Goal: Task Accomplishment & Management: Use online tool/utility

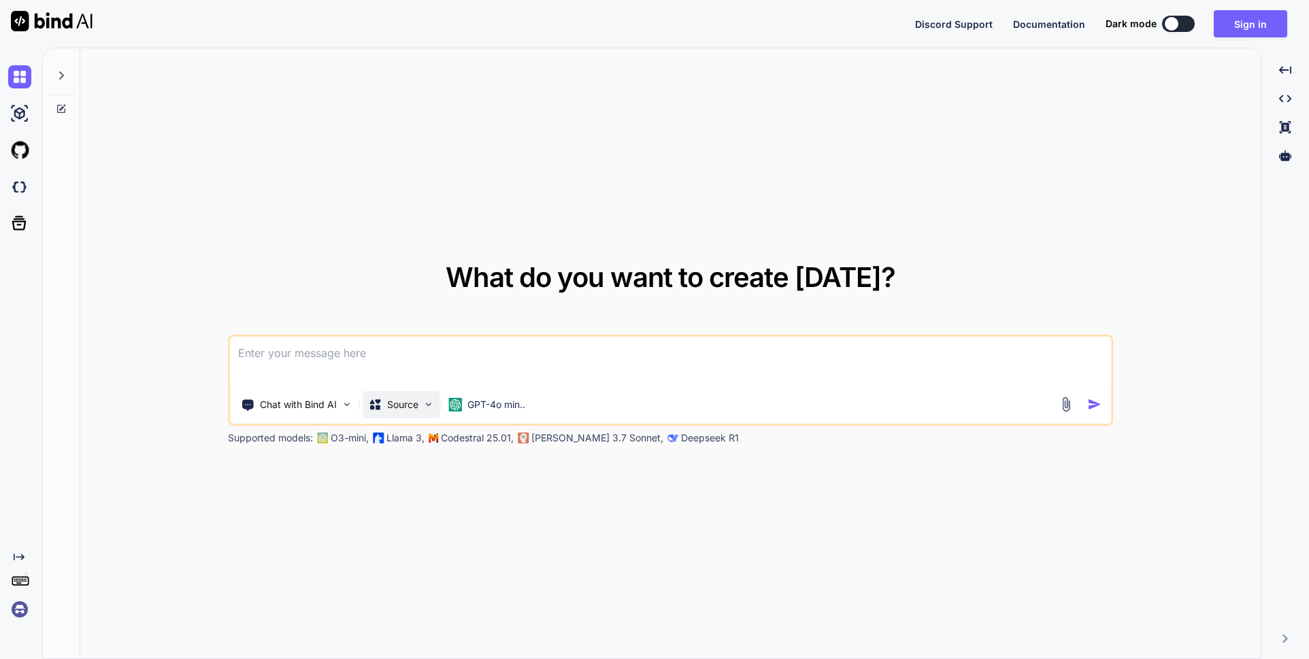
click at [427, 406] on img at bounding box center [429, 405] width 12 height 12
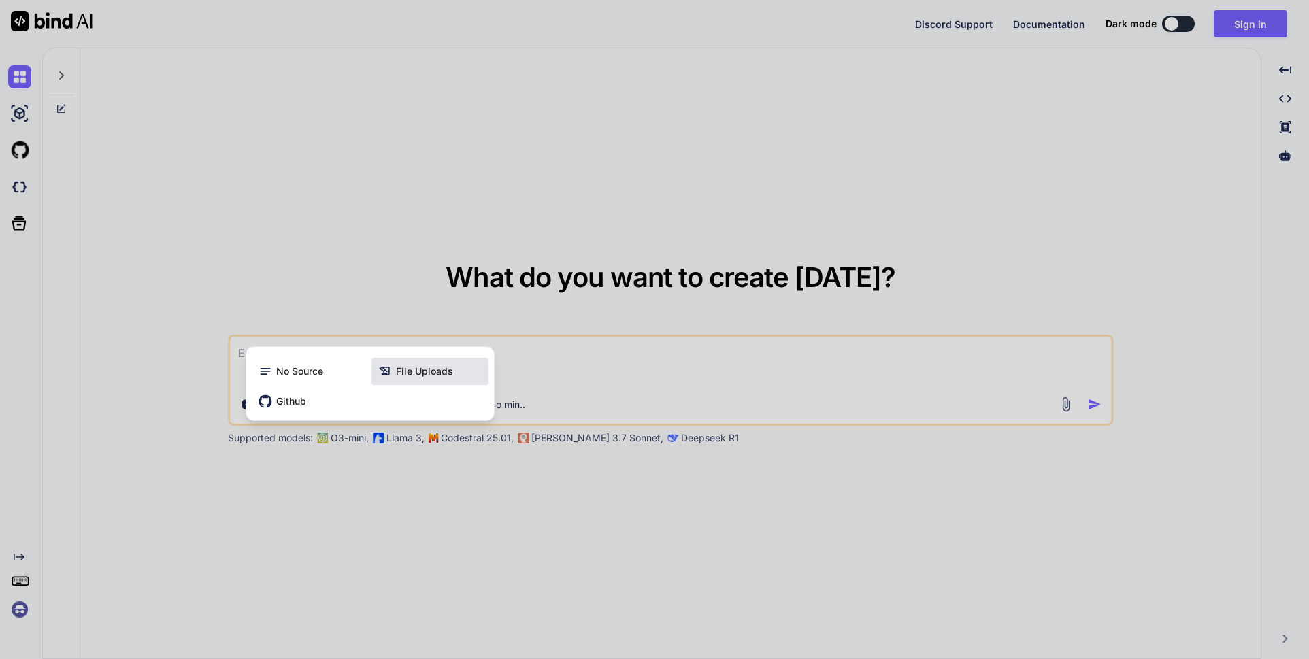
click at [437, 373] on span "File Uploads" at bounding box center [424, 372] width 57 height 14
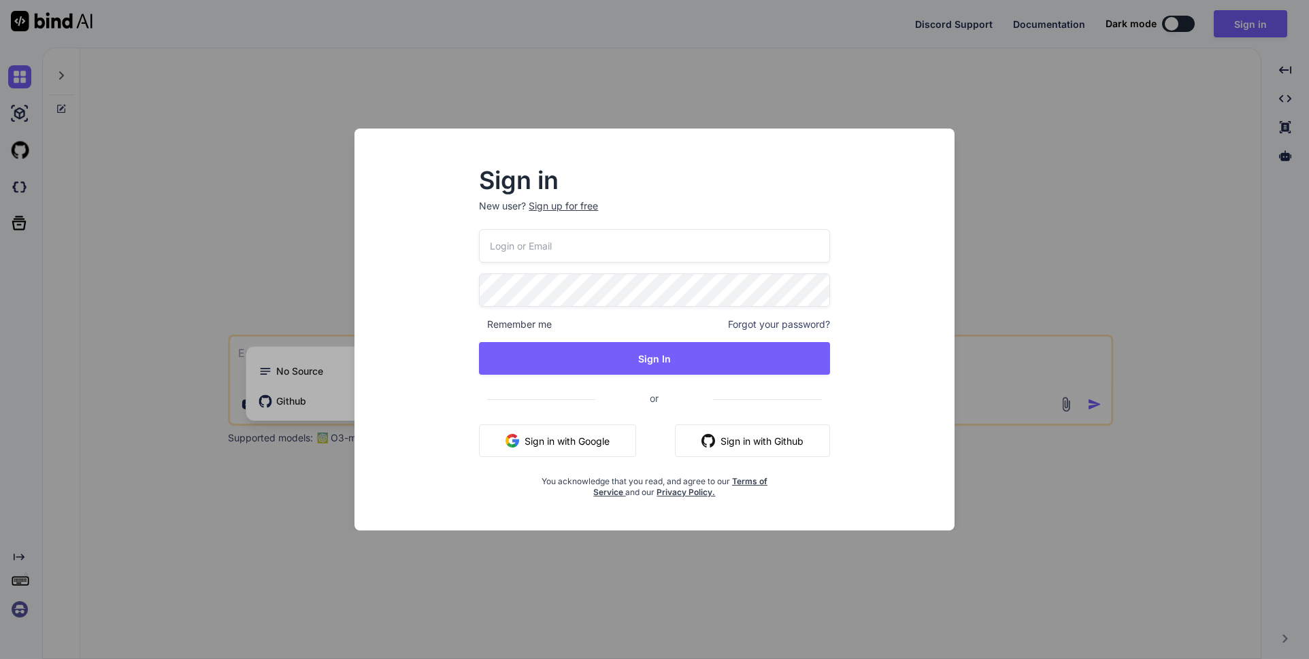
click at [311, 500] on div "Sign in New user? Sign up for free Remember me Forgot your password? Sign In or…" at bounding box center [654, 329] width 1309 height 659
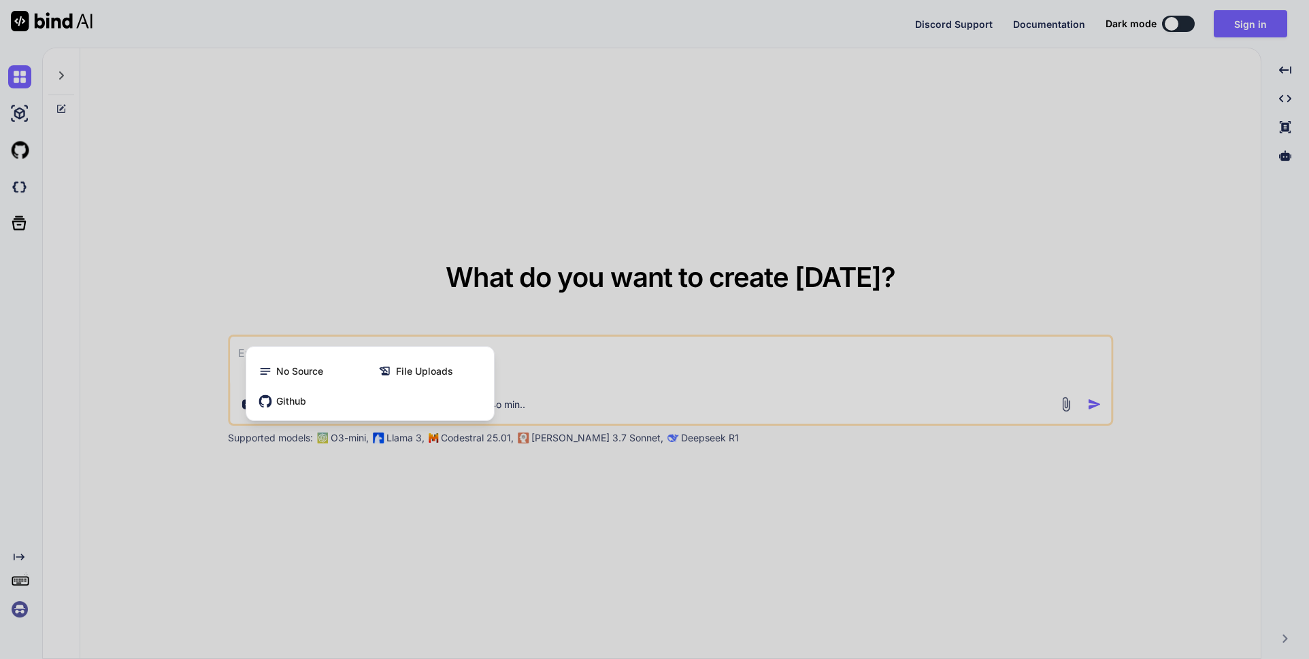
click at [604, 540] on div at bounding box center [654, 329] width 1309 height 659
type textarea "x"
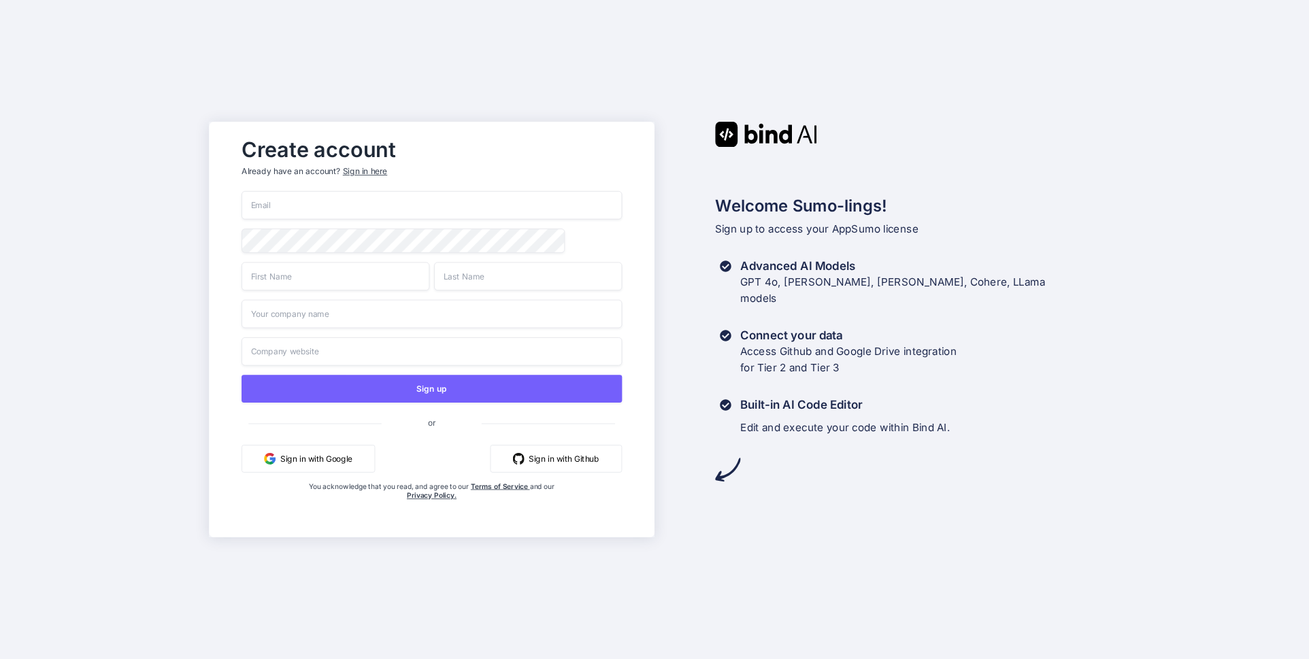
click at [327, 199] on input "email" at bounding box center [432, 205] width 380 height 29
type input "[EMAIL_ADDRESS][DOMAIN_NAME]"
type input "Grafcom"
type input "Apps"
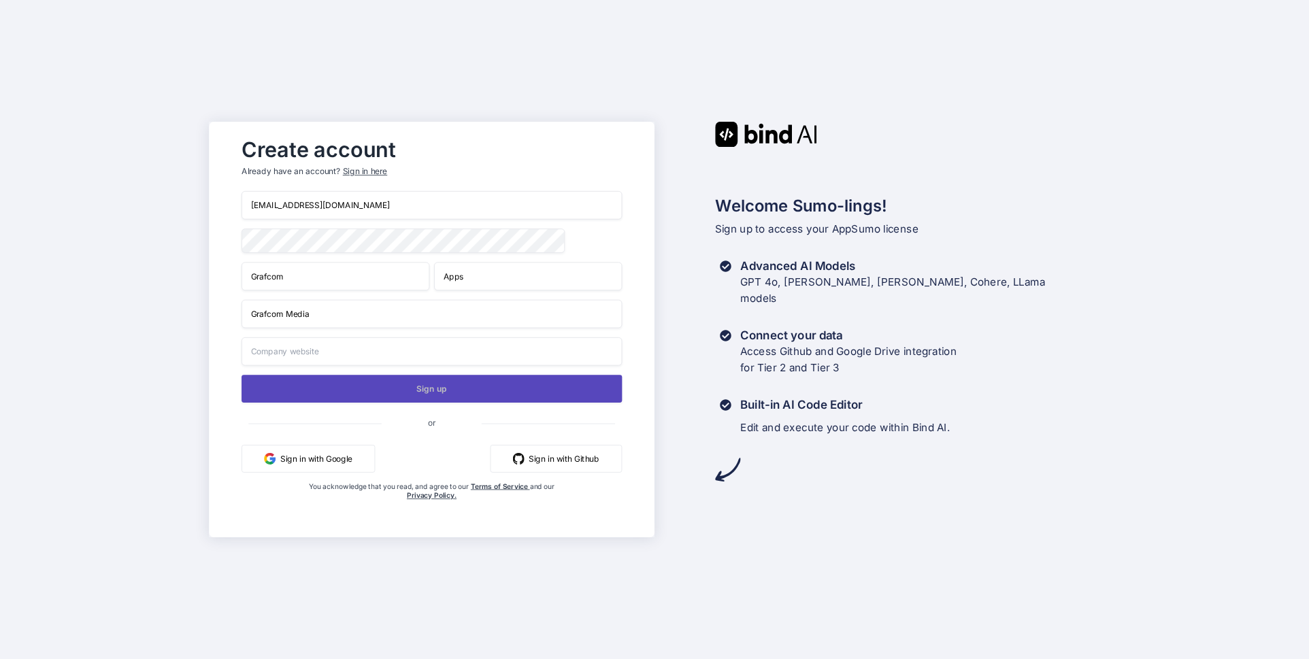
type input "Grafcom Media"
click at [433, 391] on button "Sign up" at bounding box center [432, 389] width 380 height 28
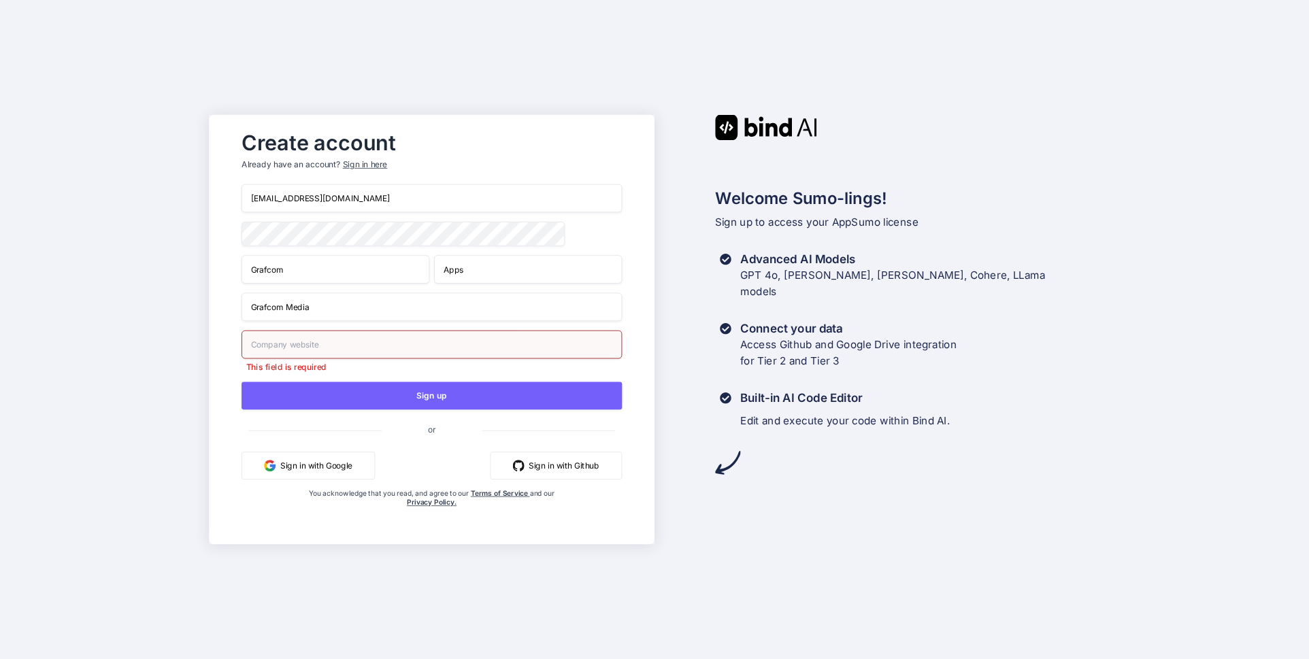
click at [327, 349] on input "text" at bounding box center [432, 345] width 380 height 29
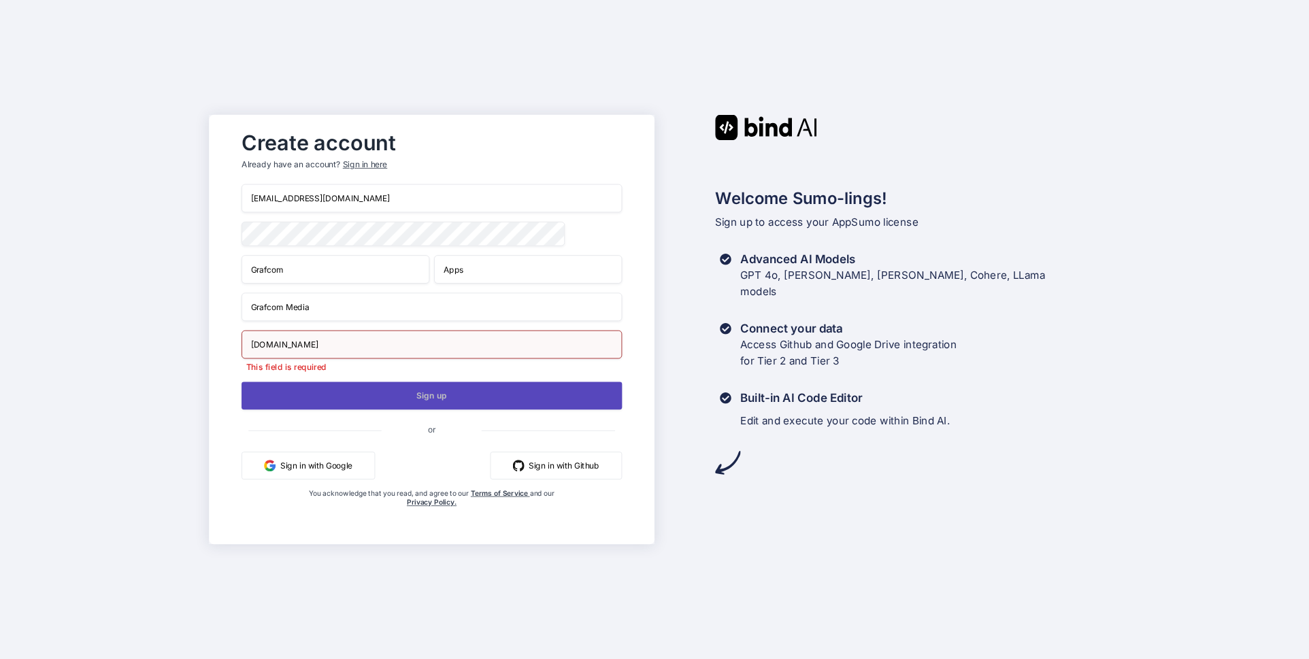
type input "grafcom.hu"
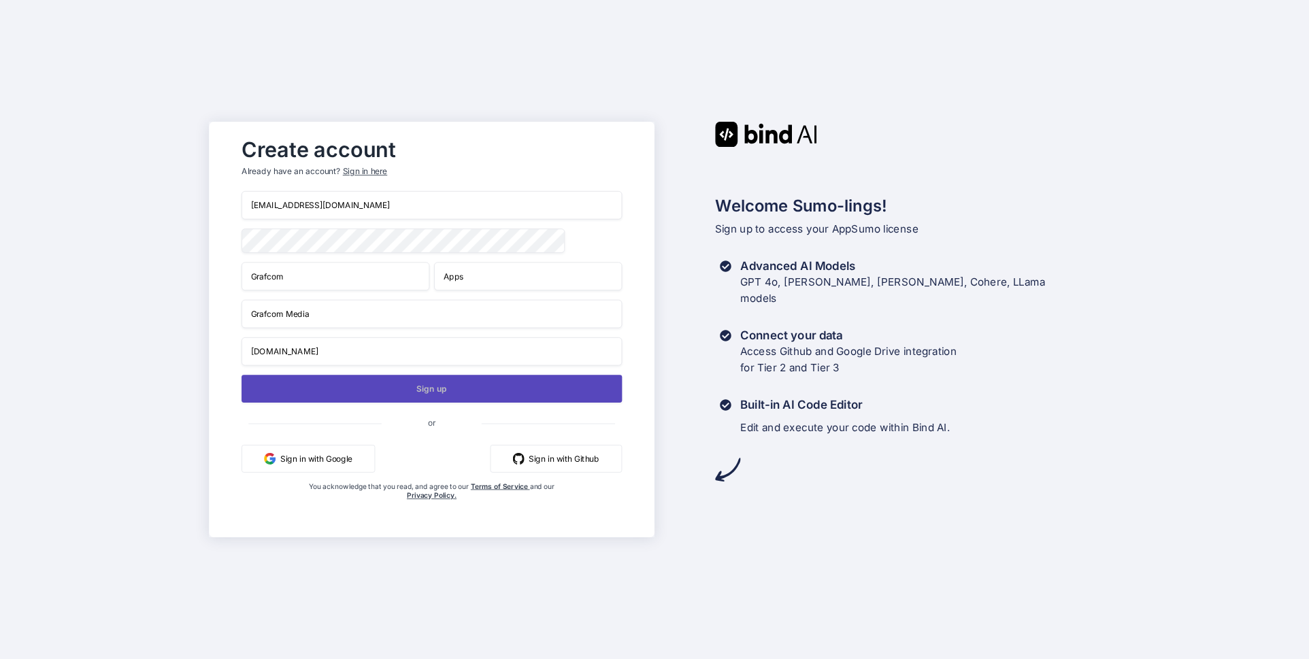
click at [435, 401] on button "Sign up" at bounding box center [432, 389] width 380 height 28
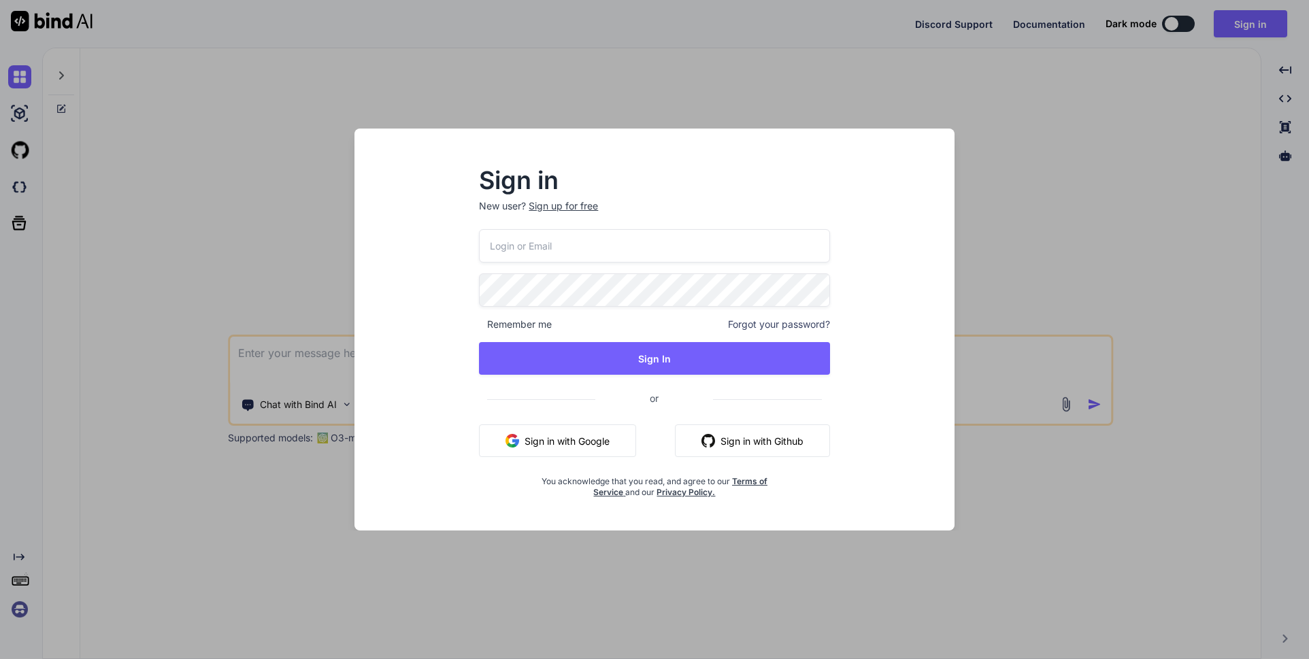
click at [614, 240] on input "email" at bounding box center [654, 245] width 350 height 33
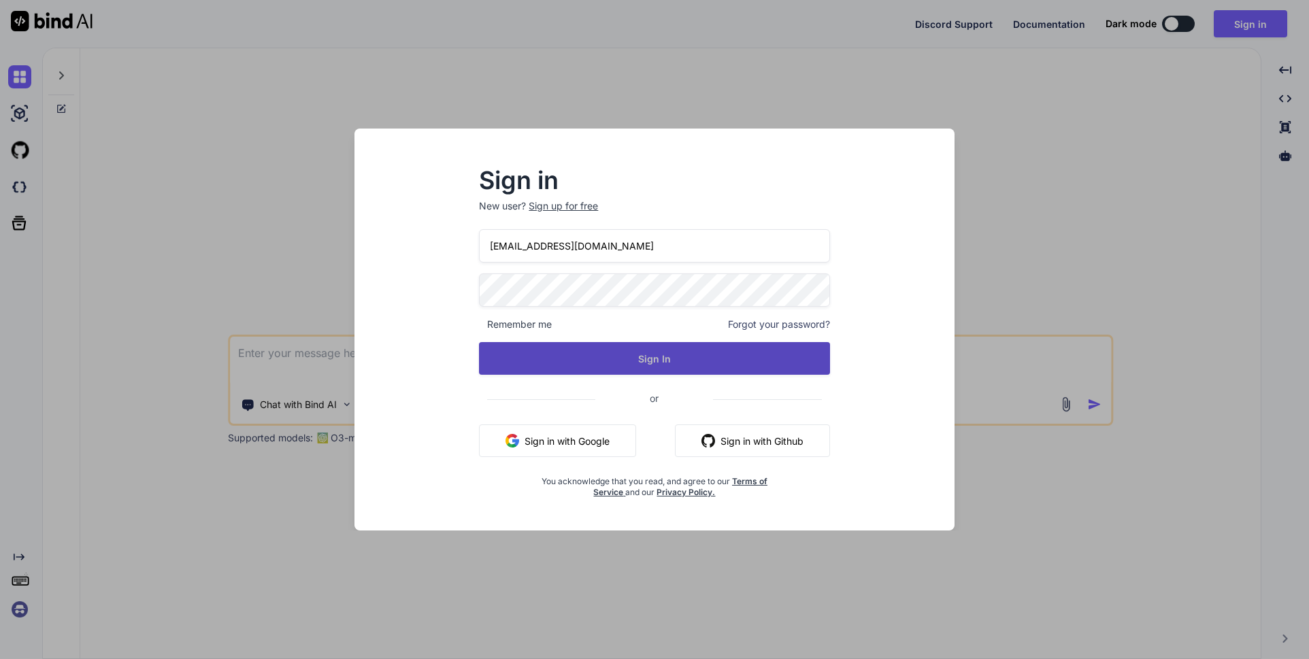
type input "[EMAIL_ADDRESS][DOMAIN_NAME]"
click at [740, 361] on button "Sign In" at bounding box center [654, 358] width 350 height 33
click at [657, 360] on button "Sign In" at bounding box center [654, 358] width 350 height 33
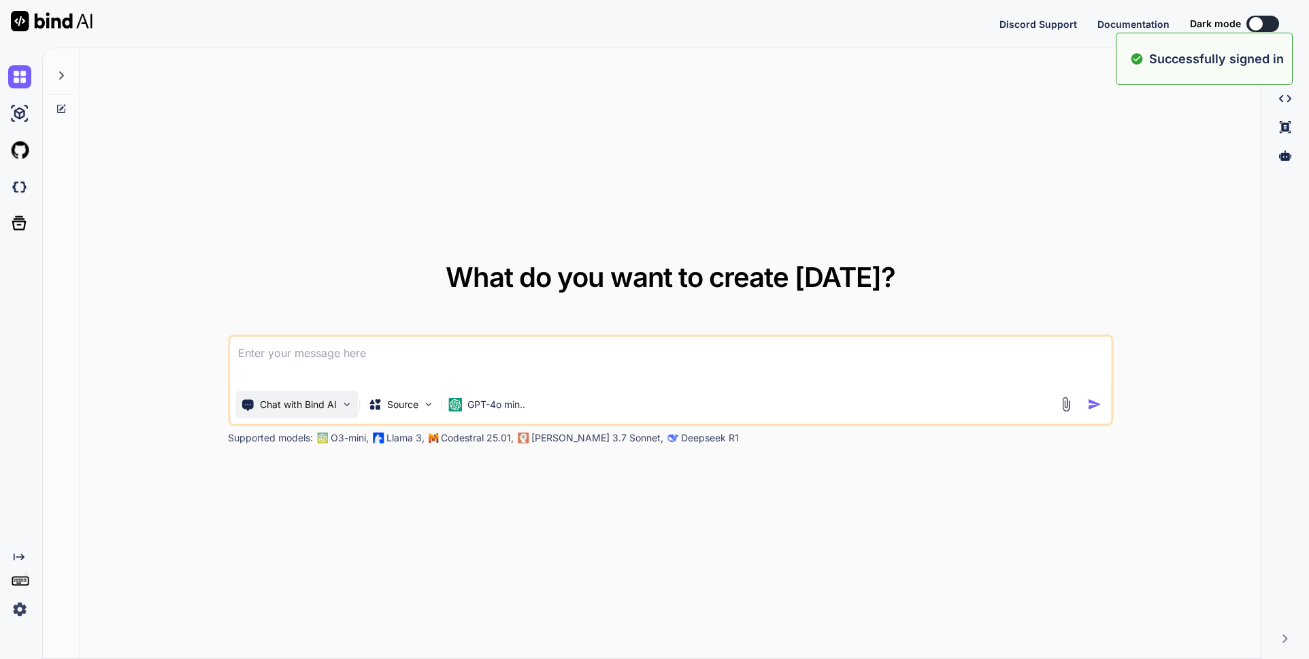
click at [326, 403] on p "Chat with Bind AI" at bounding box center [298, 405] width 77 height 14
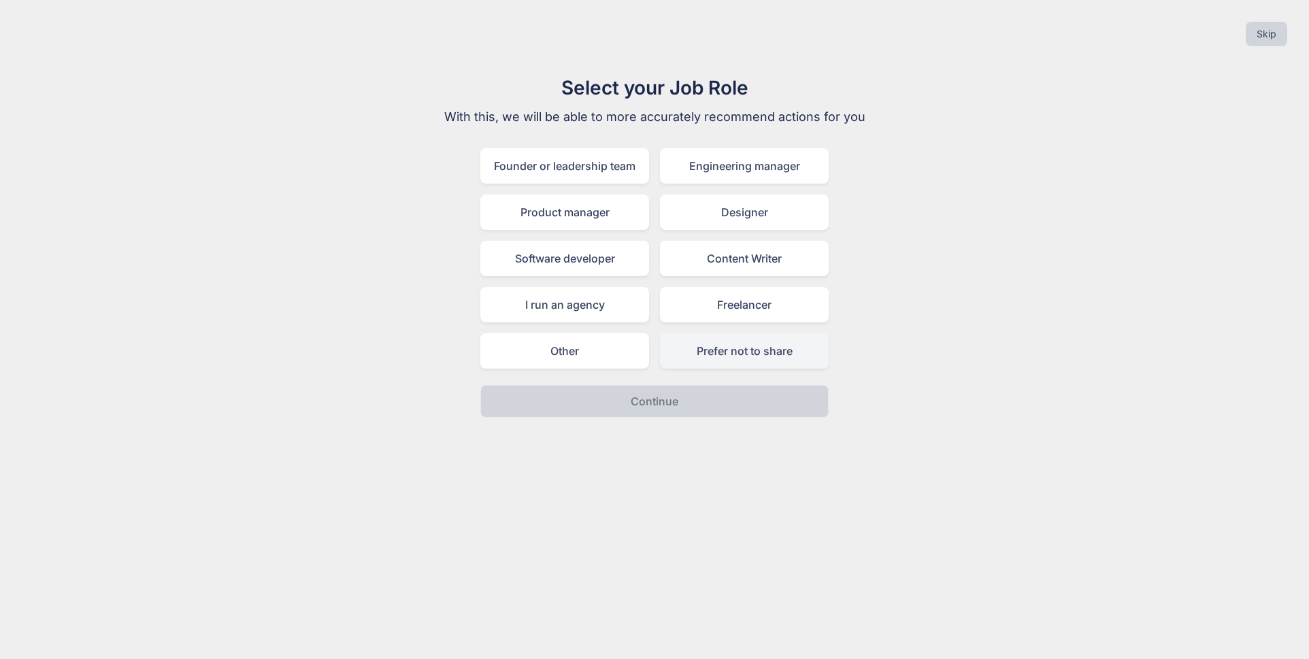
click at [717, 345] on div "Prefer not to share" at bounding box center [744, 350] width 169 height 35
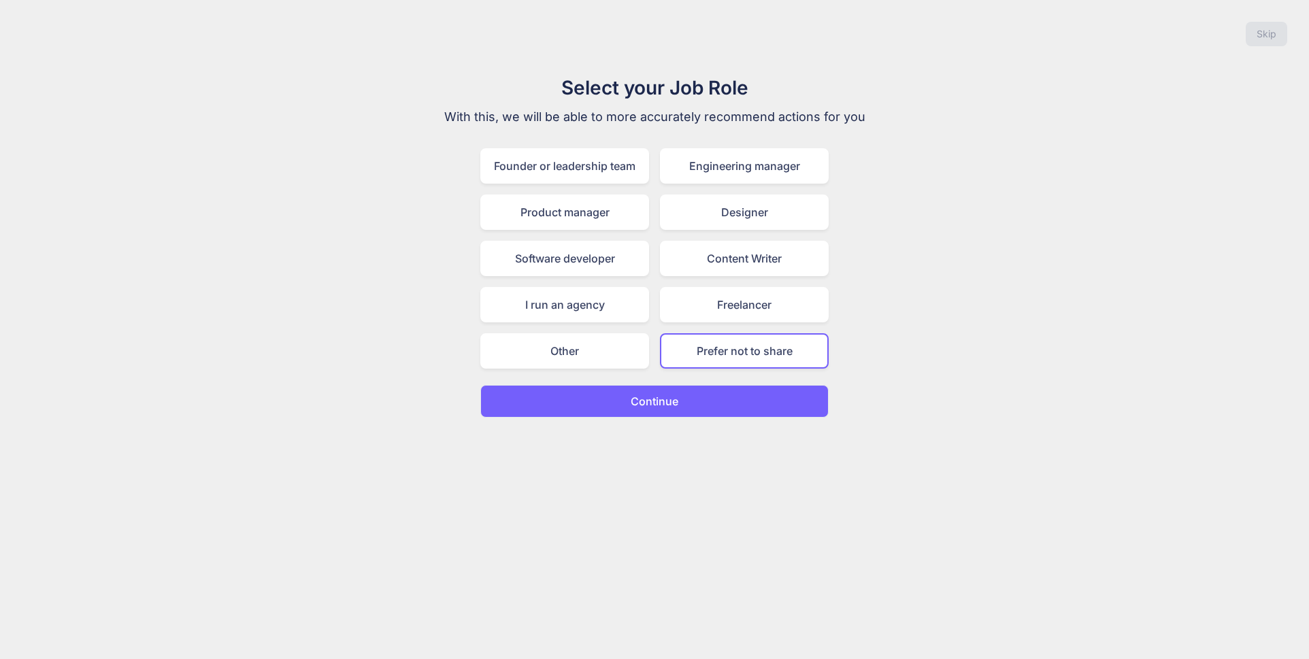
click at [667, 401] on p "Continue" at bounding box center [655, 401] width 48 height 16
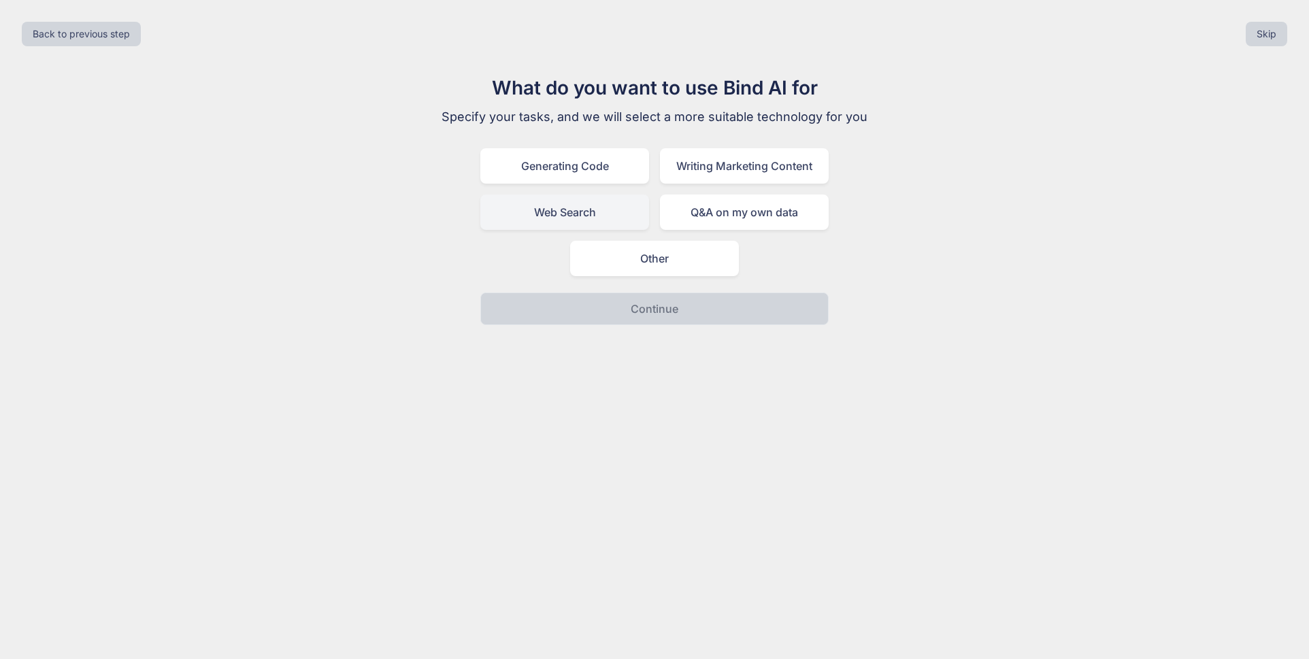
click at [602, 214] on div "Web Search" at bounding box center [564, 212] width 169 height 35
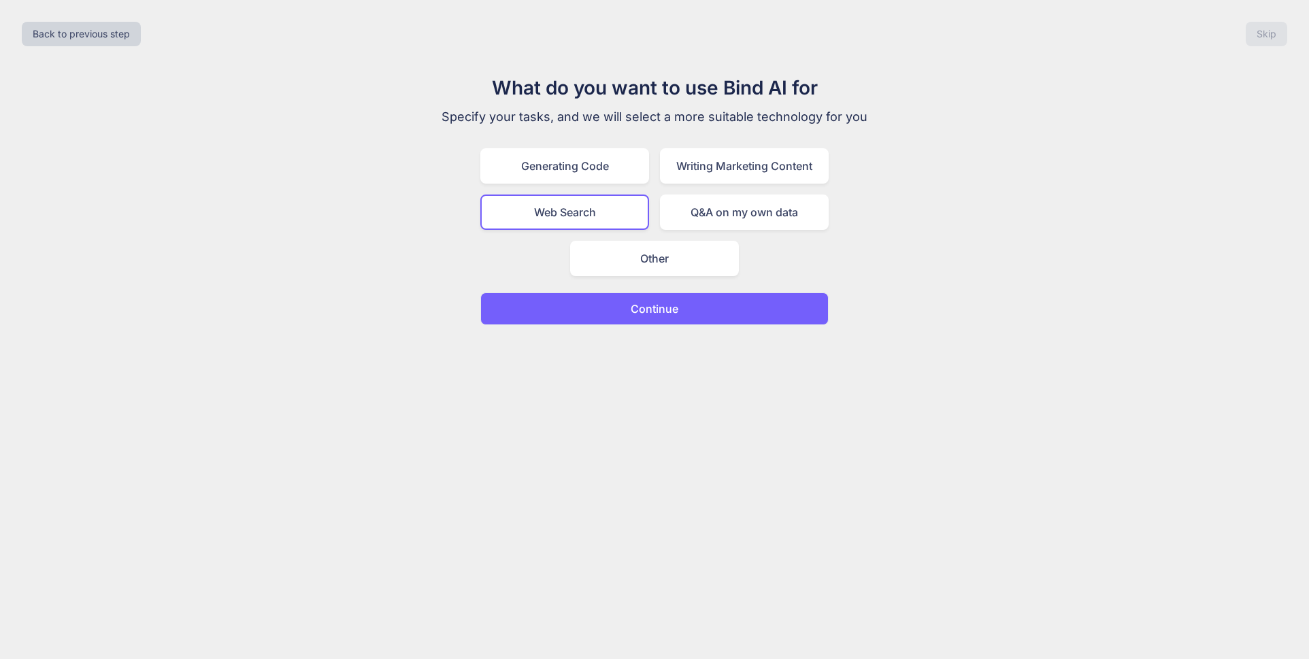
click at [651, 315] on p "Continue" at bounding box center [655, 309] width 48 height 16
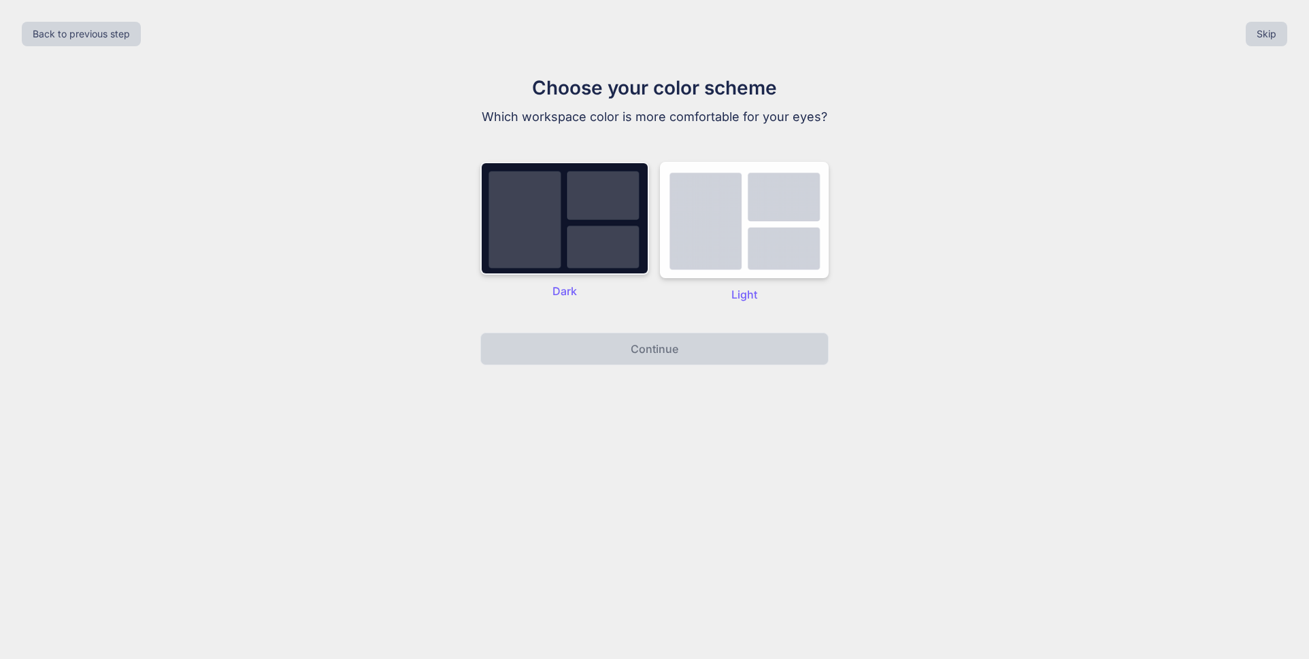
click at [604, 226] on img at bounding box center [564, 218] width 169 height 113
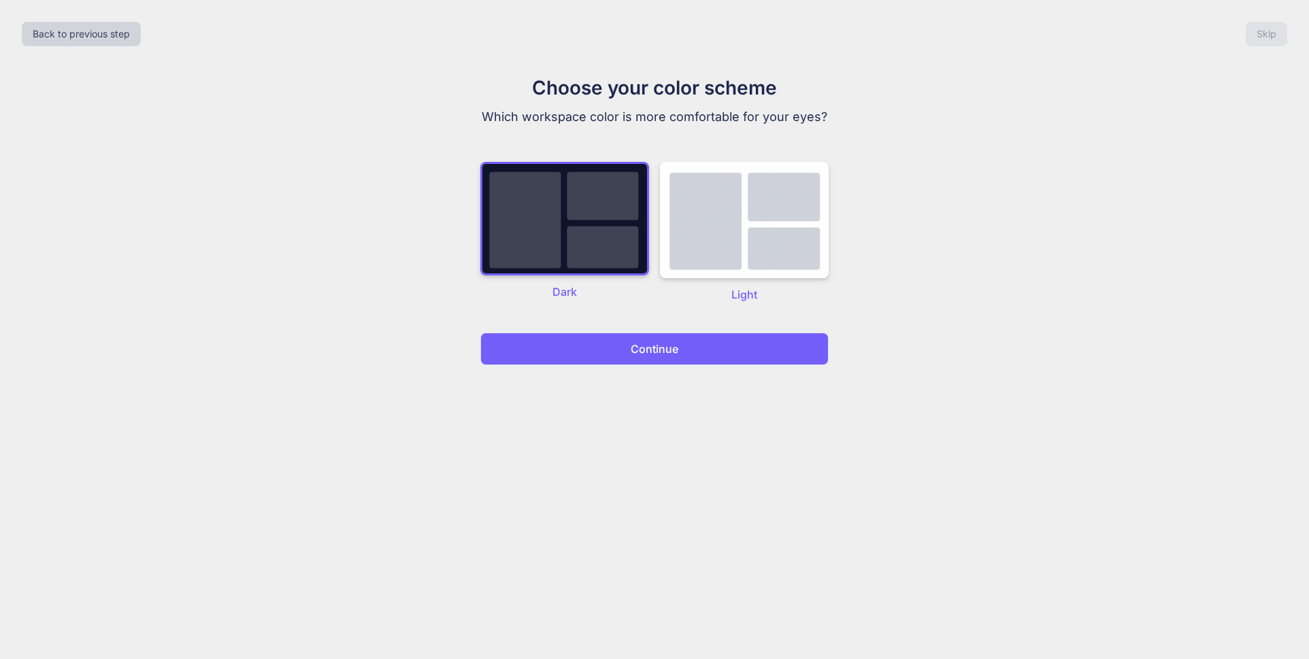
click at [663, 353] on p "Continue" at bounding box center [655, 349] width 48 height 16
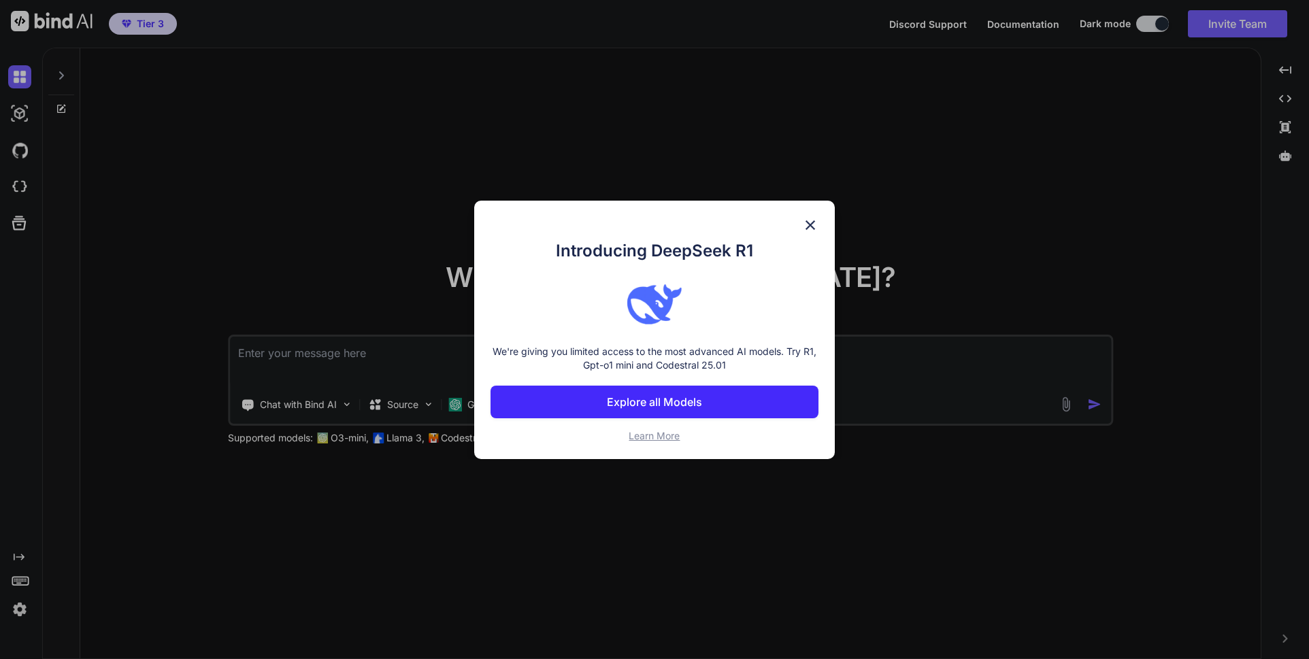
click at [667, 402] on p "Explore all Models" at bounding box center [654, 402] width 95 height 16
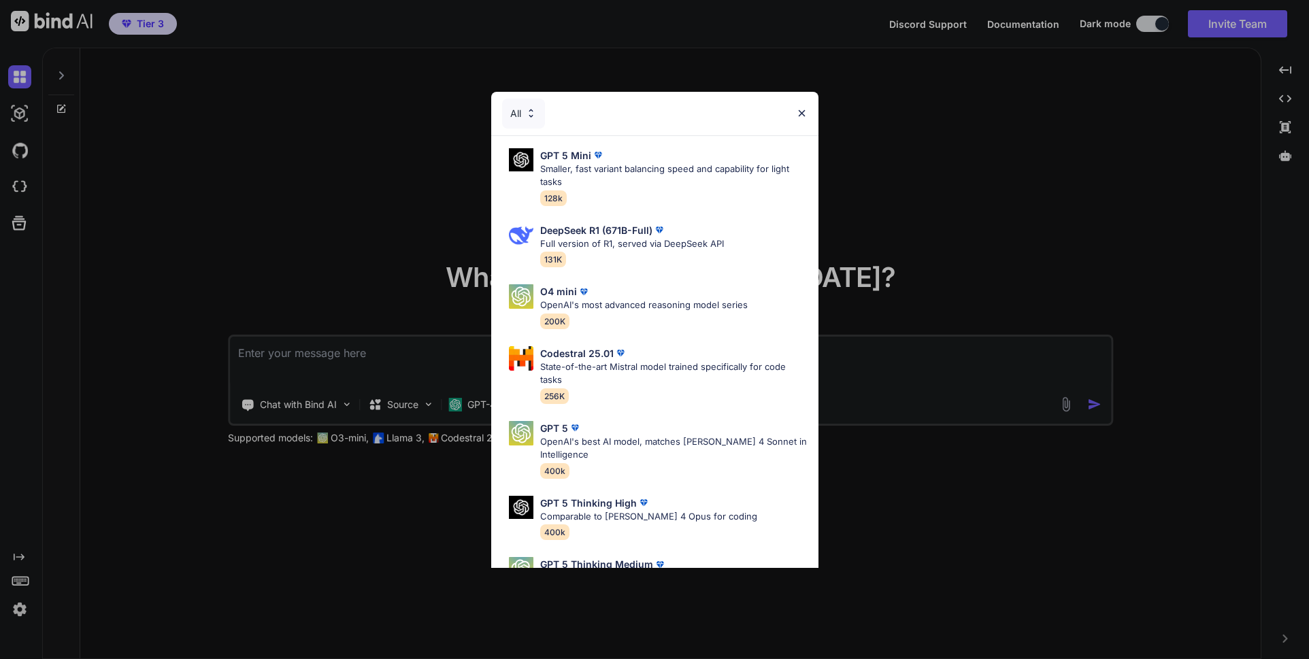
click at [530, 118] on img at bounding box center [531, 114] width 12 height 12
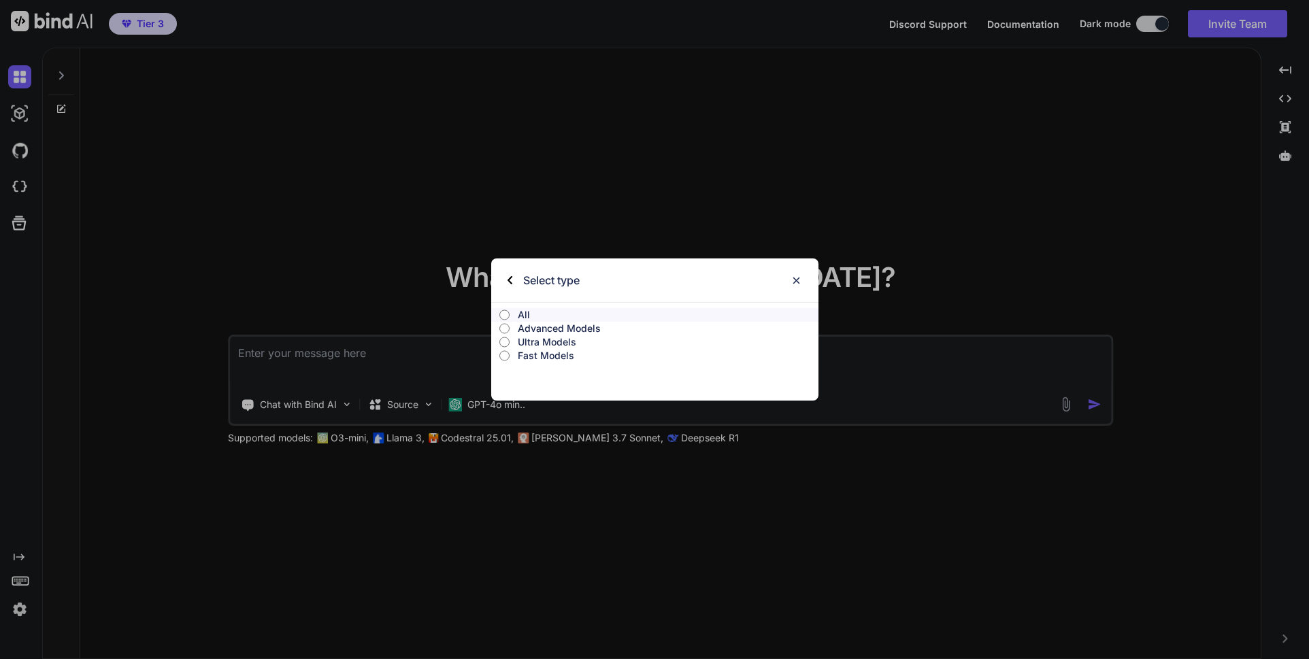
click at [797, 280] on img at bounding box center [797, 281] width 12 height 12
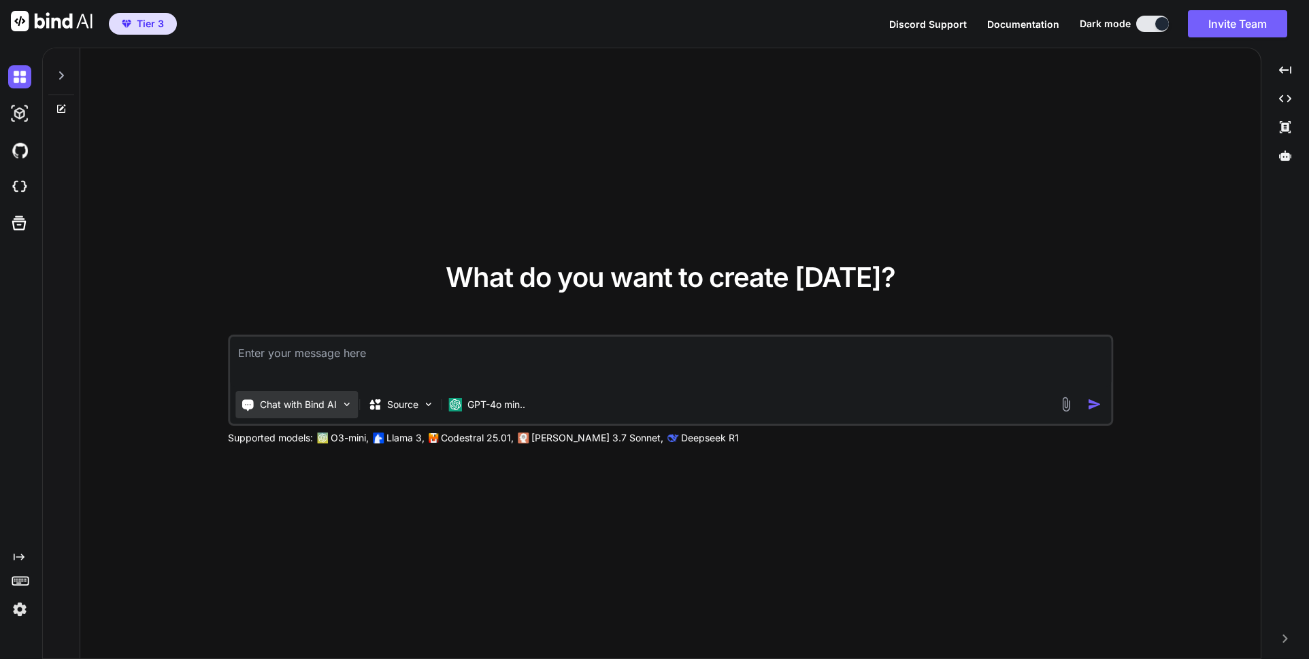
click at [347, 407] on img at bounding box center [347, 405] width 12 height 12
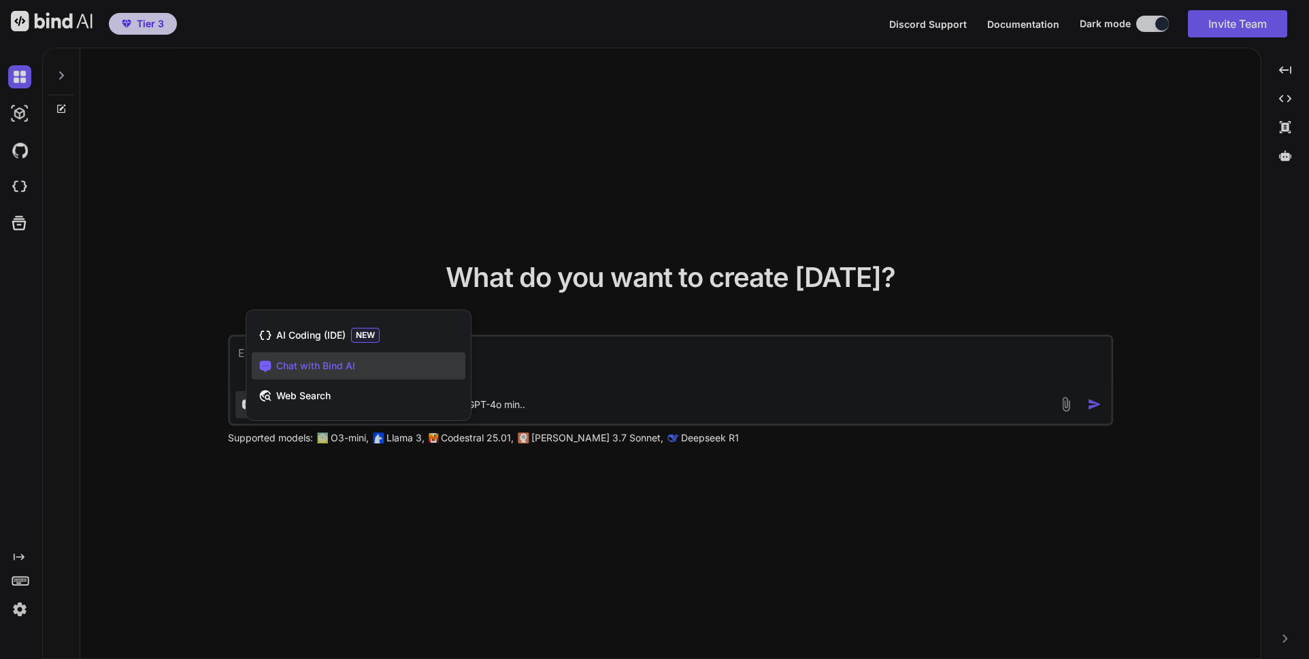
click at [308, 268] on div at bounding box center [654, 329] width 1309 height 659
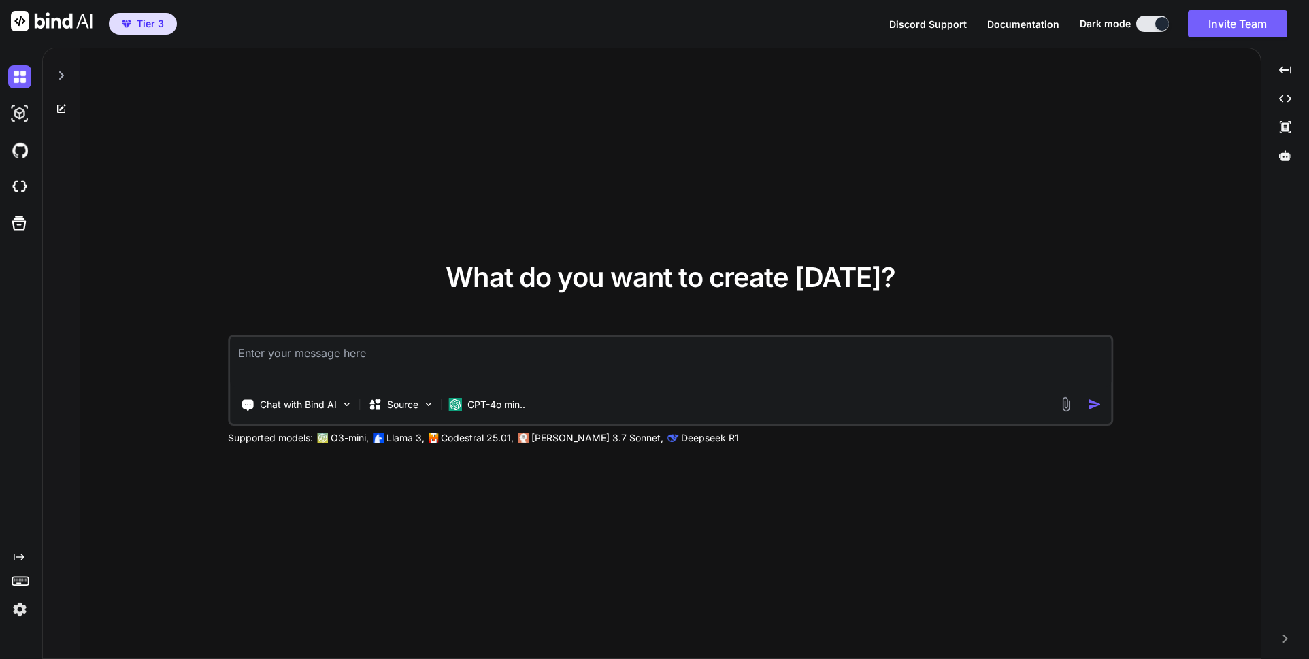
click at [65, 70] on icon at bounding box center [61, 75] width 11 height 11
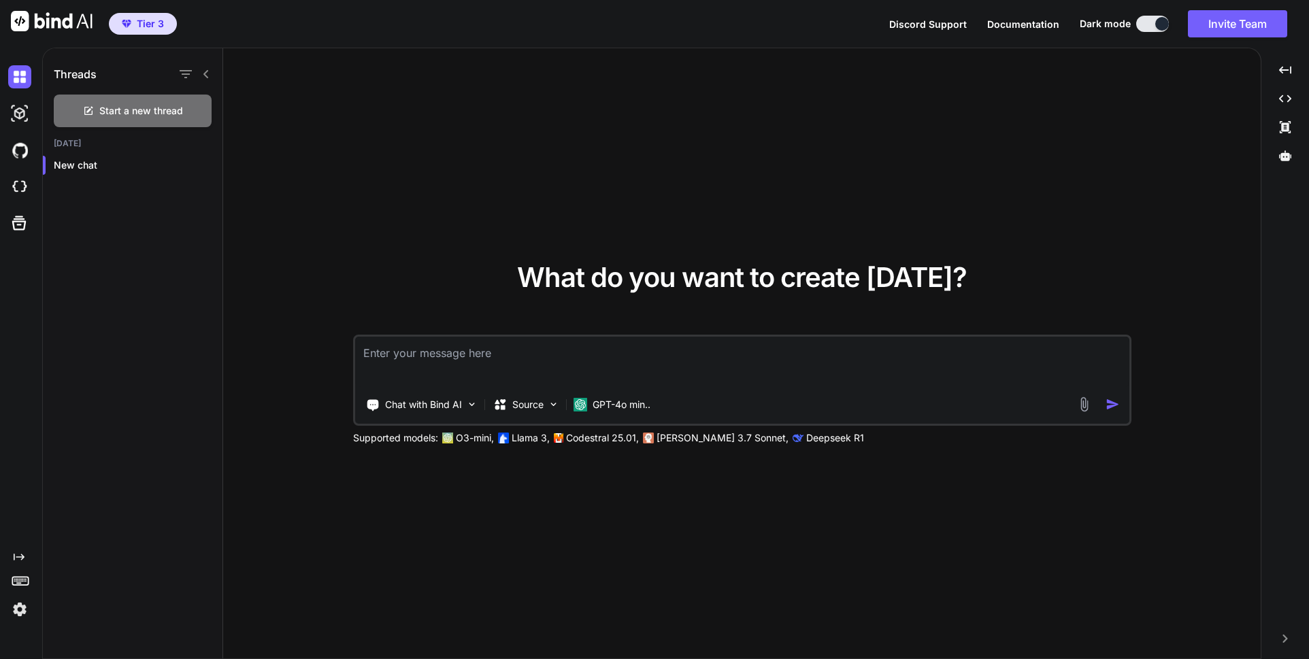
click at [150, 22] on span "Tier 3" at bounding box center [150, 24] width 27 height 14
click at [1287, 71] on icon "Created with Pixso." at bounding box center [1285, 70] width 12 height 12
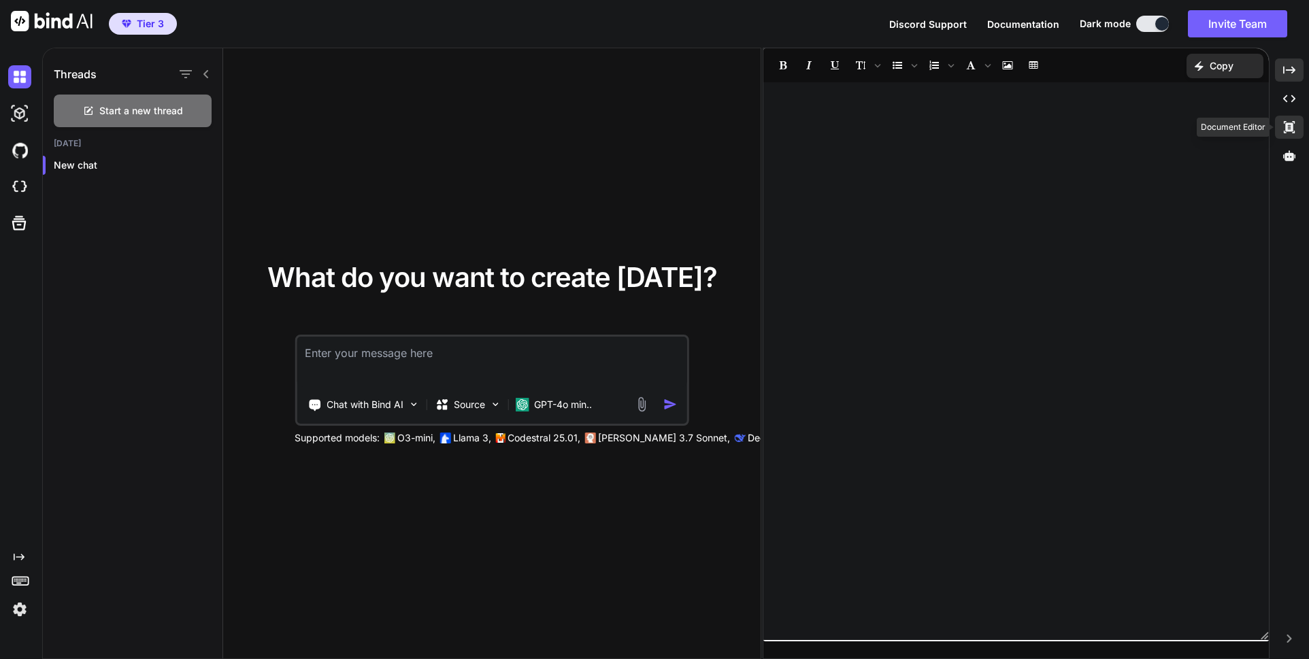
click at [1289, 129] on icon "Created with Pixso." at bounding box center [1289, 127] width 12 height 12
click at [1289, 125] on icon "Created with Pixso." at bounding box center [1289, 127] width 12 height 12
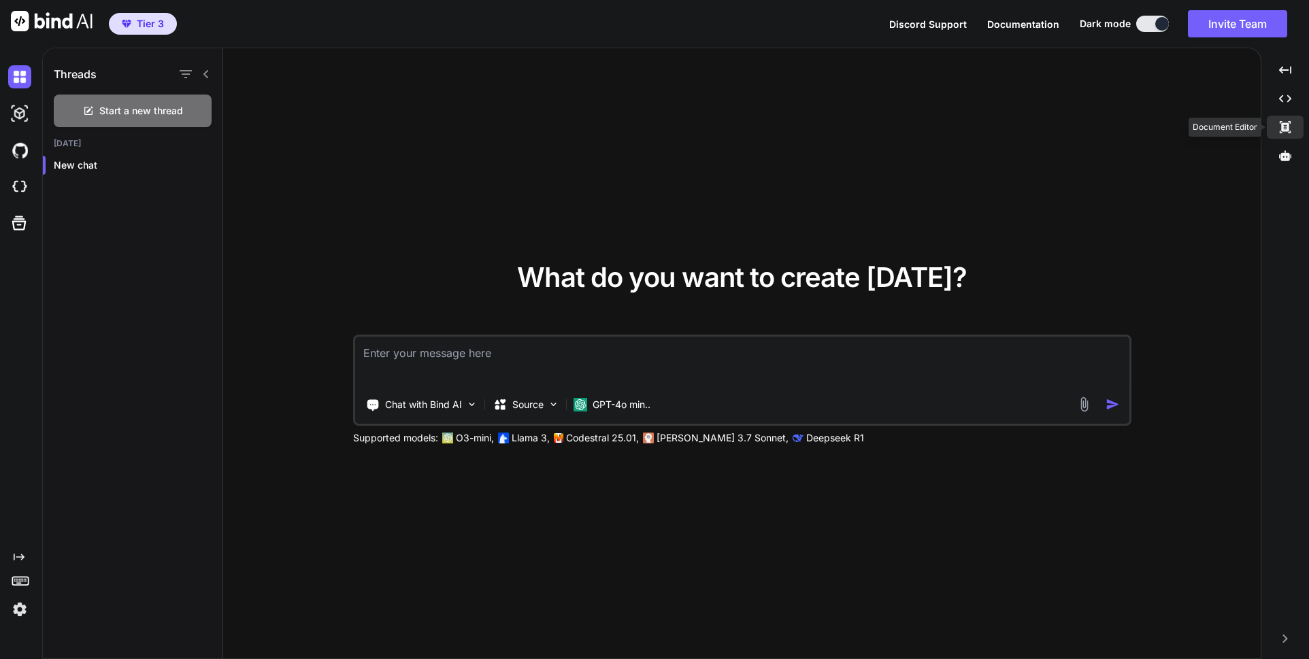
click at [1287, 131] on icon at bounding box center [1285, 127] width 11 height 12
type textarea "x"
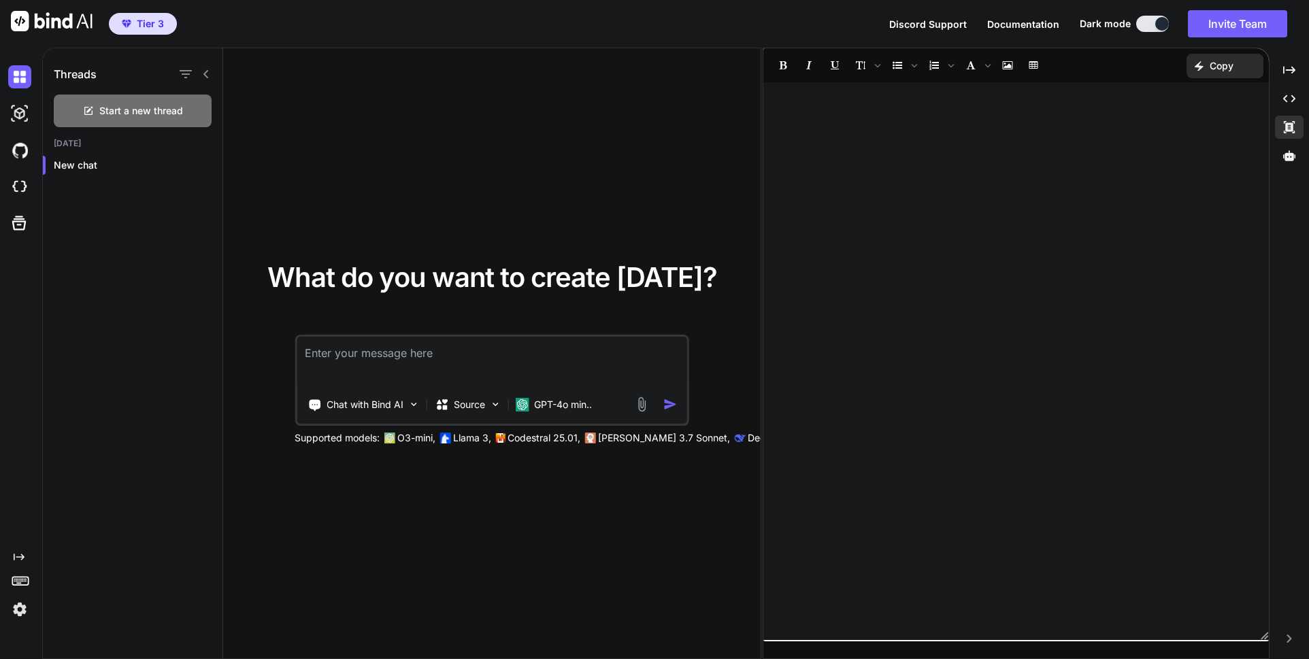
click at [887, 106] on div at bounding box center [1016, 361] width 506 height 544
click at [978, 118] on p "Mit tud tenni az értelmiség az AI korában, mit kell megtegyen?" at bounding box center [1016, 118] width 478 height 16
click at [1086, 202] on div "Az értelmiség szerepe az AI korában Mit tud tenni az értelmiség az AI korában é…" at bounding box center [1016, 361] width 506 height 544
click at [431, 355] on textarea at bounding box center [492, 362] width 391 height 50
type textarea "x"
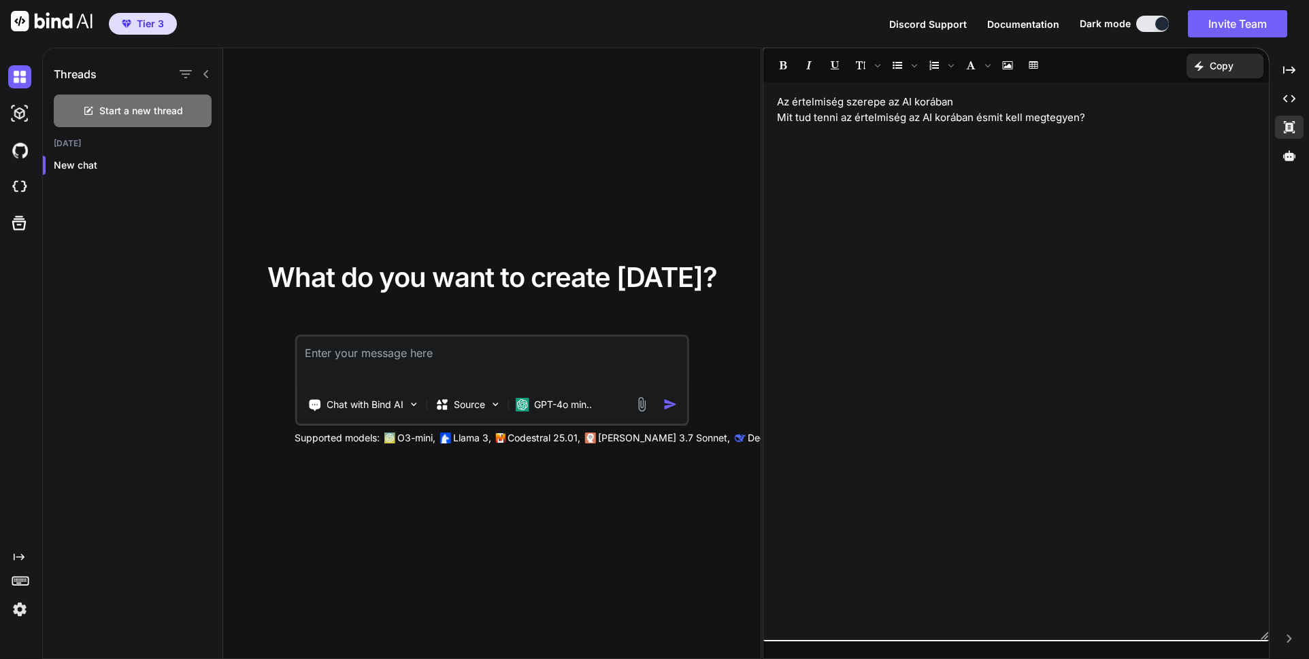
type textarea "K"
type textarea "x"
type textarea "Ké"
type textarea "x"
type textarea "Kél"
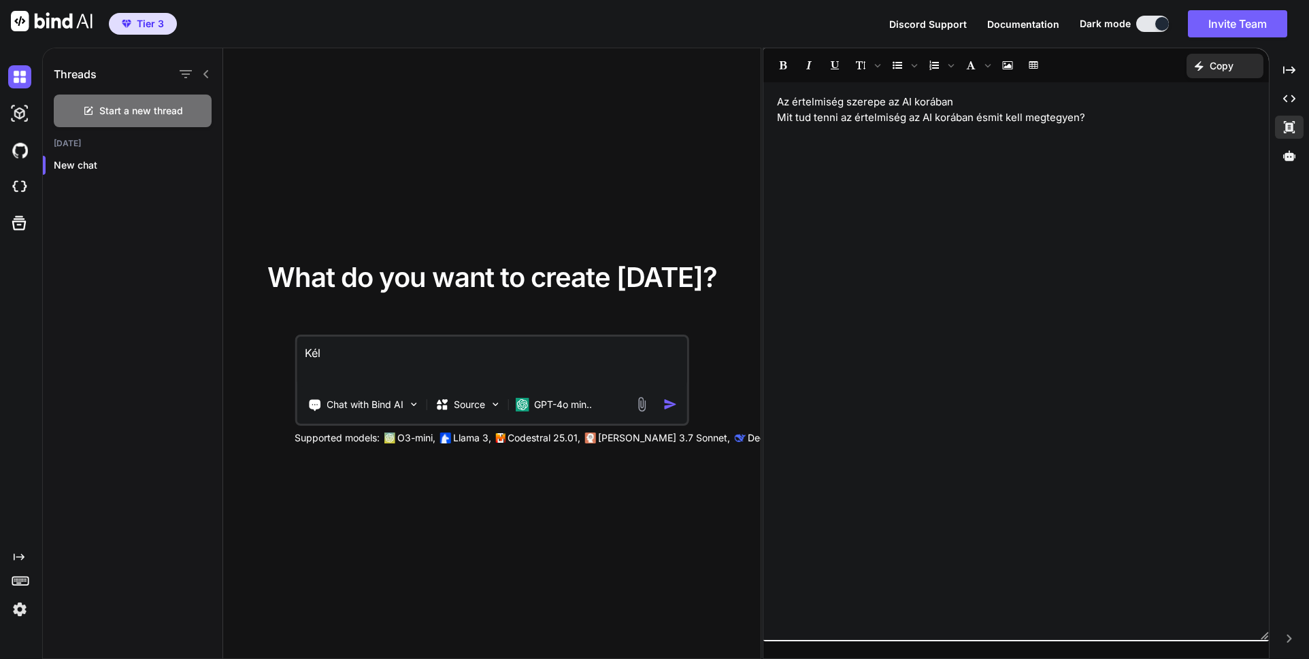
type textarea "x"
type textarea "Kélr"
type textarea "x"
type textarea "Kélre"
type textarea "x"
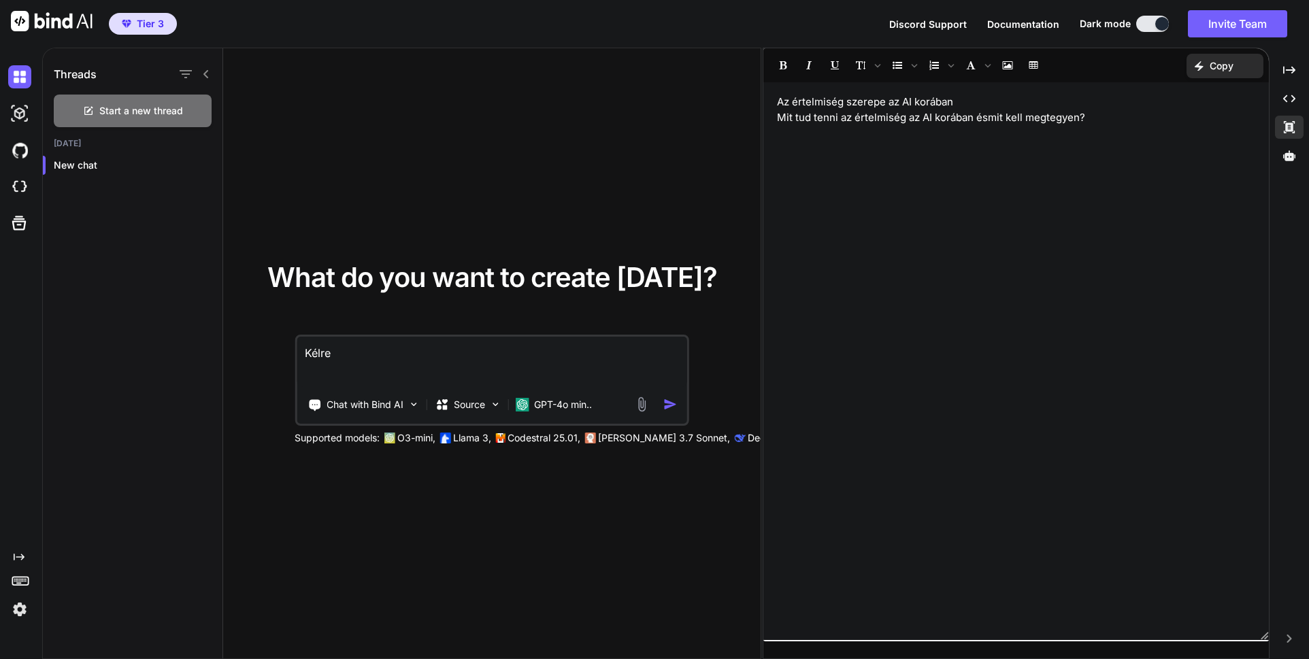
type textarea "Kélrek"
type textarea "x"
type textarea "Kélrek"
type textarea "x"
type textarea "Kélrek k"
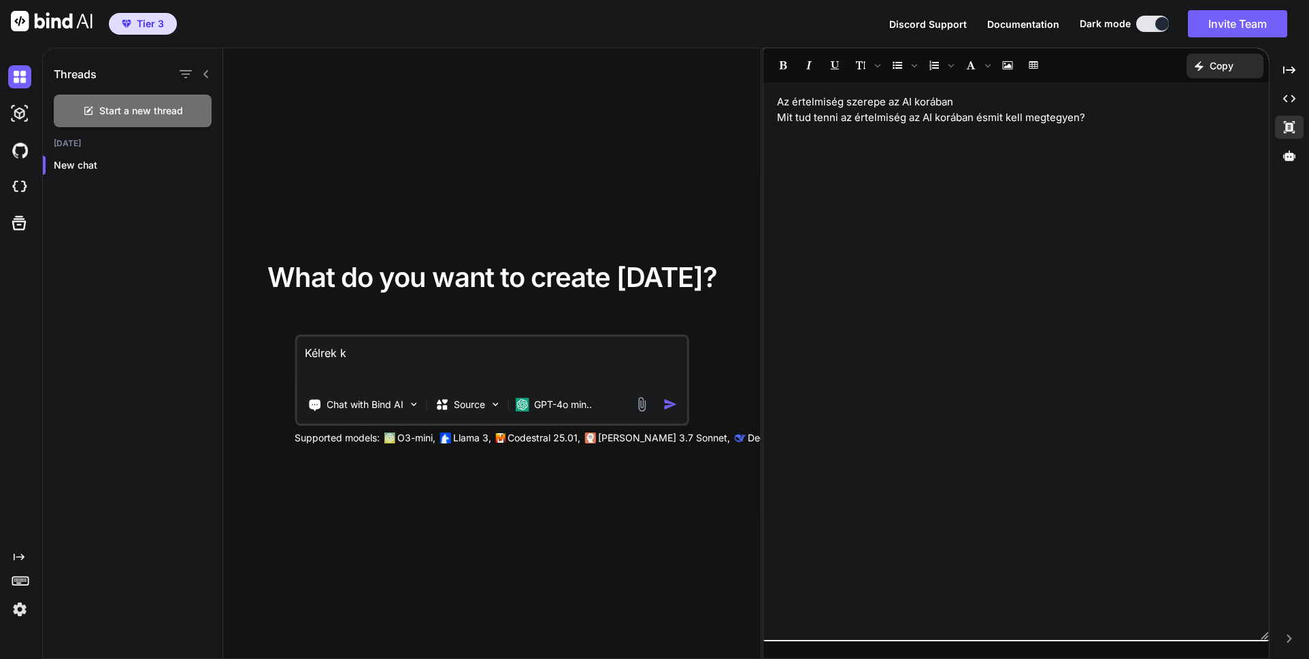
type textarea "x"
type textarea "Kélrek"
type textarea "x"
type textarea "Kélrek"
type textarea "x"
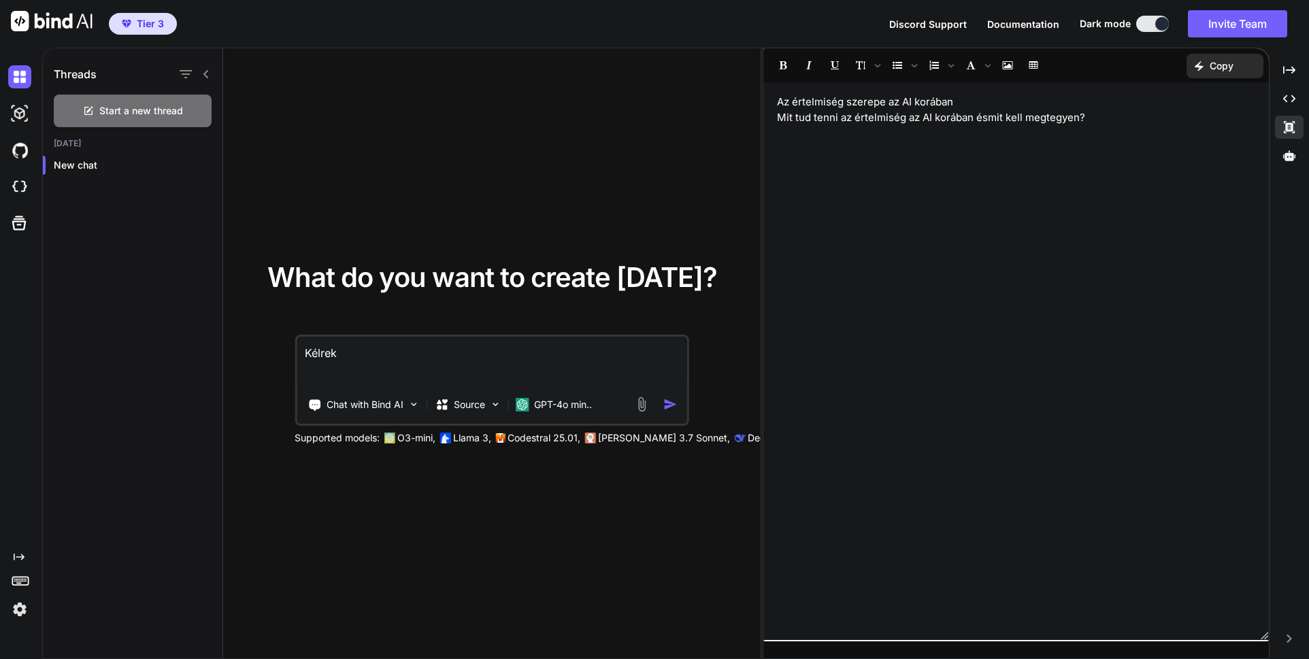
type textarea "Kélre"
type textarea "x"
type textarea "Kélr"
type textarea "x"
type textarea "Kél"
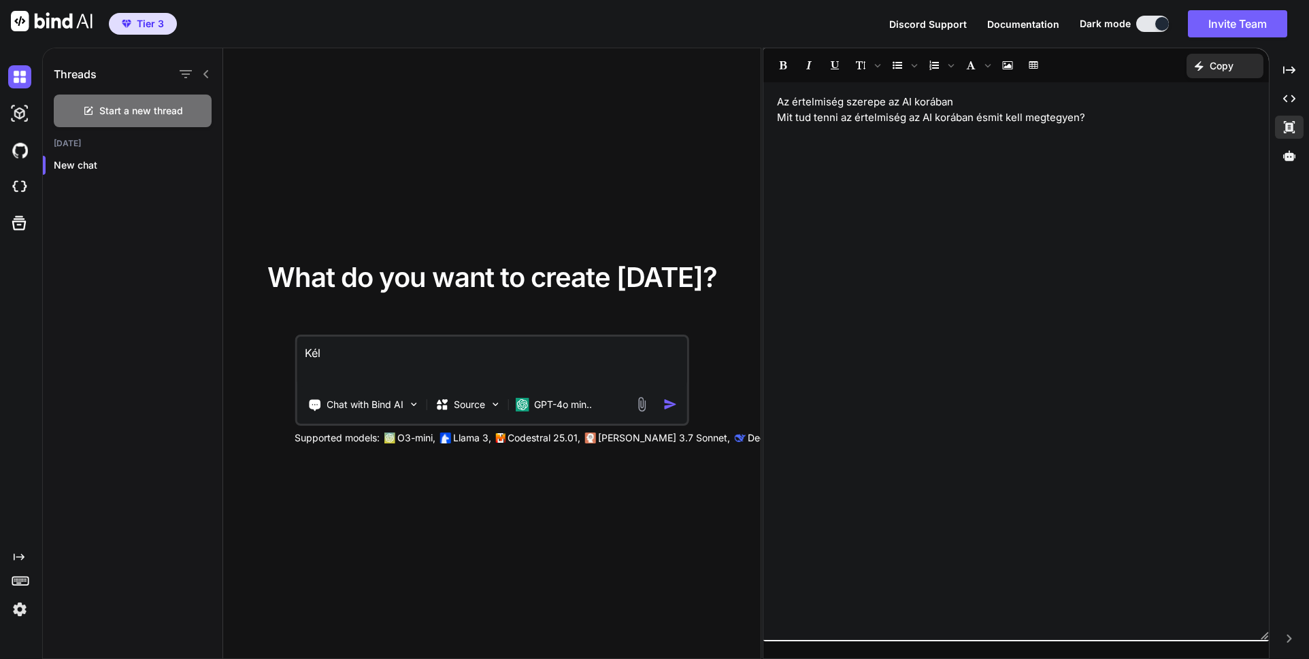
type textarea "x"
type textarea "Ké"
type textarea "x"
type textarea "Kér"
type textarea "x"
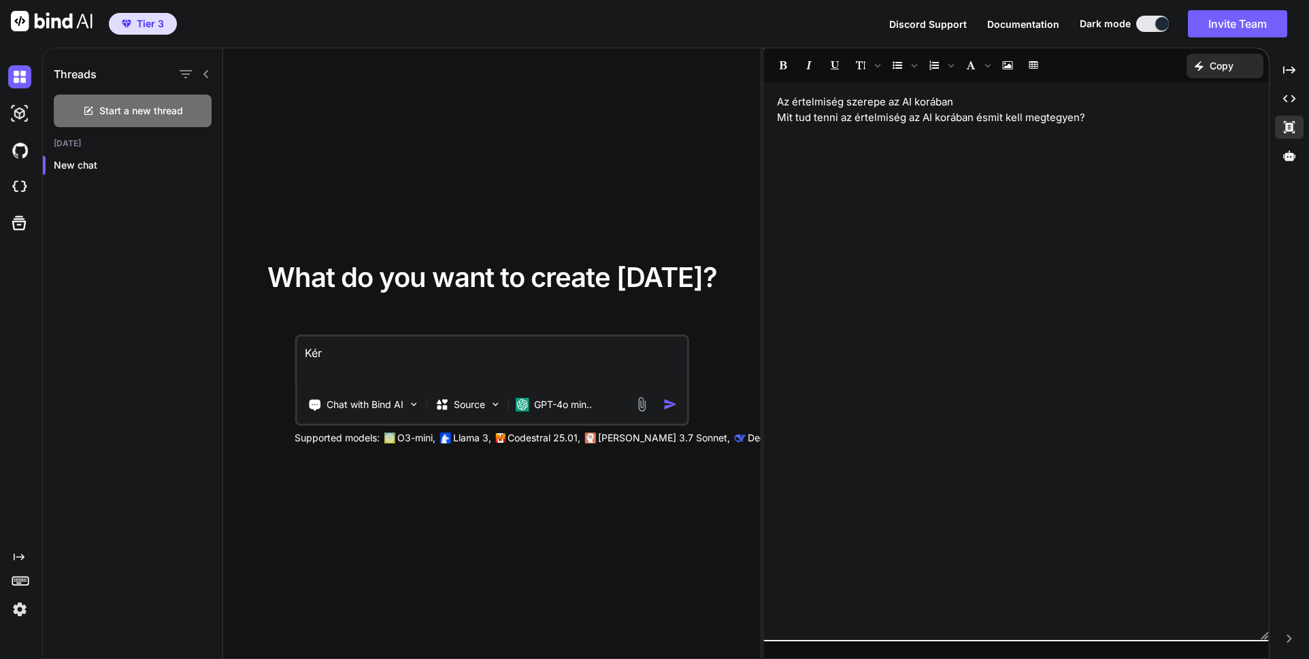
type textarea "Kérl"
type textarea "x"
type textarea "Kérle"
type textarea "x"
type textarea "Kérlek"
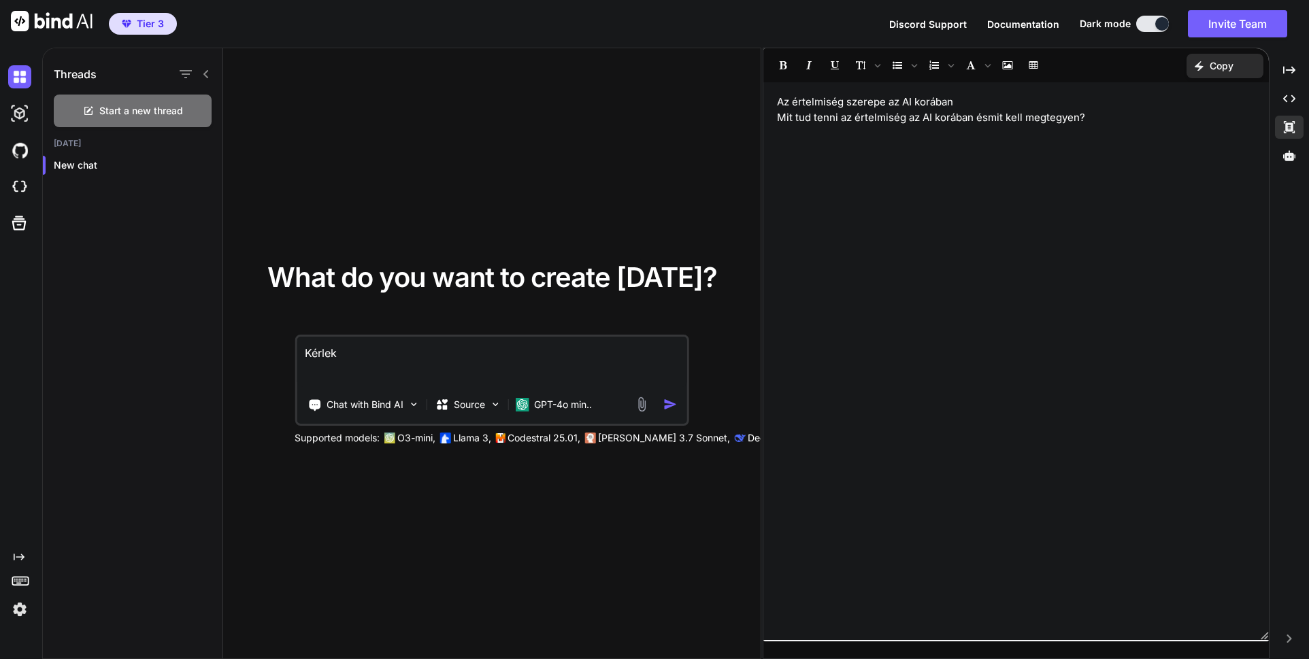
type textarea "x"
type textarea "Kérlek"
type textarea "x"
type textarea "Kérlek í"
type textarea "x"
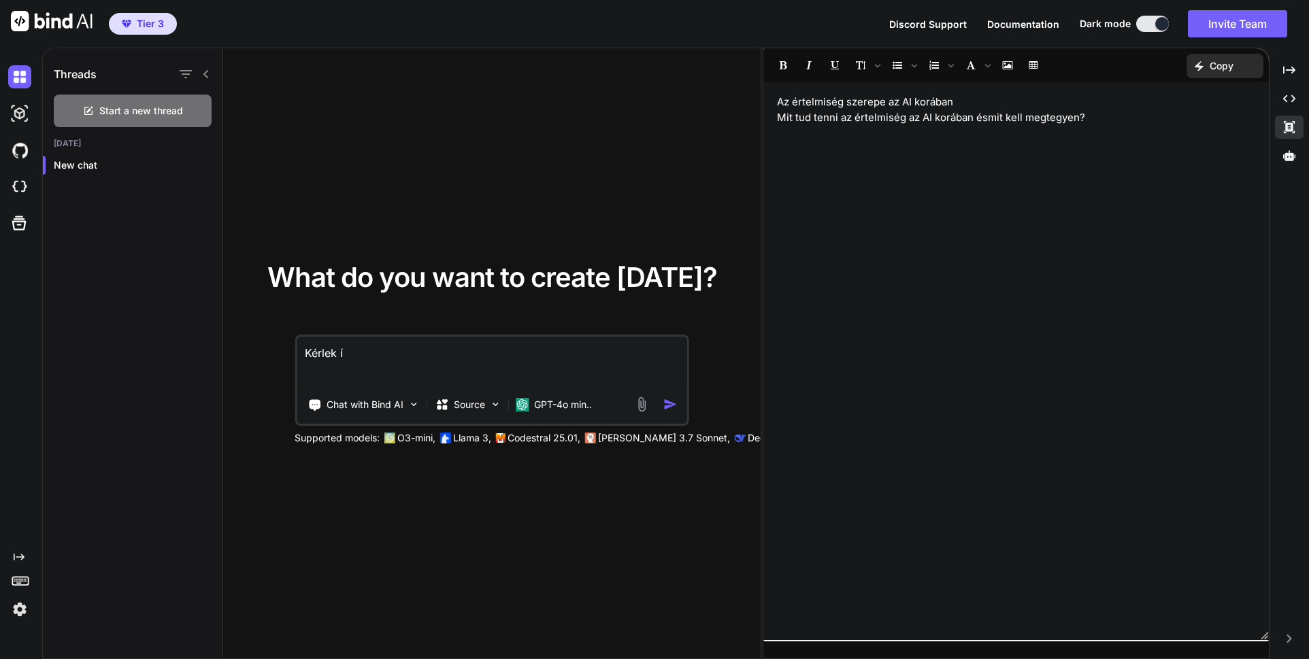
type textarea "Kérlek ír"
type textarea "x"
type textarea "Kérlek írj"
type textarea "x"
type textarea "Kérlek írj"
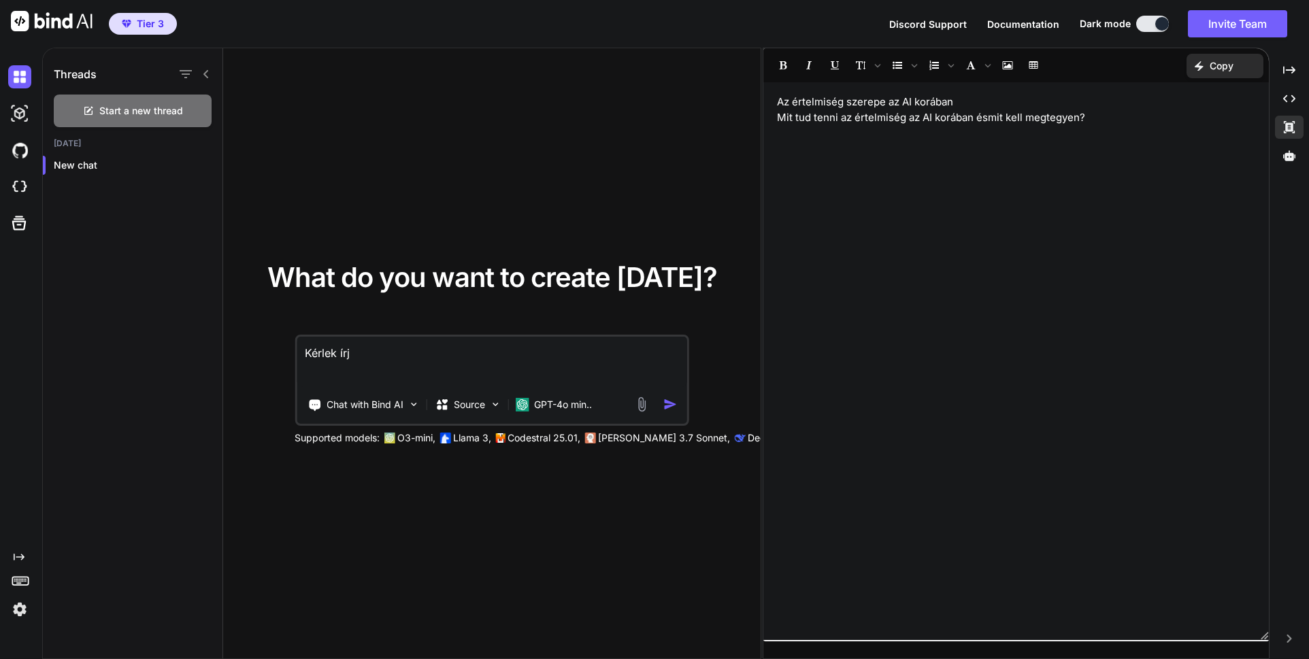
type textarea "x"
type textarea "Kérlek írj e"
type textarea "x"
type textarea "Kérlek írj eg"
type textarea "x"
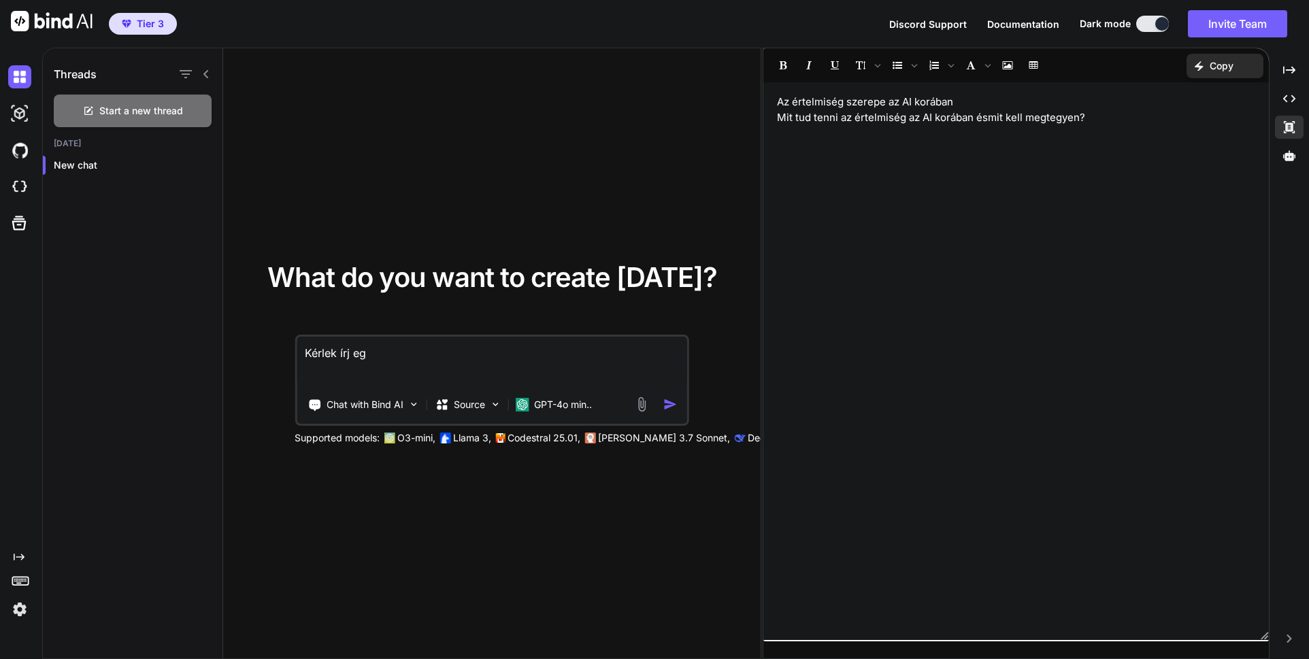
type textarea "Kérlek írj egy"
type textarea "x"
type textarea "Kérlek írj egy"
type textarea "x"
type textarea "Kérlek írj egy c"
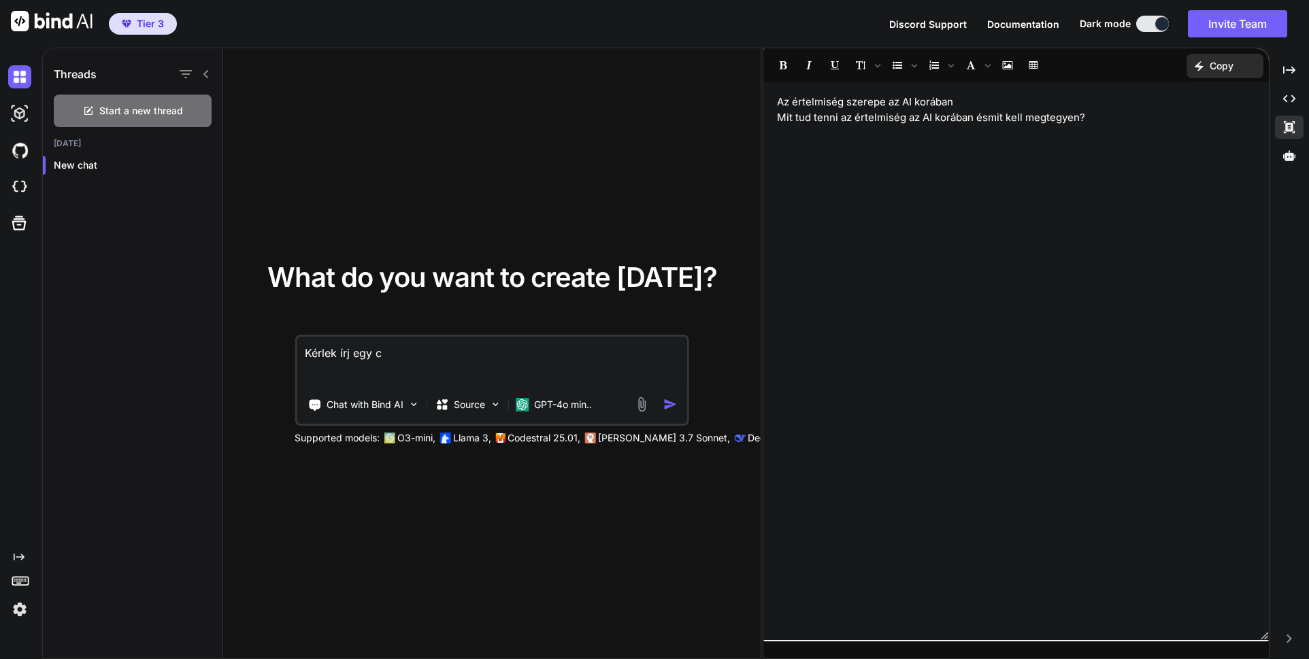
type textarea "x"
type textarea "Kérlek írj egy ci"
type textarea "x"
type textarea "Kérlek írj egy cik"
type textarea "x"
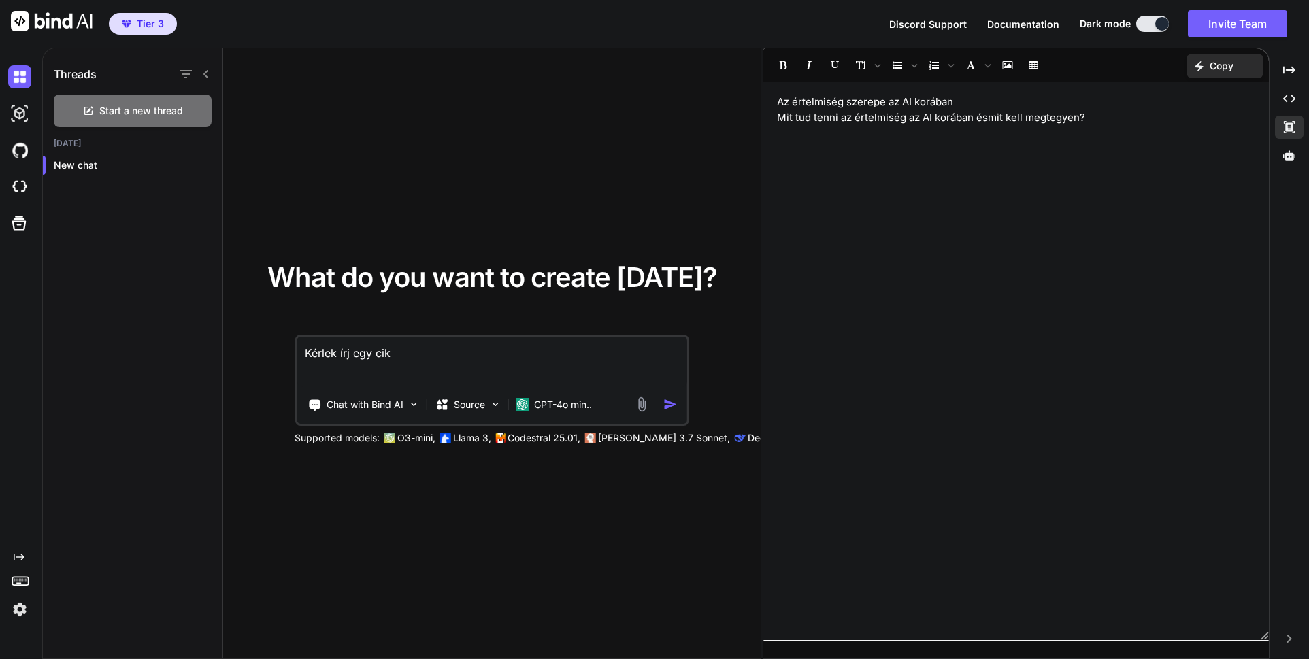
type textarea "Kérlek írj egy cikk"
type textarea "x"
type textarea "Kérlek írj egy cikke"
type textarea "x"
type textarea "Kérlek írj egy cikkel"
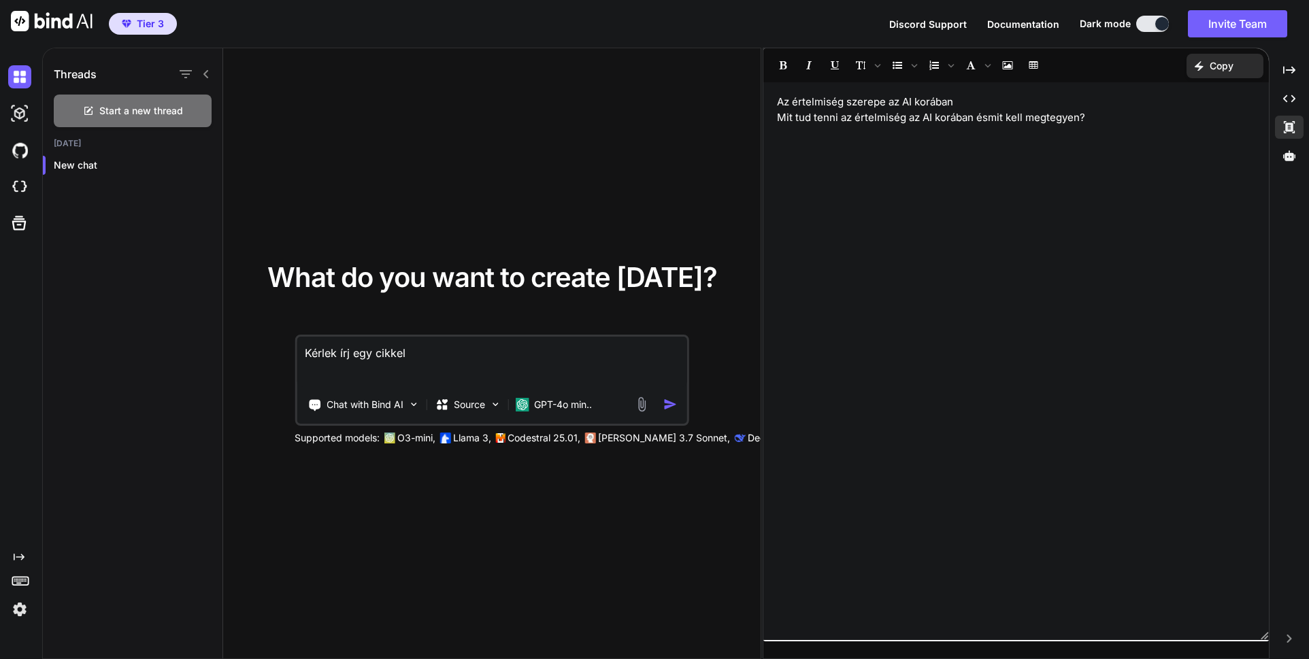
type textarea "x"
type textarea "Kérlek írj egy cikkel"
type textarea "x"
type textarea "Kérlek írj egy cikkel"
type textarea "x"
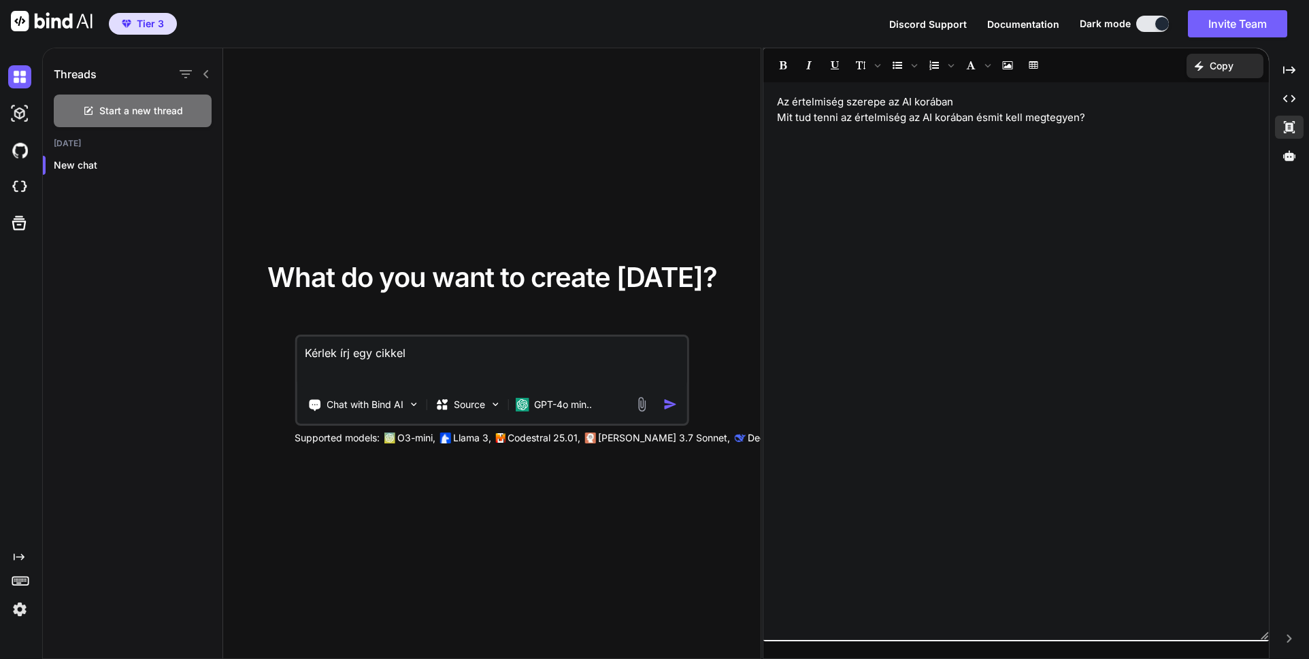
type textarea "Kérlek írj egy cikke"
type textarea "x"
type textarea "Kérlek írj egy cikket"
type textarea "x"
type textarea "Kérlek írj egy cikket"
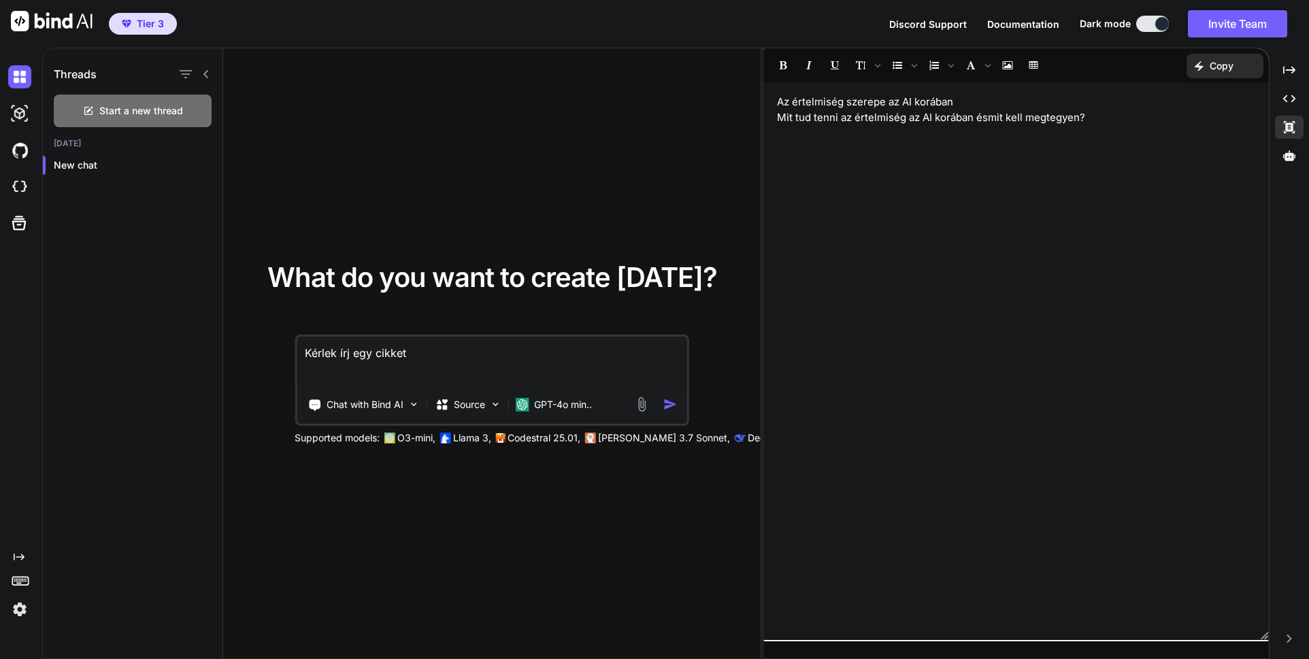
type textarea "x"
type textarea "Kérlek írj egy cikket a"
type textarea "x"
type textarea "Kérlek írj egy cikket az"
type textarea "x"
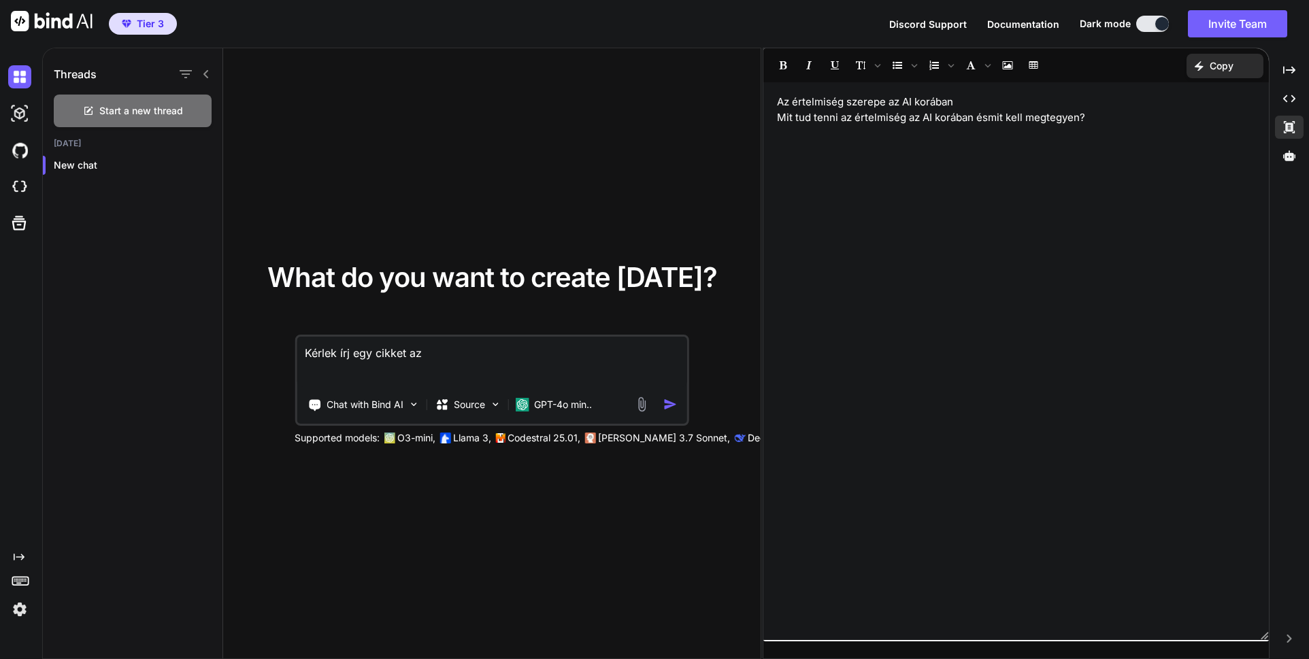
type textarea "Kérlek írj egy cikket az"
type textarea "x"
type textarea "Kérlek írj egy cikket az É"
type textarea "x"
type textarea "Kérlek írj egy cikket az Ér"
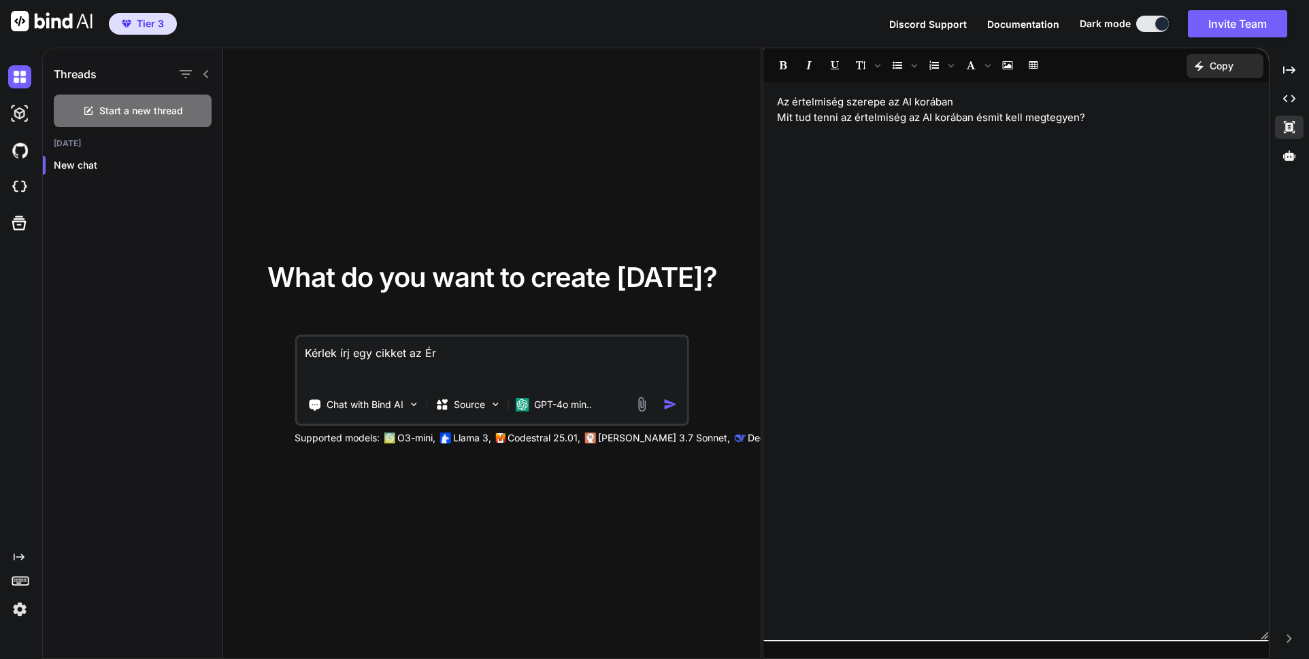
type textarea "x"
type textarea "Kérlek írj egy cikket az Ért"
type textarea "x"
type textarea "Kérlek írj egy cikket az Érte"
type textarea "x"
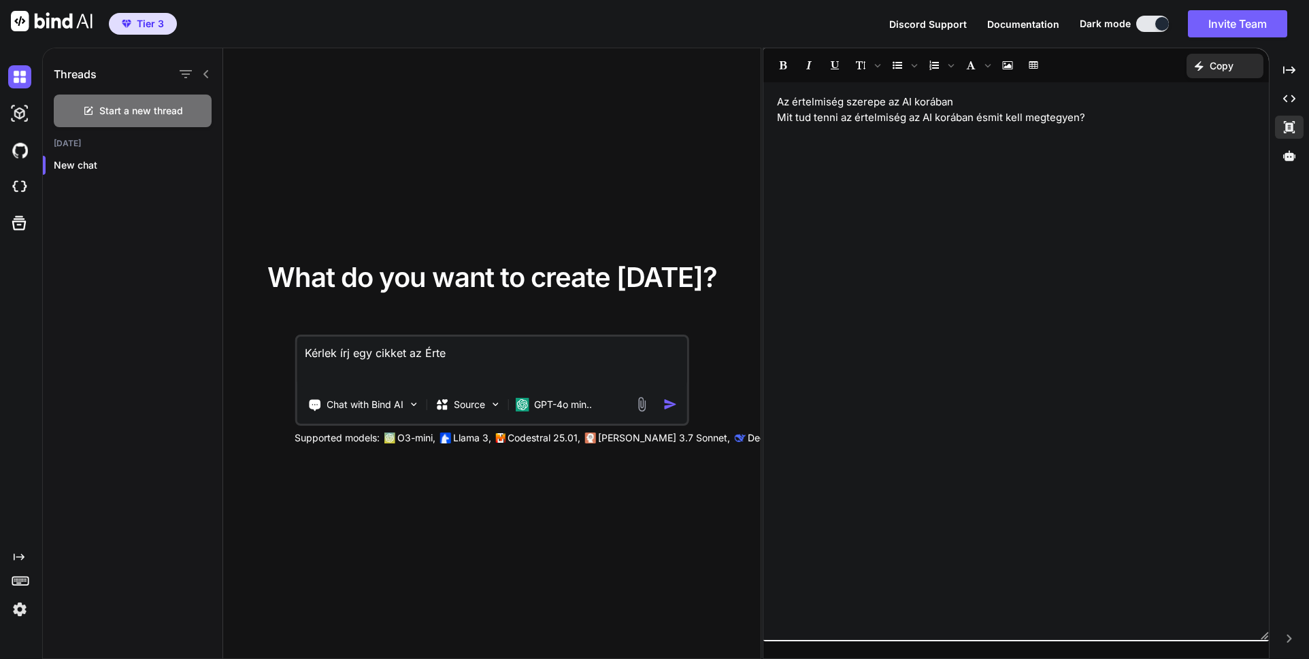
type textarea "Kérlek írj egy cikket az Értem"
type textarea "x"
type textarea "Kérlek írj egy cikket az Érte"
type textarea "x"
type textarea "Kérlek írj egy cikket az Értel"
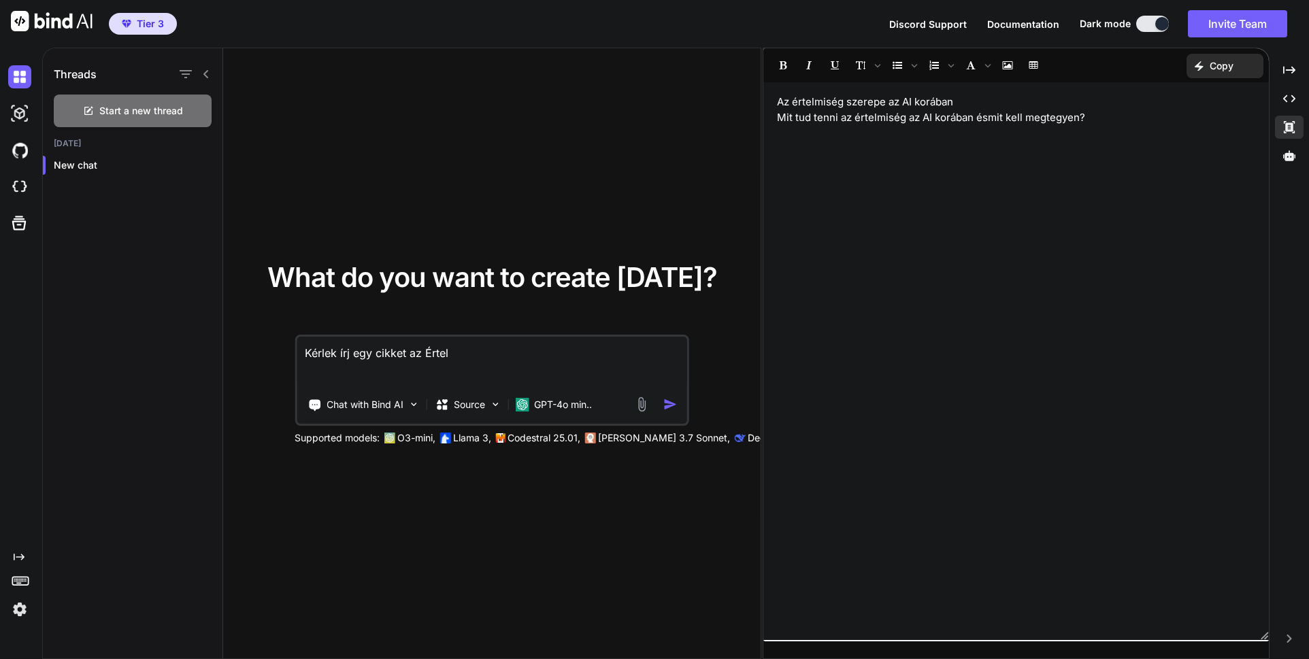
type textarea "x"
type textarea "Kérlek írj egy cikket az Értelm"
type textarea "x"
type textarea "Kérlek írj egy cikket az Értelmi"
type textarea "x"
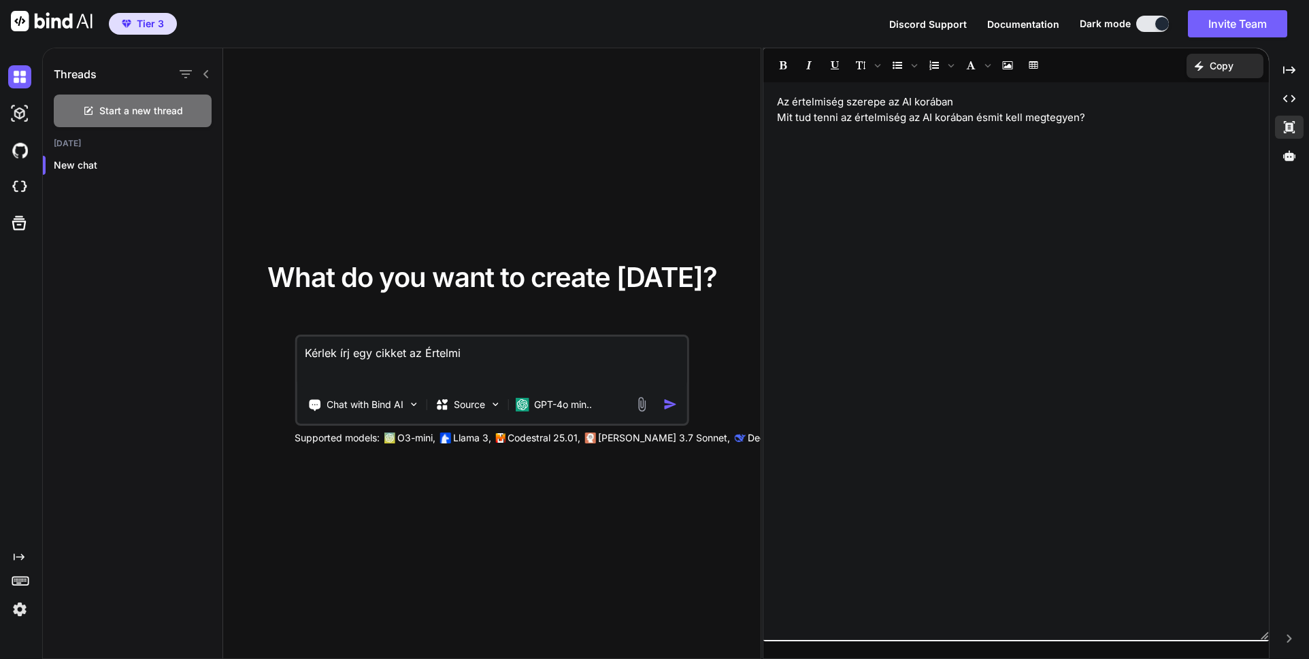
type textarea "Kérlek írj egy cikket az Értelmié"
type textarea "x"
type textarea "Kérlek írj egy cikket az Értelmi"
type textarea "x"
type textarea "Kérlek írj egy cikket az Értelmis"
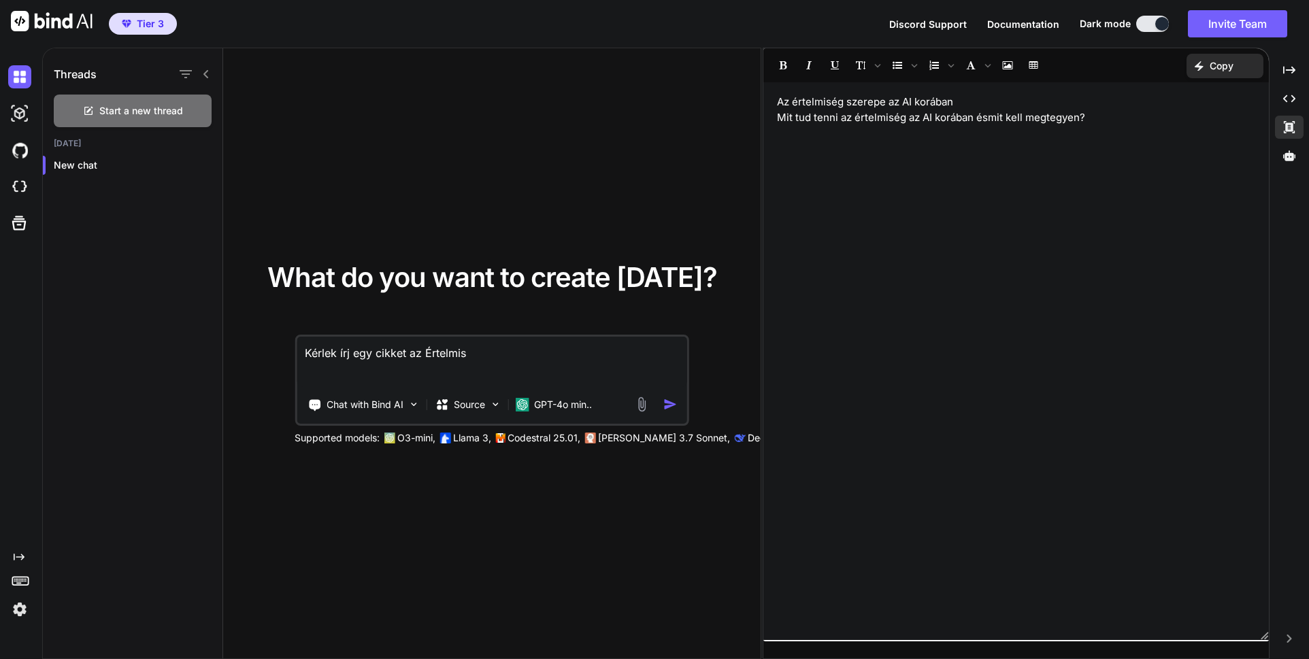
type textarea "x"
type textarea "Kérlek írj egy cikket az Értelmisé"
type textarea "x"
type textarea "Kérlek írj egy cikket az Értelmiség"
type textarea "x"
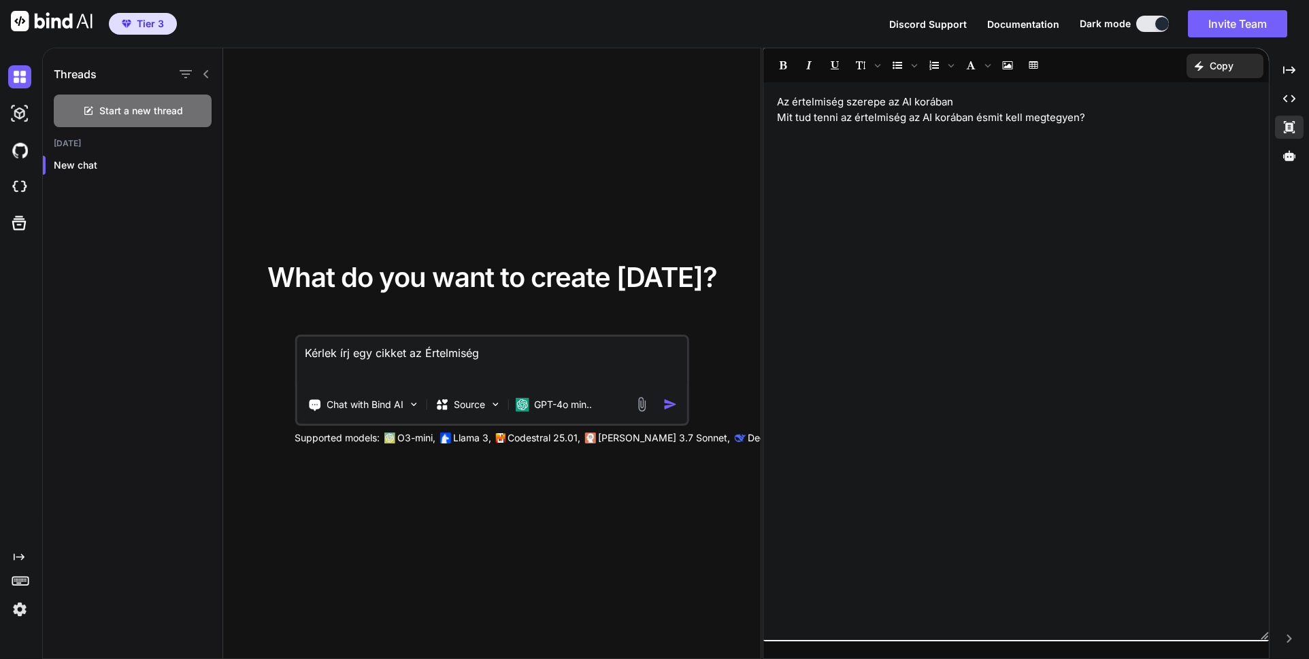
type textarea "Kérlek írj egy cikket az Értelmiség"
type textarea "x"
type textarea "Kérlek írj egy cikket az Értelmiség s"
type textarea "x"
type textarea "Kérlek írj egy cikket az Értelmiség sz"
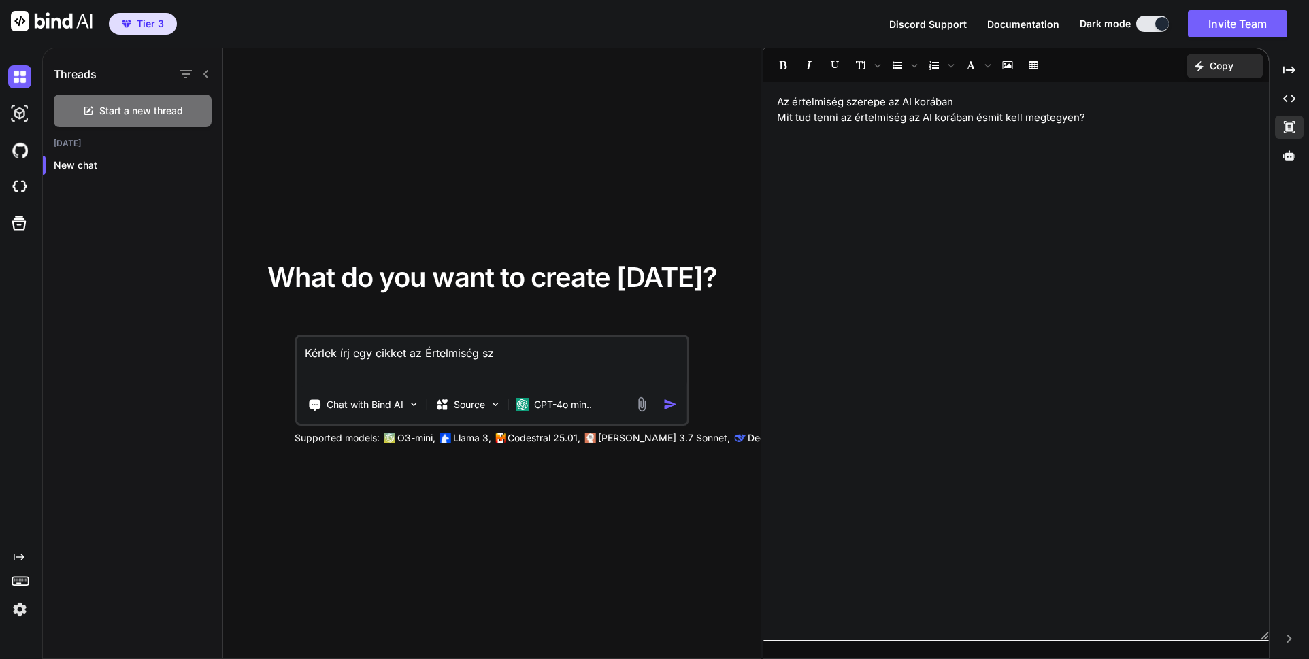
type textarea "x"
type textarea "Kérlek írj egy cikket az Értelmiség sze"
type textarea "x"
type textarea "Kérlek írj egy cikket az Értelmiség szer"
type textarea "x"
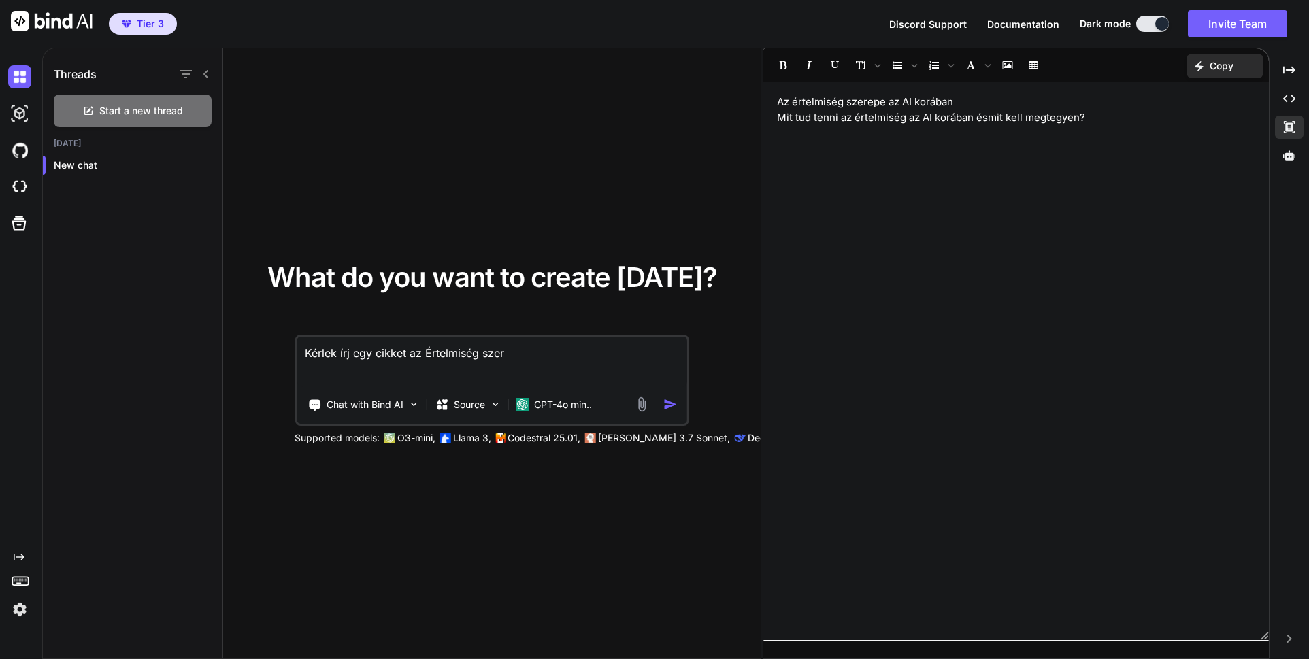
type textarea "Kérlek írj egy cikket az Értelmiség szere"
type textarea "x"
type textarea "Kérlek írj egy cikket az Értelmiség szerep"
type textarea "x"
type textarea "Kérlek írj egy cikket az Értelmiség szerepe"
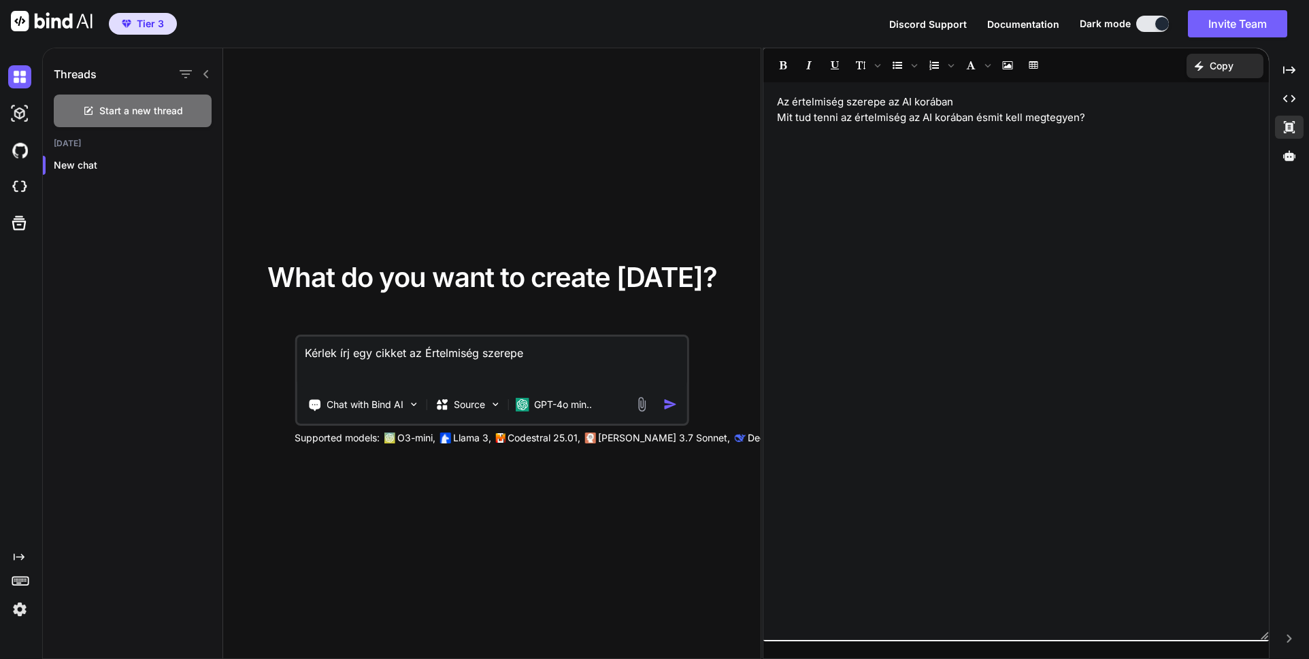
type textarea "x"
type textarea "Kérlek írj egy cikket az Értelmiség szerepe"
type textarea "x"
type textarea "Kérlek írj egy cikket az Értelmiség szerepe a"
type textarea "x"
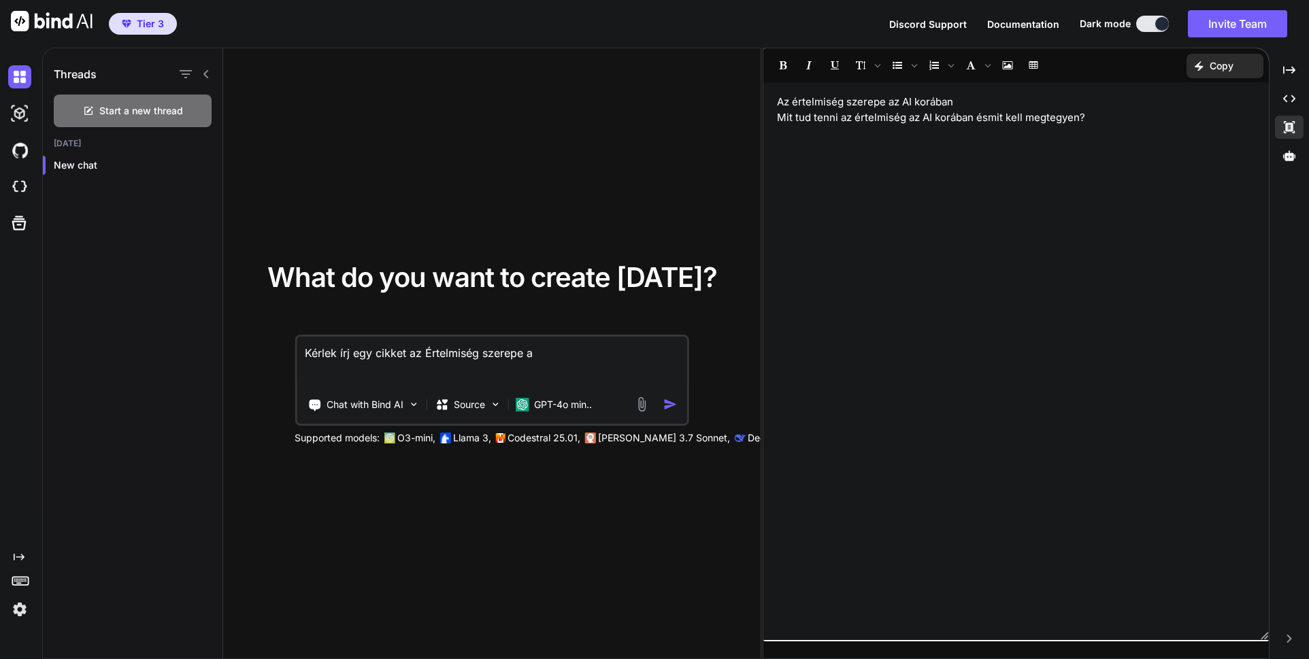
type textarea "Kérlek írj egy cikket az Értelmiség szerepe az"
type textarea "x"
type textarea "Kérlek írj egy cikket az Értelmiség szerepe az"
type textarea "x"
type textarea "Kérlek írj egy cikket az Értelmiség szerepe az A"
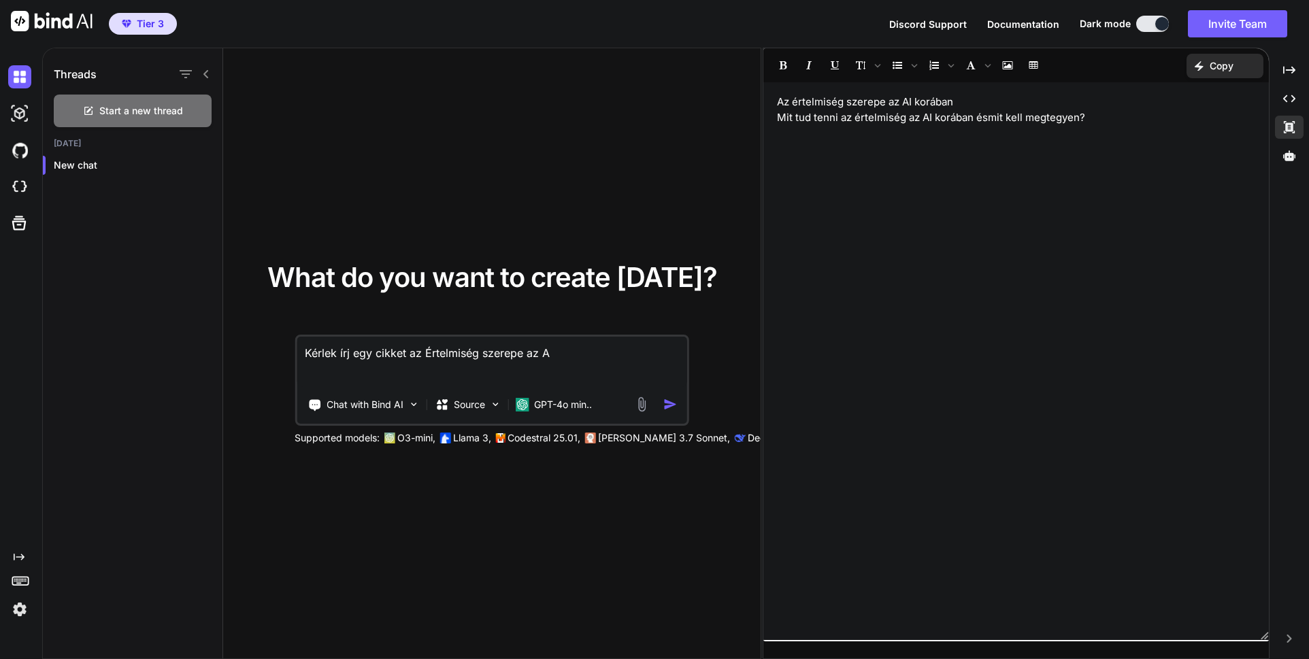
type textarea "x"
type textarea "Kérlek írj egy cikket az Értelmiség szerepe az AI"
type textarea "x"
type textarea "Kérlek írj egy cikket az Értelmiség szerepe az AI"
type textarea "x"
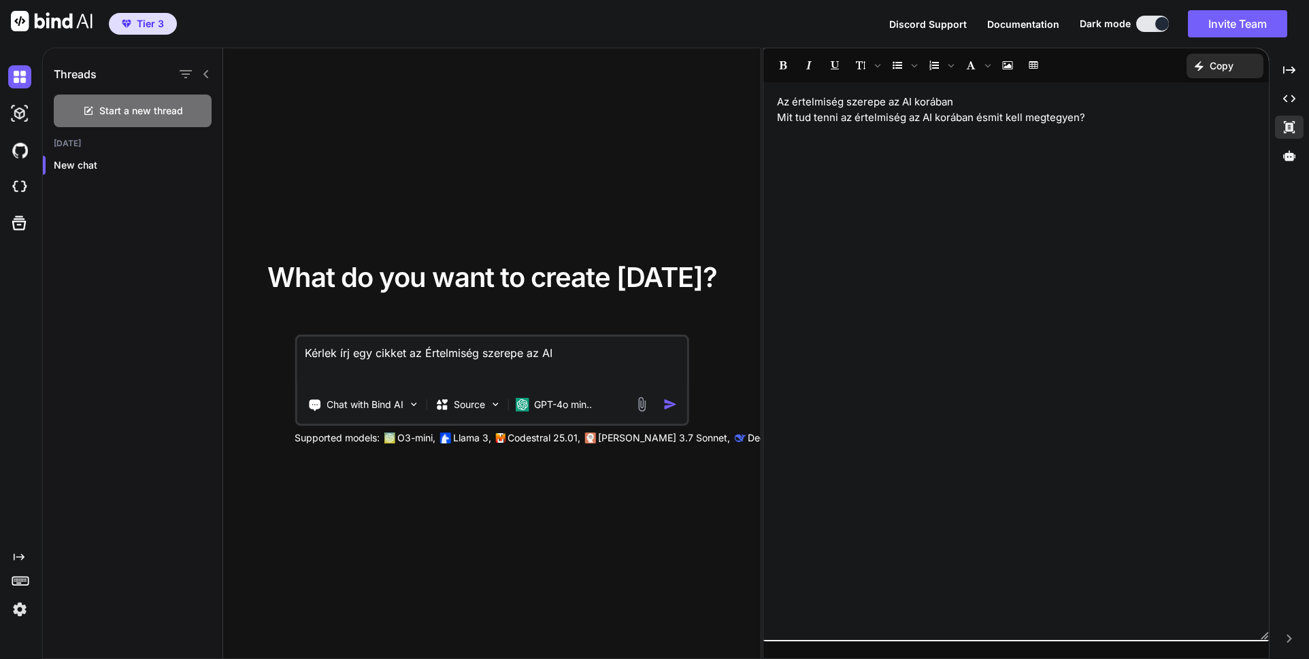
type textarea "Kérlek írj egy cikket az Értelmiség szerepe az AI k"
type textarea "x"
type textarea "Kérlek írj egy cikket az Értelmiség szerepe az AI ko"
type textarea "x"
type textarea "Kérlek írj egy cikket az Értelmiség szerepe az AI kor"
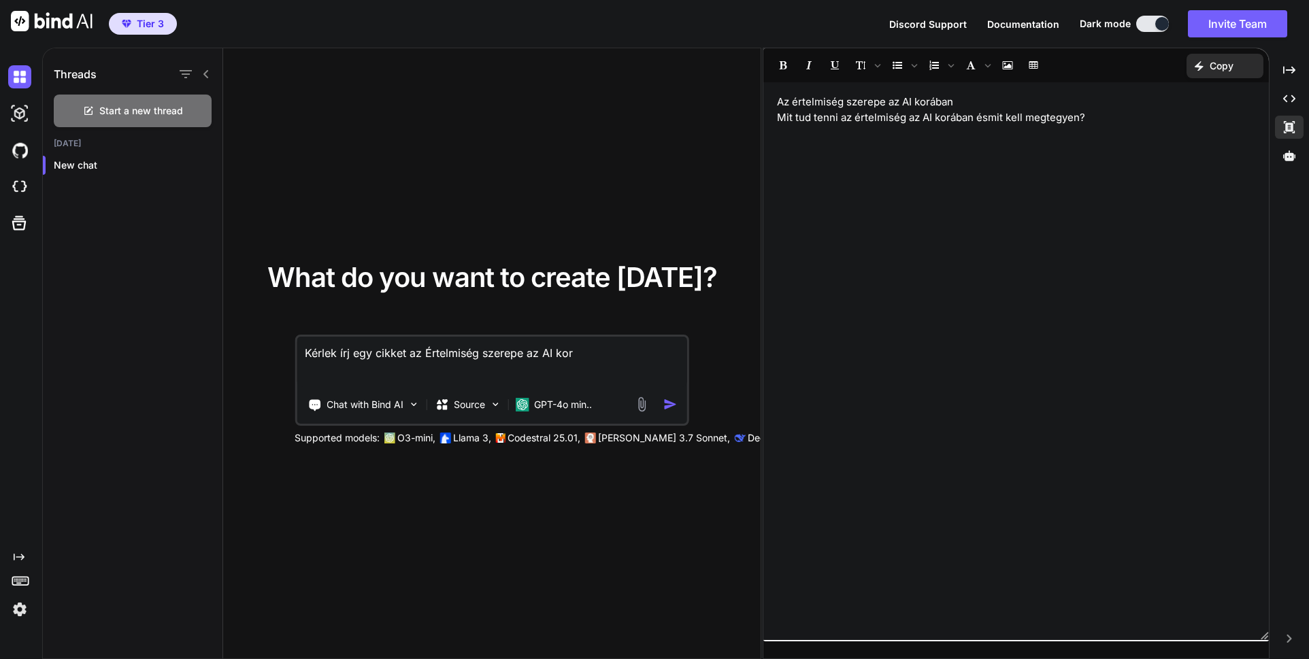
type textarea "x"
type textarea "Kérlek írj egy cikket az Értelmiség szerepe az AI korá"
type textarea "x"
type textarea "Kérlek írj egy cikket az Értelmiség szerepe az AI koráa"
type textarea "x"
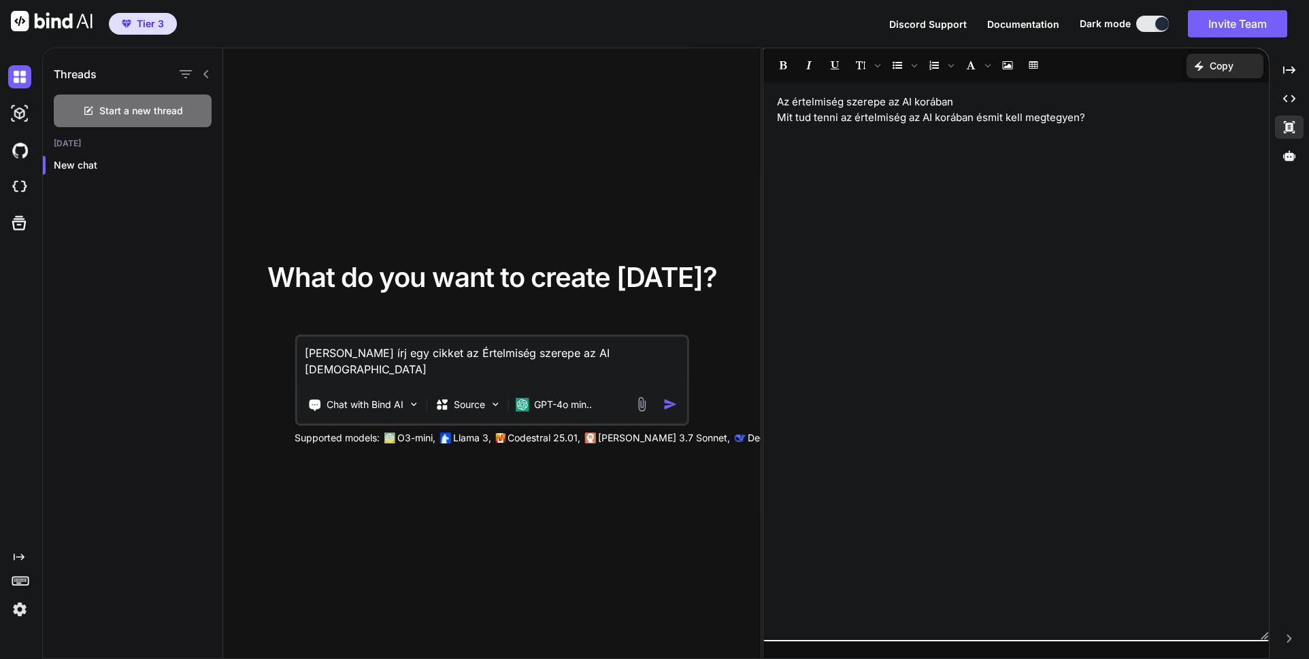
type textarea "Kérlek írj egy cikket az Értelmiség szerepe az AI koráan"
type textarea "x"
type textarea "Kérlek írj egy cikket az Értelmiség szerepe az AI koráa"
type textarea "x"
type textarea "Kérlek írj egy cikket az Értelmiség szerepe az AI korá"
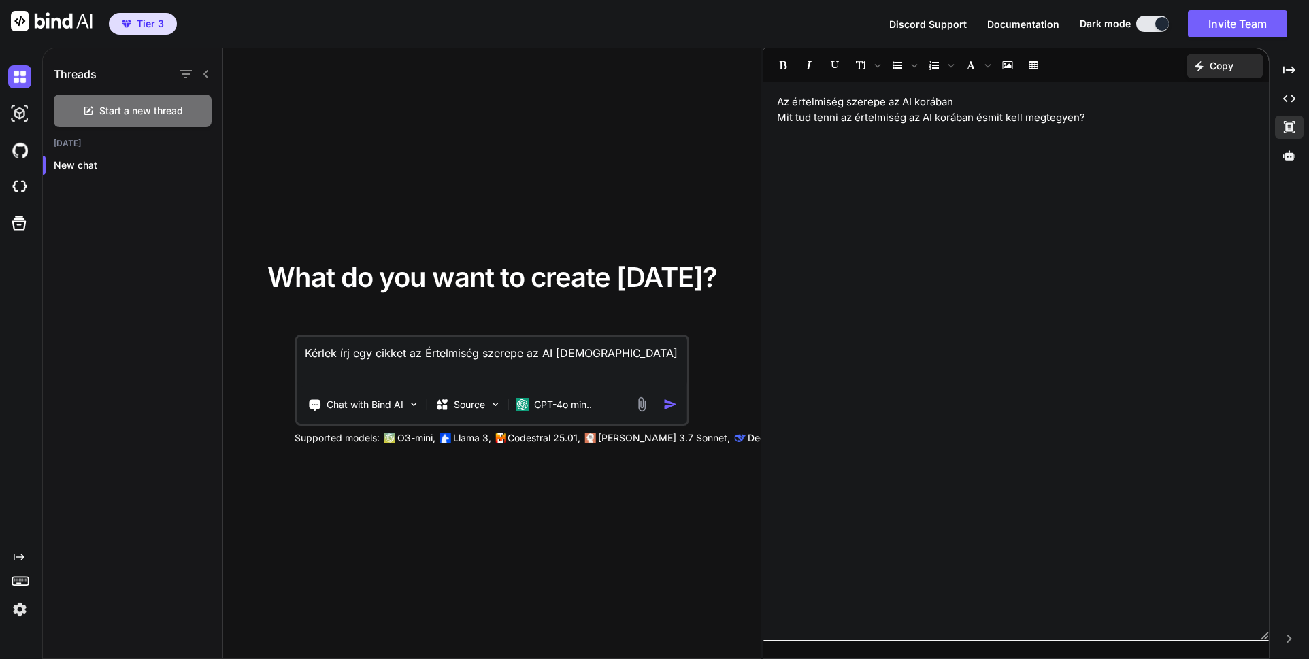
type textarea "x"
type textarea "Kérlek írj egy cikket az Értelmiség szerepe az AI koráa"
type textarea "x"
type textarea "Kérlek írj egy cikket az Értelmiség szerepe az AI koráan"
type textarea "x"
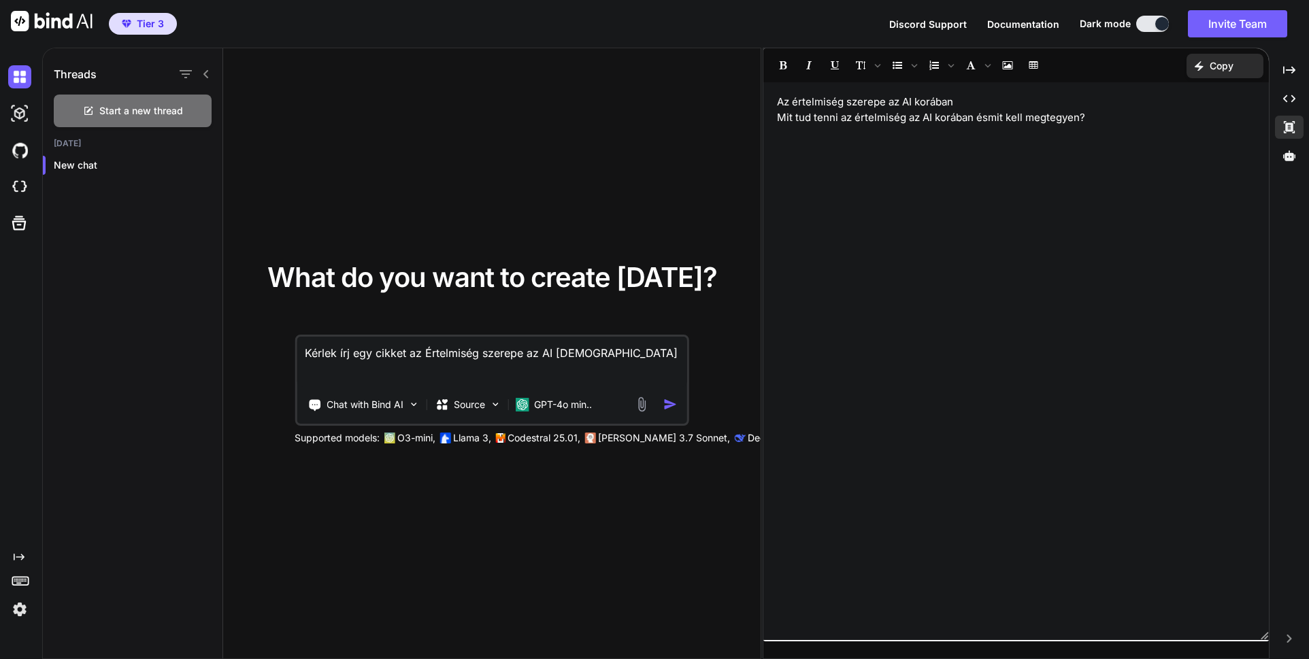
type textarea "Kérlek írj egy cikket az Értelmiség szerepe az AI koráa"
type textarea "x"
type textarea "Kérlek írj egy cikket az Értelmiség szerepe az AI korá"
type textarea "x"
type textarea "Kérlek írj egy cikket az Értelmiség szerepe az AI koráb"
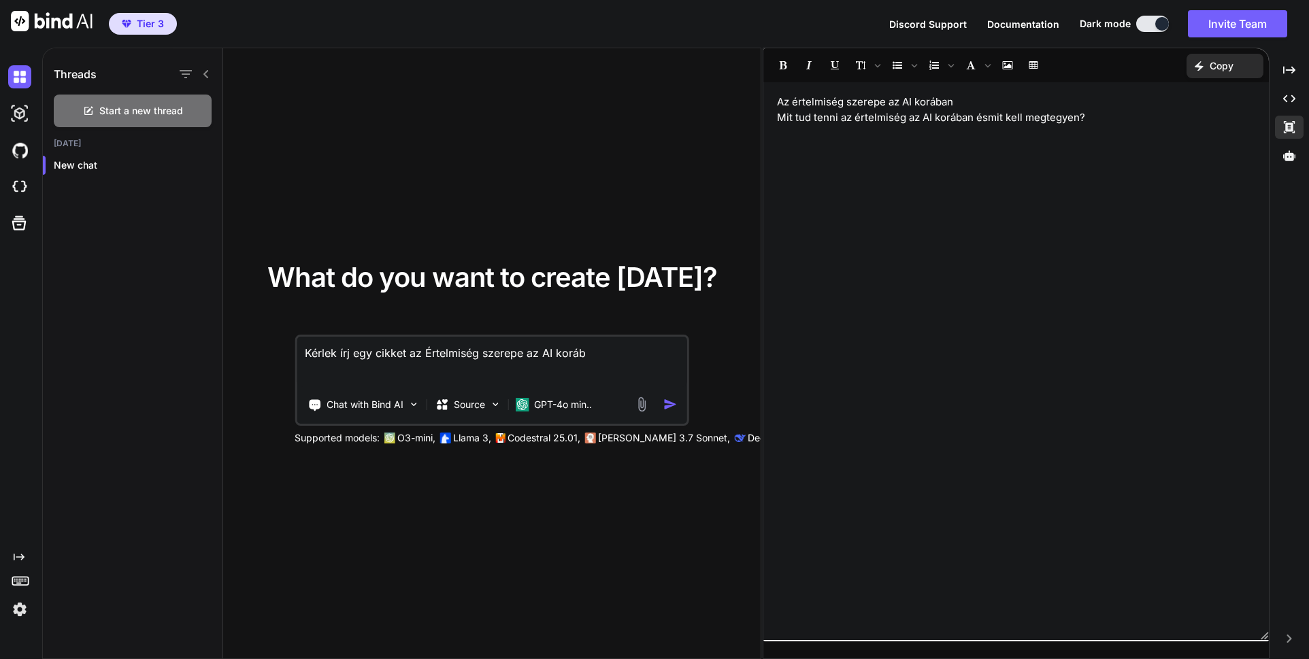
type textarea "x"
type textarea "Kérlek írj egy cikket az Értelmiség szerepe az AI korába"
type textarea "x"
type textarea "Kérlek írj egy cikket az Értelmiség szerepe az AI korában"
type textarea "x"
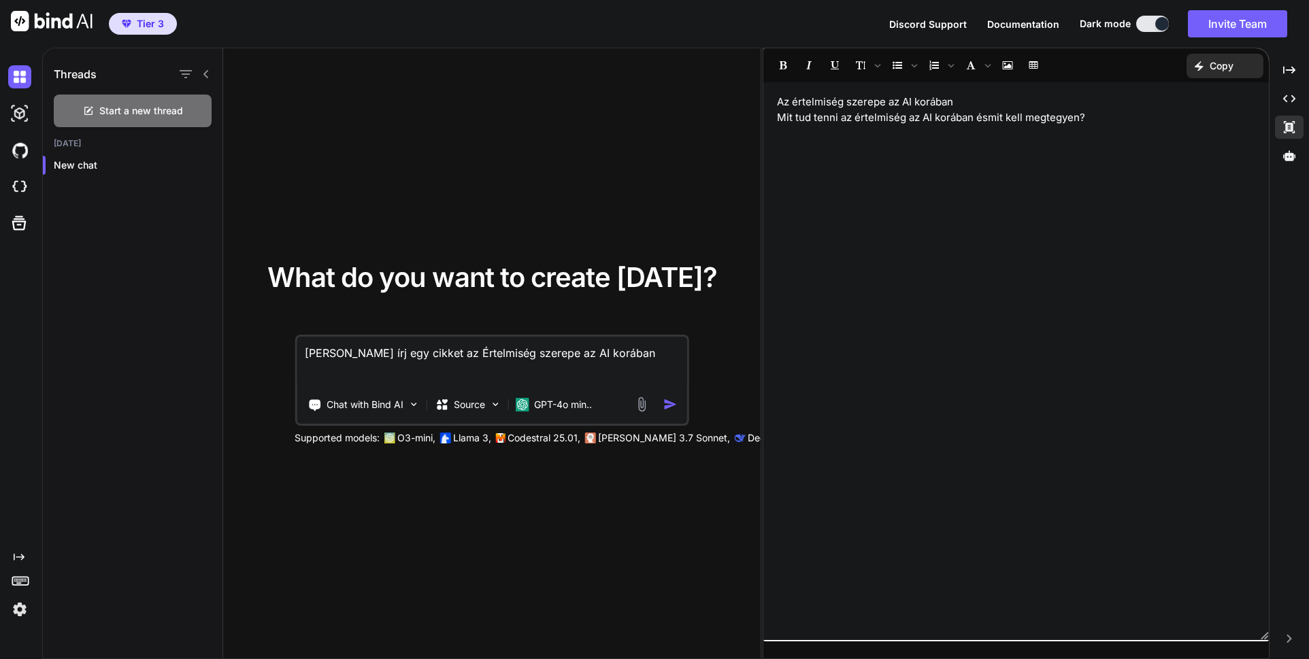
type textarea "Kérlek írj egy cikket az Értelmiség szerepe az AI korában"
type textarea "x"
type textarea "Kérlek írj egy cikket az Értelmiség szerepe az AI korában t"
type textarea "x"
type textarea "Kérlek írj egy cikket az Értelmiség szerepe az AI korában té"
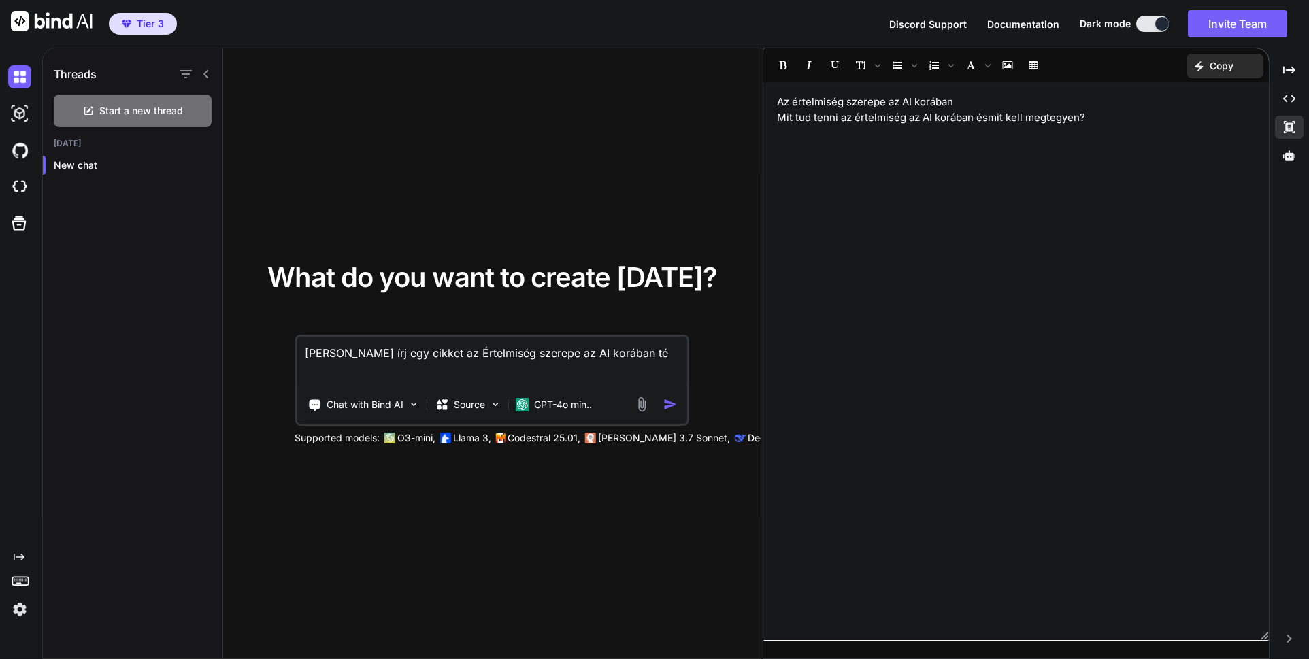
type textarea "x"
type textarea "Kérlek írj egy cikket az Értelmiség szerepe az AI korában t"
type textarea "x"
type textarea "Kérlek írj egy cikket az Értelmiség szerepe az AI korában"
type textarea "x"
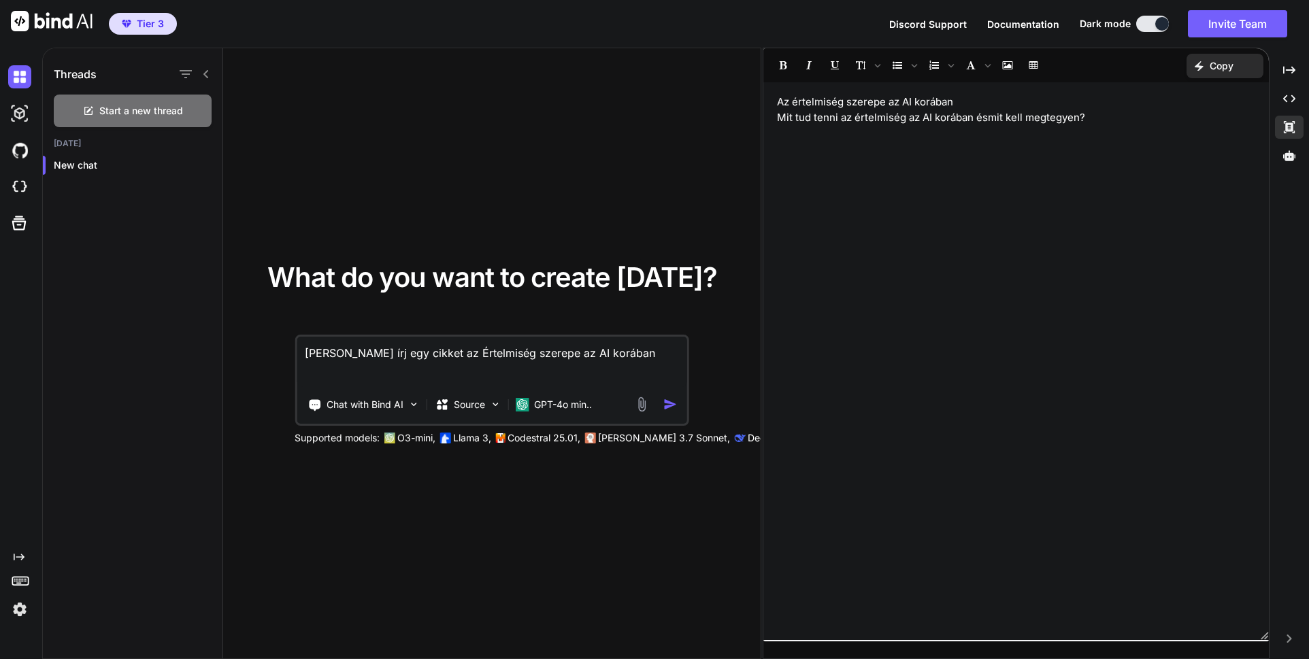
type textarea "Kérlek írj egy cikket az Értelmiség szerepe az AI korában -"
type textarea "x"
type textarea "Kérlek írj egy cikket az Értelmiség szerepe az AI korában -"
type textarea "x"
type textarea "Kérlek írj egy cikket az Értelmiség szerepe az AI korában - t"
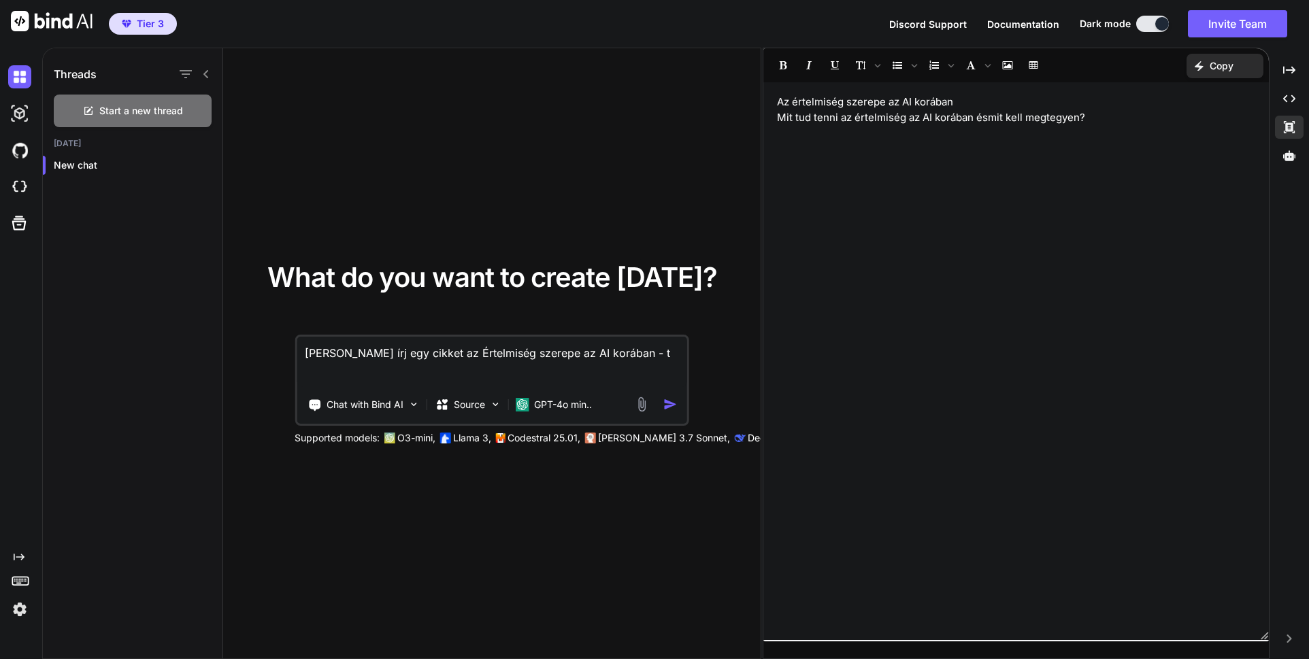
type textarea "x"
type textarea "Kérlek írj egy cikket az Értelmiség szerepe az AI korában - té"
type textarea "x"
type textarea "Kérlek írj egy cikket az Értelmiség szerepe az AI korában - tém"
type textarea "x"
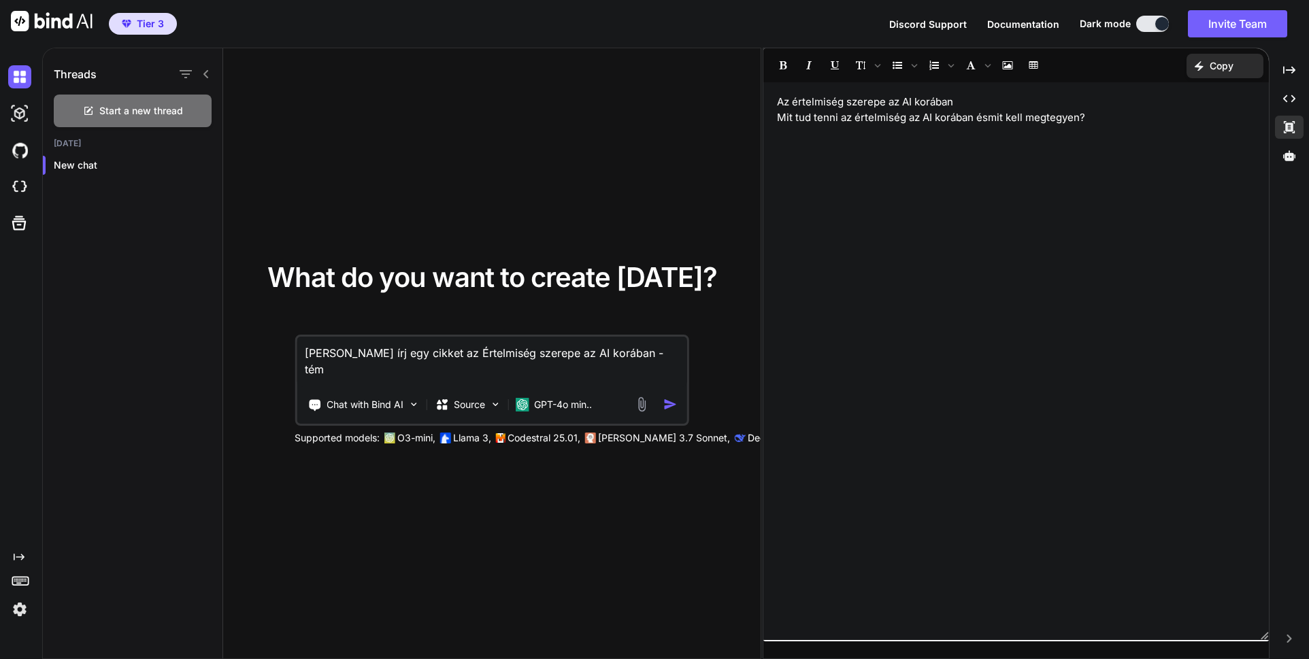
type textarea "Kérlek írj egy cikket az Értelmiség szerepe az AI korában - témá"
type textarea "x"
type textarea "Kérlek írj egy cikket az Értelmiség szerepe az AI korában - témáb"
type textarea "x"
type textarea "Kérlek írj egy cikket az Értelmiség szerepe az AI korában - témába"
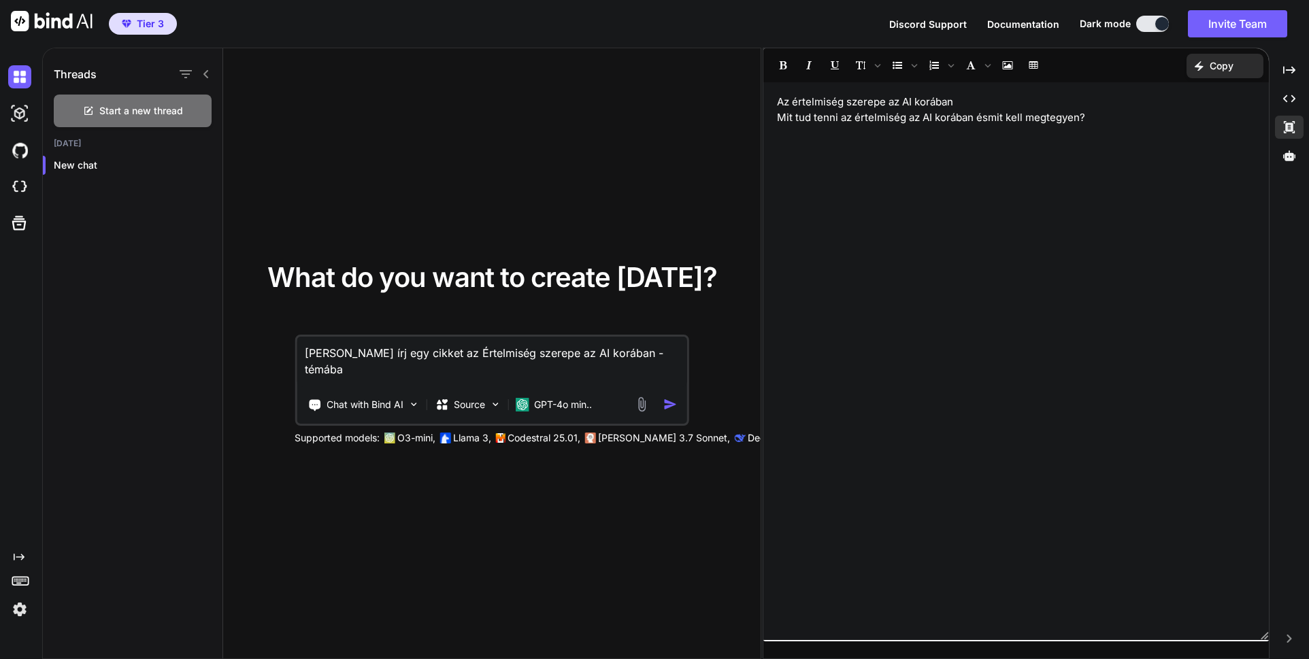
type textarea "x"
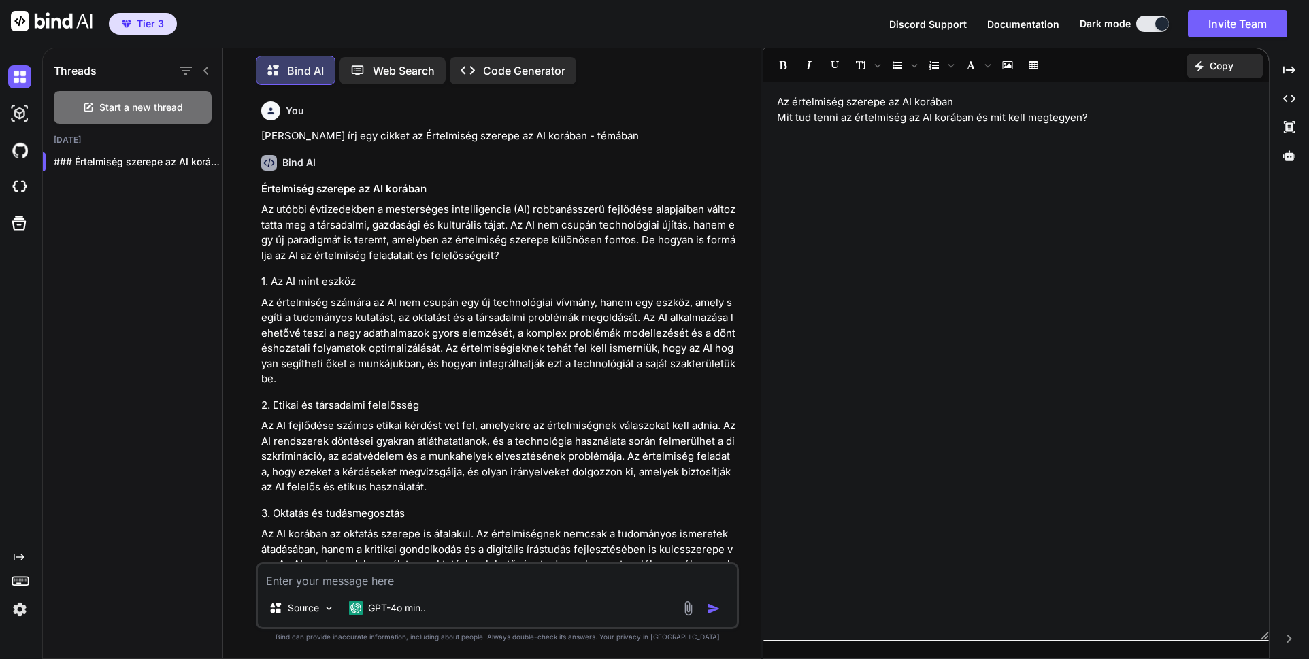
click at [294, 166] on h6 "Bind AI" at bounding box center [298, 163] width 33 height 14
click at [1223, 65] on p "Copy" at bounding box center [1222, 66] width 24 height 14
click at [1203, 125] on span "Copy Content" at bounding box center [1191, 124] width 62 height 14
click at [1053, 180] on div "Az értelmiség szerepe az AI korában Mit tud tenni az értelmiség az AI korában é…" at bounding box center [1016, 361] width 506 height 544
click at [1006, 64] on icon "Insert Image" at bounding box center [1007, 65] width 10 height 8
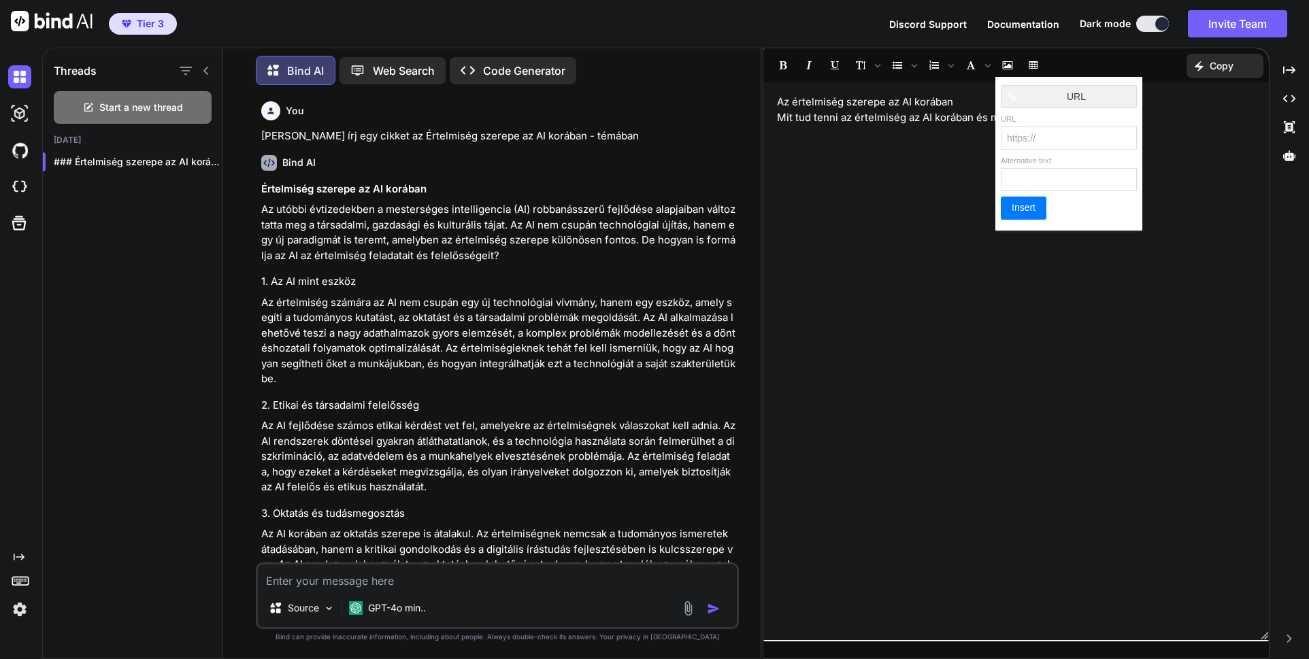
click at [863, 151] on div "Az értelmiség szerepe az AI korában Mit tud tenni az értelmiség az AI korában é…" at bounding box center [1016, 361] width 506 height 544
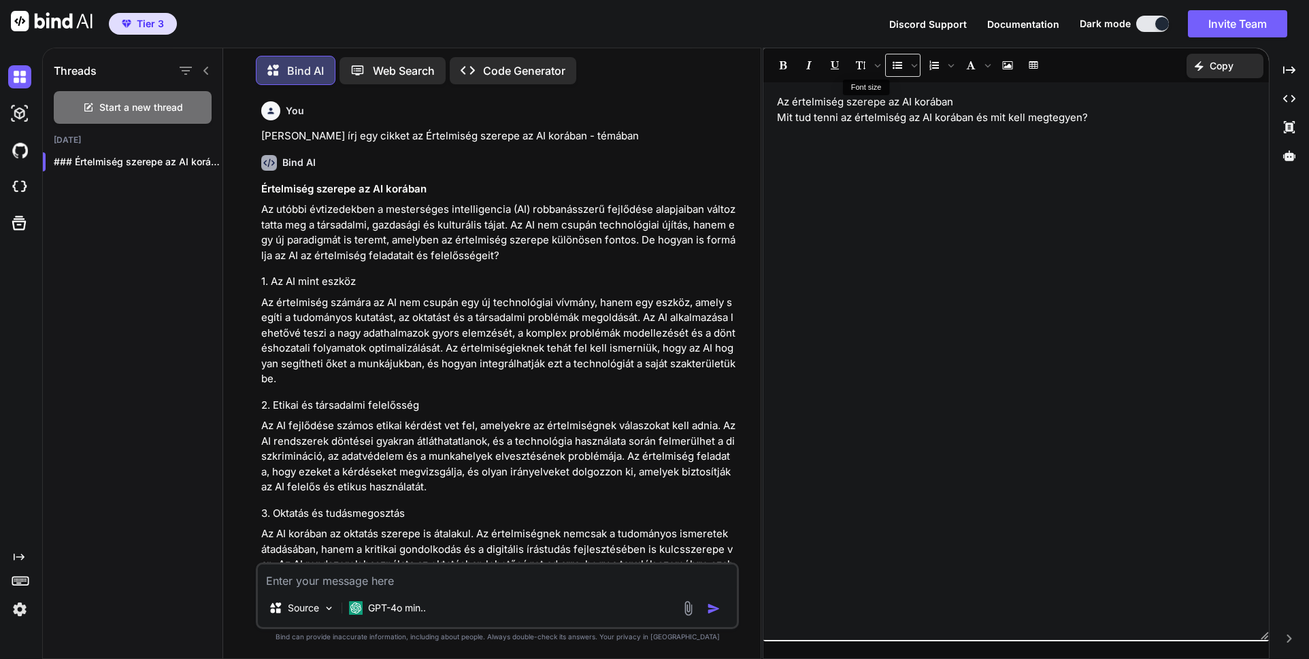
click at [885, 65] on span "Insert Unordered List" at bounding box center [902, 65] width 35 height 23
click at [873, 67] on span "Font size" at bounding box center [877, 65] width 11 height 22
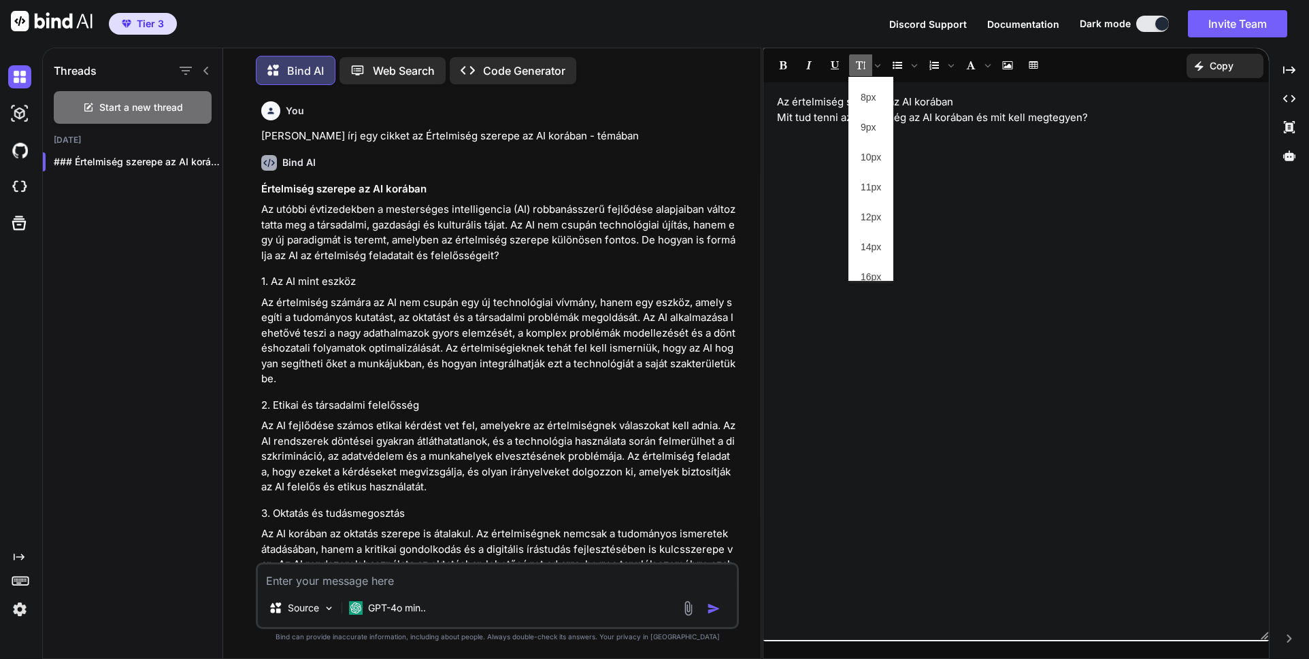
click at [815, 166] on div "Az értelmiség szerepe az AI korában Mit tud tenni az értelmiség az AI korában é…" at bounding box center [1016, 361] width 506 height 544
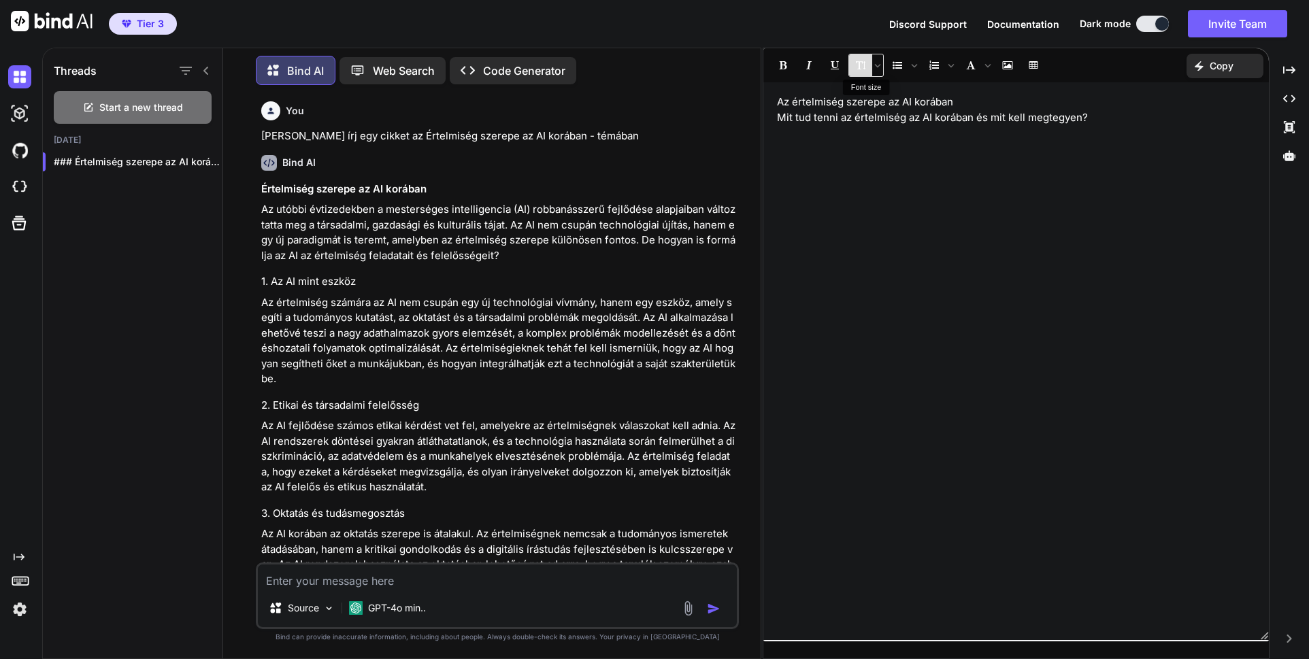
click at [863, 67] on icon "Font size" at bounding box center [861, 66] width 10 height 10
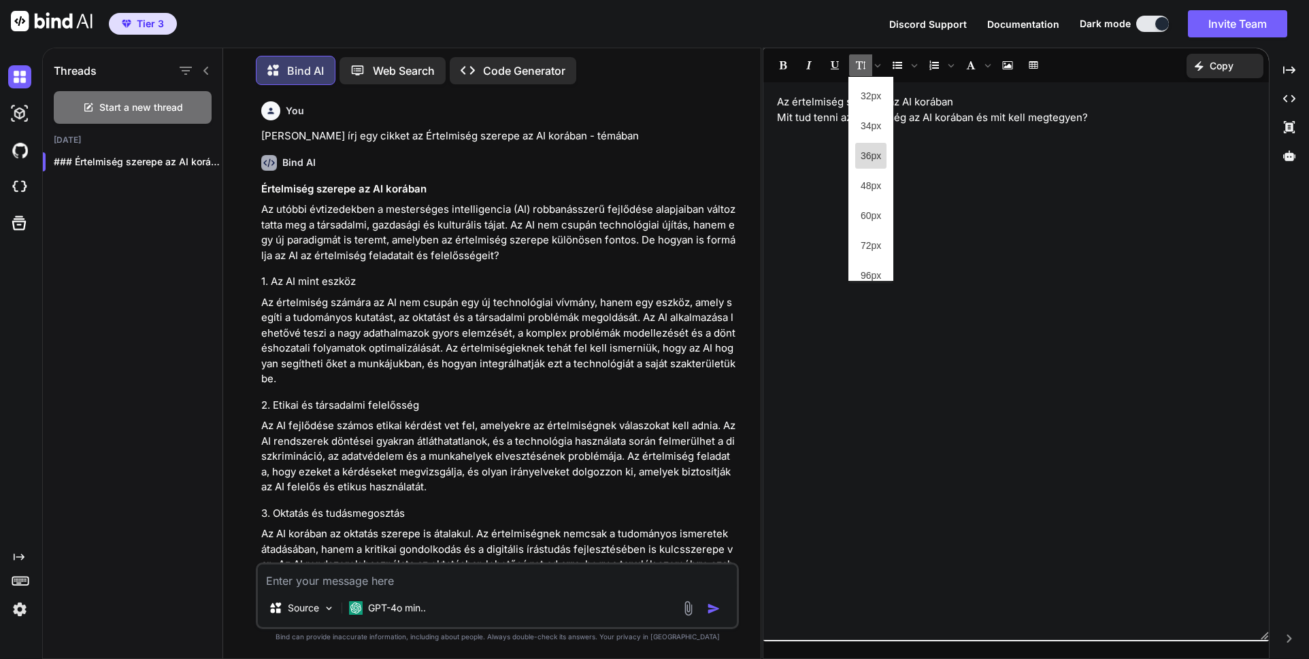
scroll to position [326, 0]
click at [794, 189] on div "Az értelmiség szerepe az AI korában Mit tud tenni az értelmiség az AI korában é…" at bounding box center [1016, 361] width 506 height 544
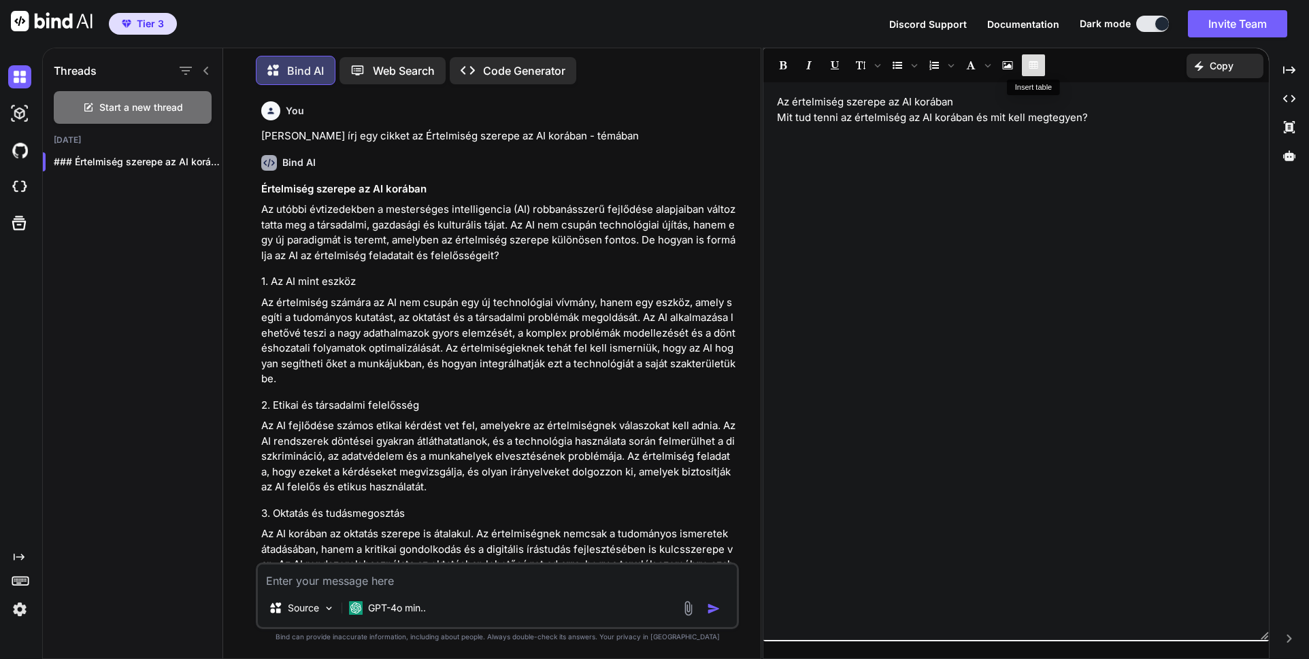
click at [1035, 62] on icon "Insert table" at bounding box center [1033, 64] width 9 height 7
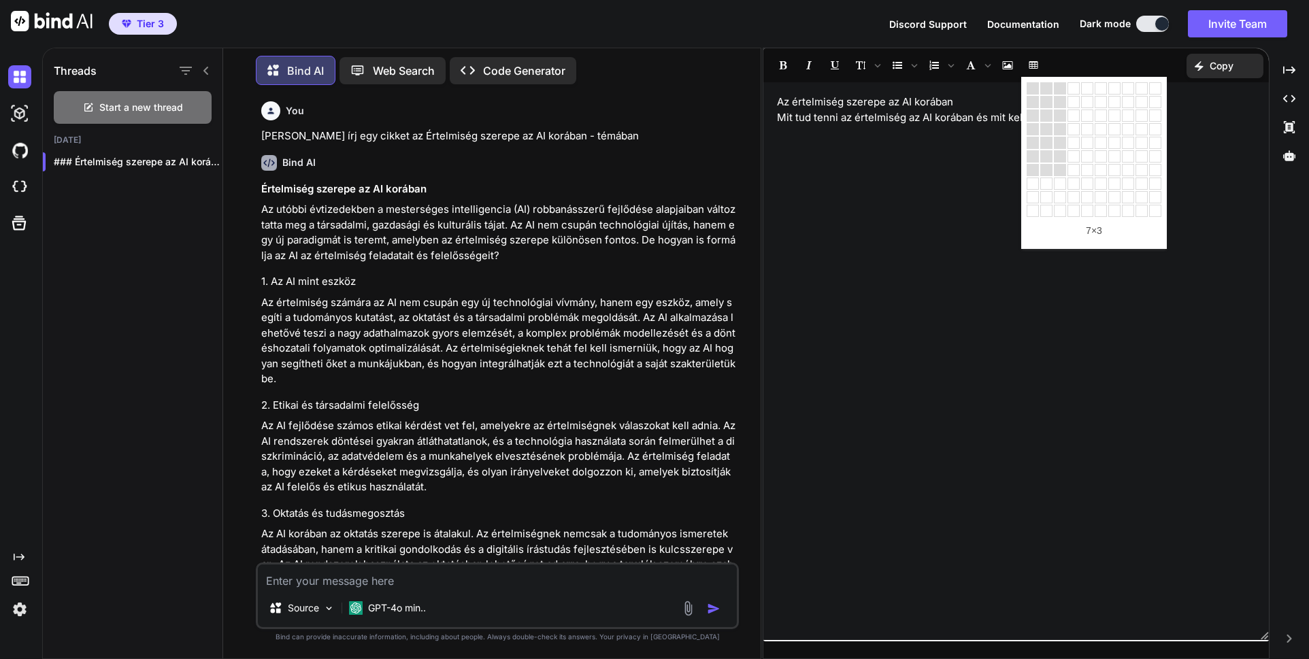
click at [917, 170] on div "Az értelmiség szerepe az AI korában Mit tud tenni az értelmiség az AI korában é…" at bounding box center [1016, 361] width 506 height 544
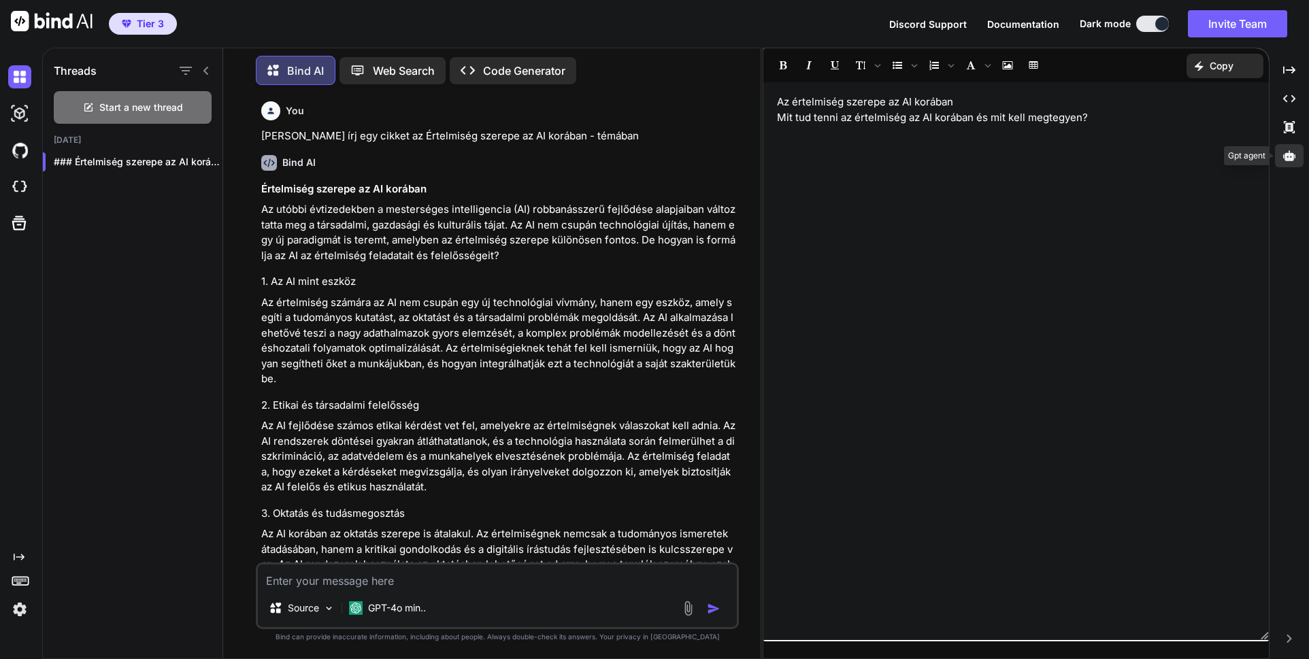
click at [1291, 158] on icon at bounding box center [1289, 155] width 12 height 10
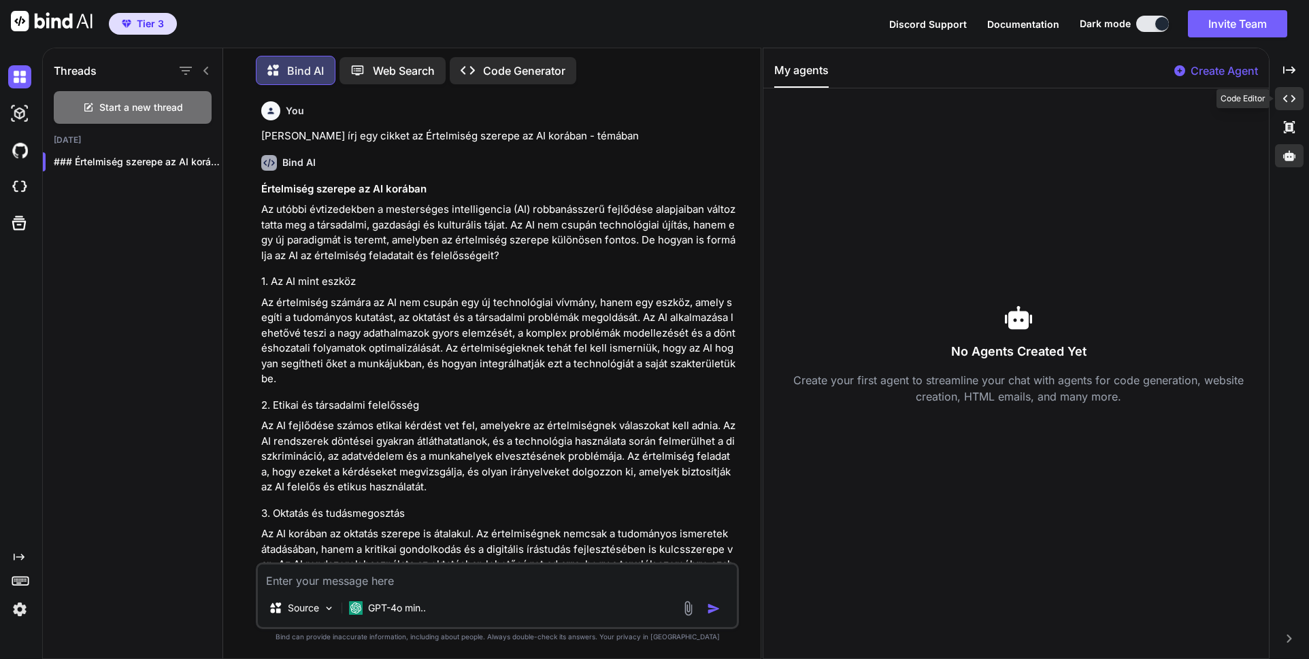
click at [1293, 103] on icon "Created with Pixso." at bounding box center [1289, 99] width 12 height 12
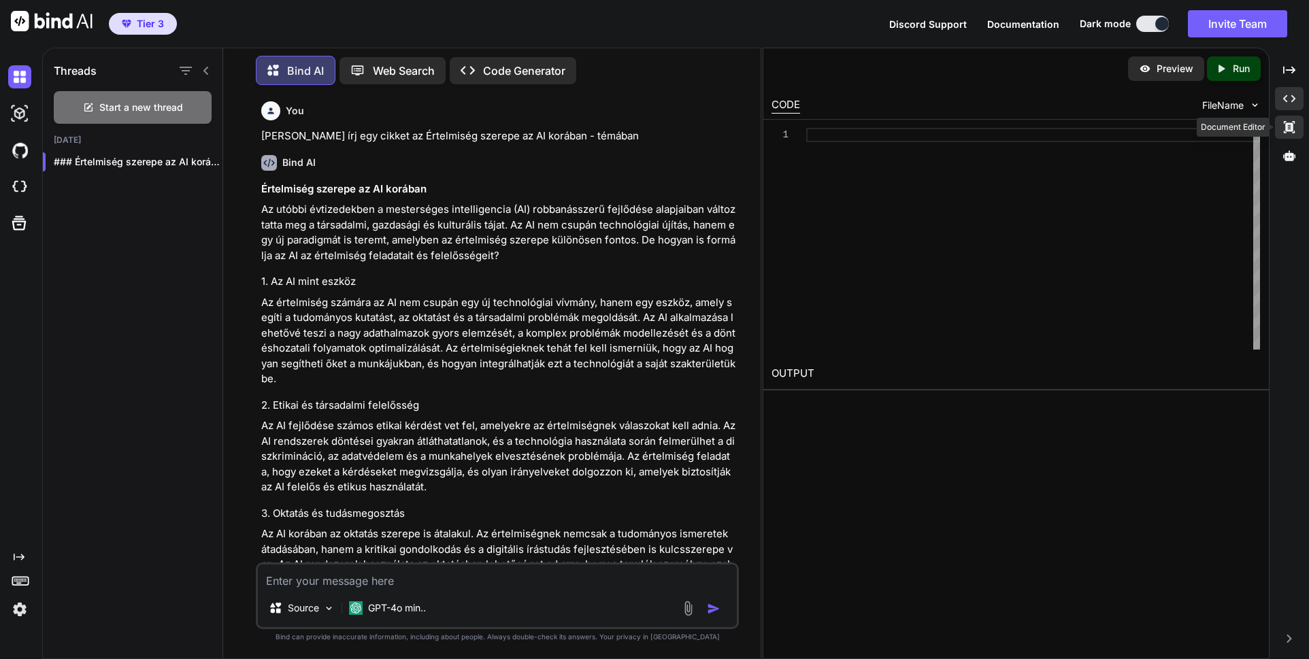
click at [1289, 128] on icon at bounding box center [1289, 127] width 11 height 12
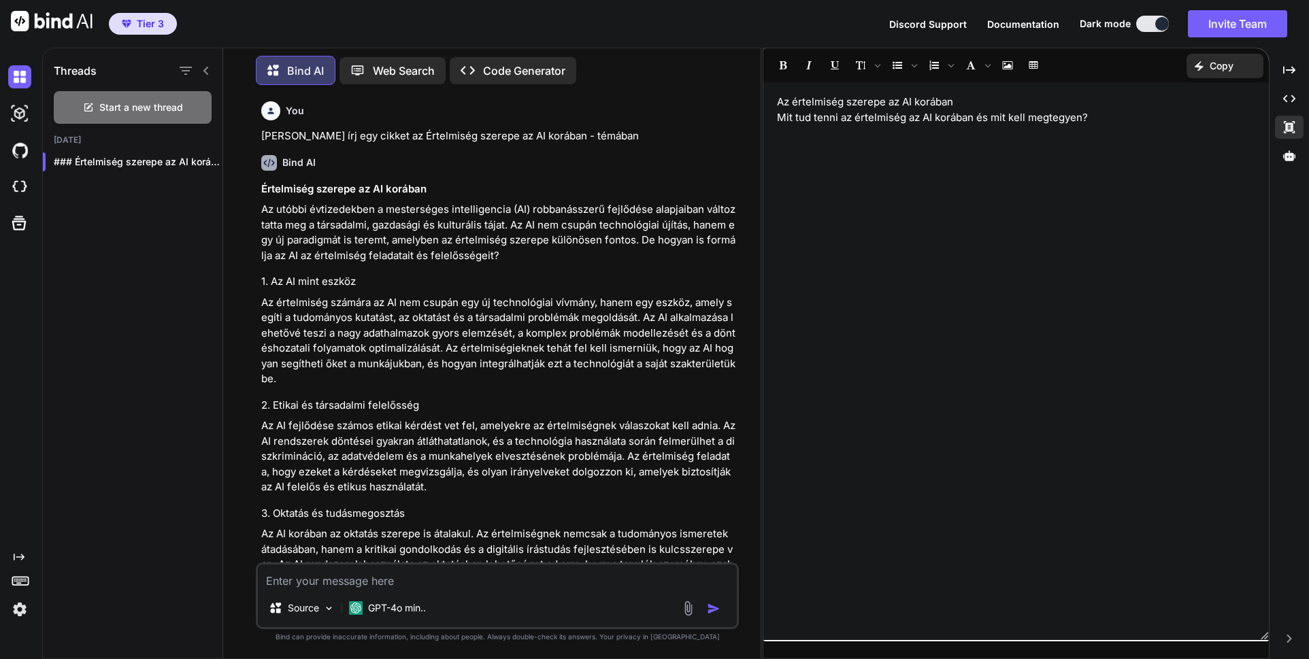
click at [919, 254] on div "Az értelmiség szerepe az AI korában Mit tud tenni az értelmiség az AI korában é…" at bounding box center [1016, 361] width 506 height 544
drag, startPoint x: 968, startPoint y: 105, endPoint x: 766, endPoint y: 105, distance: 202.1
click at [766, 105] on div "Az értelmiség szerepe az AI korában Mit tud tenni az értelmiség az AI korában é…" at bounding box center [1016, 361] width 506 height 544
click at [784, 67] on icon "Bold" at bounding box center [783, 66] width 10 height 10
click at [812, 148] on div "Az értelmiség szerepe az AI korában Mit tud tenni az értelmiség az AI korában é…" at bounding box center [1016, 361] width 506 height 544
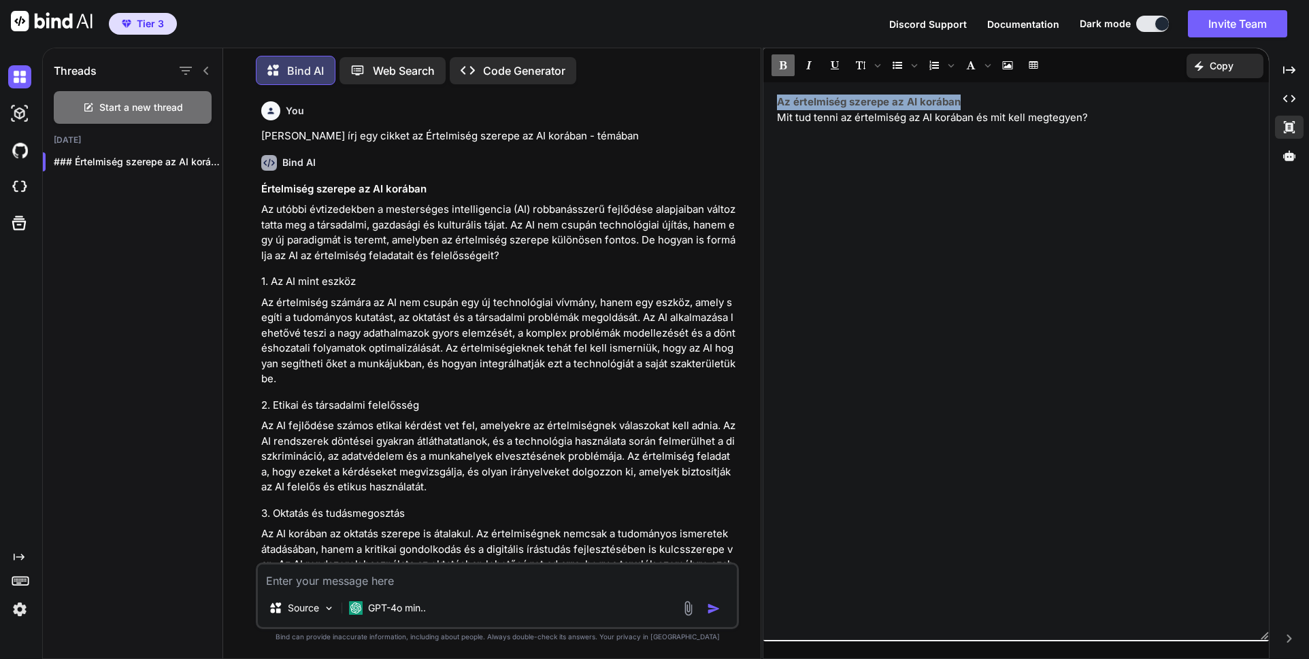
drag, startPoint x: 906, startPoint y: 103, endPoint x: 774, endPoint y: 107, distance: 132.1
click at [768, 105] on div "Az értelmiség szerepe az AI korában Mit tud tenni az értelmiség az AI korában é…" at bounding box center [1016, 361] width 506 height 544
click at [867, 69] on button "Font size" at bounding box center [860, 65] width 23 height 23
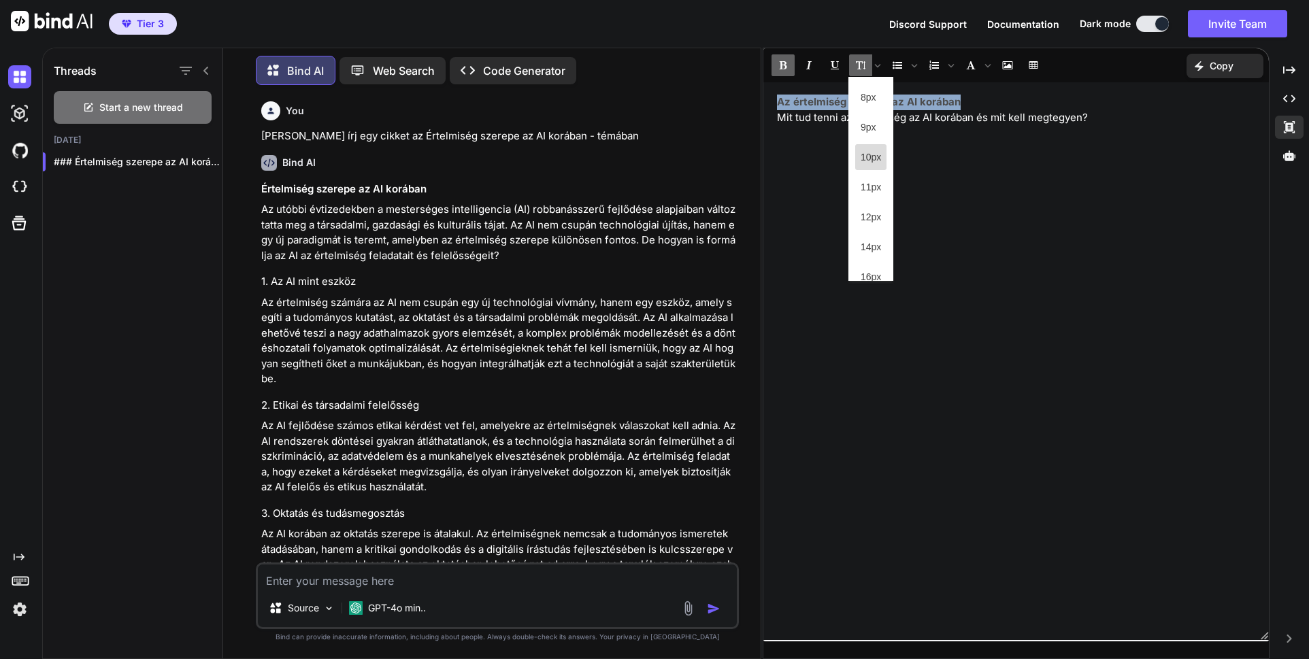
click at [871, 161] on span "10px" at bounding box center [871, 157] width 20 height 14
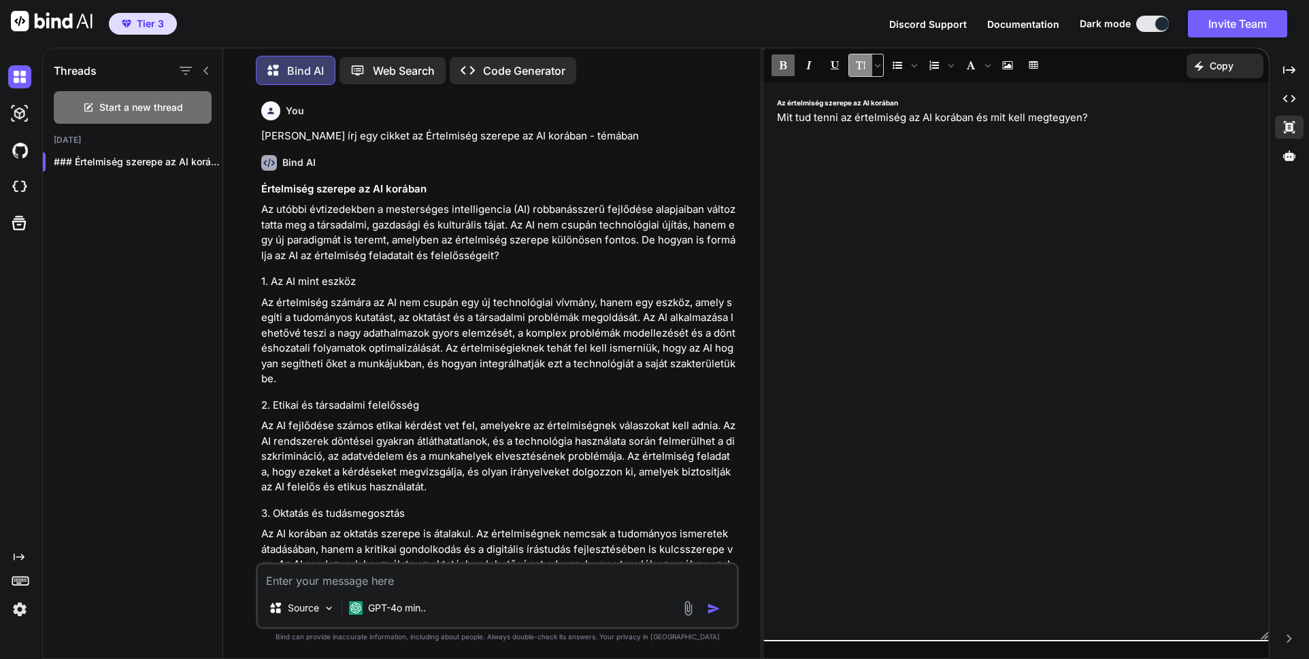
click at [859, 71] on button "Font size" at bounding box center [860, 65] width 23 height 23
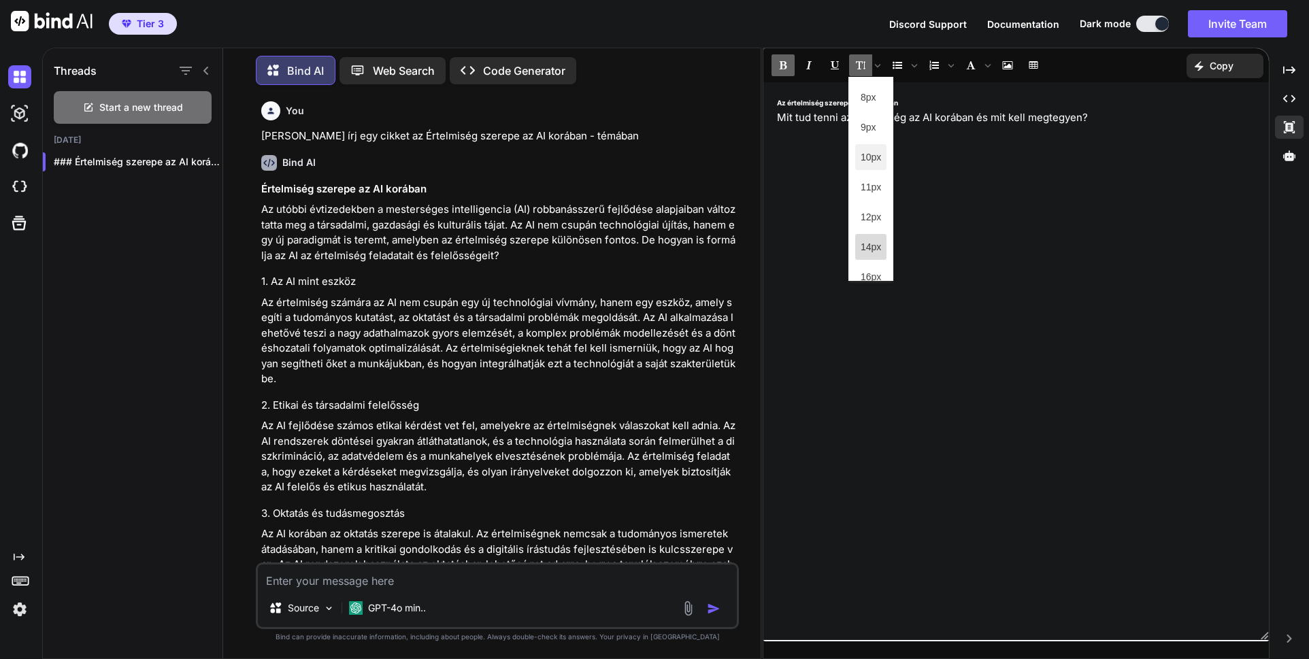
click at [869, 251] on span "14px" at bounding box center [871, 247] width 20 height 14
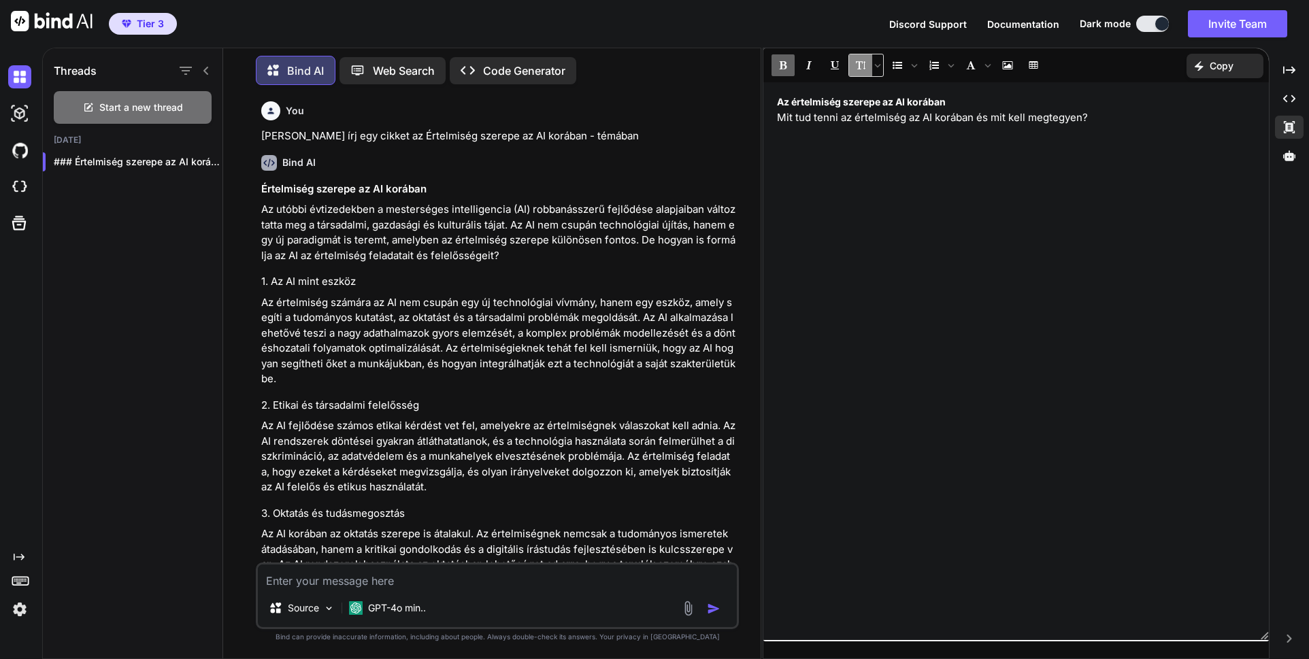
click at [865, 71] on button "Font size" at bounding box center [860, 65] width 23 height 23
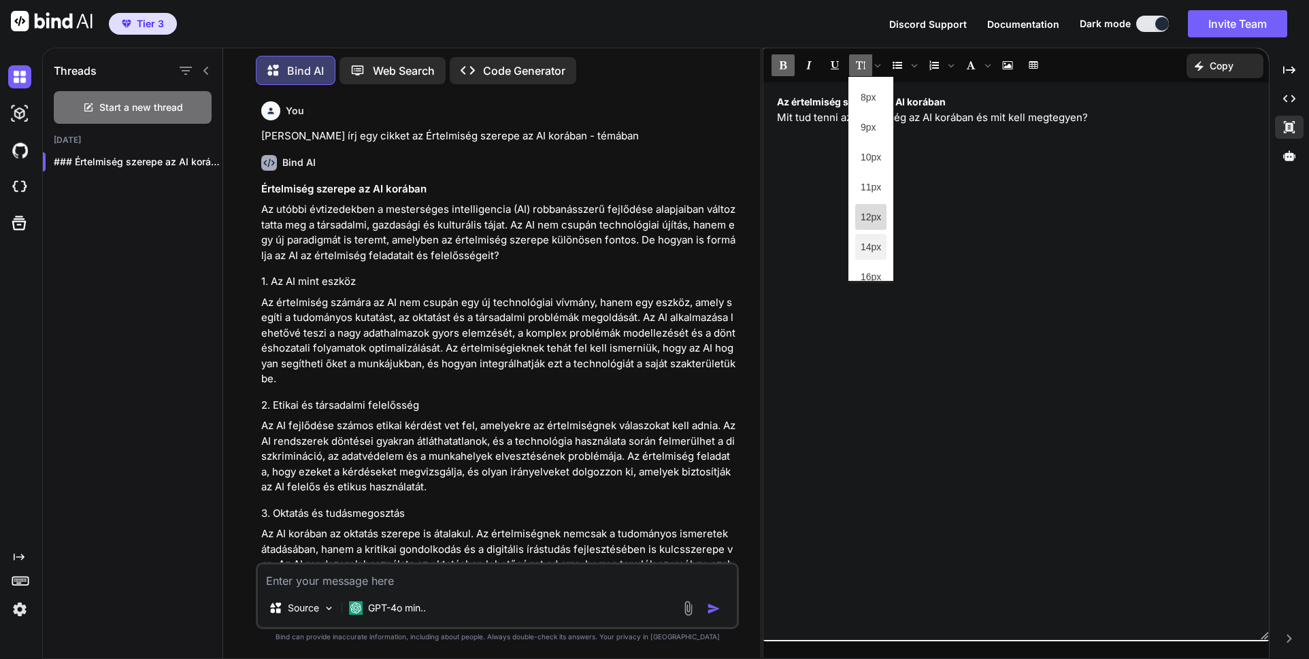
scroll to position [23, 0]
click at [861, 252] on span "16px" at bounding box center [871, 254] width 20 height 14
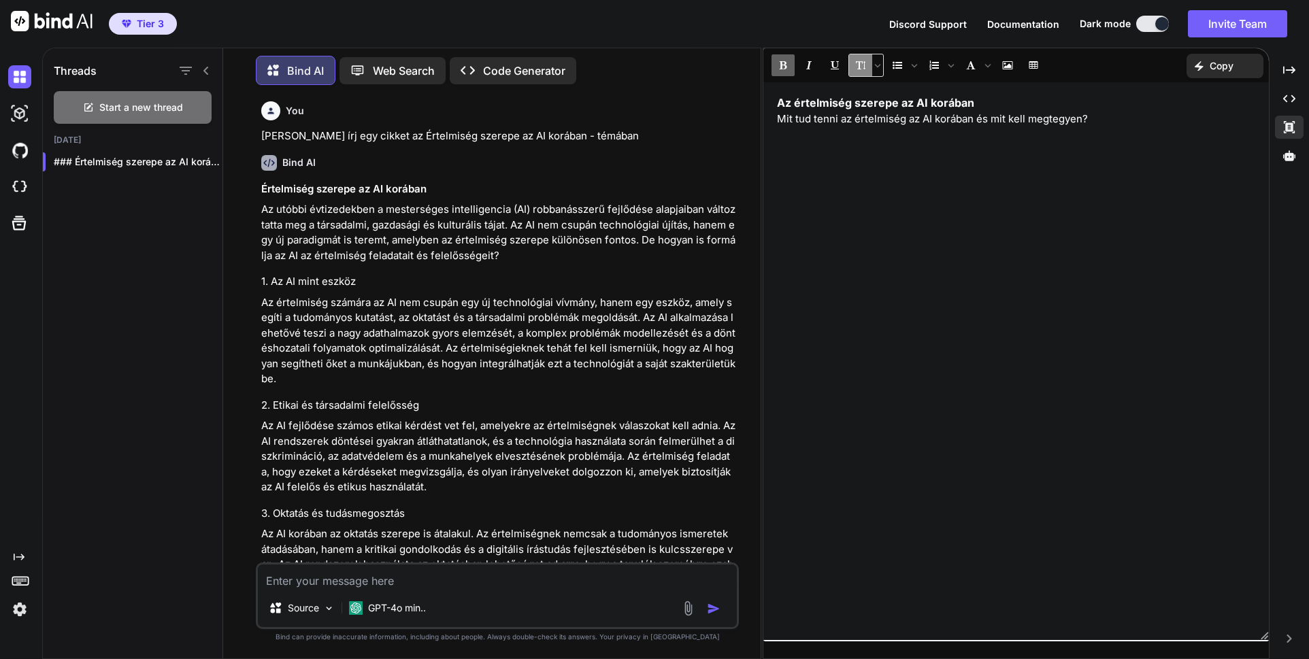
click at [864, 61] on icon "Font size" at bounding box center [861, 66] width 10 height 10
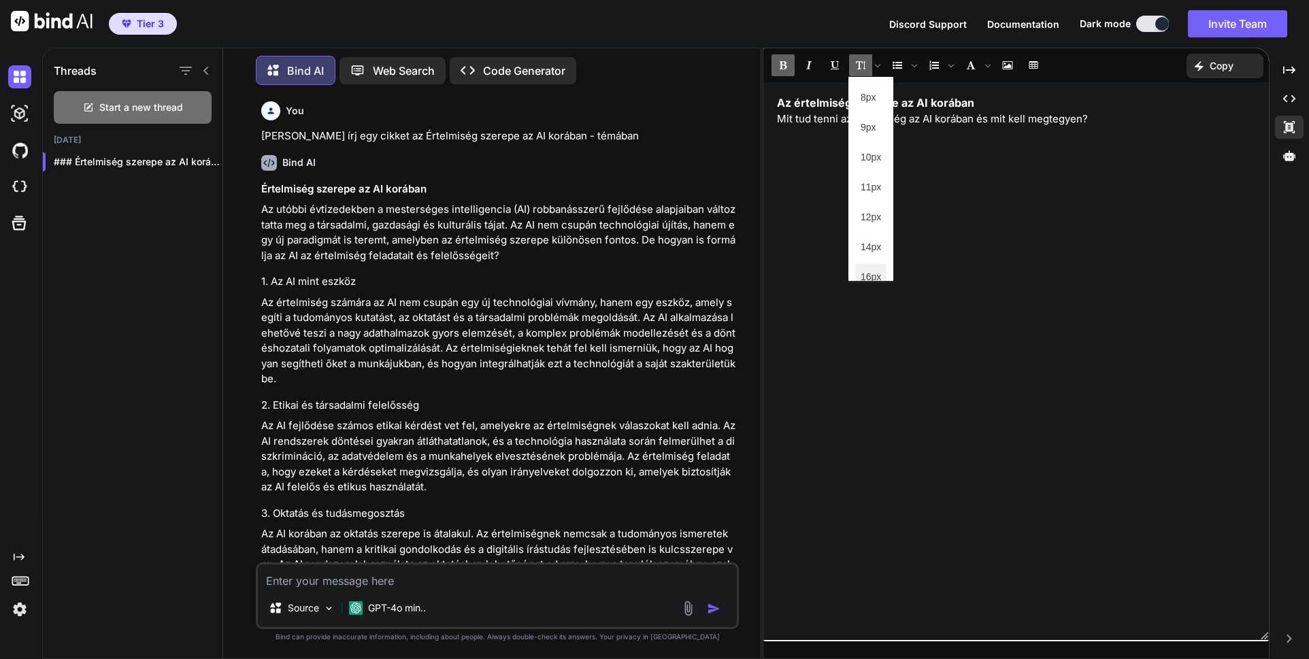
click at [876, 259] on button "14px" at bounding box center [870, 247] width 31 height 26
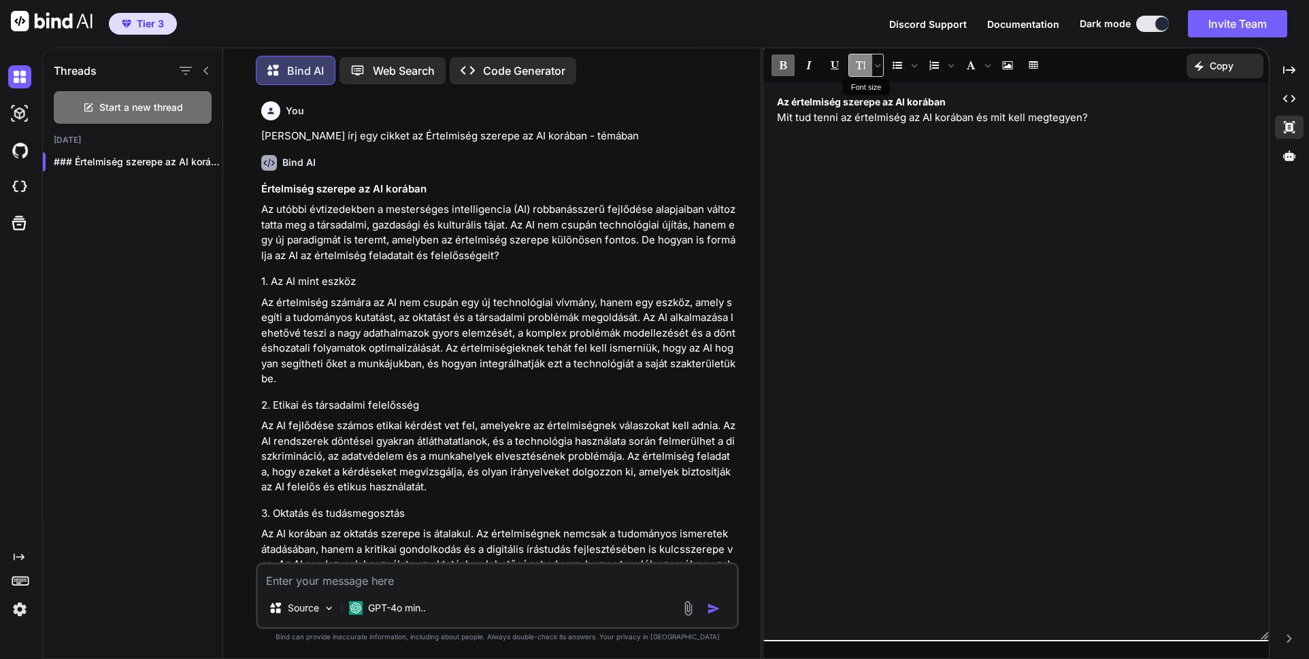
click at [864, 63] on icon "Font size" at bounding box center [861, 65] width 10 height 8
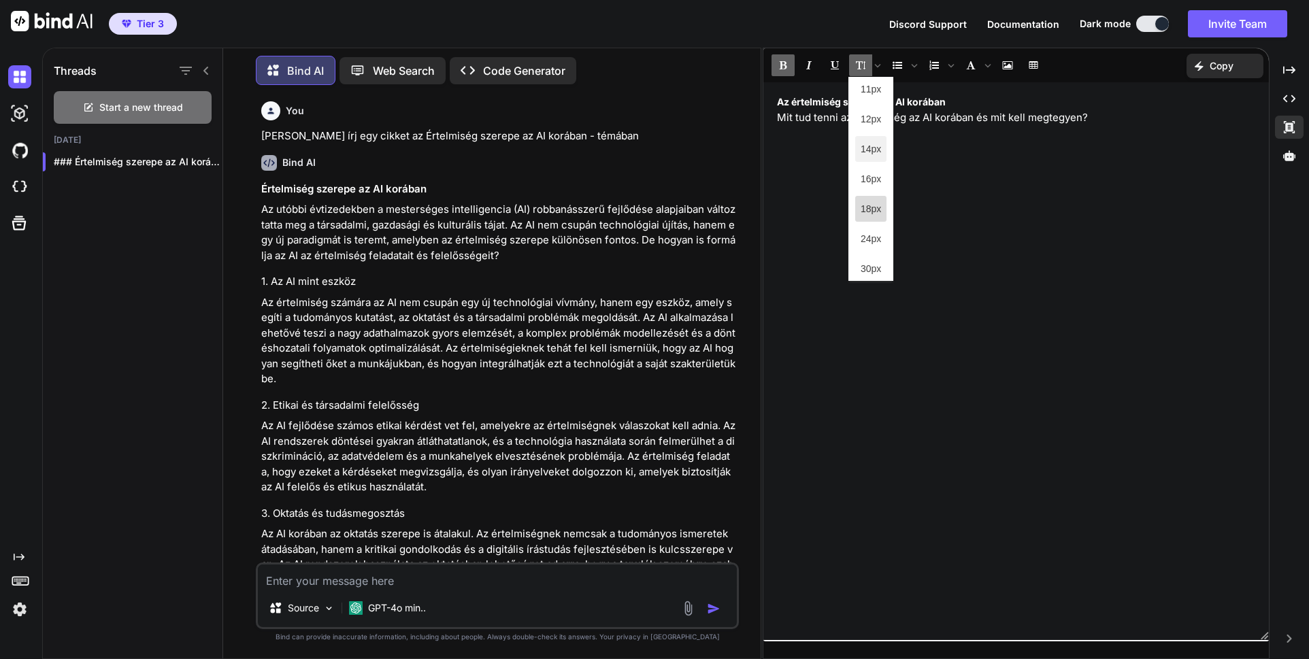
scroll to position [197, 0]
click at [877, 141] on span "24px" at bounding box center [871, 140] width 20 height 14
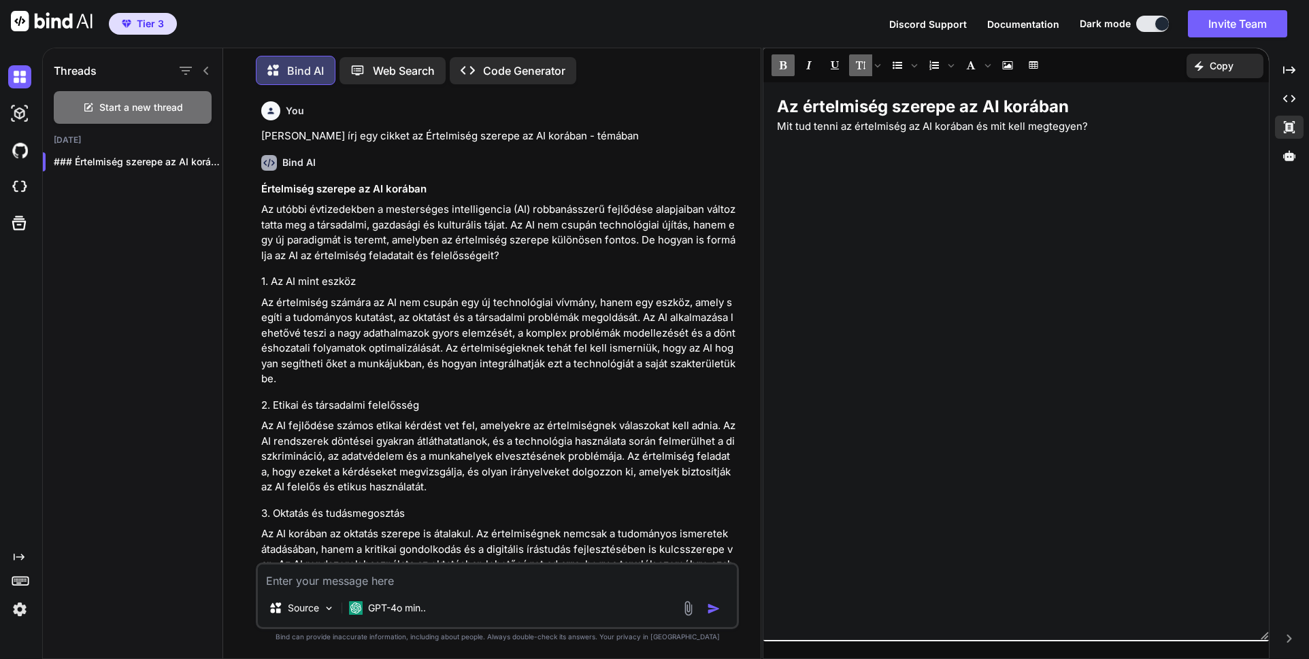
click at [889, 187] on div "Az értelmiség szerepe az AI korában Mit tud tenni az értelmiség az AI korában é…" at bounding box center [1016, 361] width 506 height 544
click at [1034, 24] on span "Documentation" at bounding box center [1023, 24] width 72 height 12
click at [350, 269] on div "Értelmiség szerepe az AI korában Az utóbbi évtizedekben a mesterséges intellige…" at bounding box center [498, 555] width 475 height 746
click at [20, 121] on img at bounding box center [19, 113] width 23 height 23
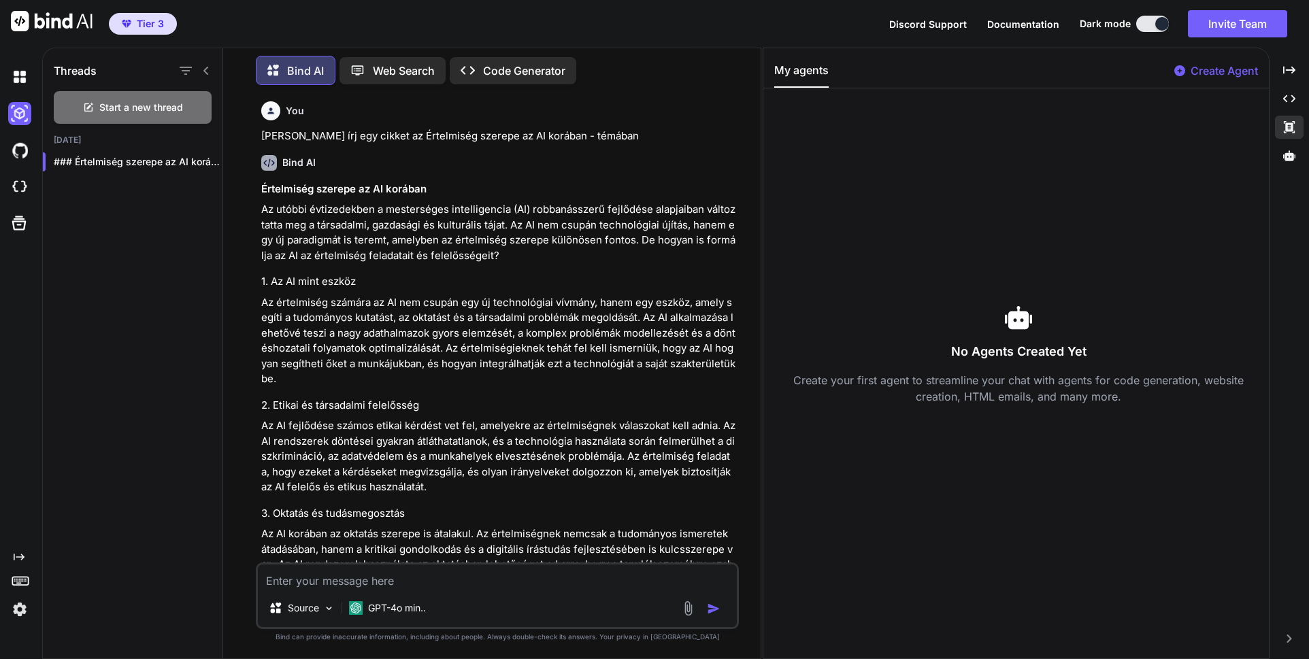
click at [884, 183] on div "No Agents Created Yet Create your first agent to streamline your chat with agen…" at bounding box center [1018, 354] width 489 height 510
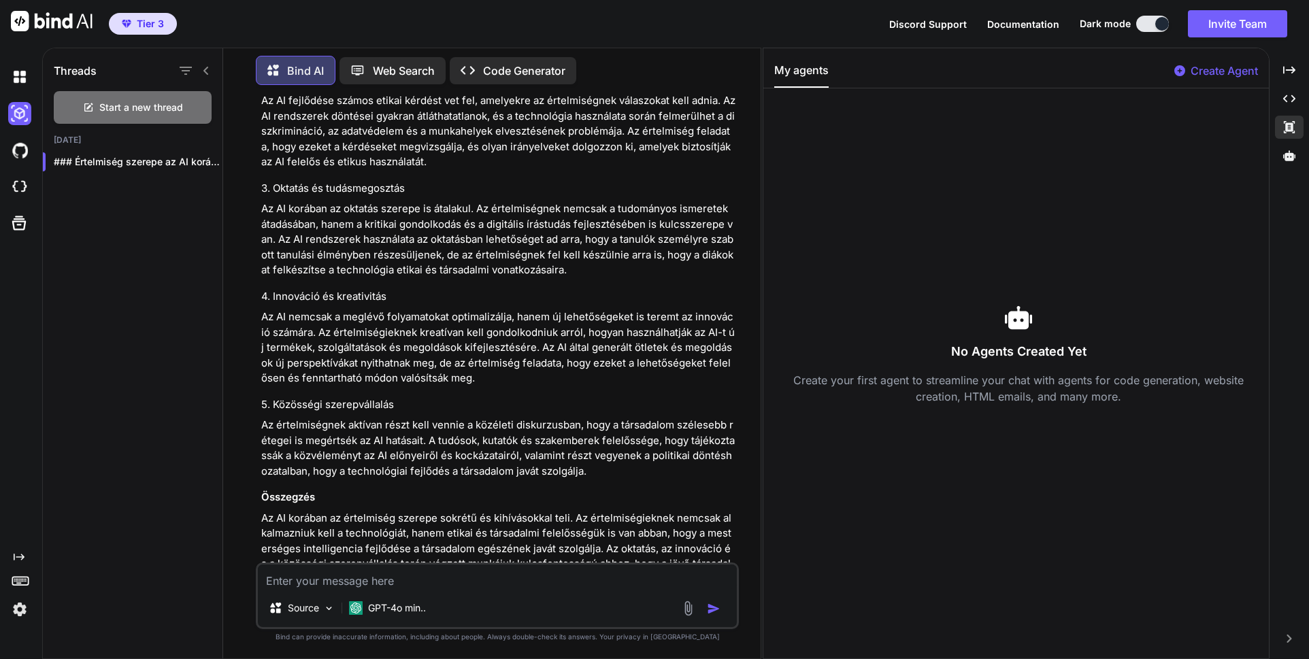
scroll to position [327, 0]
click at [303, 608] on p "Source" at bounding box center [303, 608] width 31 height 14
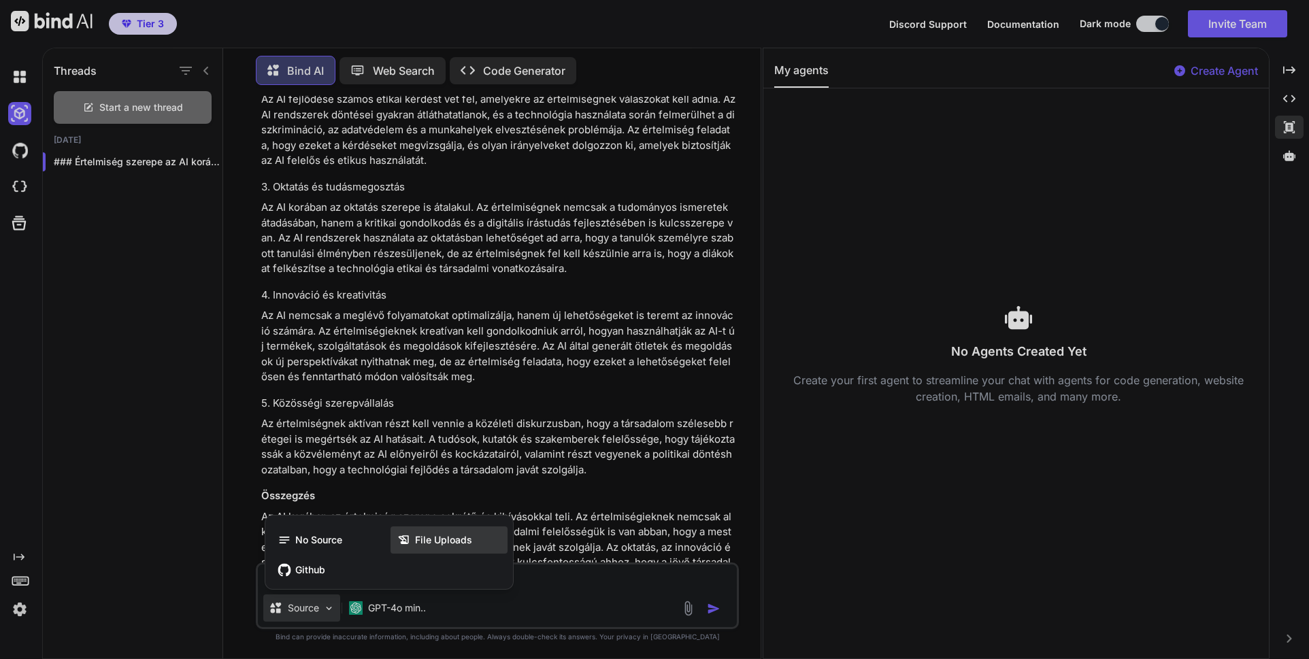
click at [433, 544] on span "File Uploads" at bounding box center [443, 540] width 57 height 14
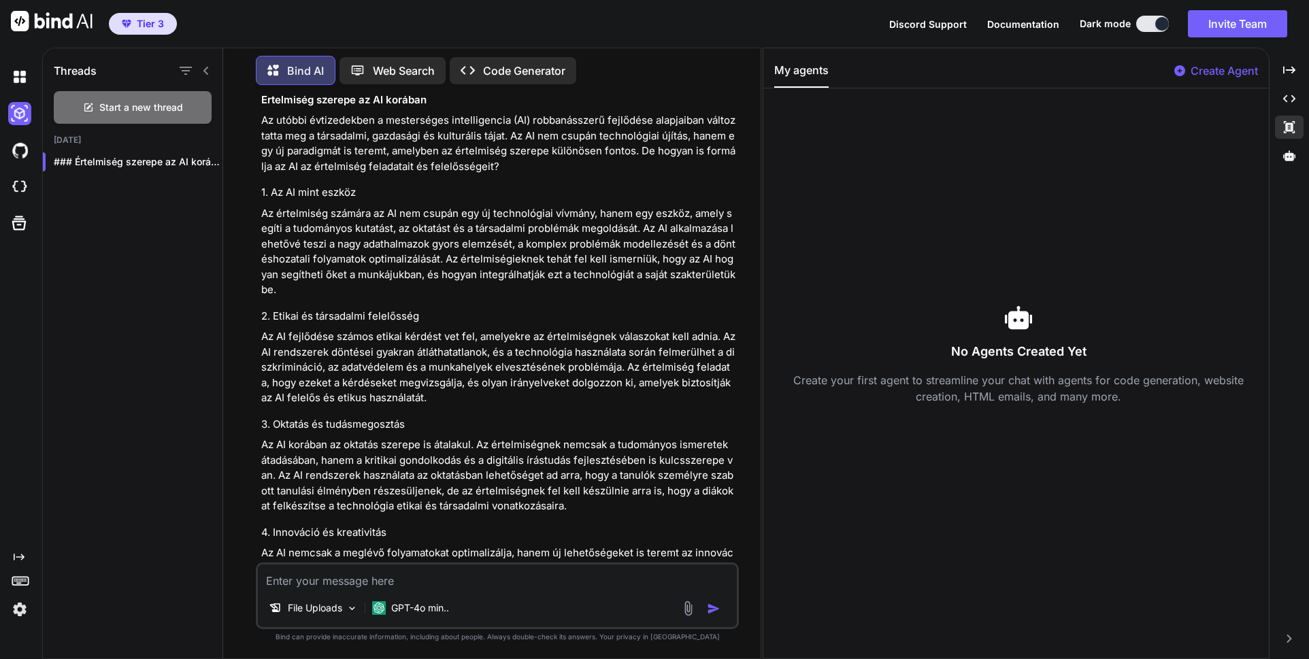
scroll to position [0, 0]
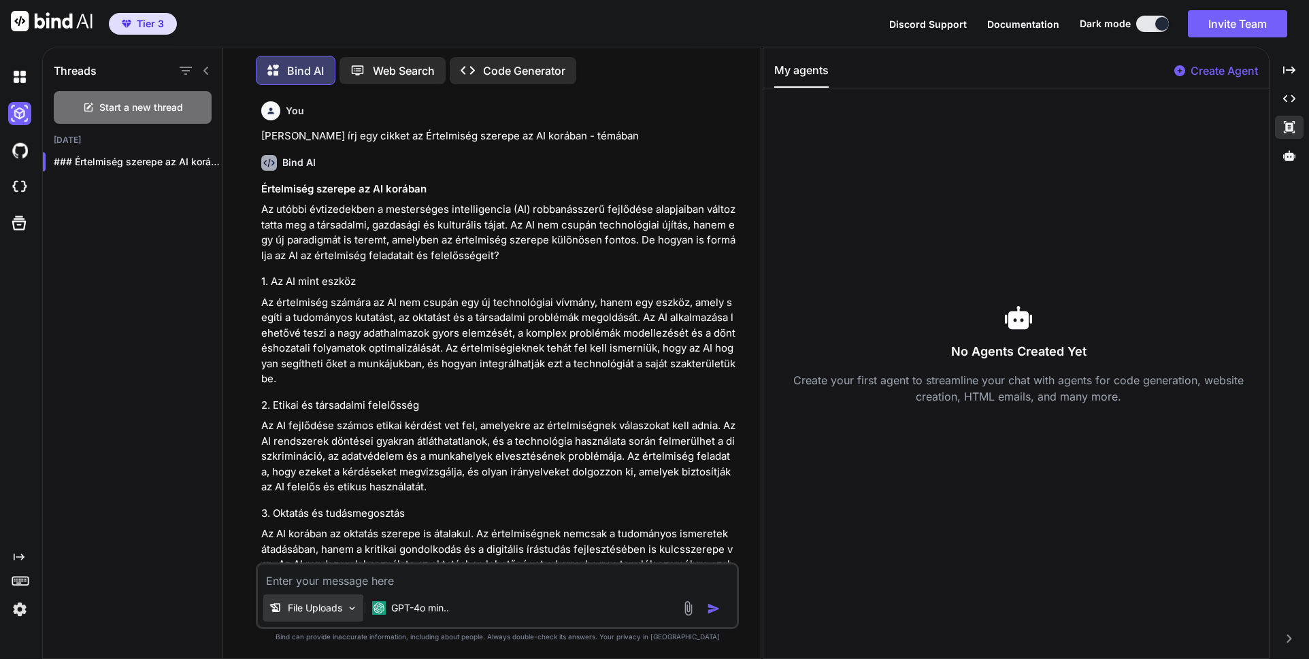
click at [352, 608] on img at bounding box center [352, 609] width 12 height 12
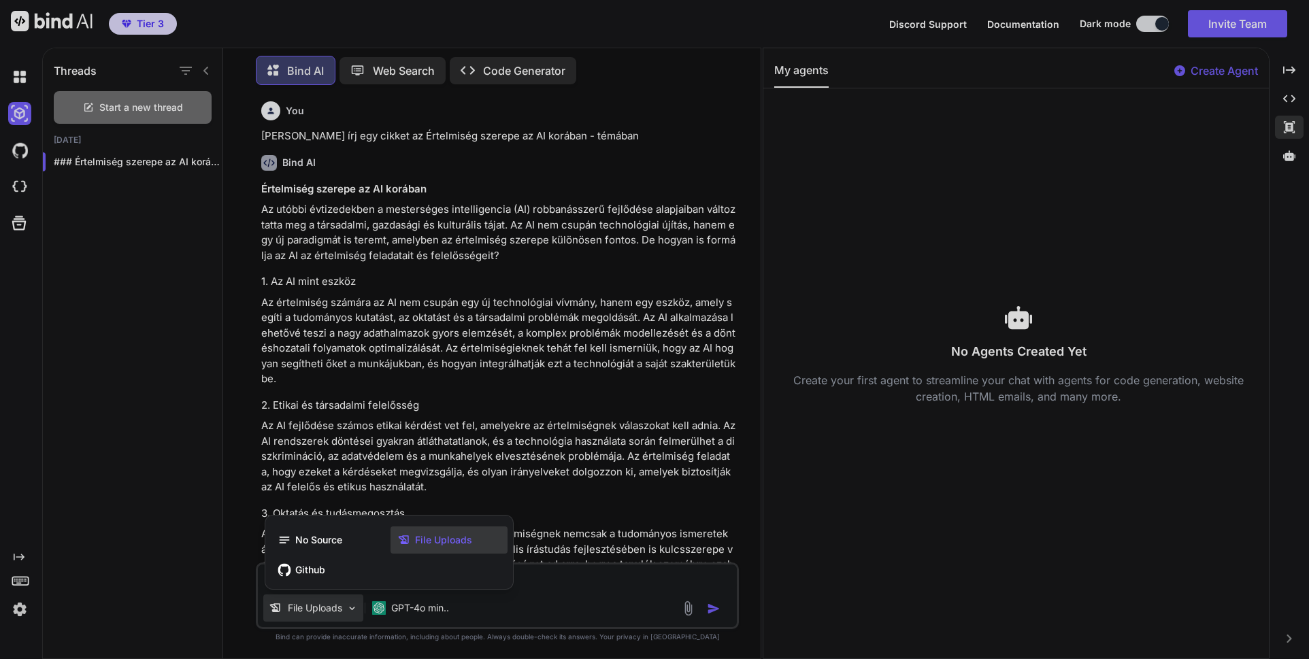
click at [425, 538] on span "File Uploads" at bounding box center [443, 540] width 57 height 14
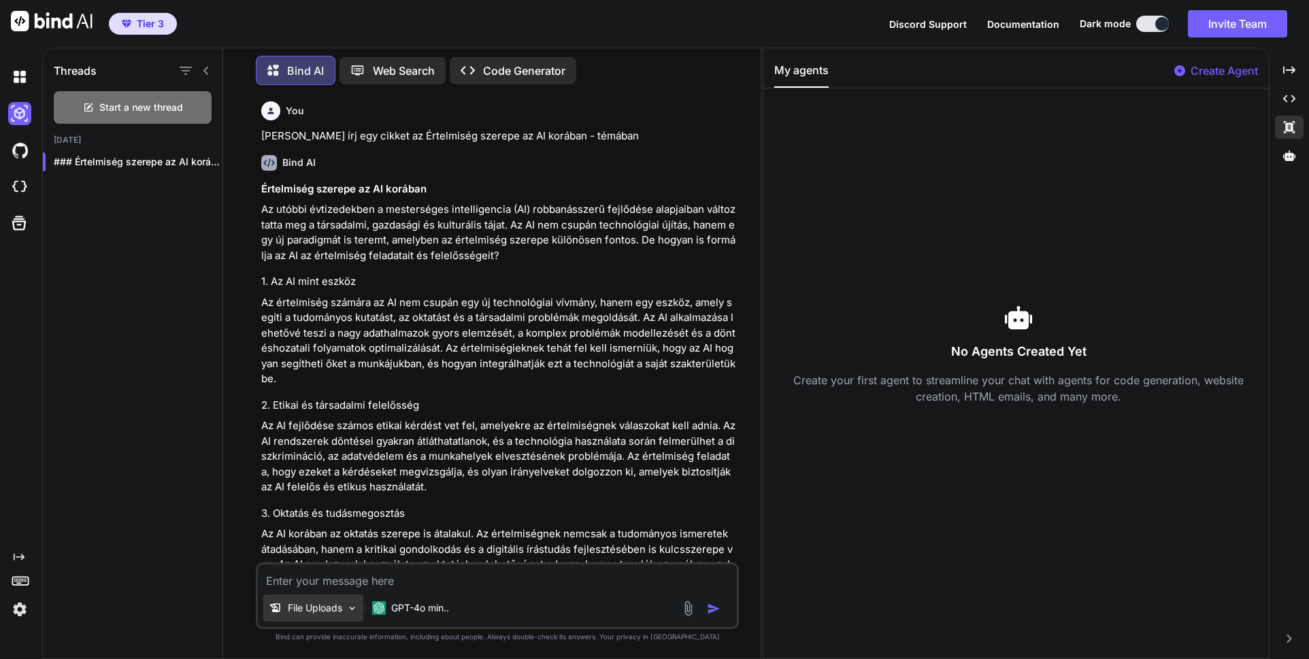
click at [353, 612] on img at bounding box center [352, 609] width 12 height 12
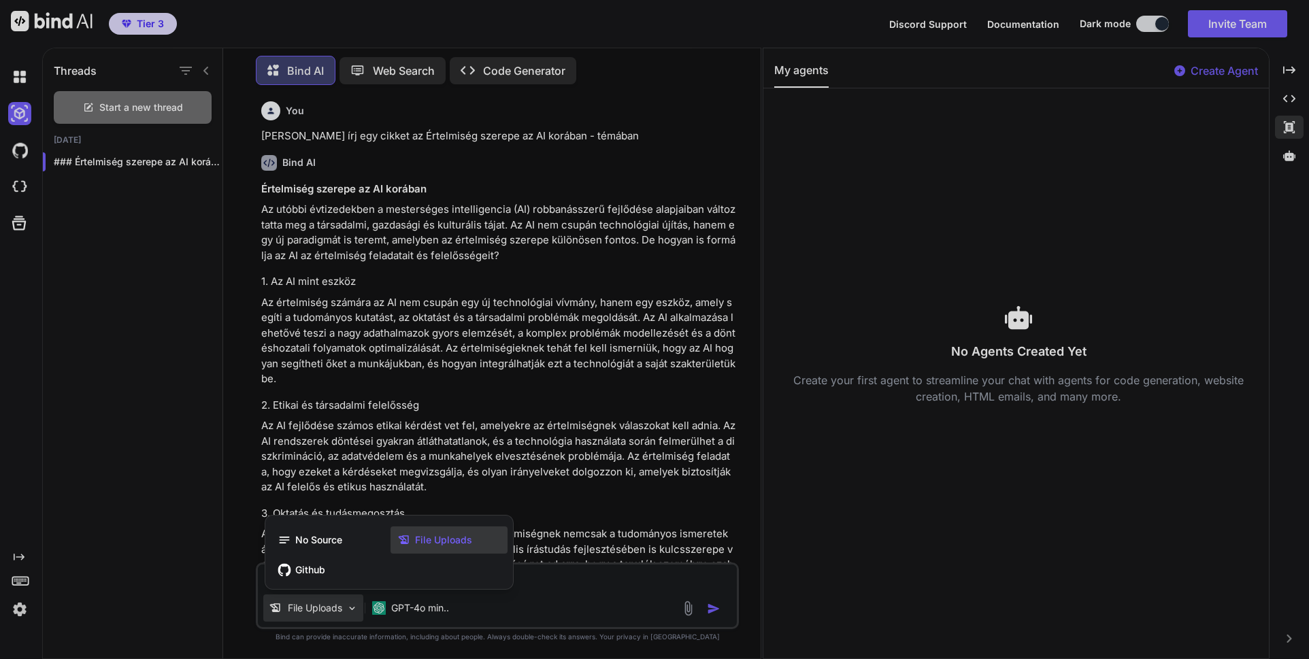
click at [420, 542] on span "File Uploads" at bounding box center [443, 540] width 57 height 14
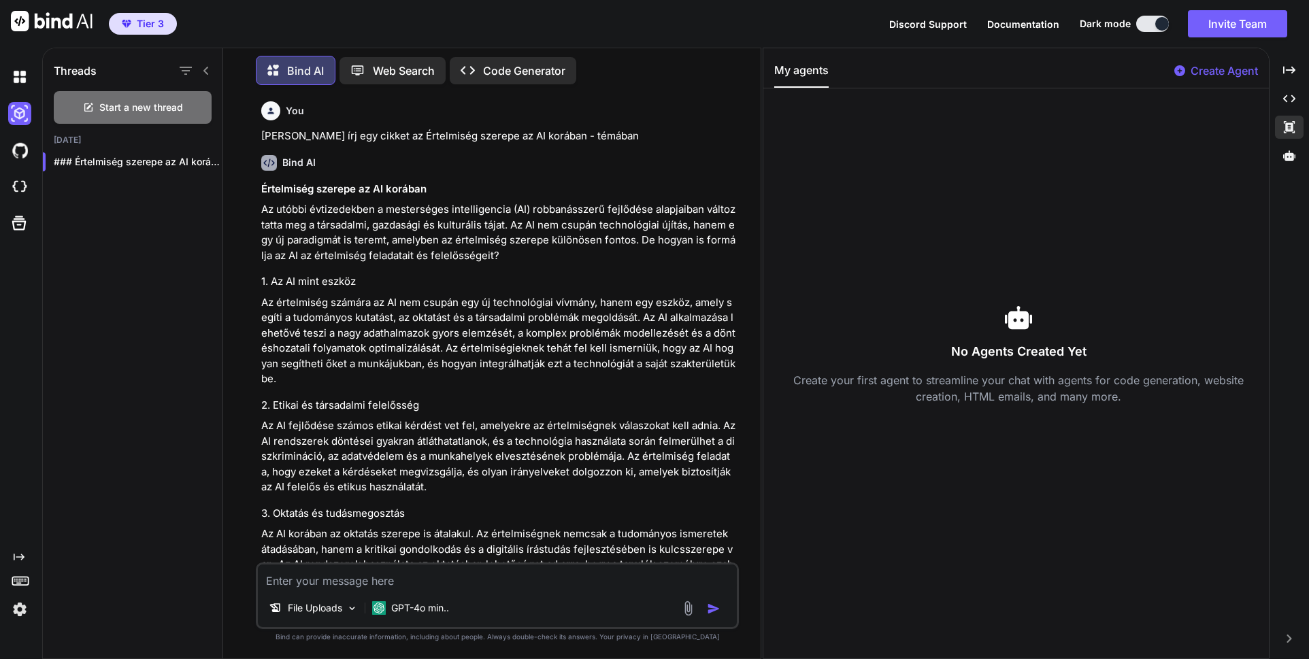
scroll to position [68, 0]
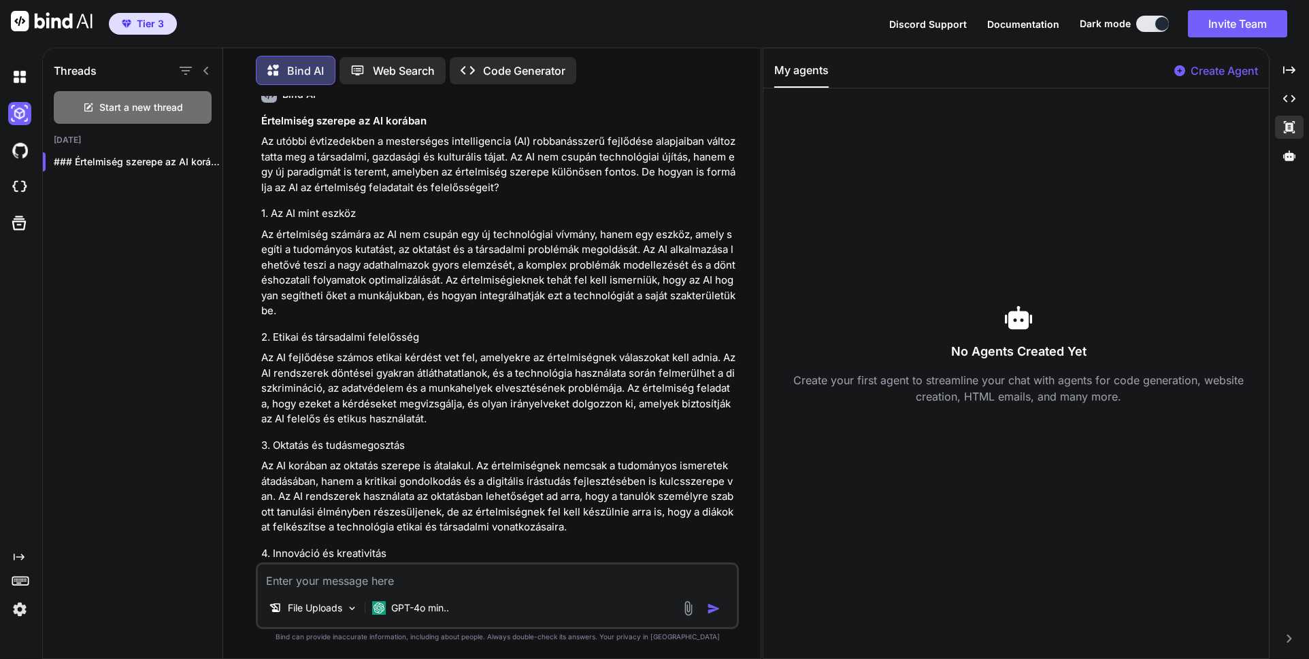
click at [689, 611] on img at bounding box center [688, 609] width 16 height 16
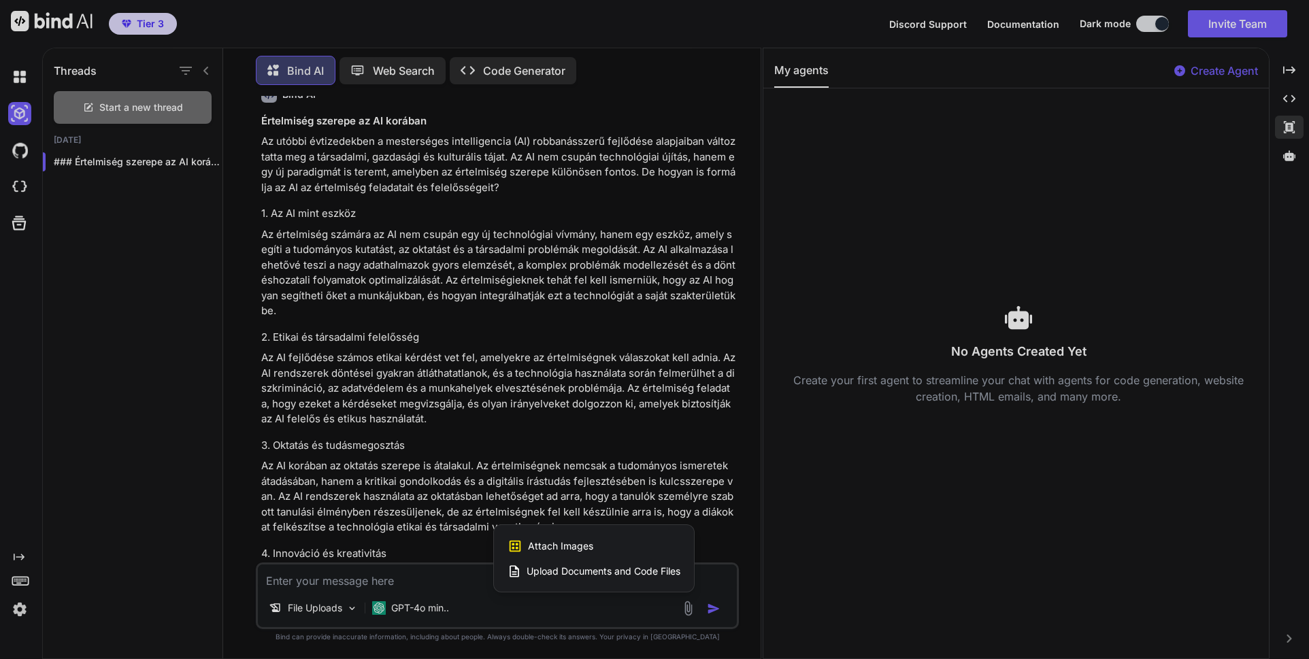
click at [545, 573] on span "Upload Documents and Code Files" at bounding box center [604, 572] width 154 height 14
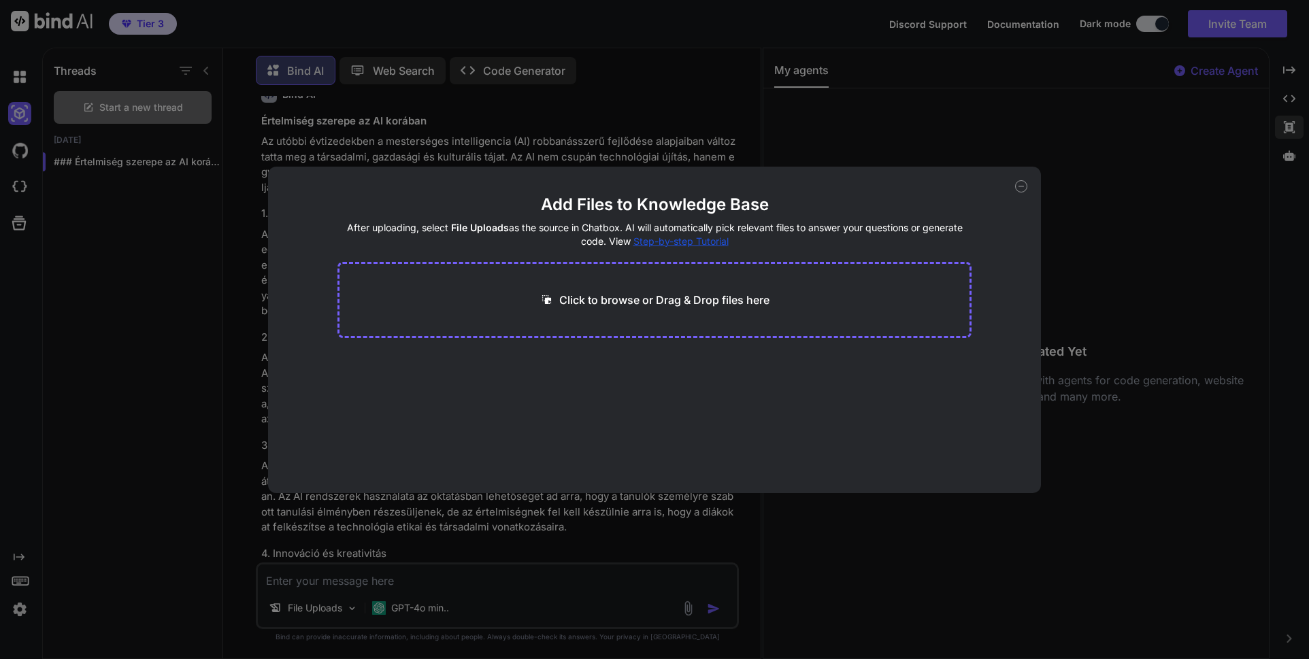
click at [670, 242] on span "Step-by-step Tutorial" at bounding box center [680, 241] width 95 height 12
click at [1027, 182] on div "Add Files to Knowledge Base After uploading, select File Uploads as the source …" at bounding box center [654, 330] width 772 height 327
click at [1027, 186] on icon at bounding box center [1021, 186] width 12 height 12
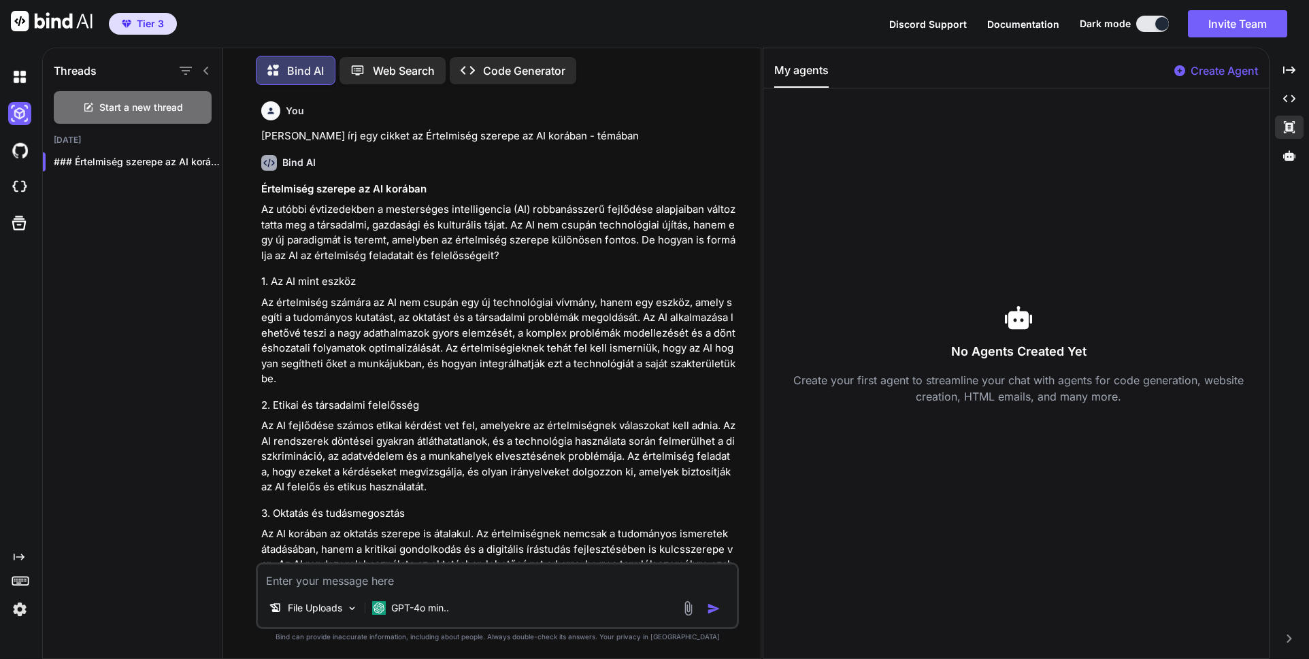
scroll to position [390, 0]
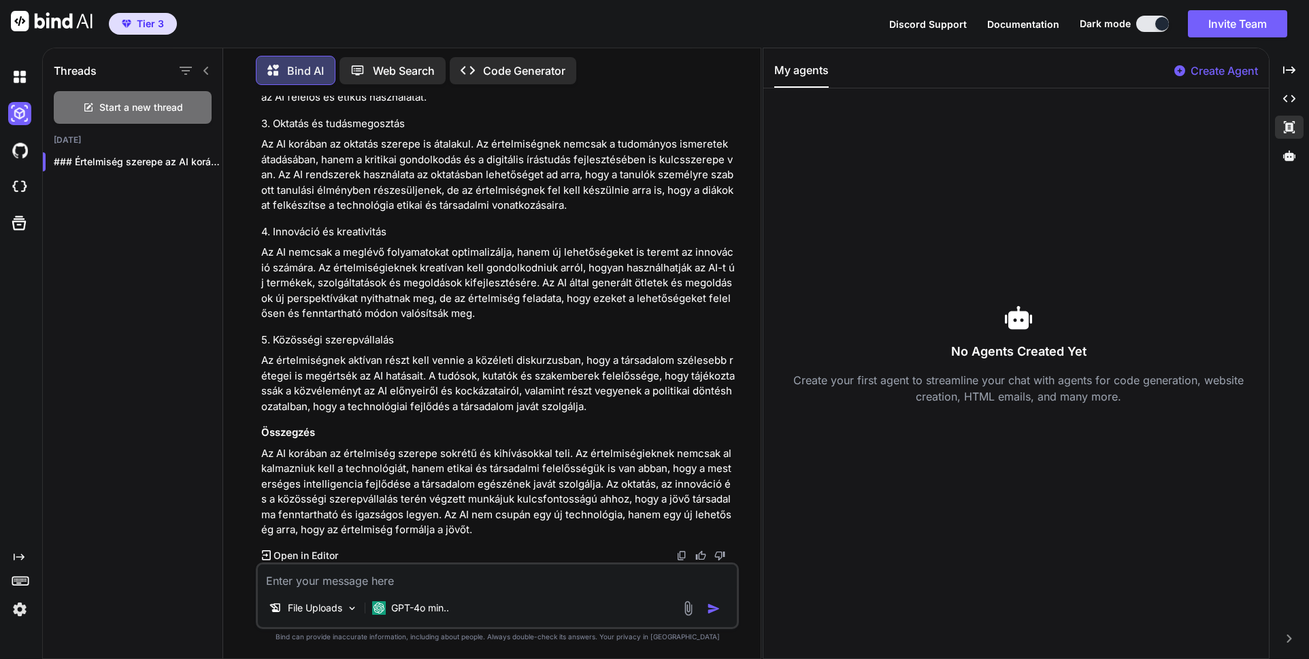
click at [329, 557] on p "Open in Editor" at bounding box center [306, 556] width 65 height 14
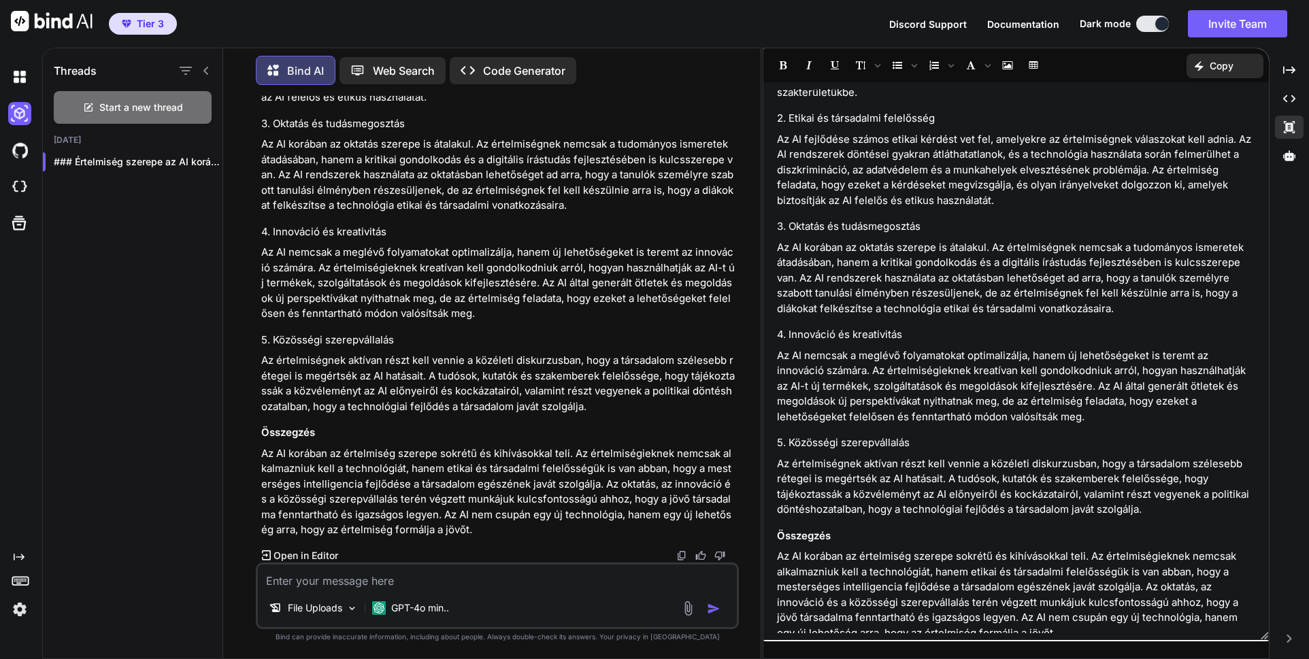
scroll to position [0, 0]
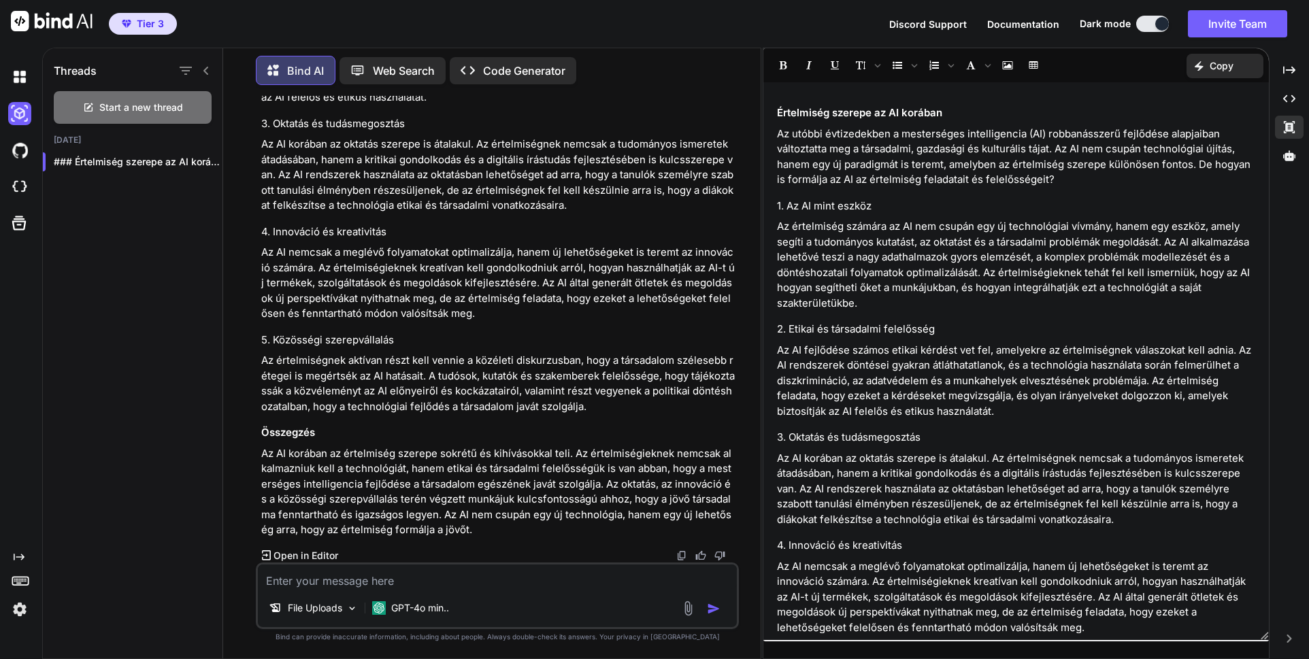
click at [784, 114] on h3 "Értelmiség szerepe az AI korában" at bounding box center [1016, 113] width 478 height 16
click at [778, 114] on h3 "Értelmiség szerepe az AI korában" at bounding box center [1016, 113] width 478 height 16
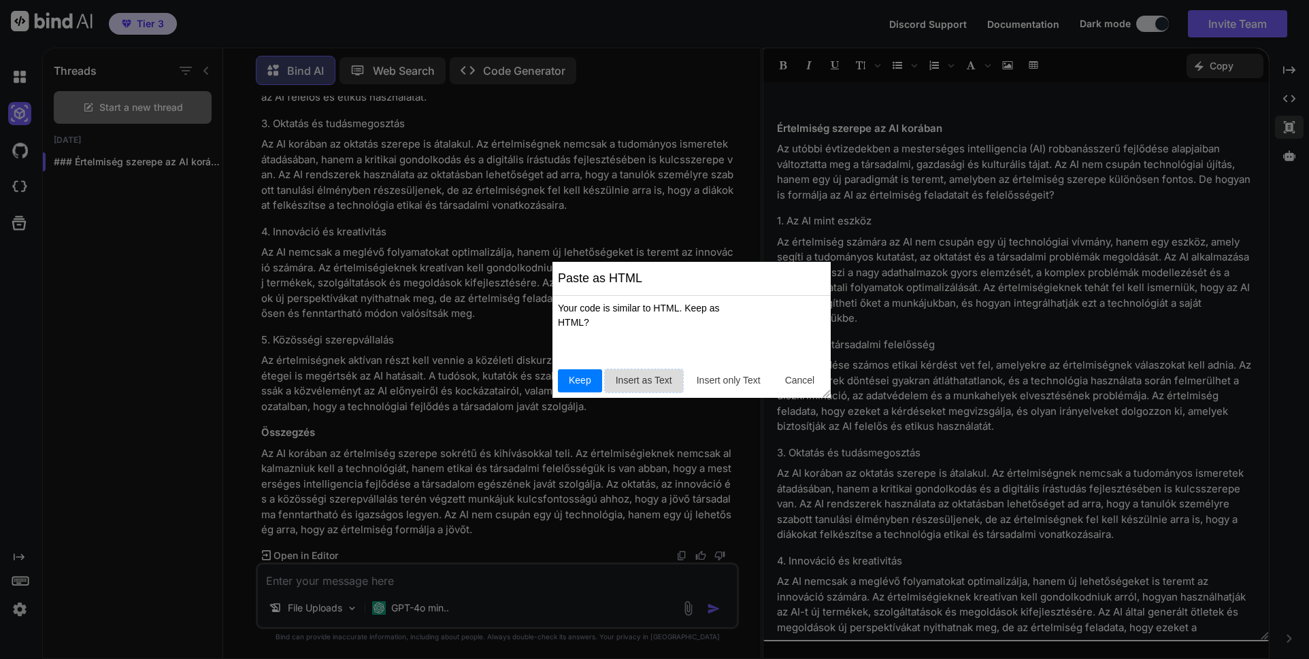
click at [650, 382] on span "Insert as Text" at bounding box center [643, 381] width 67 height 14
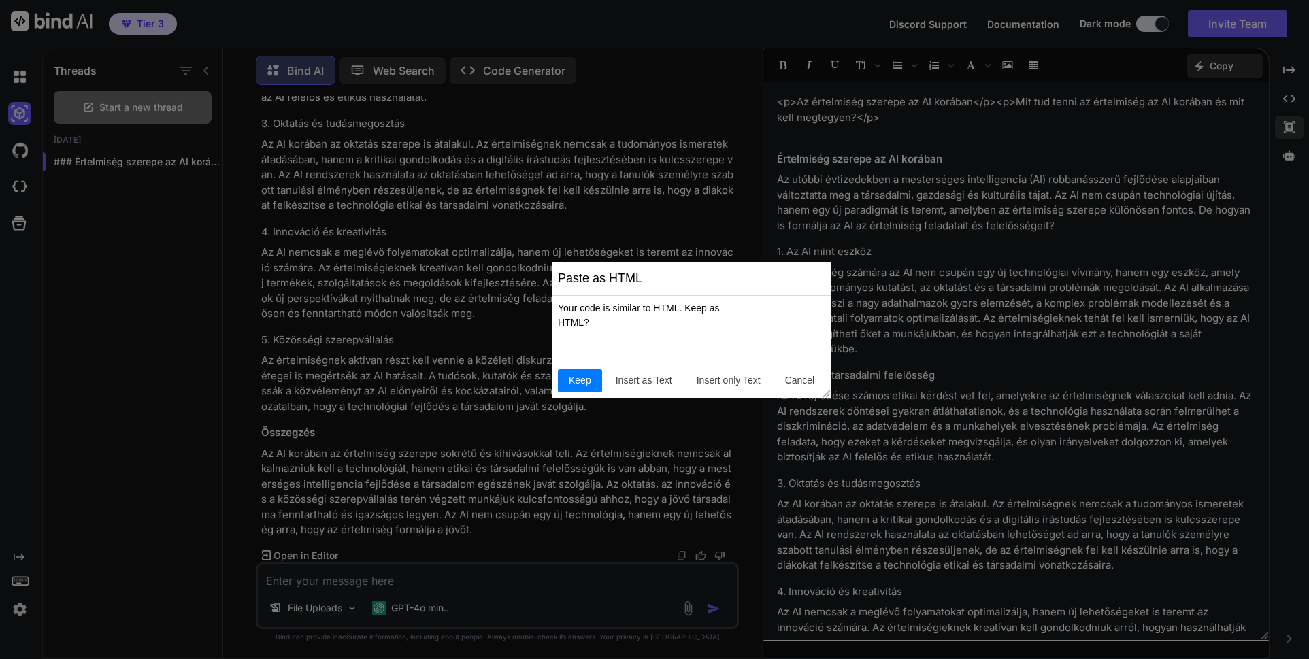
click at [569, 324] on div "Your code is similar to HTML. Keep as HTML?" at bounding box center [654, 315] width 193 height 29
click at [580, 385] on span "Keep" at bounding box center [579, 381] width 33 height 14
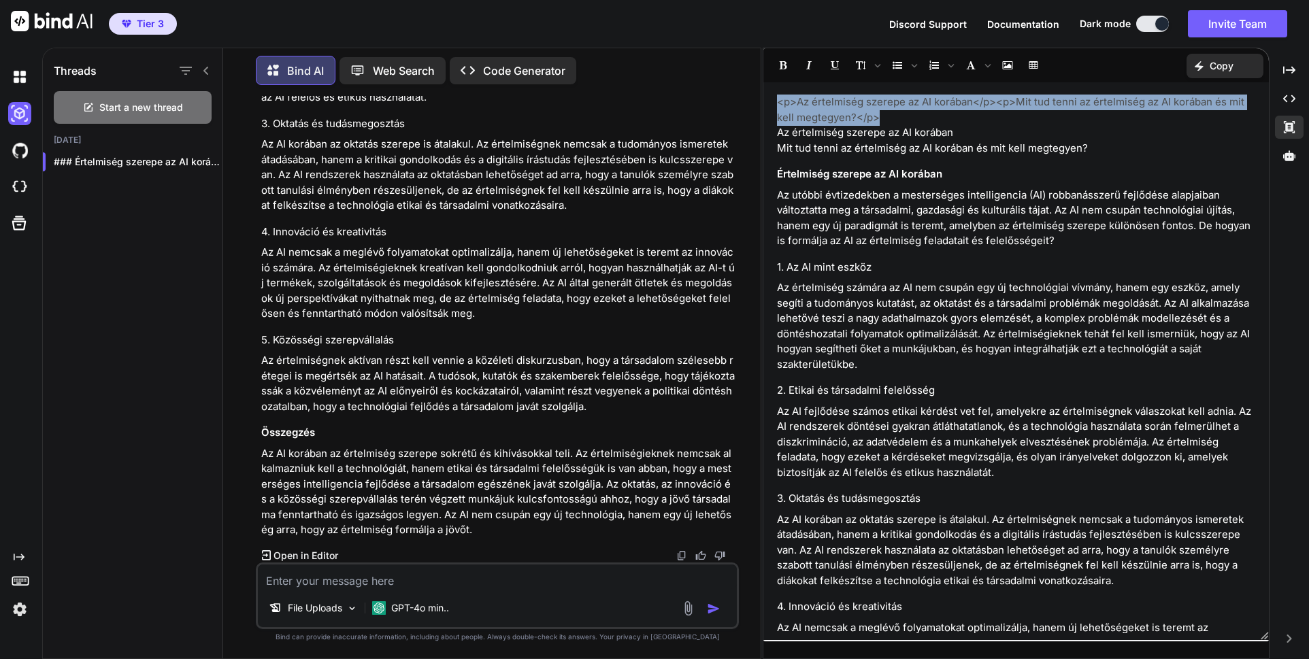
drag, startPoint x: 920, startPoint y: 115, endPoint x: 768, endPoint y: 103, distance: 152.2
click at [768, 102] on div "<p>Az értelmiség szerepe az AI korában</p><p>Mit tud tenni az értelmiség az AI …" at bounding box center [1016, 361] width 506 height 544
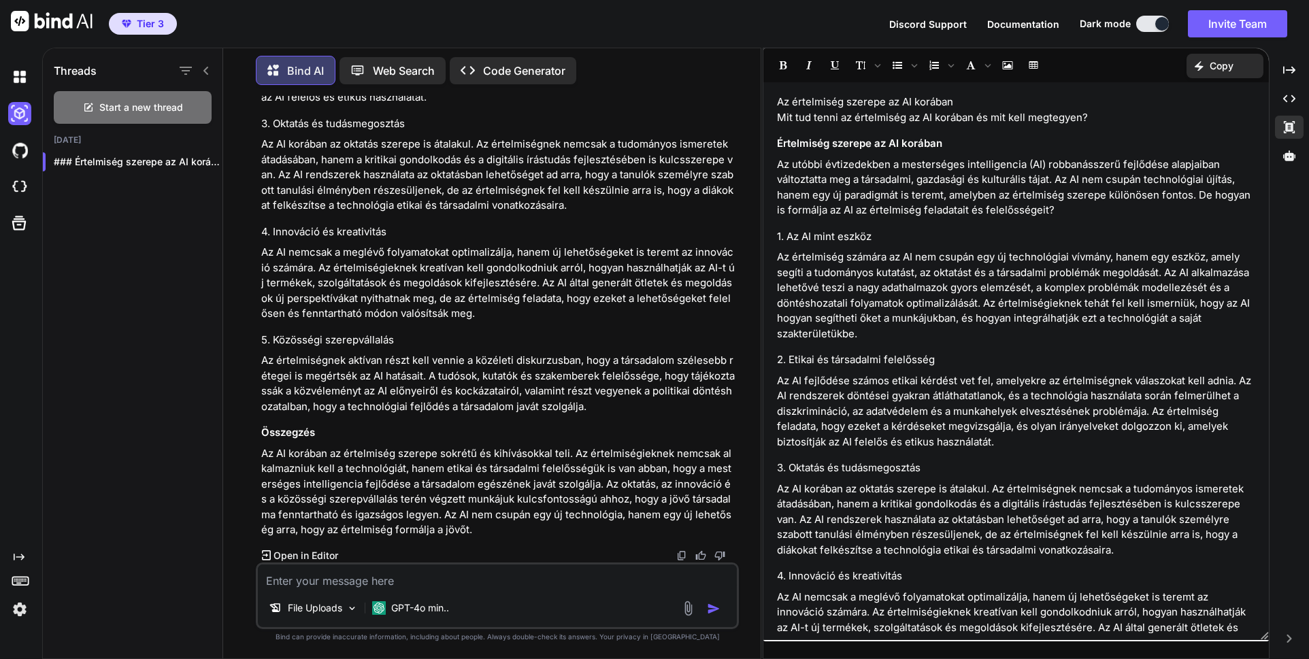
scroll to position [254, 0]
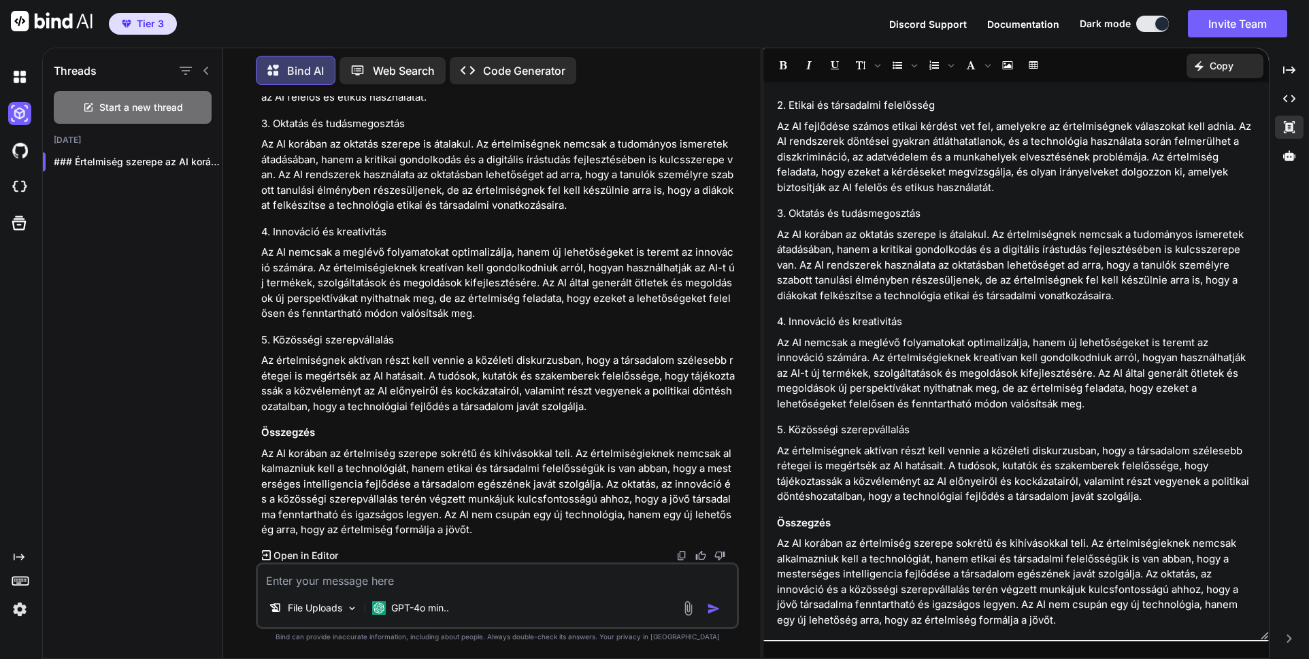
click at [1289, 638] on icon at bounding box center [1289, 639] width 5 height 8
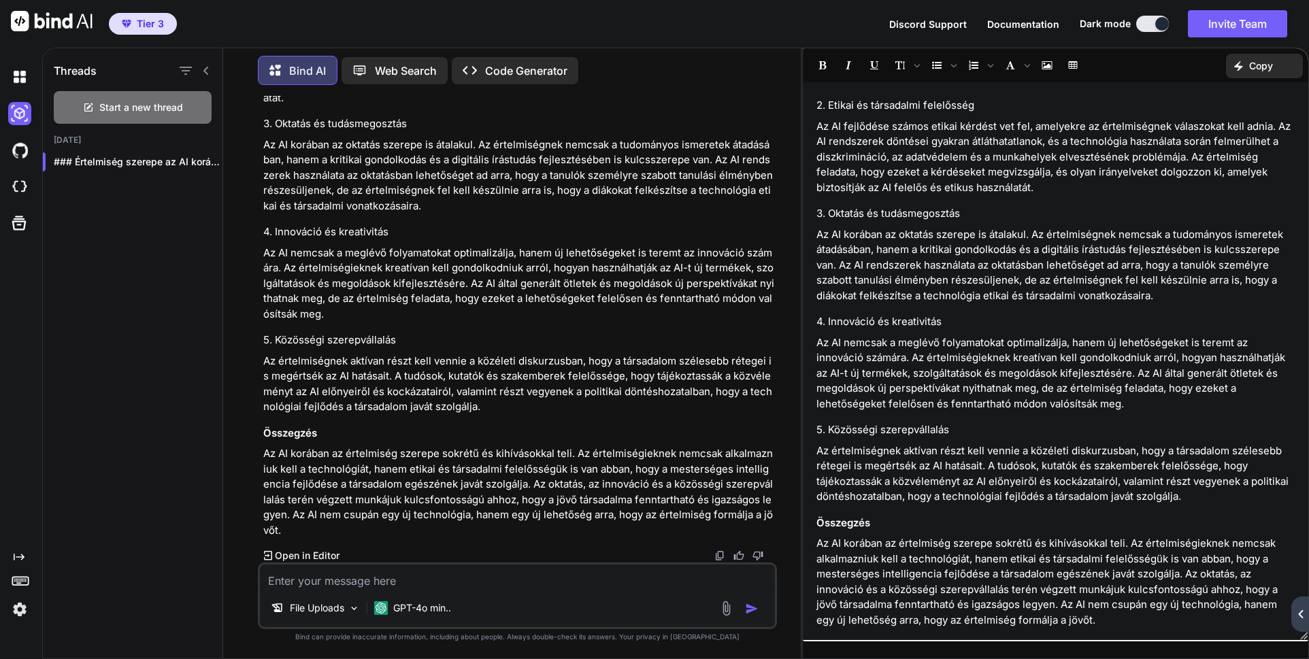
scroll to position [374, 0]
click at [1304, 614] on icon "Created with Pixso." at bounding box center [1301, 614] width 8 height 8
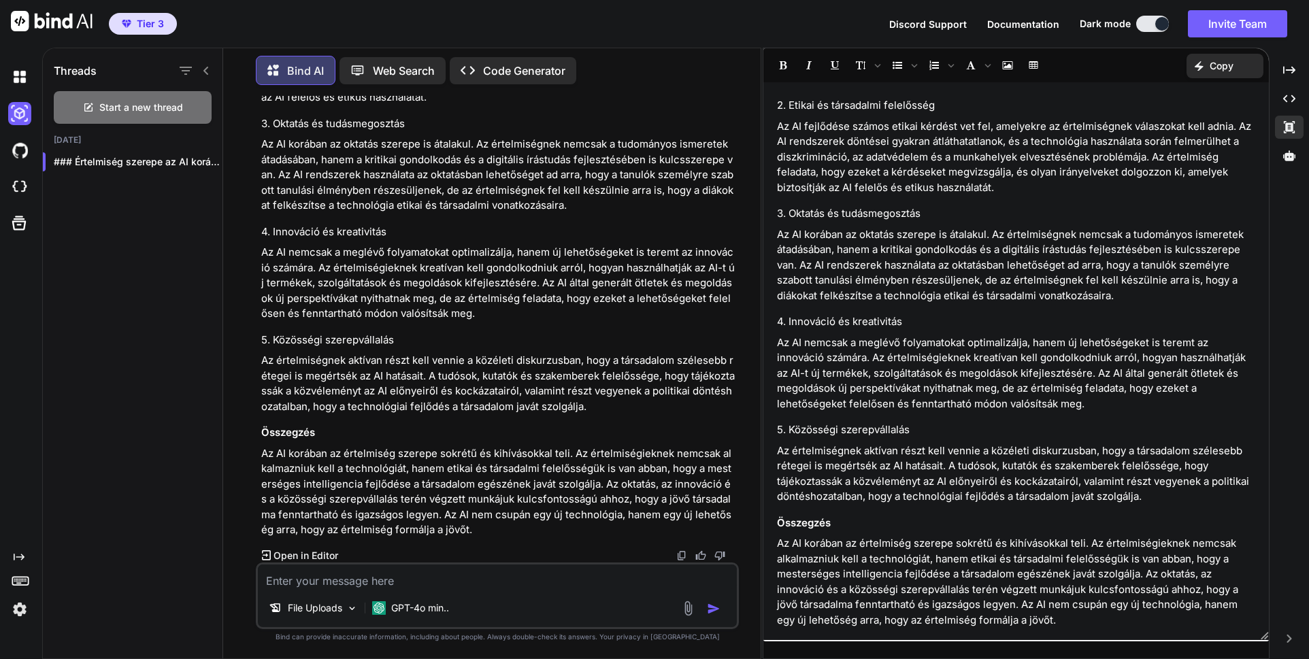
click at [1211, 65] on p "Copy" at bounding box center [1222, 66] width 24 height 14
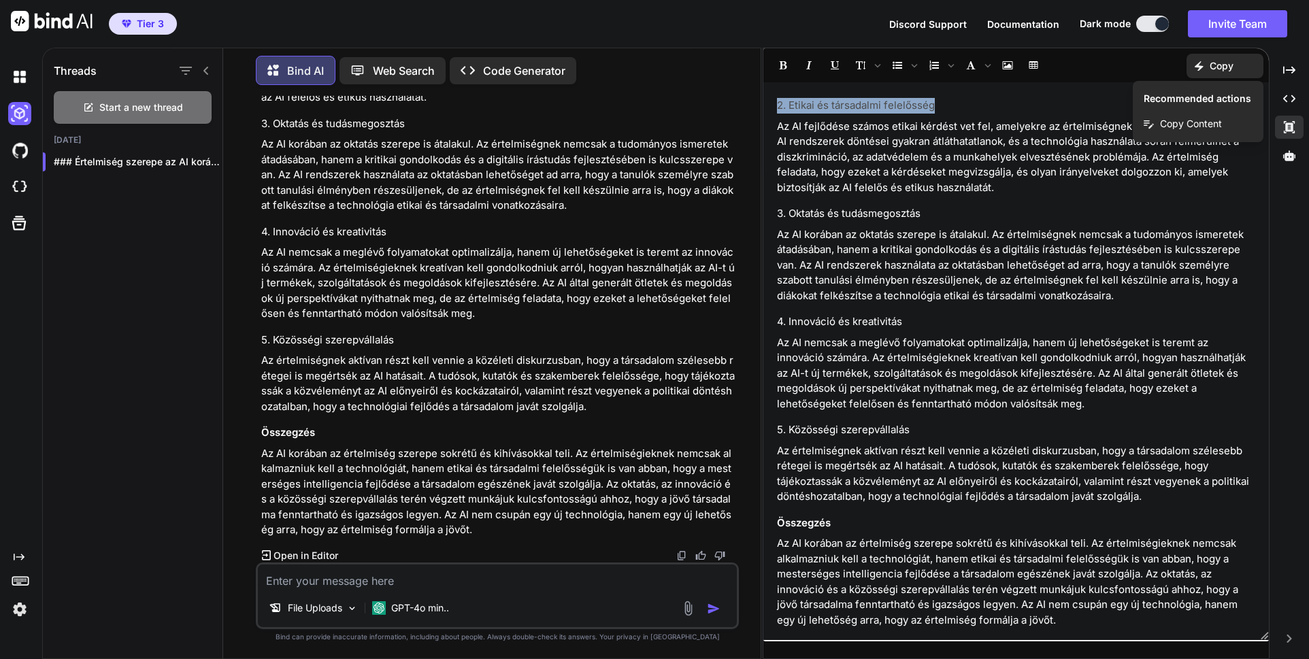
click at [964, 108] on h4 "2. Etikai és társadalmi felelősség" at bounding box center [1016, 106] width 478 height 16
click at [963, 106] on h4 "2. Etikai és társadalmi felelősség" at bounding box center [1016, 106] width 478 height 16
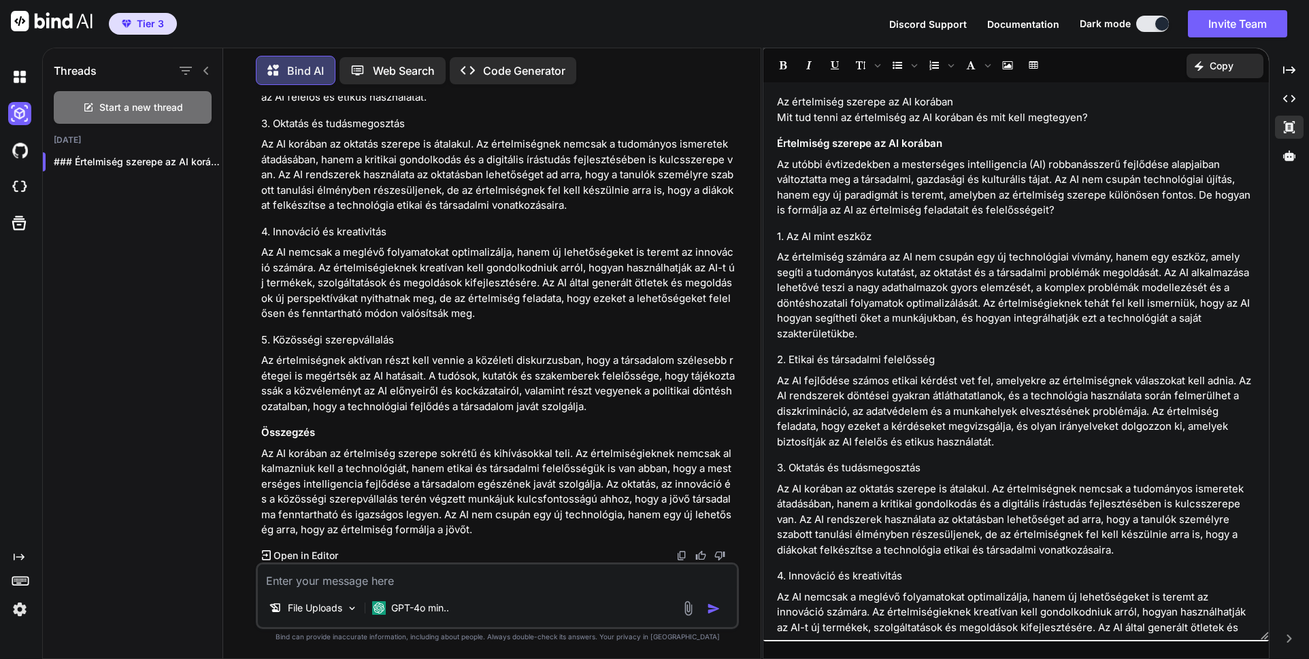
scroll to position [0, 0]
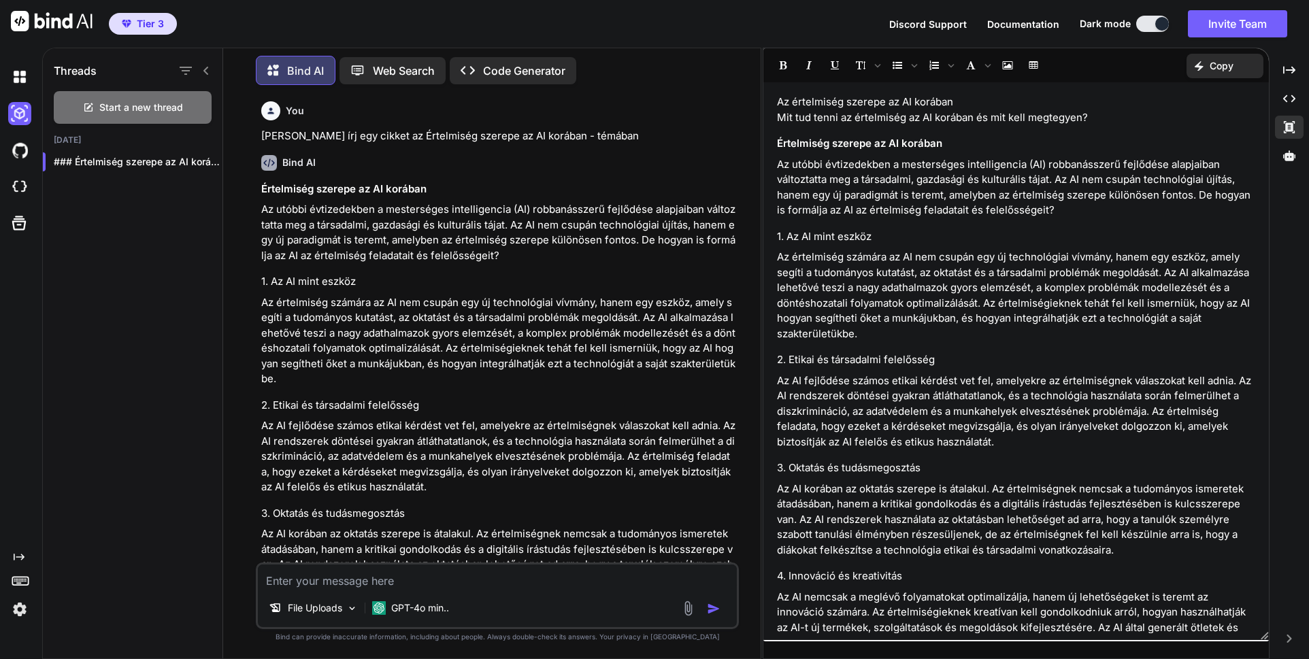
click at [405, 65] on p "Web Search" at bounding box center [404, 71] width 62 height 16
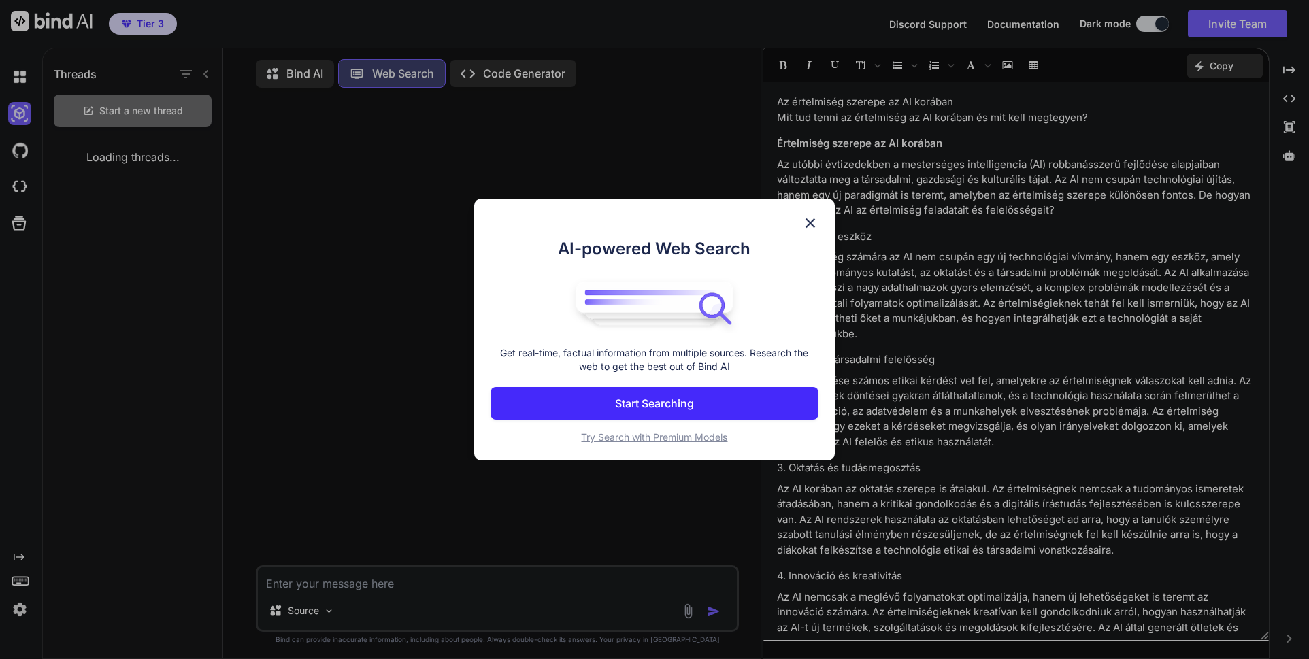
scroll to position [13, 0]
click at [672, 407] on p "Start Searching" at bounding box center [654, 403] width 79 height 16
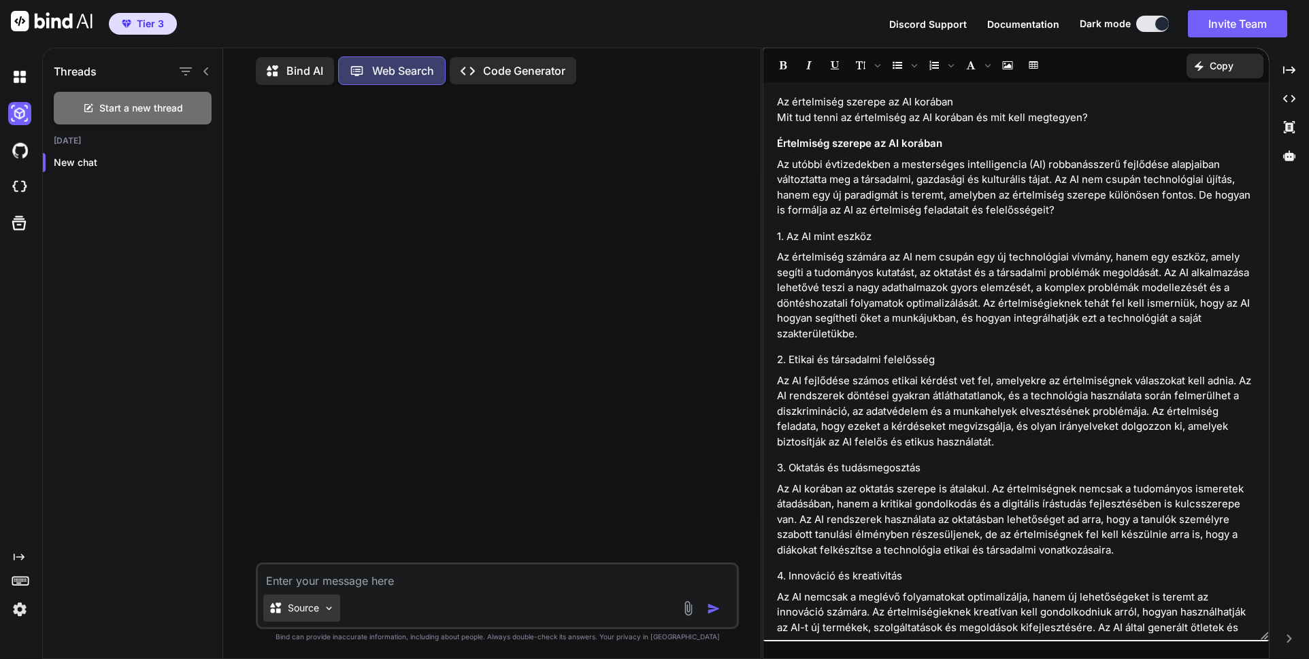
click at [330, 614] on img at bounding box center [329, 609] width 12 height 12
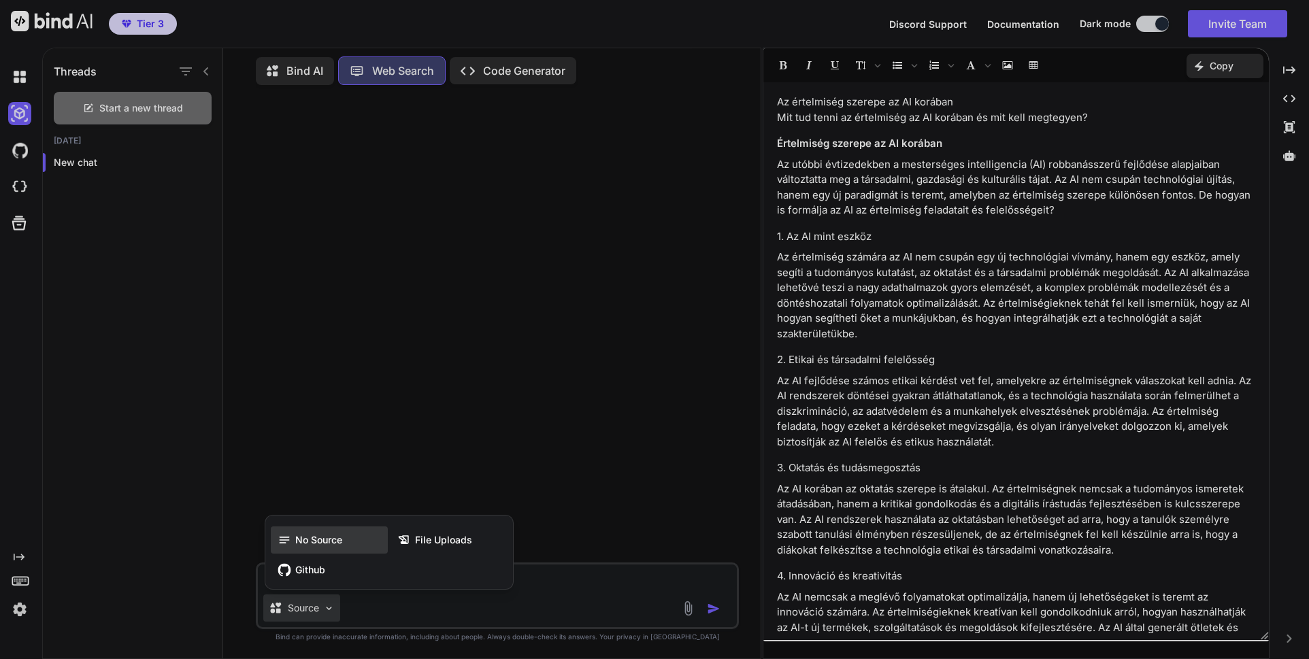
click at [336, 540] on span "No Source" at bounding box center [318, 540] width 47 height 14
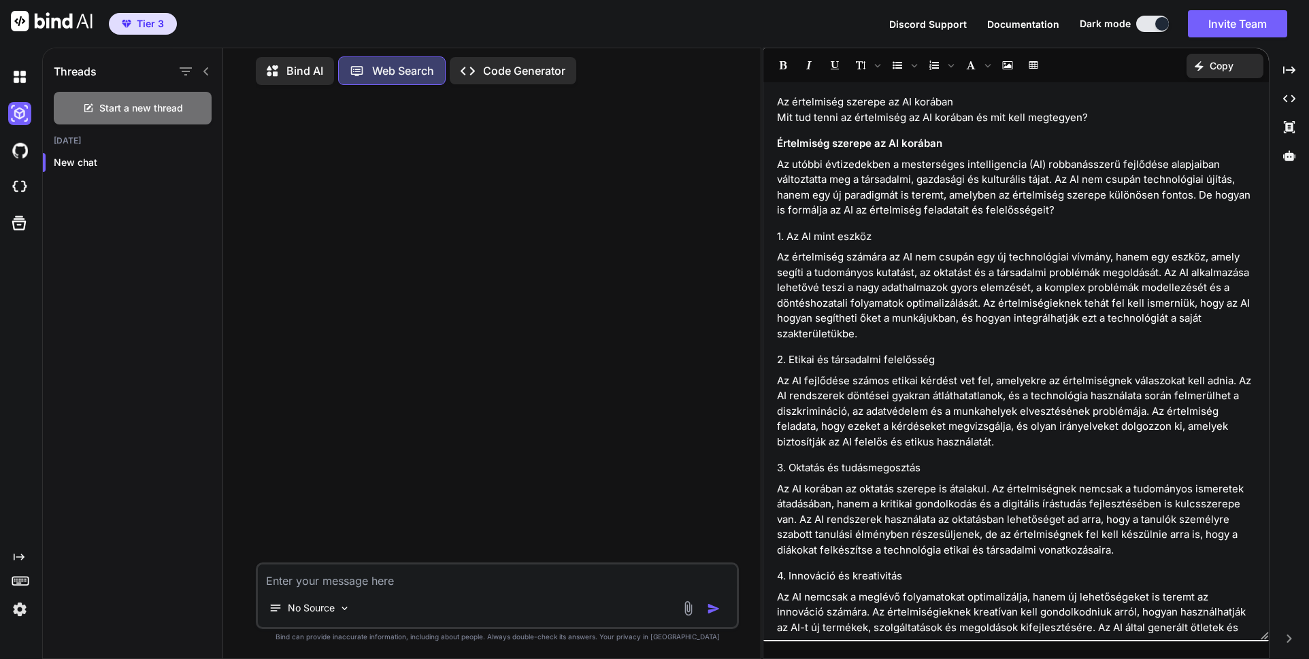
click at [687, 612] on img at bounding box center [688, 609] width 16 height 16
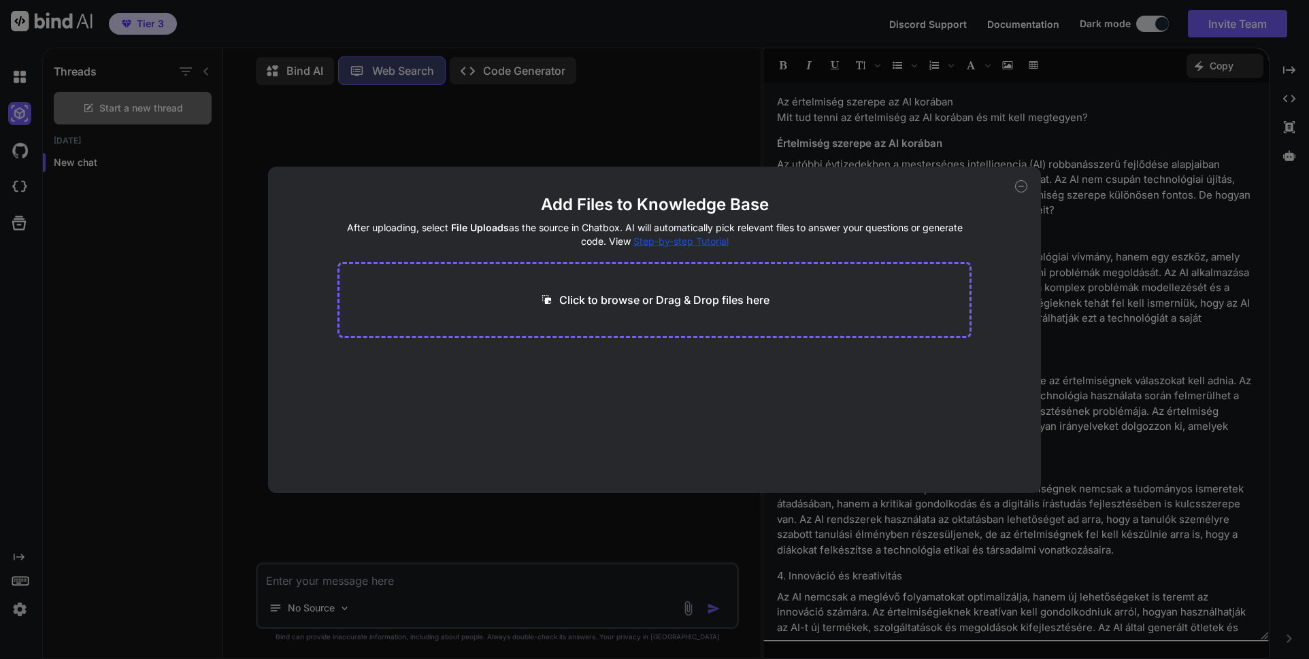
click at [1021, 187] on icon at bounding box center [1021, 186] width 12 height 12
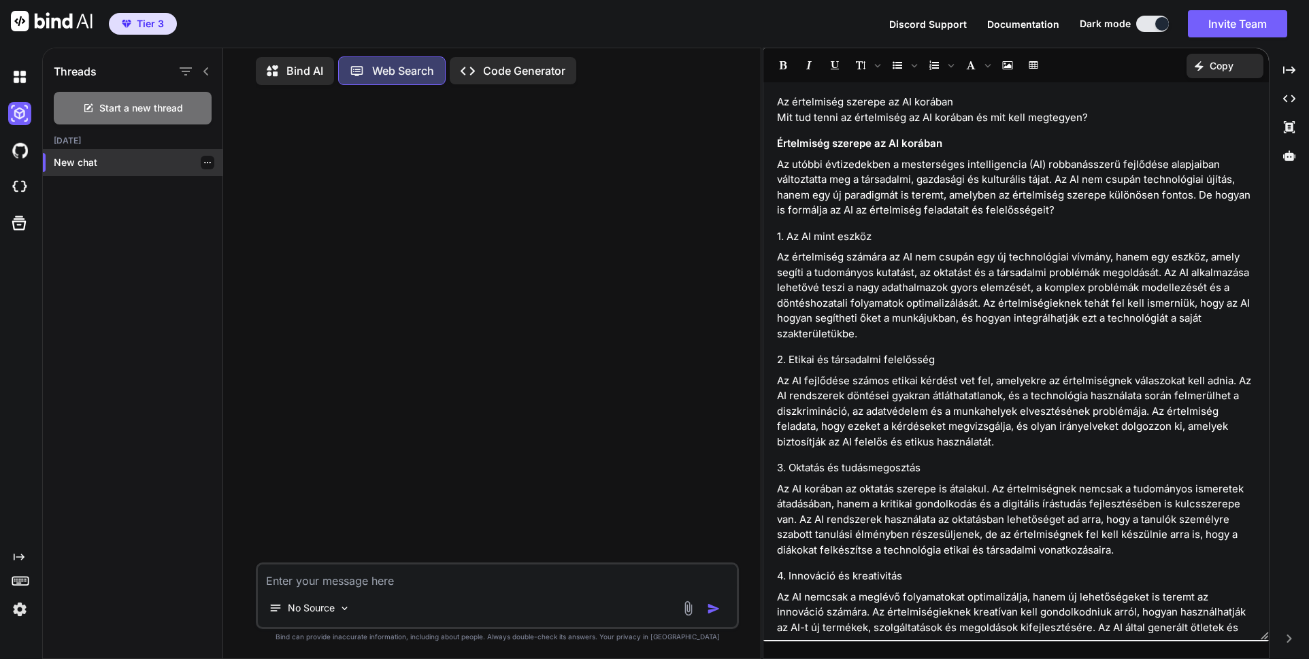
click at [72, 156] on p "New chat" at bounding box center [138, 163] width 169 height 14
click at [299, 63] on p "Bind AI" at bounding box center [304, 71] width 37 height 16
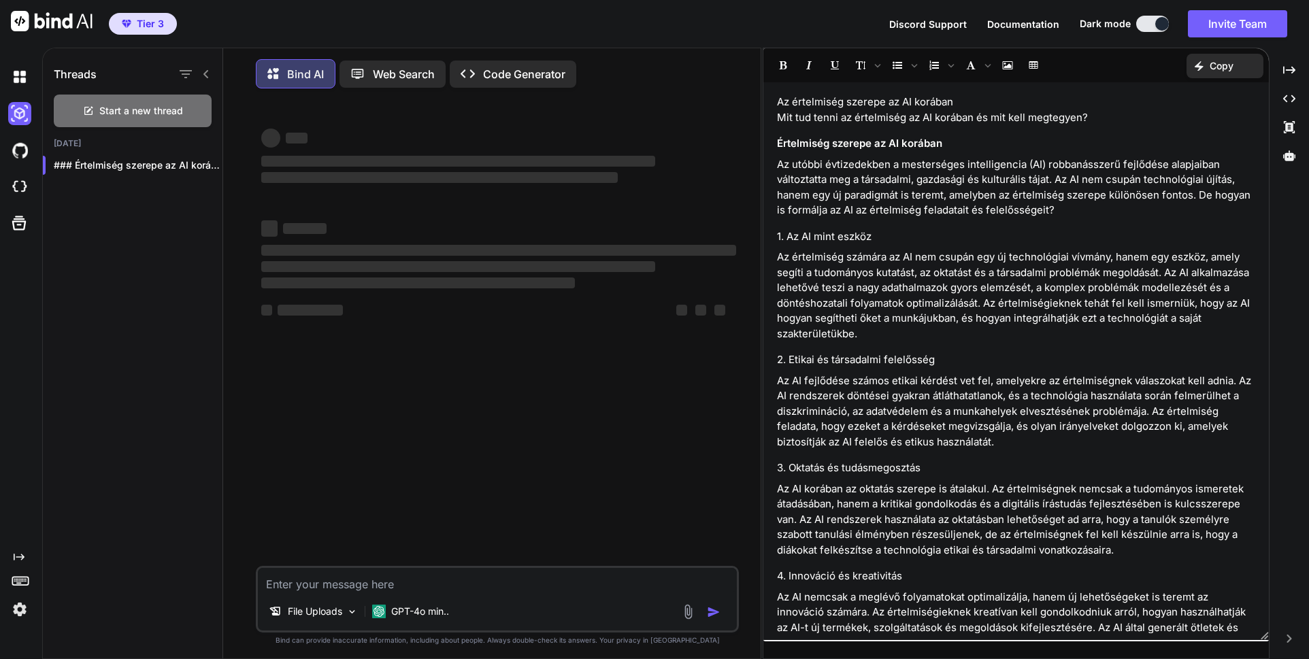
click at [548, 76] on p "Code Generator" at bounding box center [524, 74] width 82 height 16
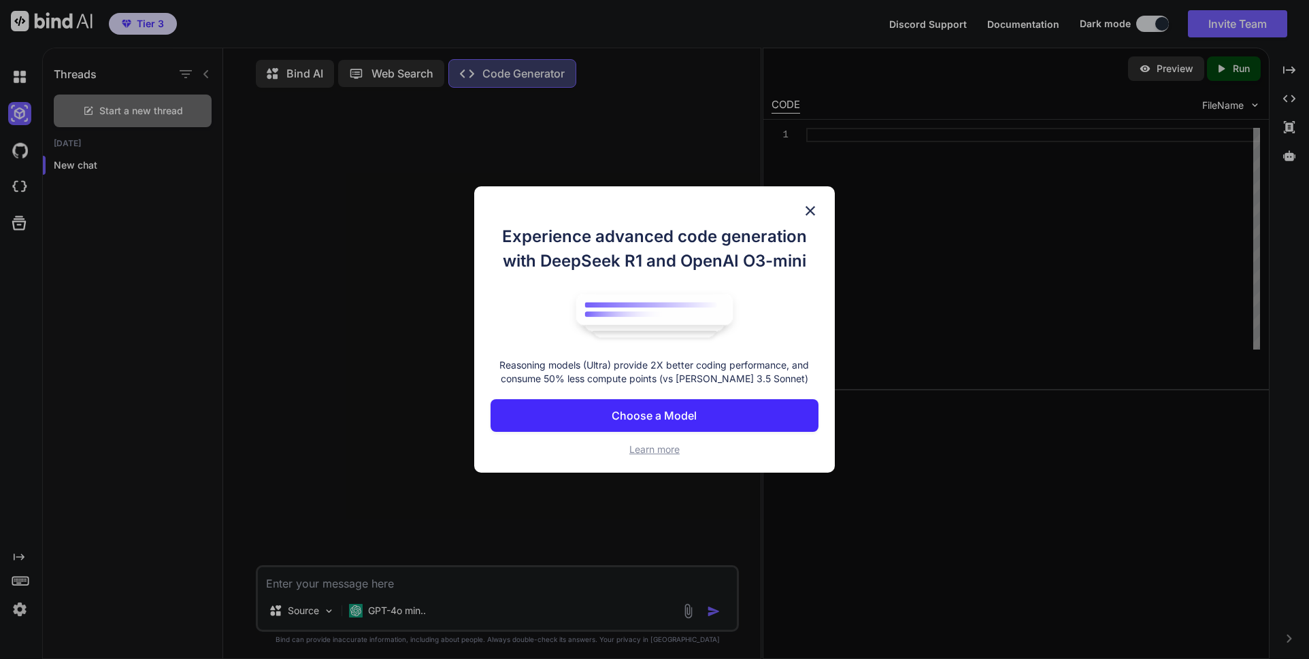
click at [669, 418] on p "Choose a Model" at bounding box center [654, 416] width 85 height 16
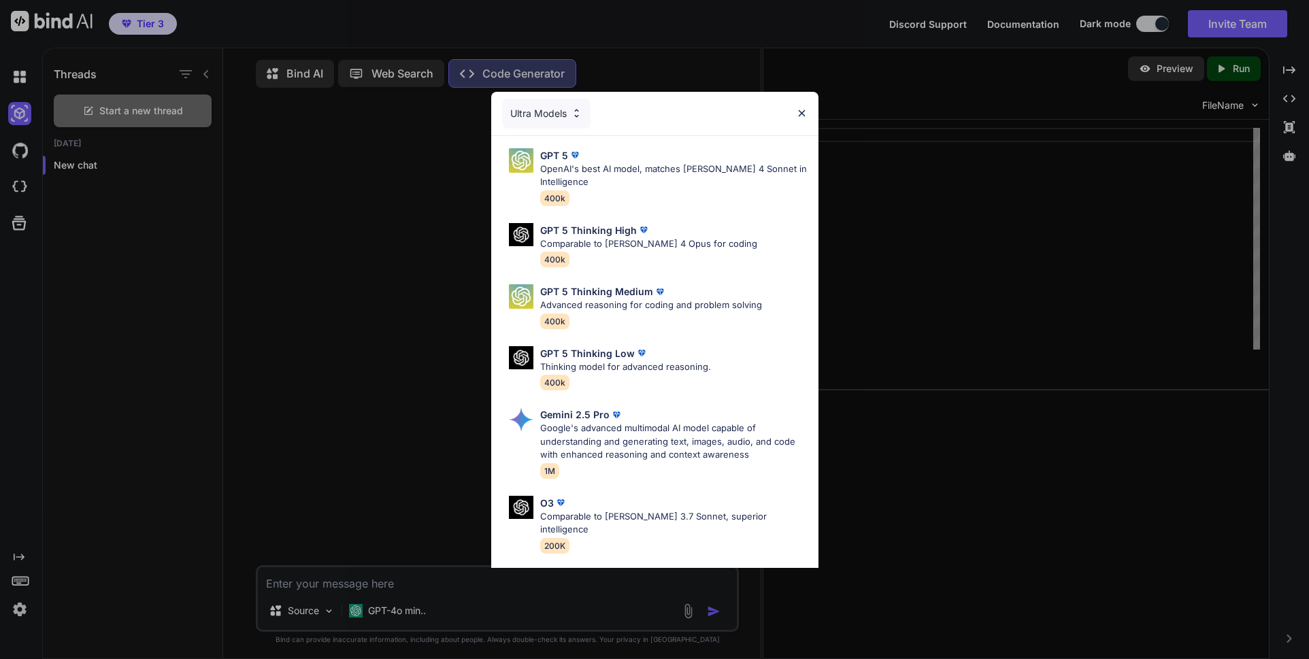
click at [582, 116] on img at bounding box center [577, 114] width 12 height 12
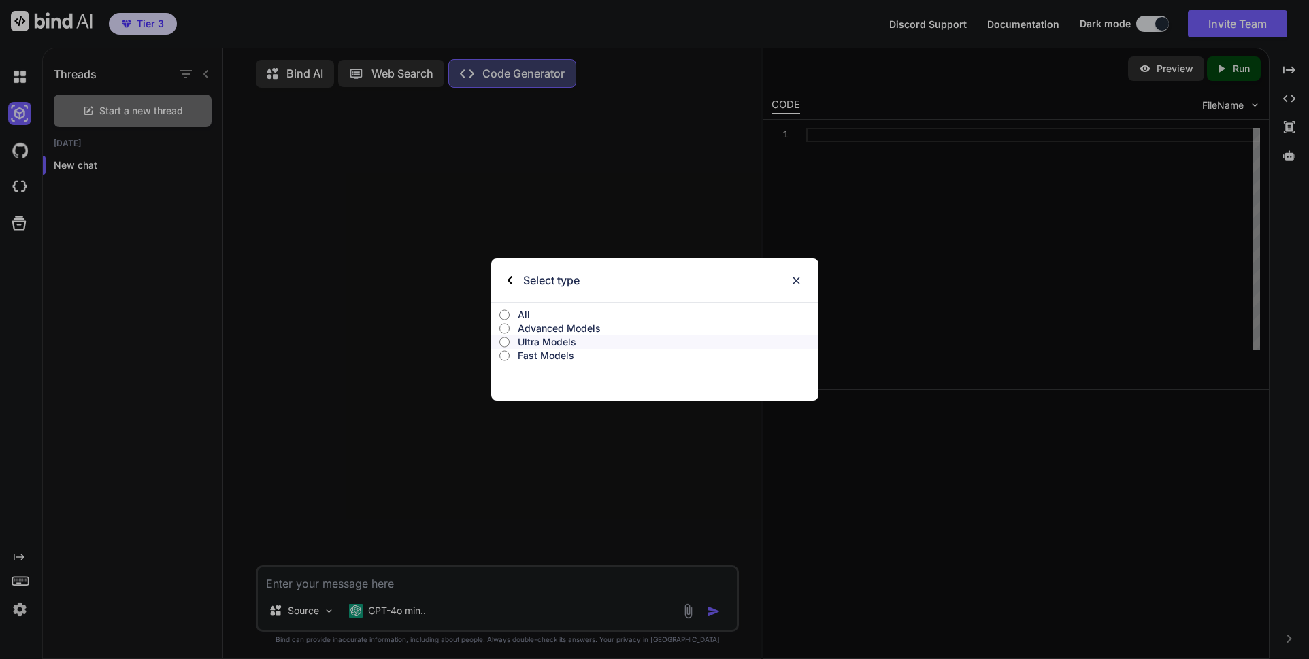
click at [525, 310] on p "All" at bounding box center [668, 315] width 301 height 14
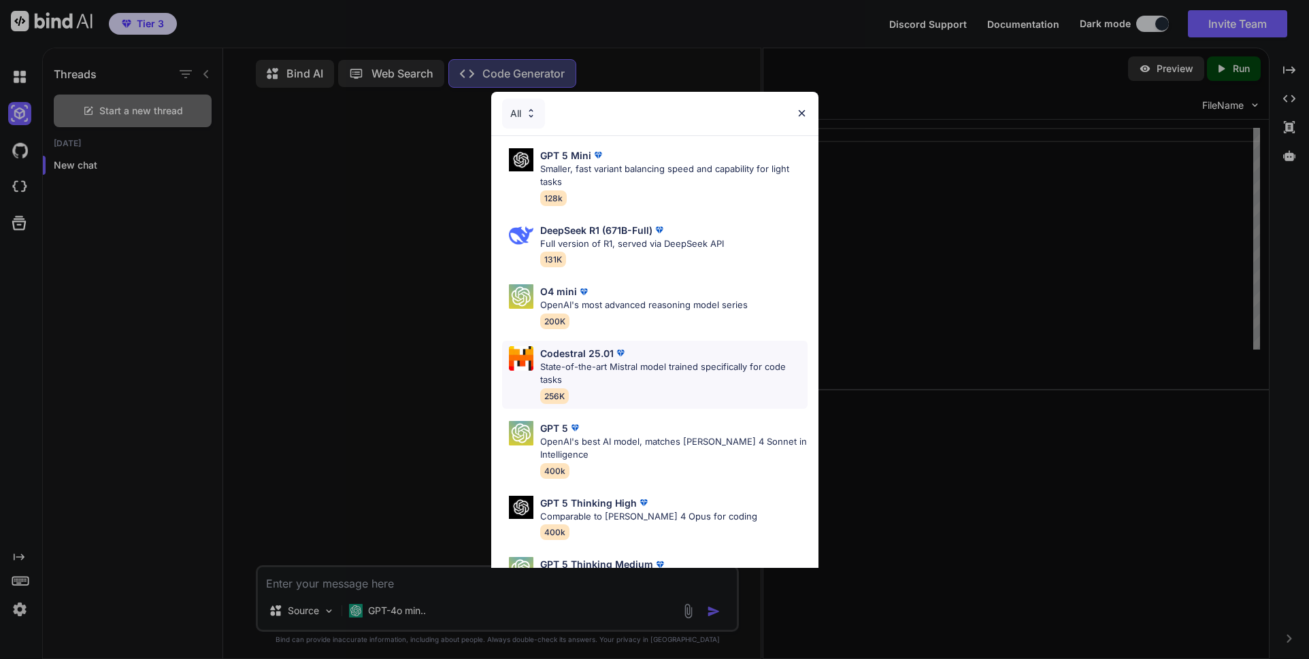
click at [638, 380] on p "State-of-the-art Mistral model trained specifically for code tasks" at bounding box center [673, 374] width 267 height 27
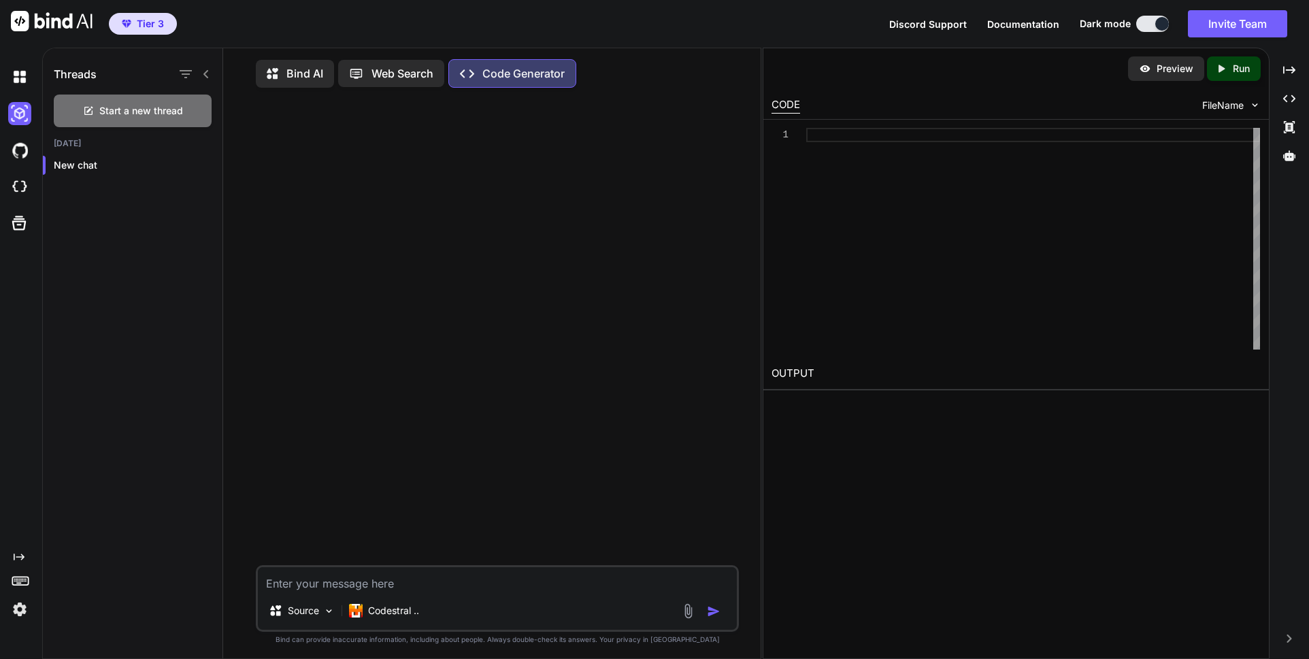
click at [689, 619] on img at bounding box center [688, 612] width 16 height 16
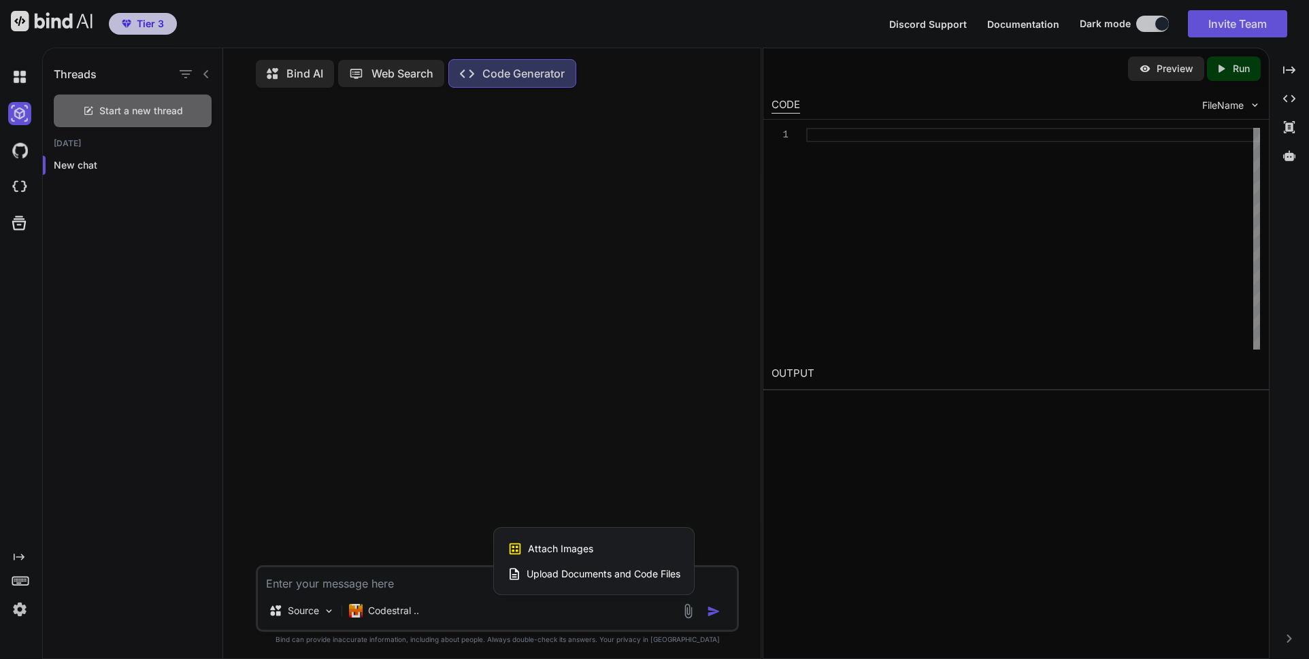
click at [563, 581] on span "Upload Documents and Code Files" at bounding box center [604, 574] width 154 height 14
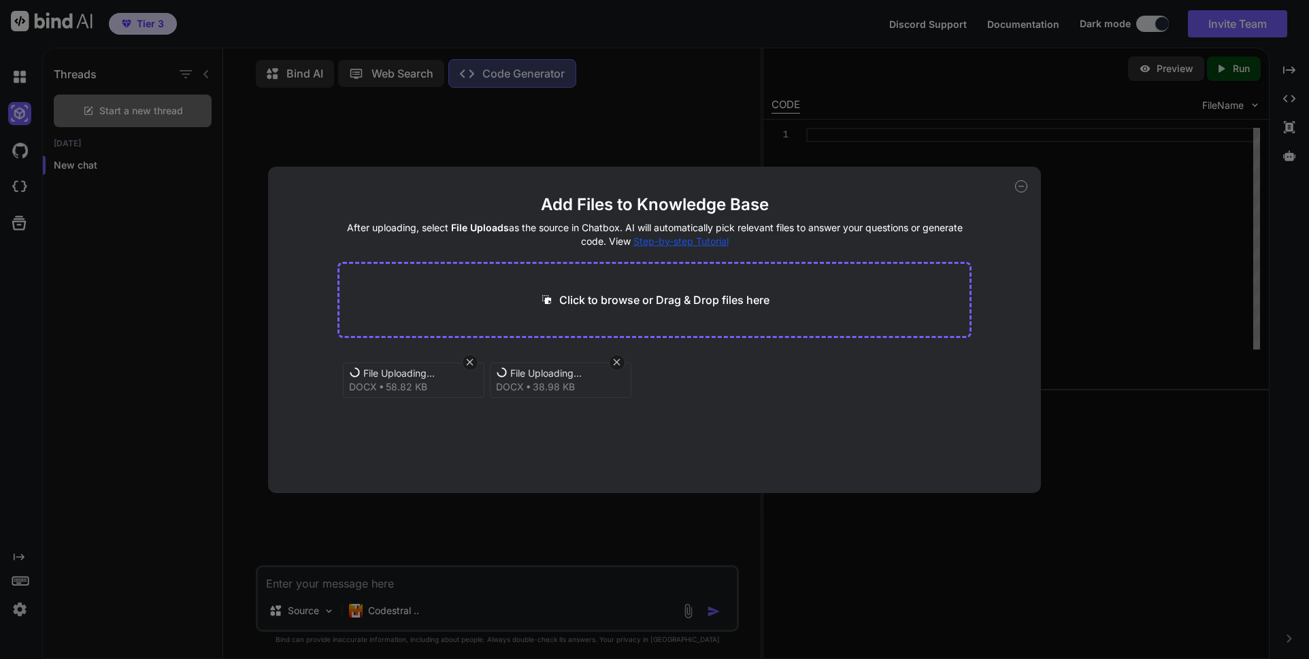
drag, startPoint x: 405, startPoint y: 381, endPoint x: 401, endPoint y: 410, distance: 28.8
click at [395, 421] on div "File Uploading... docx 58.82 KB File Uploading... docx 38.98 KB" at bounding box center [654, 395] width 635 height 87
click at [402, 420] on div "File Uploading... docx 58.82 KB File Uploading... docx 38.98 KB" at bounding box center [654, 395] width 635 height 87
drag, startPoint x: 395, startPoint y: 427, endPoint x: 398, endPoint y: 448, distance: 21.3
click at [398, 439] on div "File Uploading... docx 58.82 KB File Uploading... docx 38.98 KB" at bounding box center [654, 395] width 635 height 87
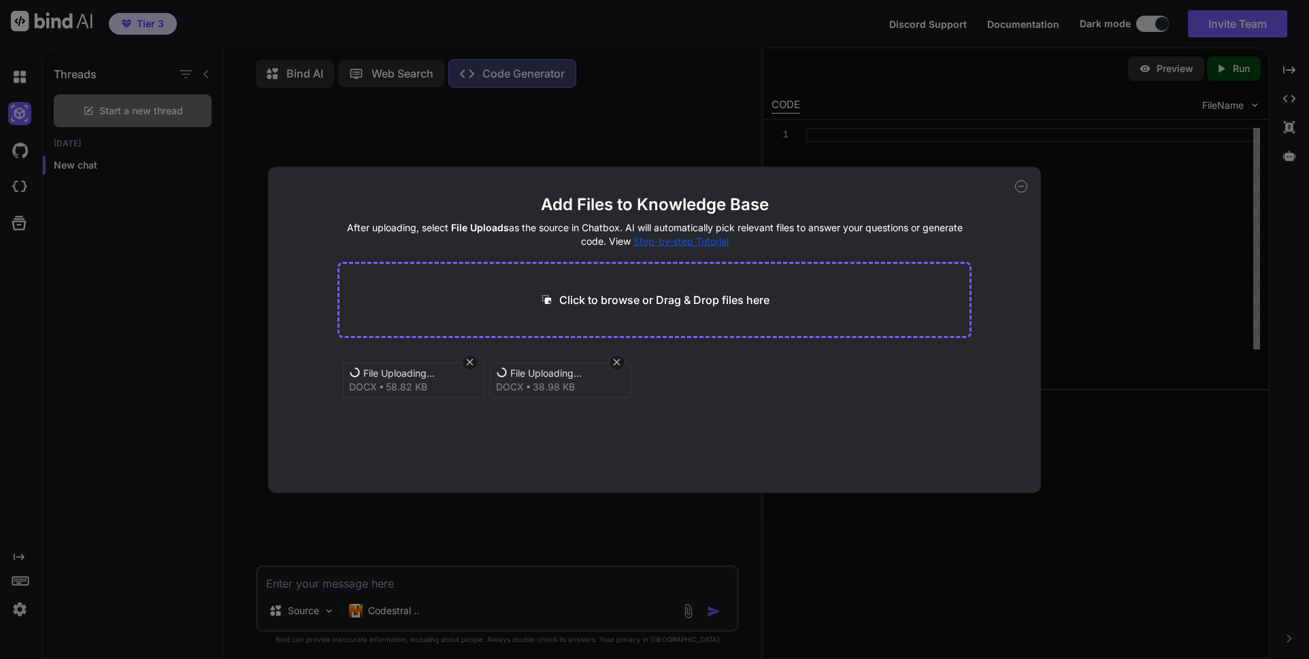
click at [403, 440] on main "Add Files to Knowledge Base After uploading, select File Uploads as the source …" at bounding box center [654, 343] width 635 height 299
click at [409, 435] on div "File Uploading... docx 58.82 KB File Uploading... docx 38.98 KB" at bounding box center [654, 395] width 635 height 87
click at [1023, 187] on icon at bounding box center [1021, 186] width 12 height 12
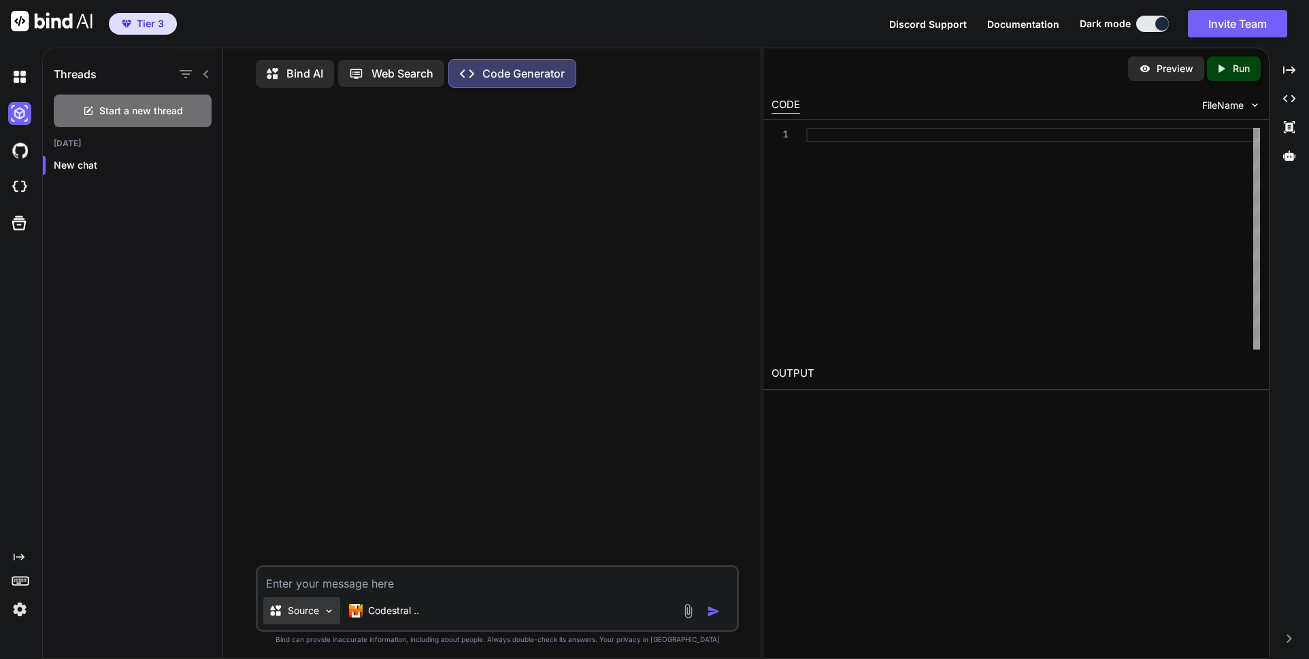
click at [318, 618] on p "Source" at bounding box center [303, 611] width 31 height 14
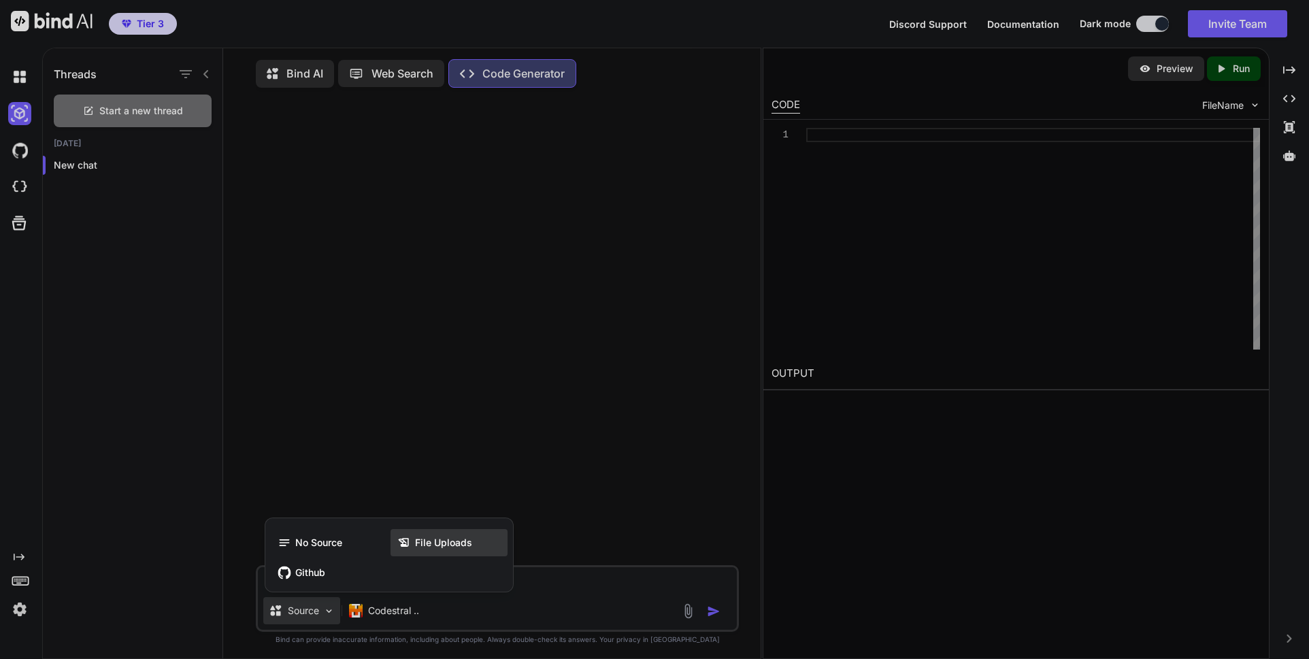
click at [452, 550] on span "File Uploads" at bounding box center [443, 543] width 57 height 14
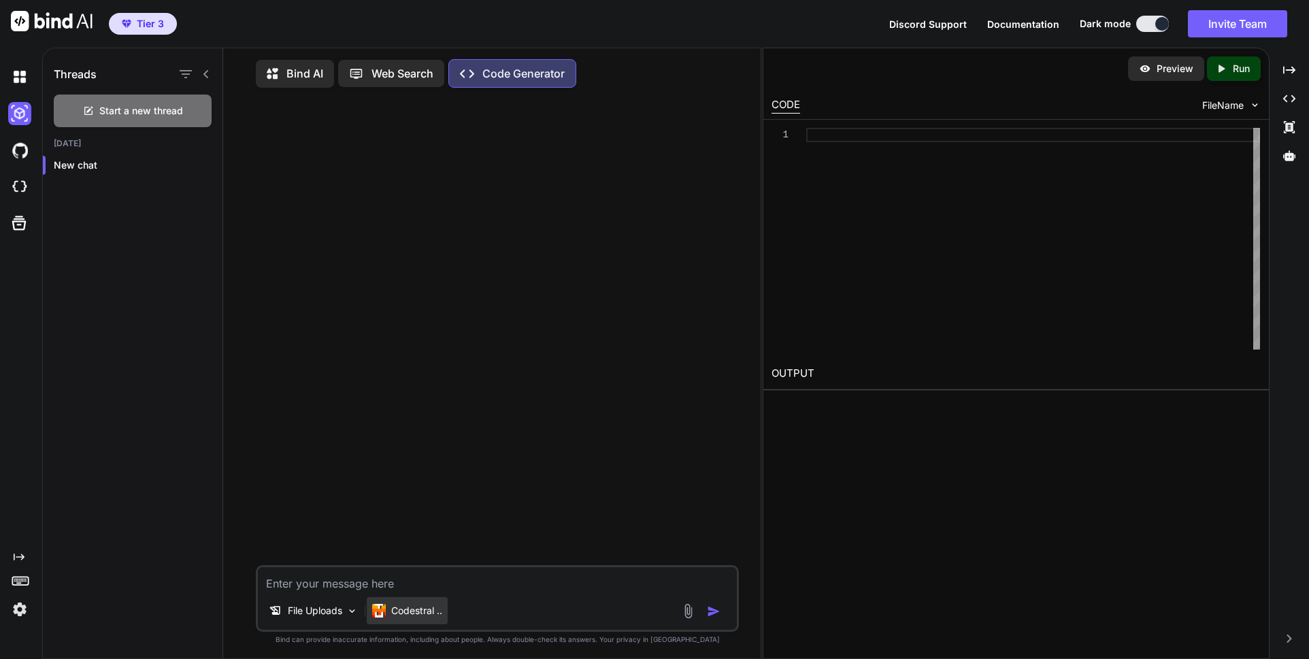
click at [423, 618] on p "Codestral .." at bounding box center [416, 611] width 51 height 14
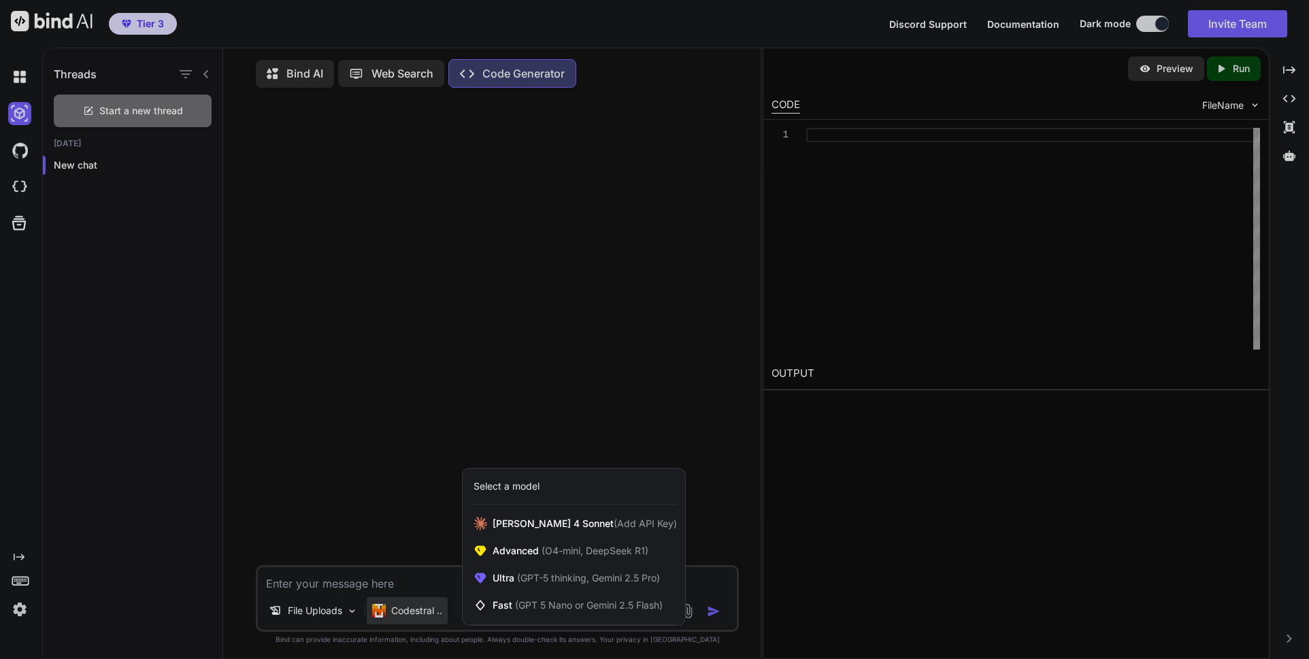
click at [582, 461] on div at bounding box center [654, 329] width 1309 height 659
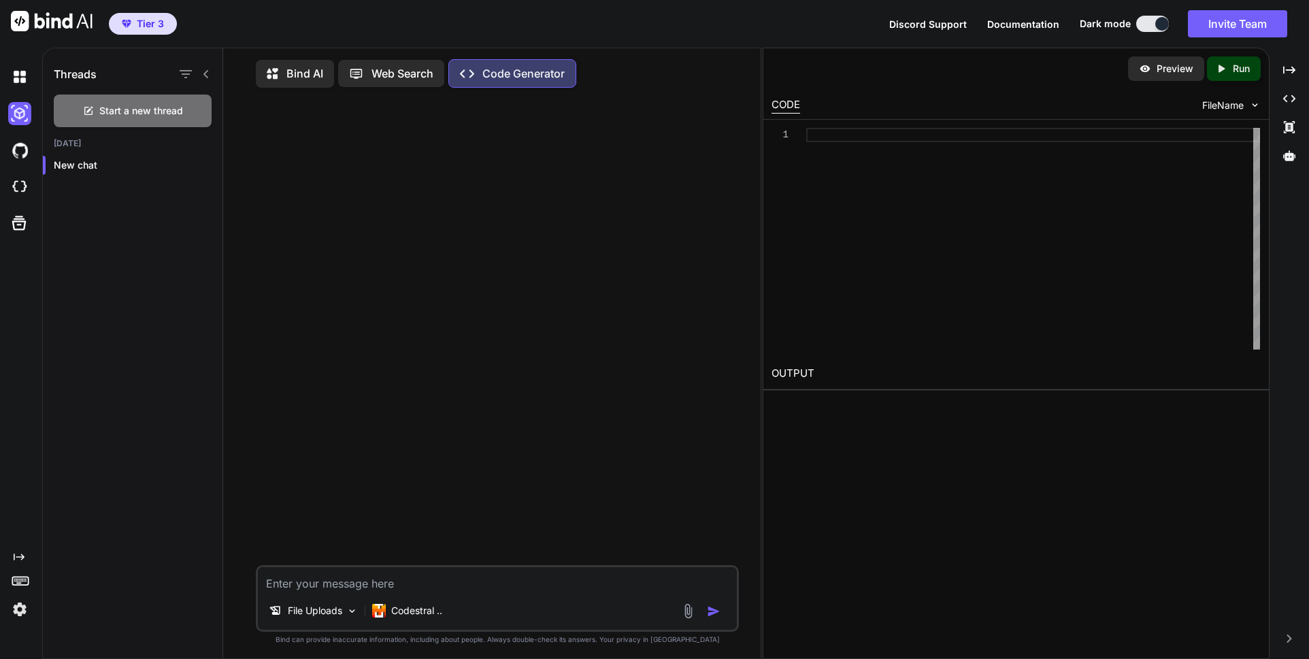
click at [695, 619] on img at bounding box center [688, 612] width 16 height 16
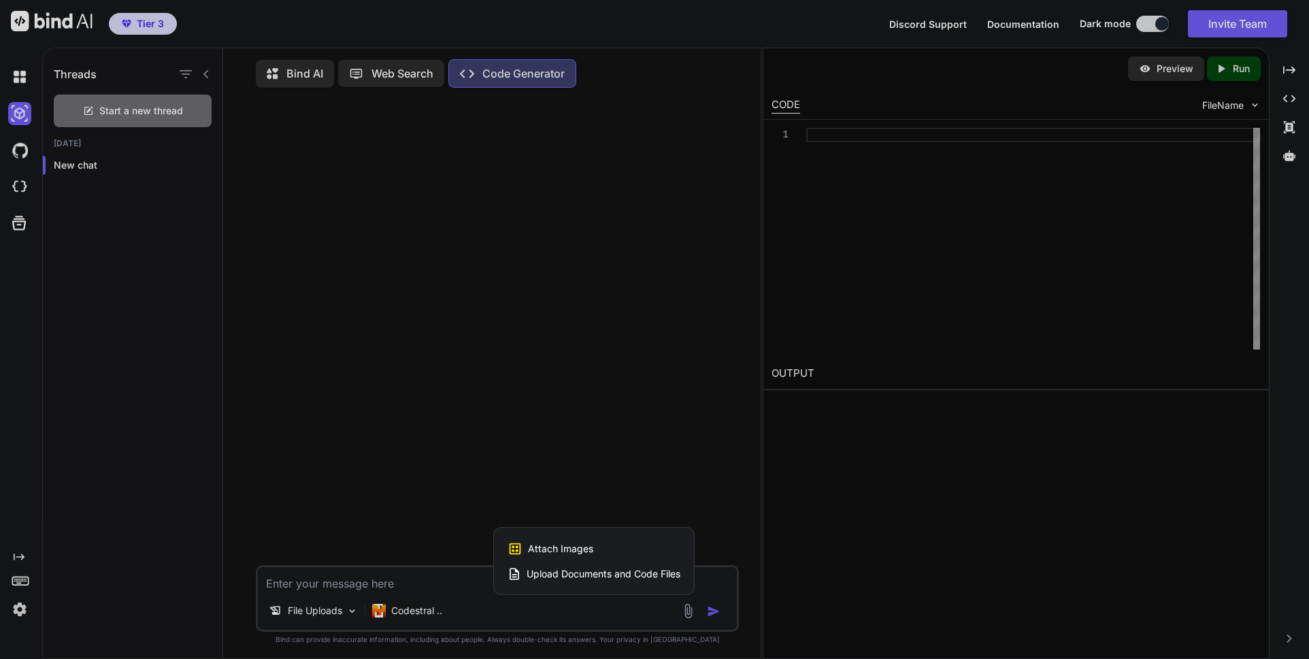
click at [612, 581] on span "Upload Documents and Code Files" at bounding box center [604, 574] width 154 height 14
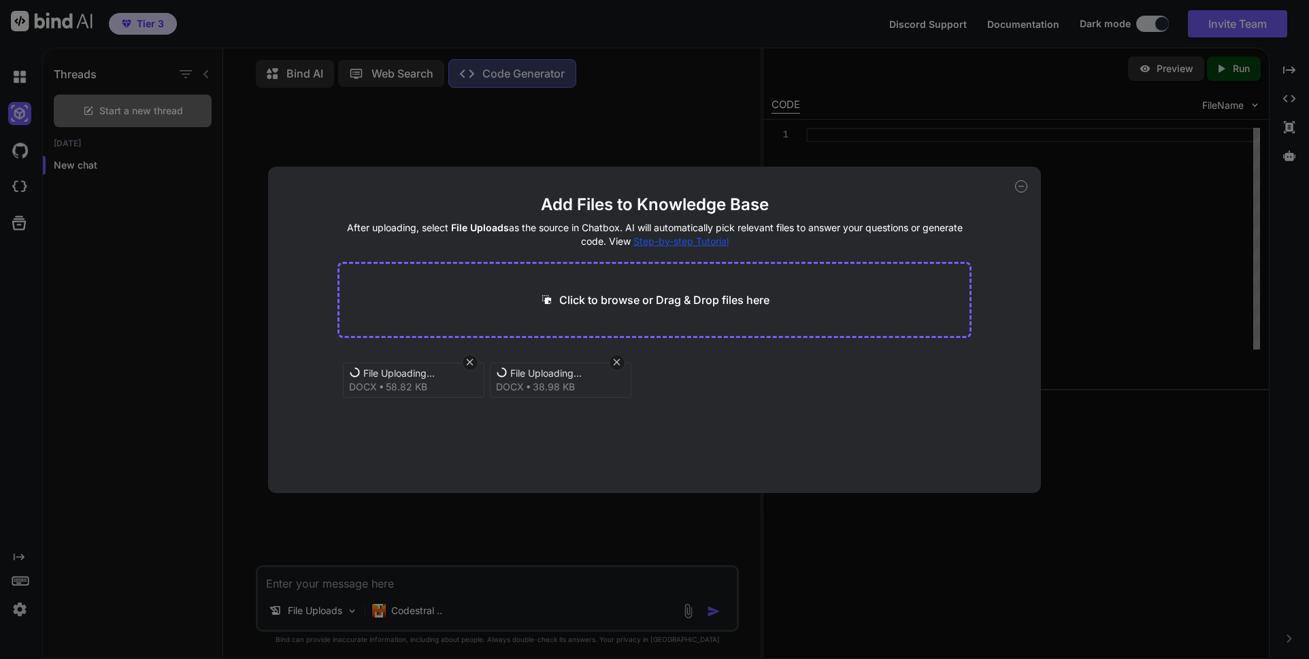
click at [401, 376] on span "File Uploading..." at bounding box center [417, 374] width 109 height 14
click at [397, 390] on span "58.82 KB" at bounding box center [407, 387] width 42 height 14
click at [376, 387] on span "docx" at bounding box center [363, 387] width 28 height 14
click at [378, 386] on div "docx 58.82 KB" at bounding box center [388, 387] width 78 height 14
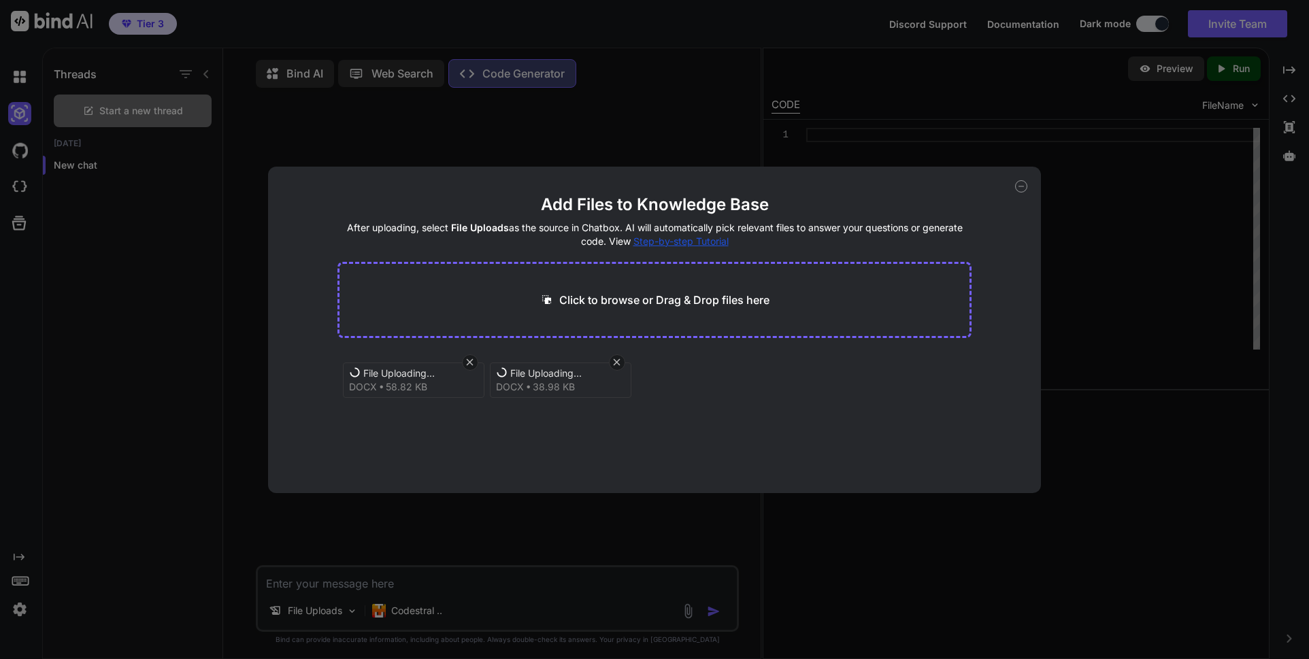
click at [618, 363] on icon at bounding box center [617, 363] width 12 height 12
click at [476, 374] on div "File Uploading... docx 58.82 KB" at bounding box center [414, 380] width 142 height 35
click at [518, 371] on span "File Uploading..." at bounding box center [564, 374] width 109 height 14
click at [457, 385] on div "File Uploading... docx 58.82 KB" at bounding box center [414, 380] width 142 height 35
click at [1023, 190] on icon at bounding box center [1021, 186] width 12 height 12
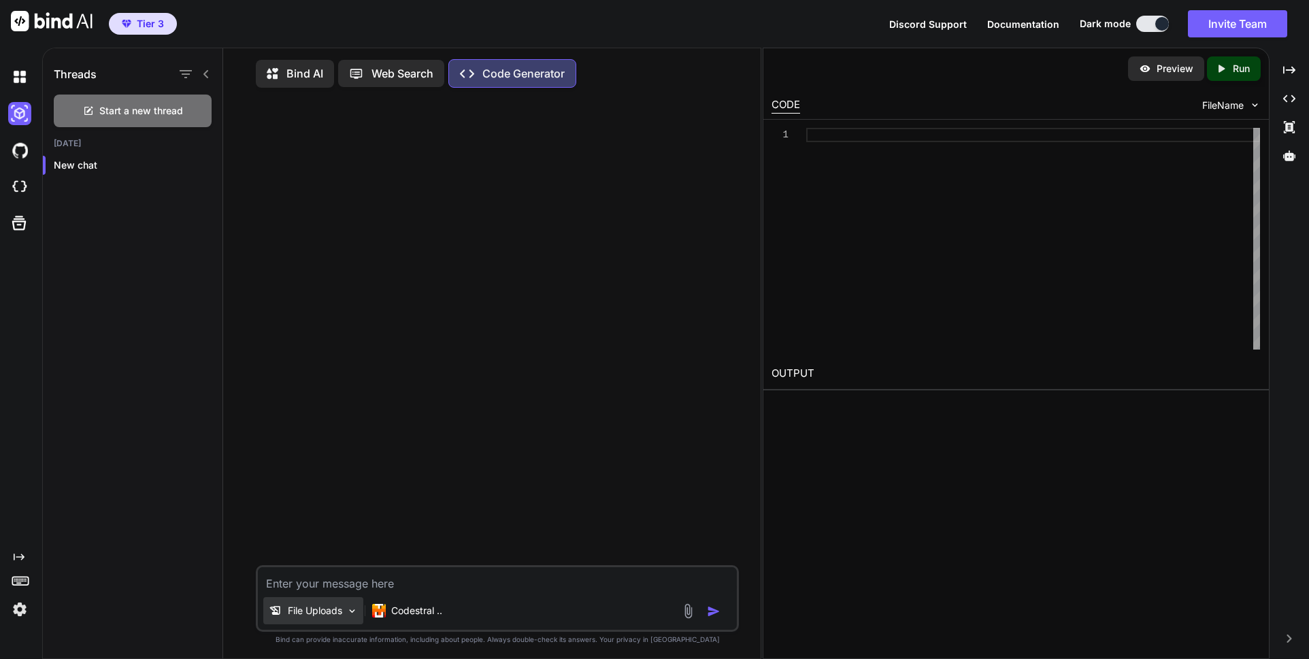
click at [350, 617] on img at bounding box center [352, 612] width 12 height 12
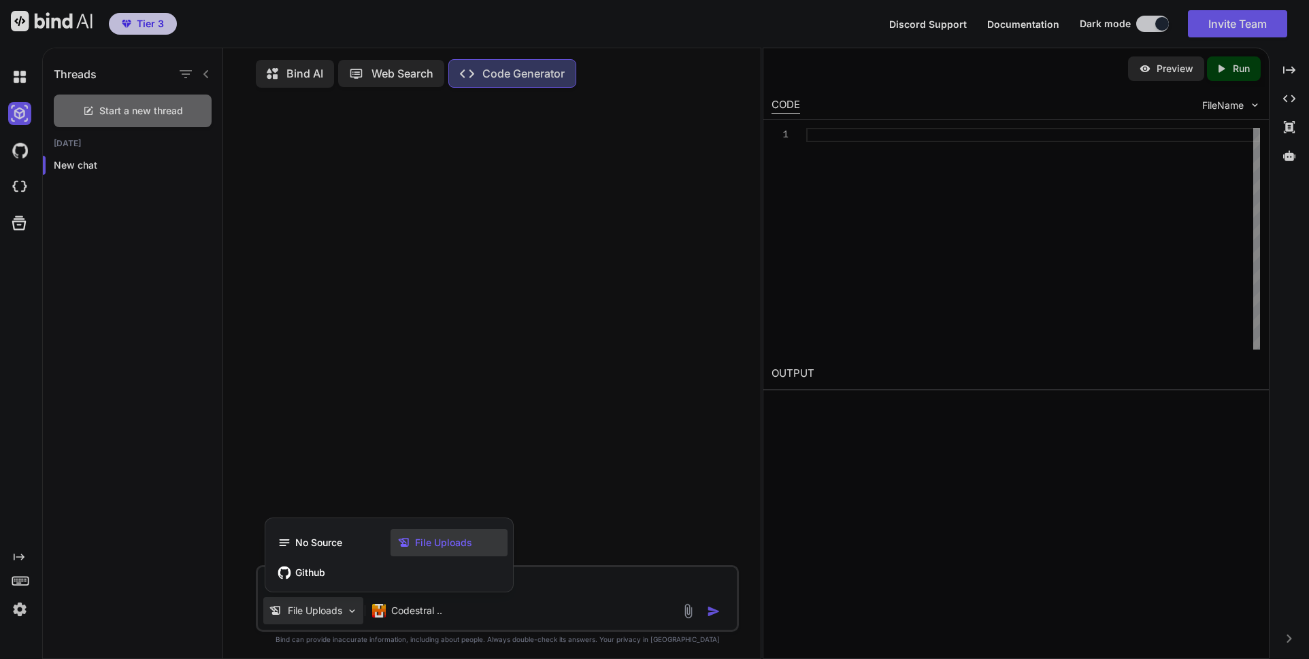
click at [488, 616] on div at bounding box center [654, 329] width 1309 height 659
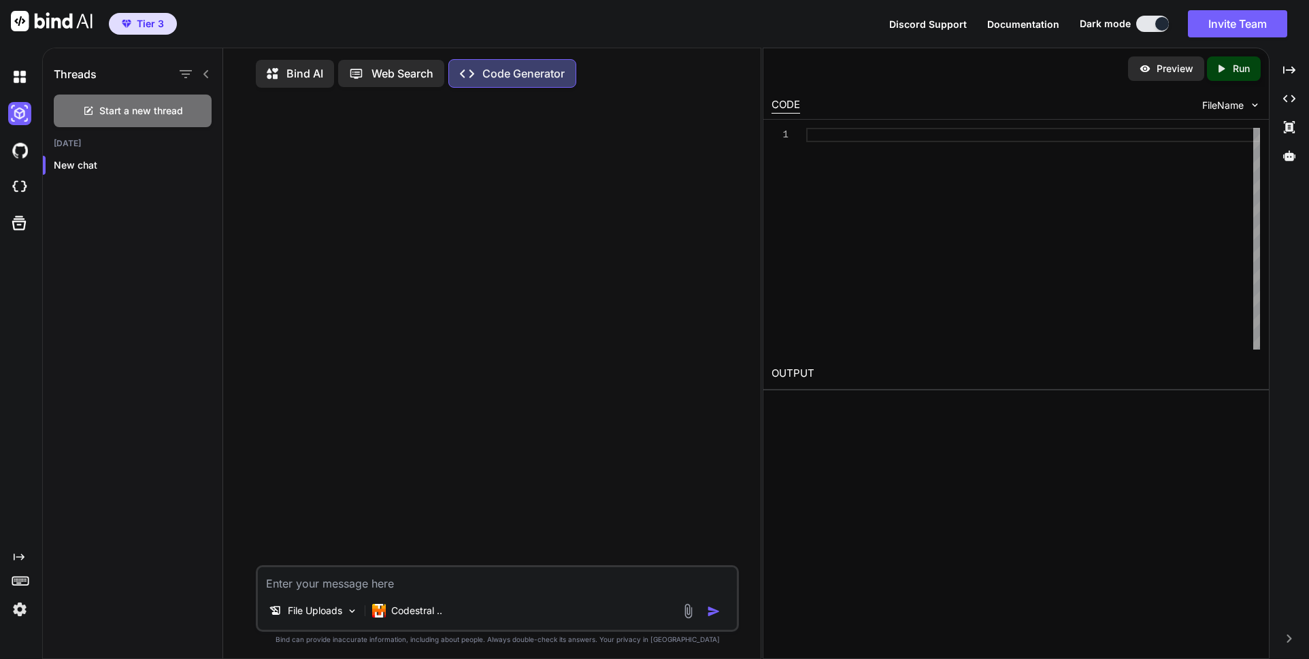
click at [696, 619] on img at bounding box center [688, 612] width 16 height 16
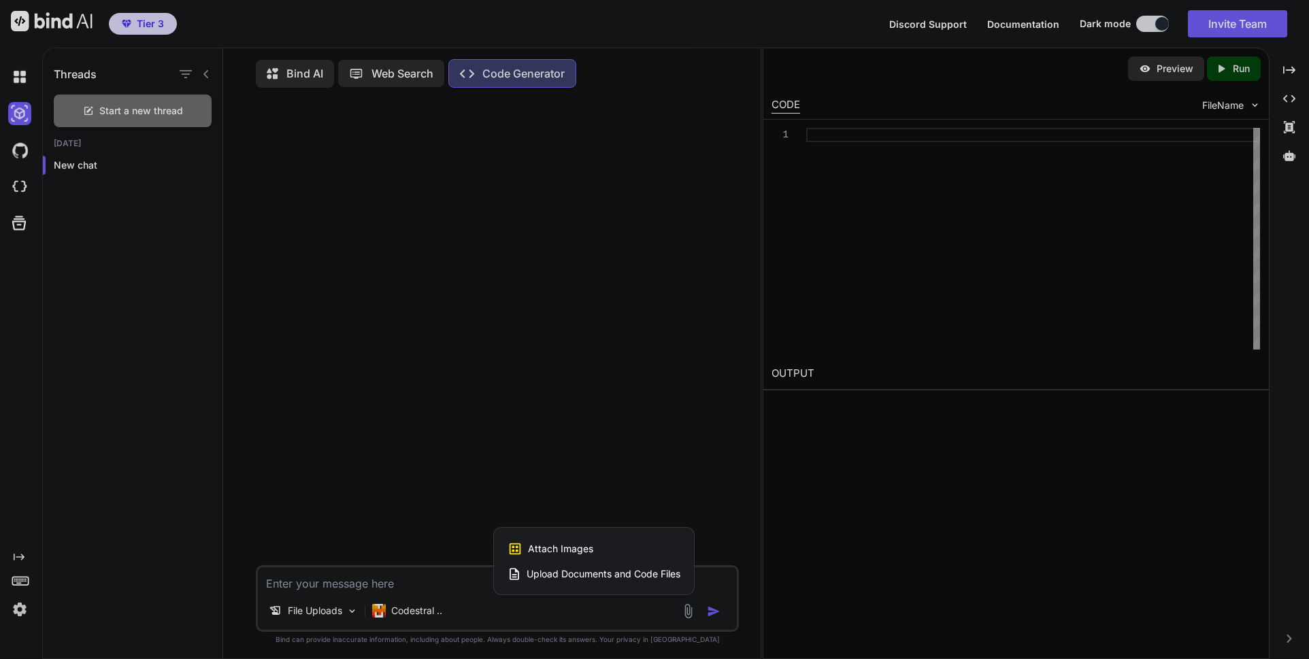
click at [639, 581] on span "Upload Documents and Code Files" at bounding box center [604, 574] width 154 height 14
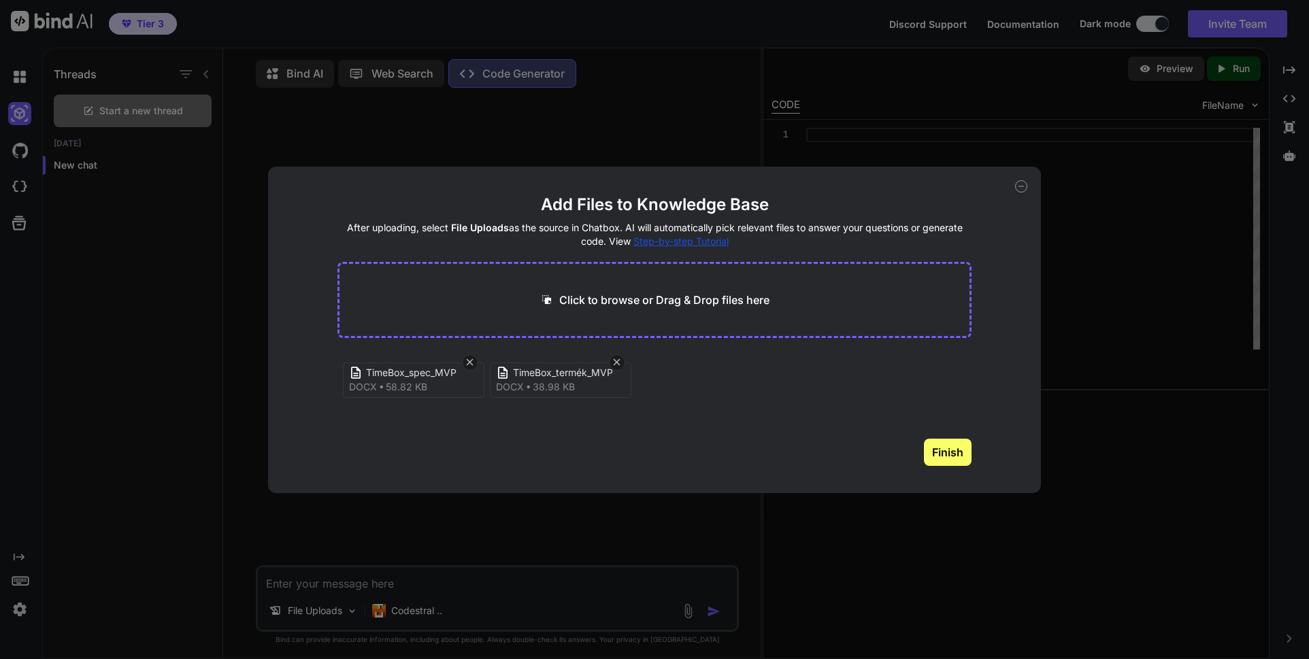
click at [565, 376] on span "TimeBox_termék_MVP" at bounding box center [567, 373] width 109 height 14
click at [949, 456] on button "Finish" at bounding box center [948, 452] width 48 height 27
click at [1025, 191] on div "Add Files to Knowledge Base After uploading, select File Uploads as the source …" at bounding box center [654, 330] width 772 height 327
click at [1023, 186] on icon at bounding box center [1021, 186] width 12 height 12
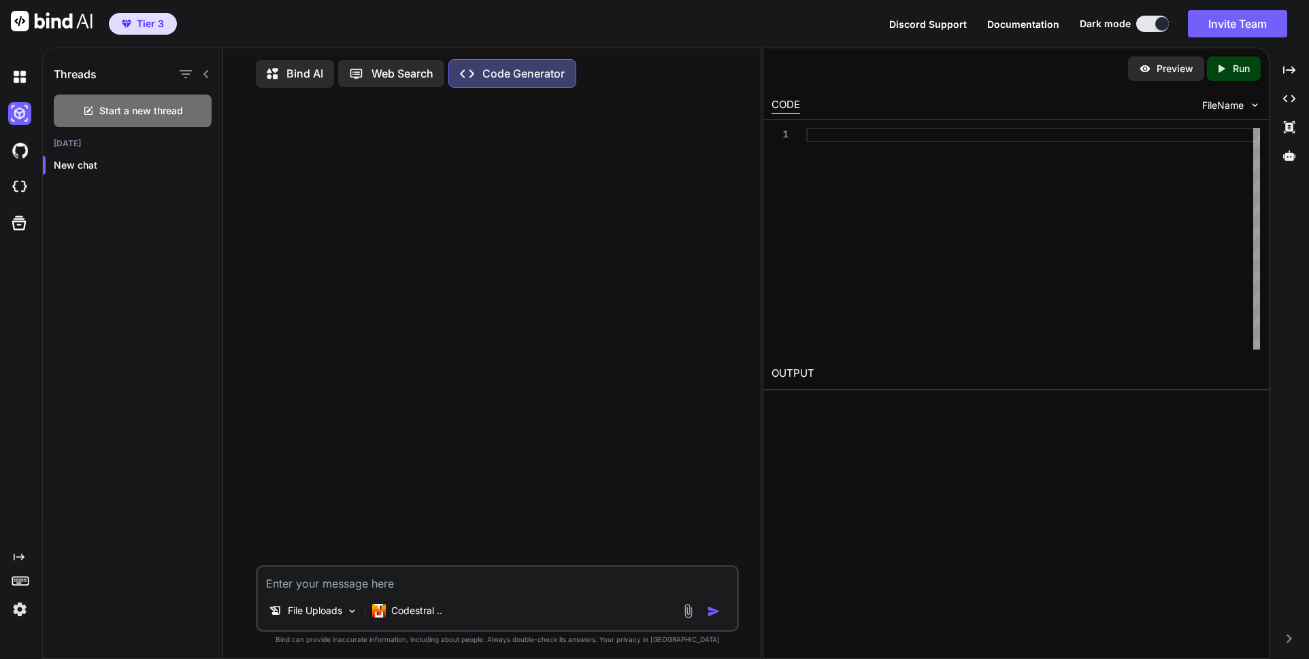
click at [393, 592] on textarea at bounding box center [497, 579] width 479 height 24
paste textarea "FŐ MENÜPONTOK AZ IDŐKAPSZULA APPBAN 1. Emlékező naptár (MVP) 2. Idődobozok (MVP…"
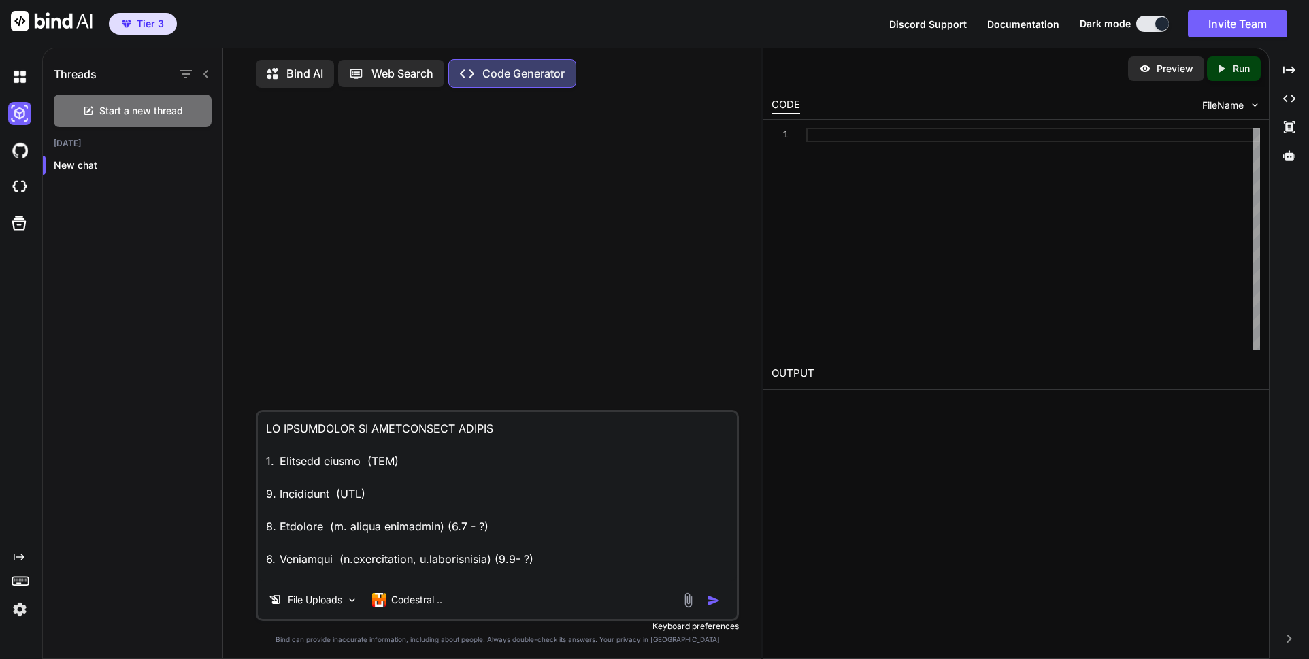
click at [710, 608] on img "button" at bounding box center [714, 601] width 14 height 14
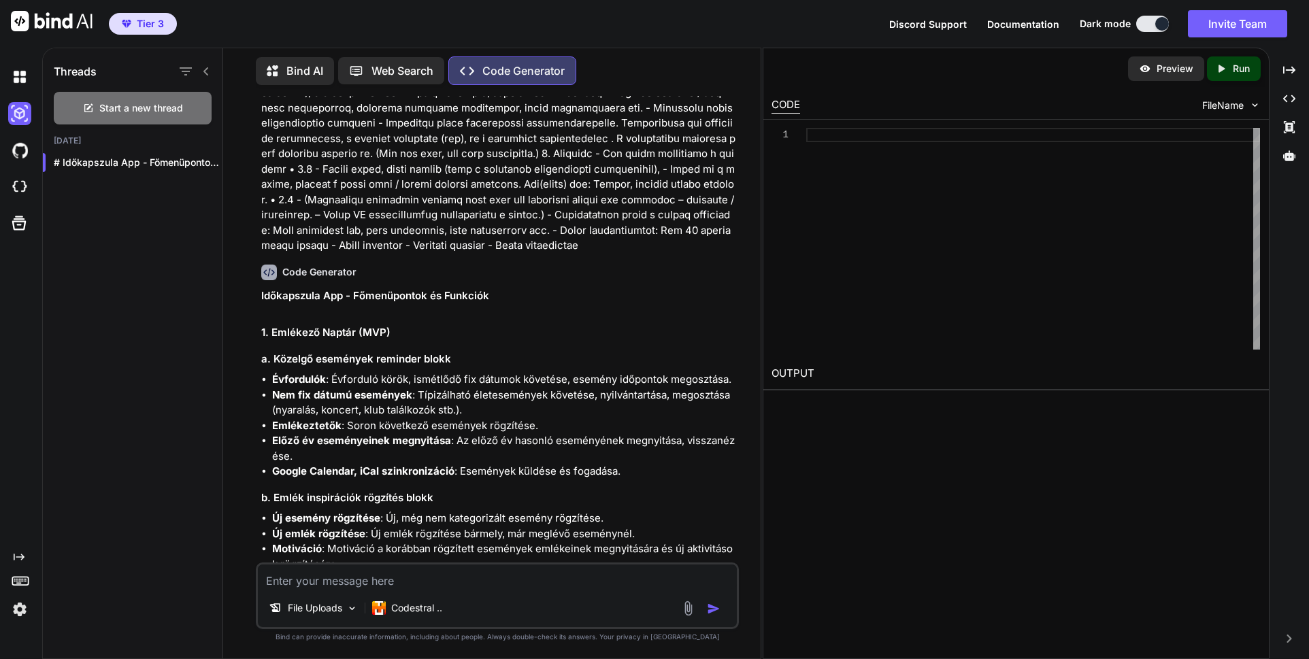
scroll to position [3435, 0]
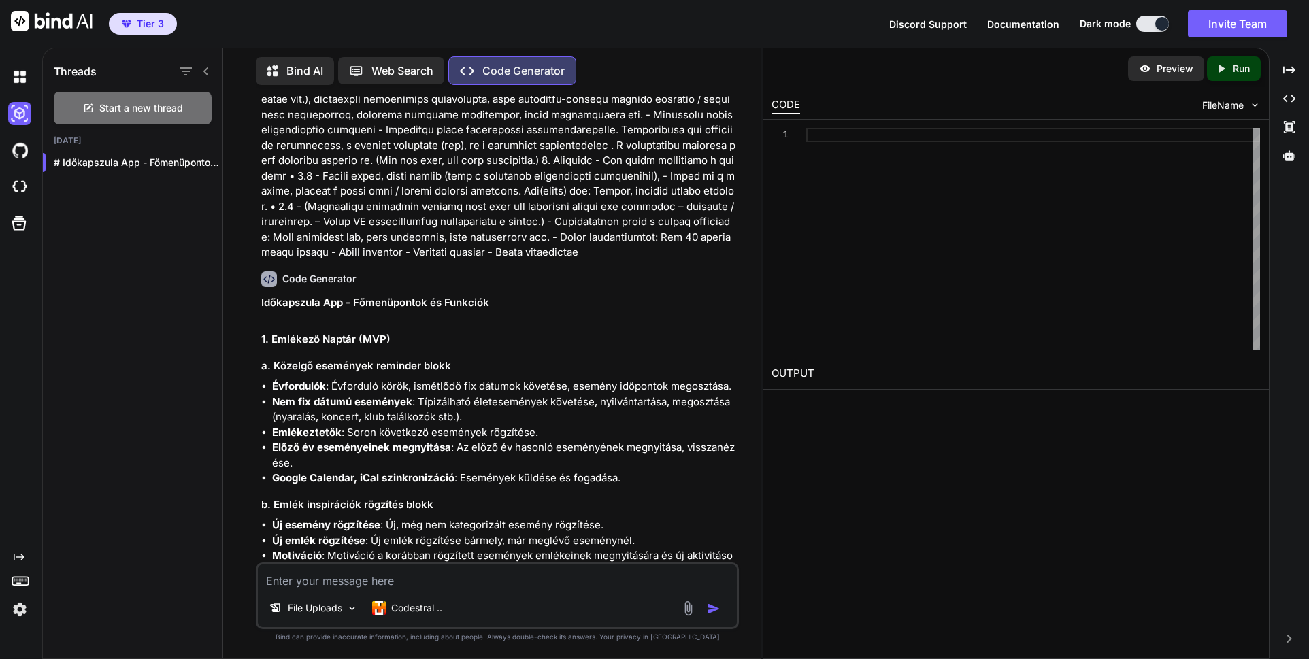
click at [1166, 71] on p "Preview" at bounding box center [1175, 69] width 37 height 14
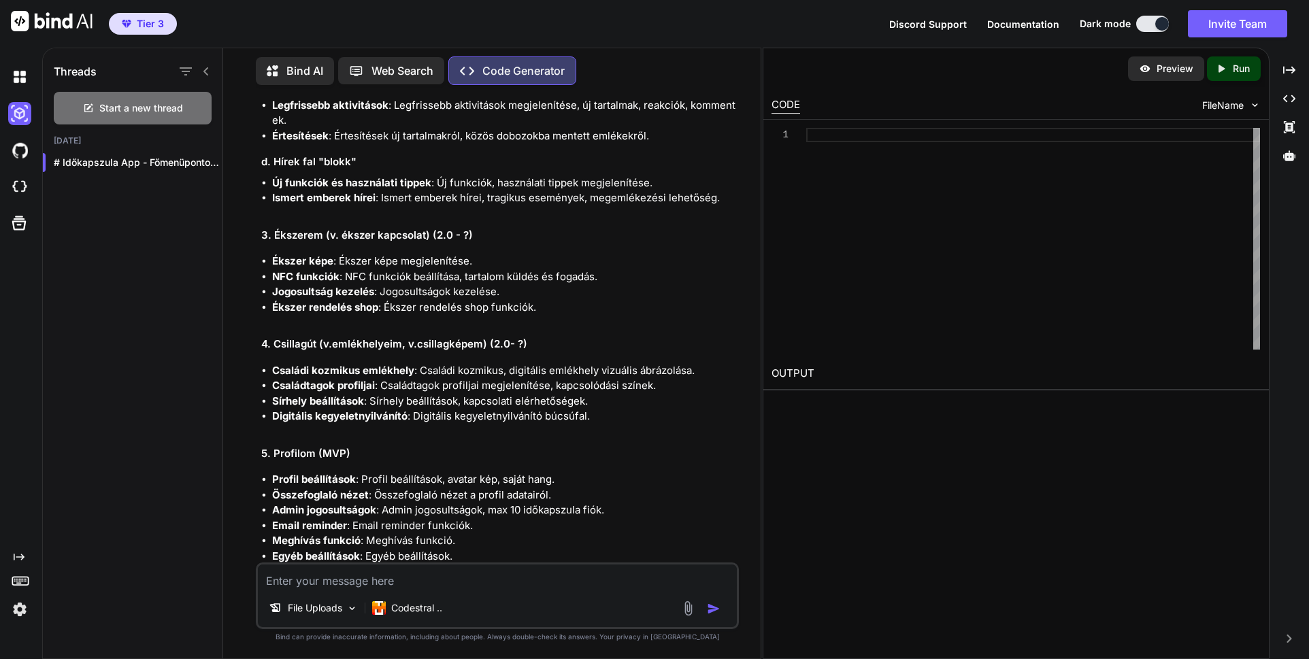
scroll to position [4429, 0]
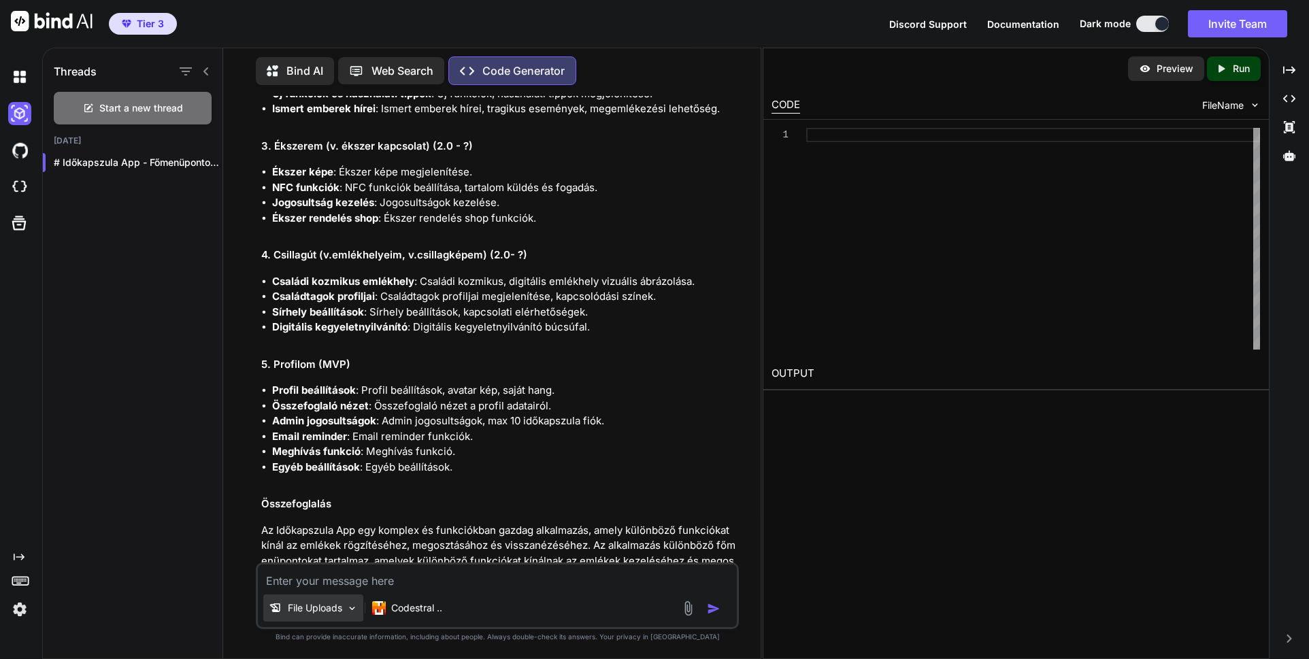
click at [342, 611] on p "File Uploads" at bounding box center [315, 608] width 54 height 14
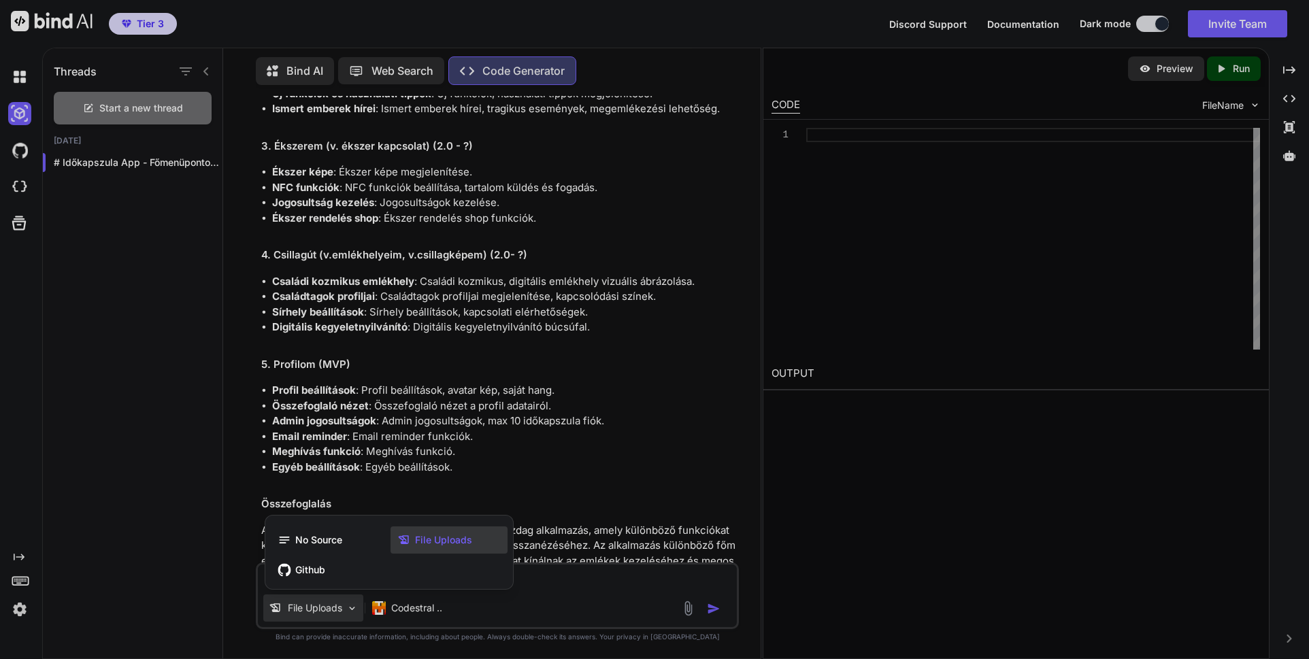
click at [515, 614] on div at bounding box center [654, 329] width 1309 height 659
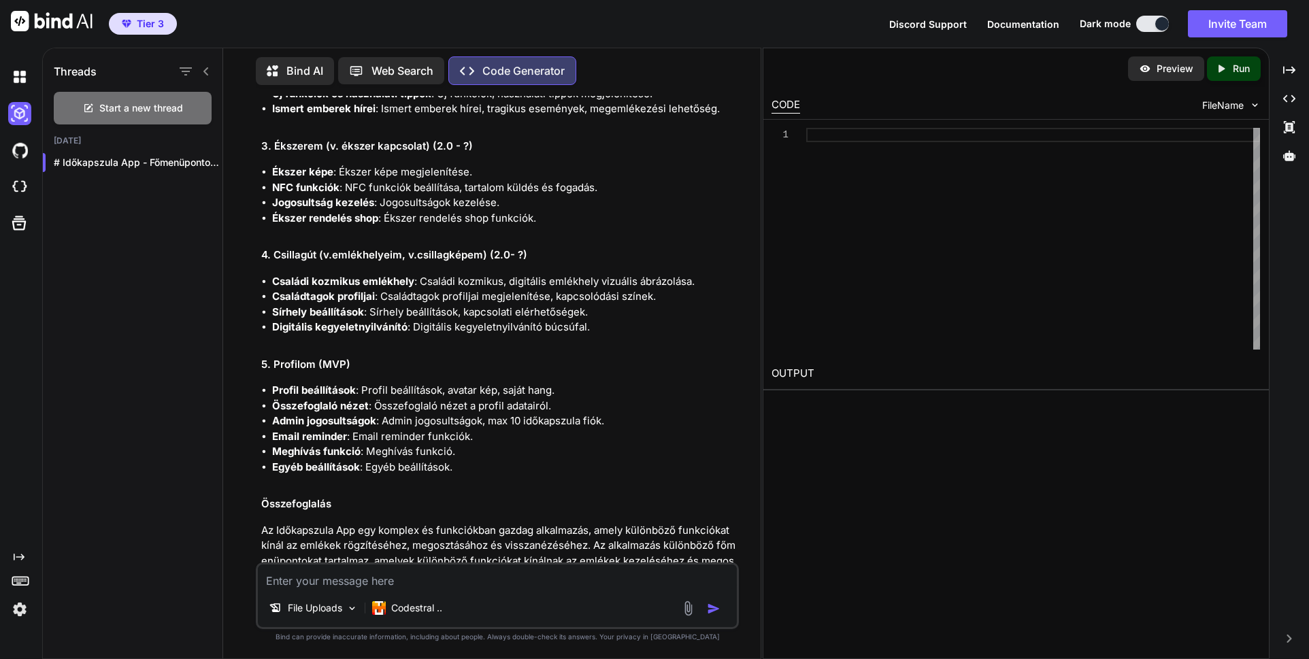
click at [435, 586] on textarea at bounding box center [497, 577] width 479 height 24
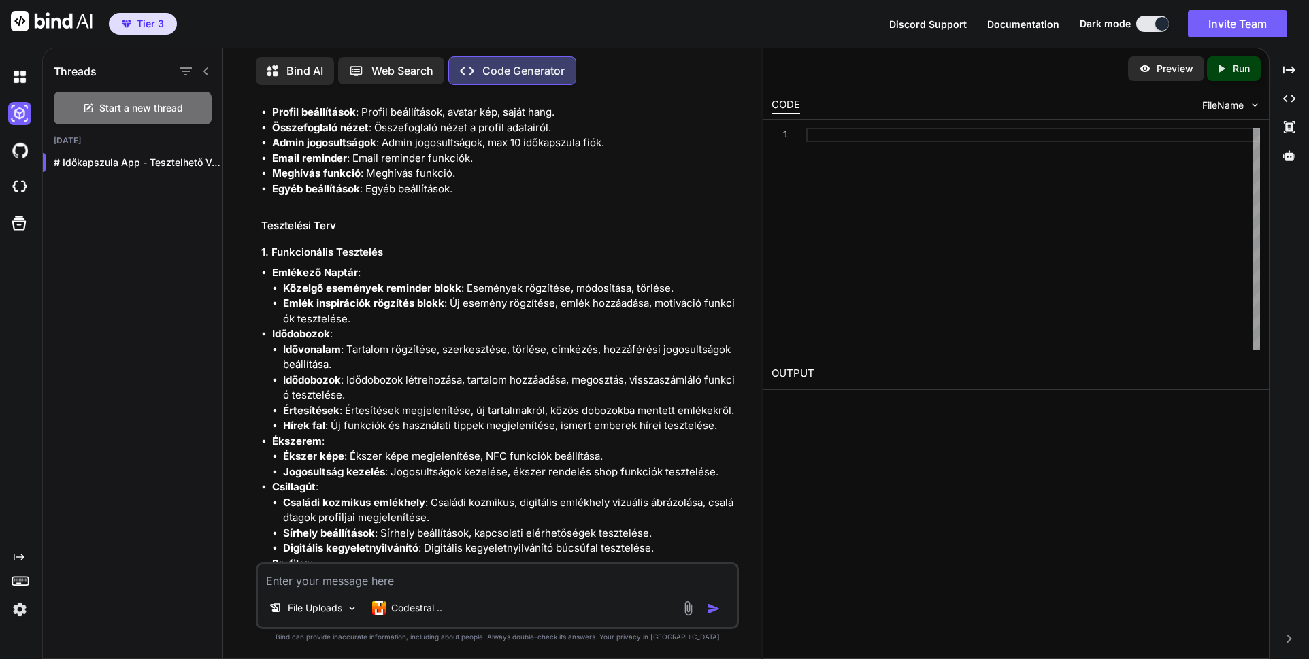
scroll to position [5867, 0]
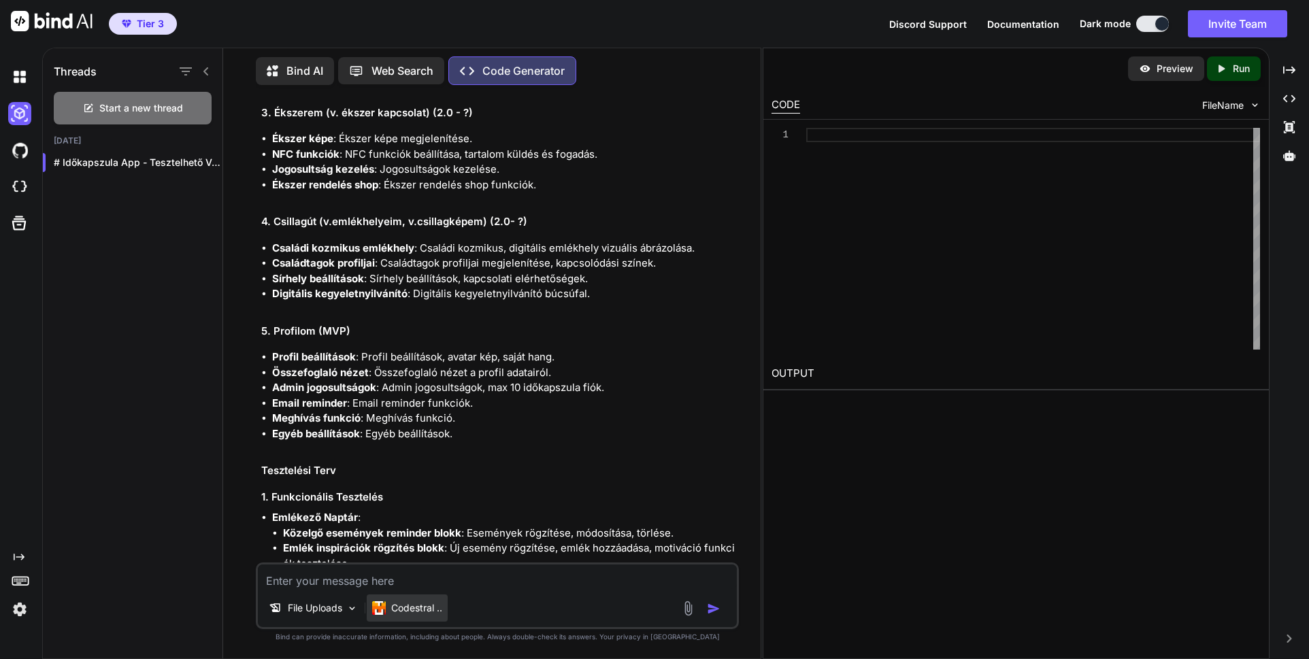
click at [415, 614] on p "Codestral .." at bounding box center [416, 608] width 51 height 14
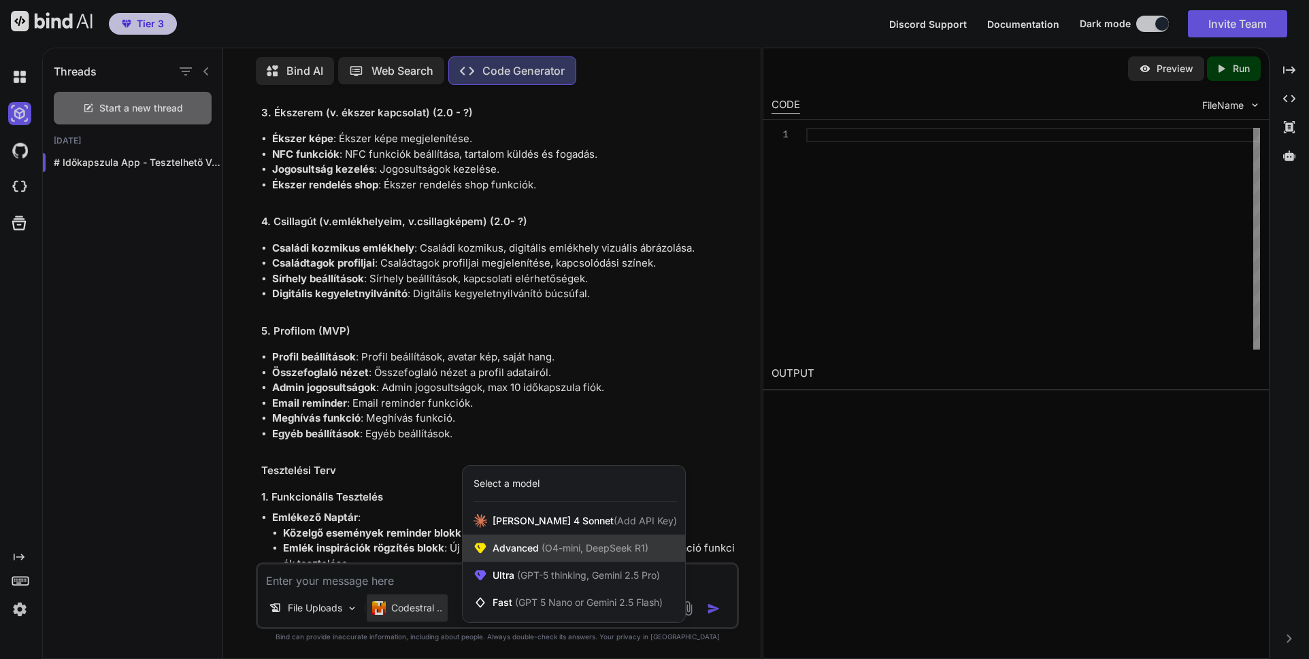
click at [545, 546] on span "(O4-mini, DeepSeek R1)" at bounding box center [594, 548] width 110 height 12
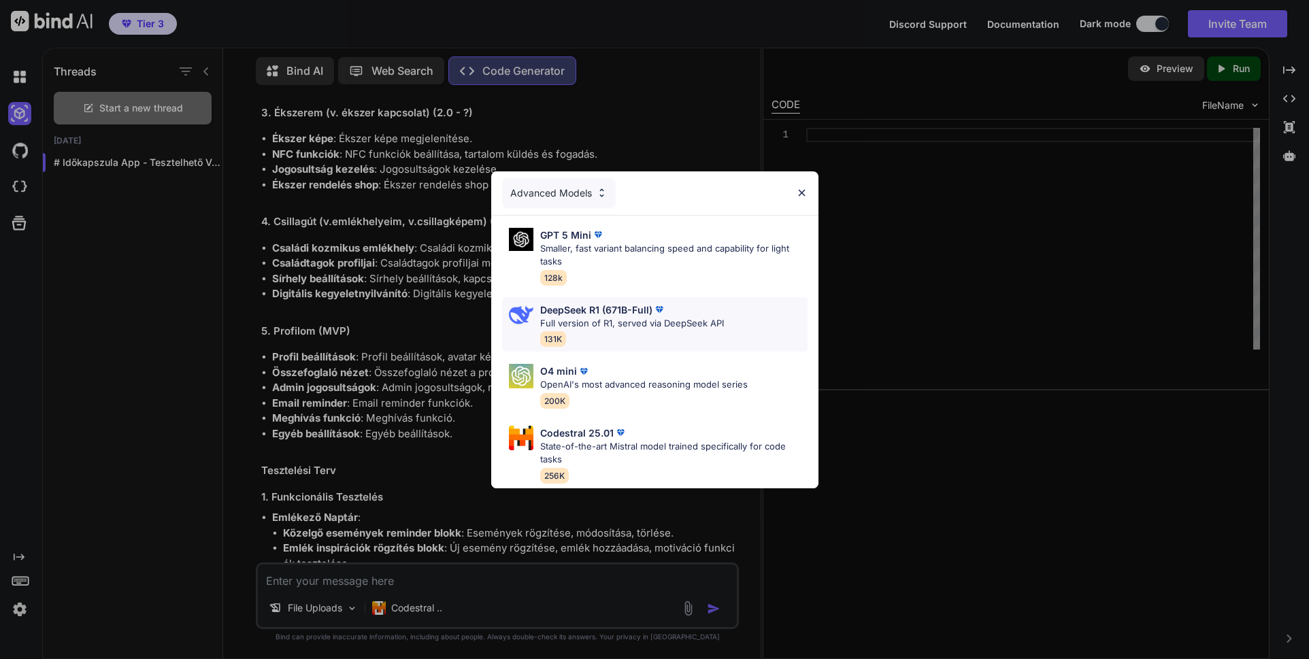
click at [567, 310] on p "DeepSeek R1 (671B-Full)" at bounding box center [596, 310] width 112 height 14
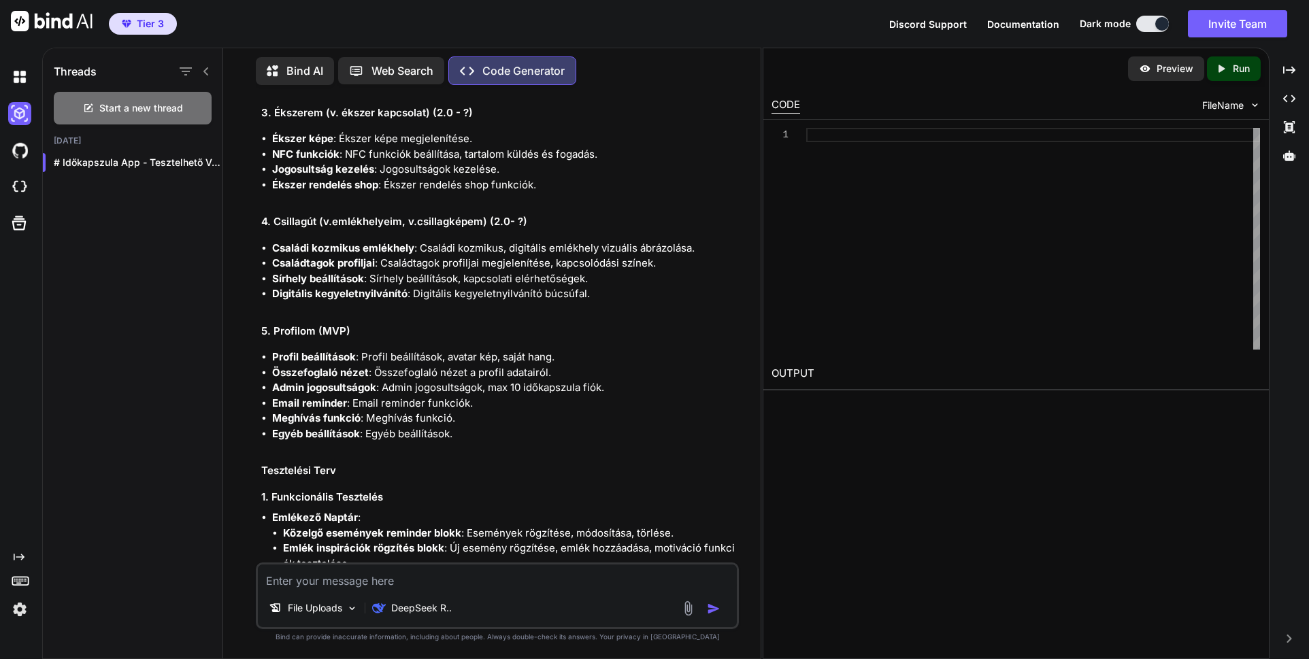
click at [444, 580] on textarea at bounding box center [497, 577] width 479 height 24
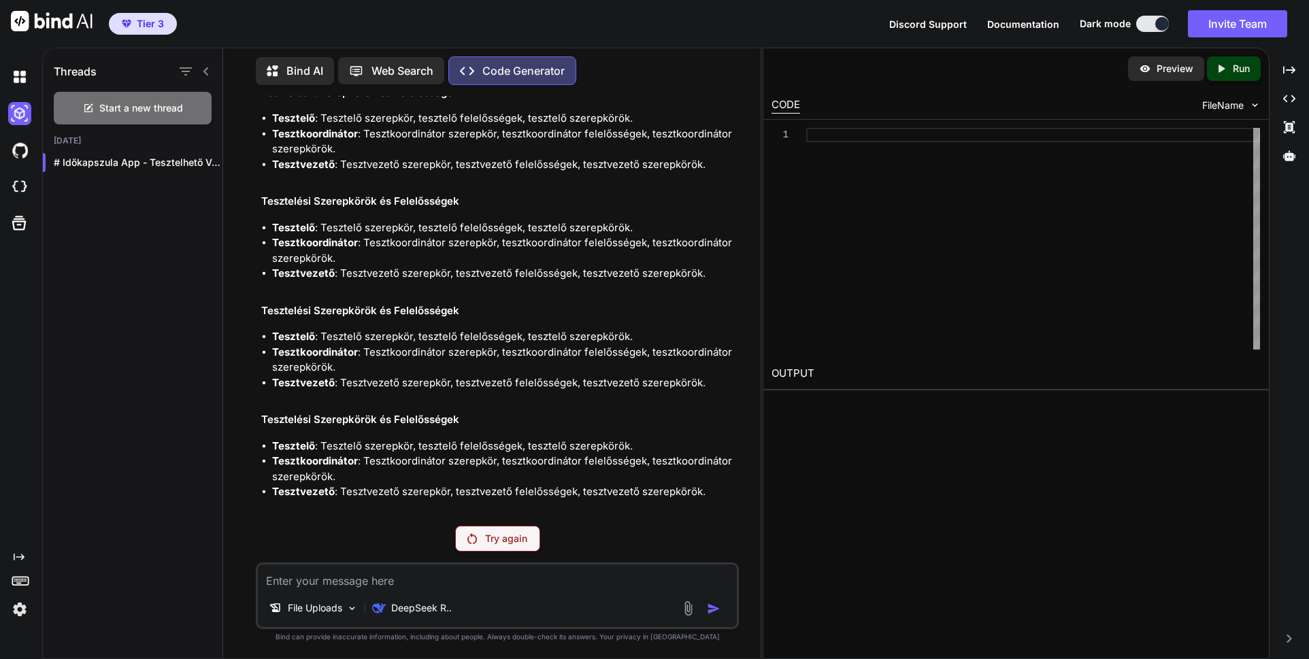
scroll to position [8440, 0]
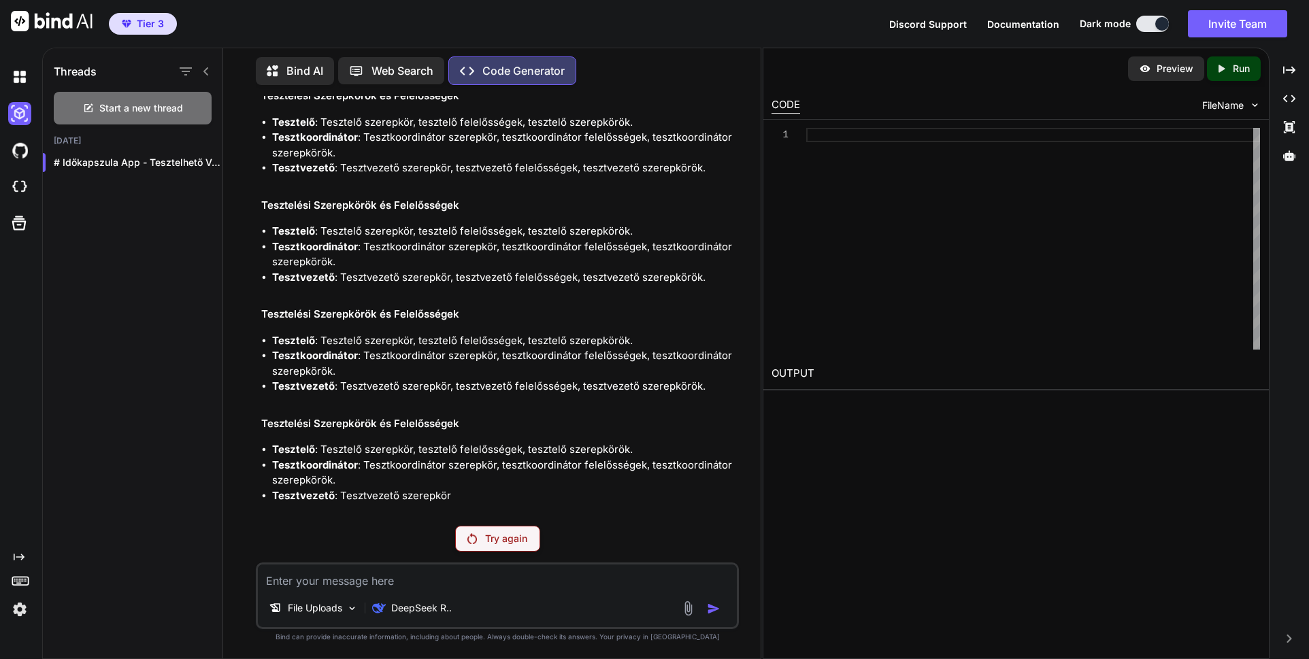
click at [479, 546] on div "Try again" at bounding box center [497, 539] width 85 height 26
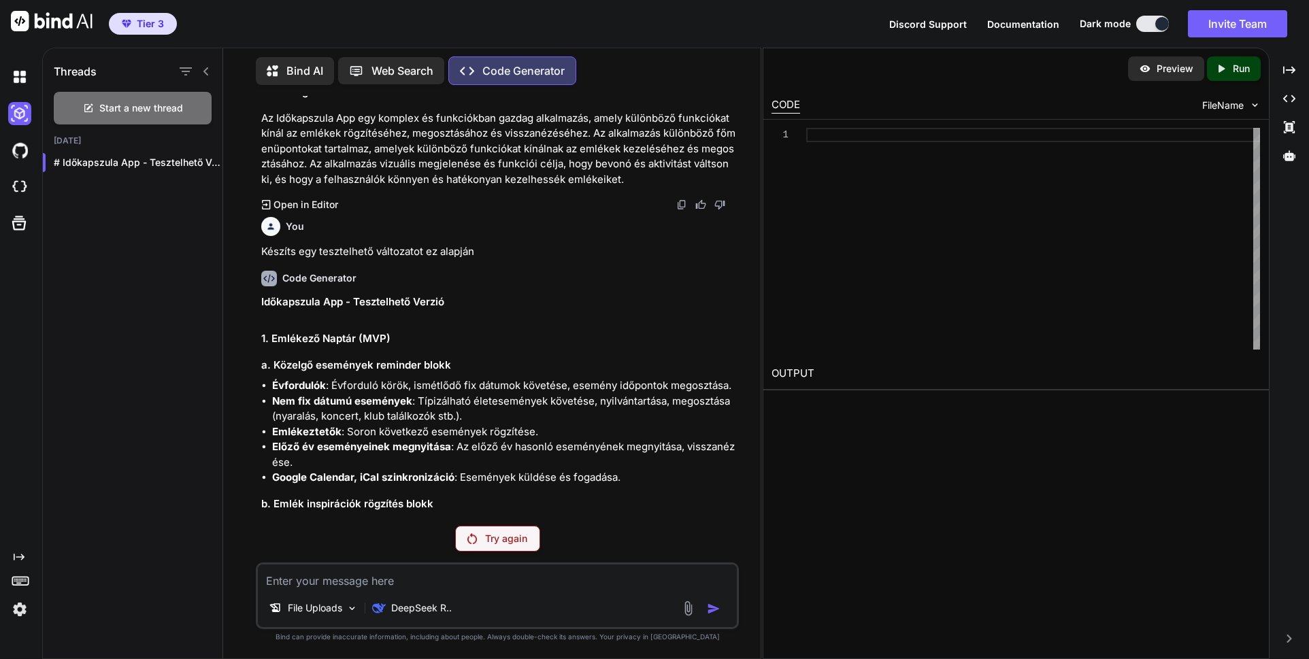
scroll to position [4807, 0]
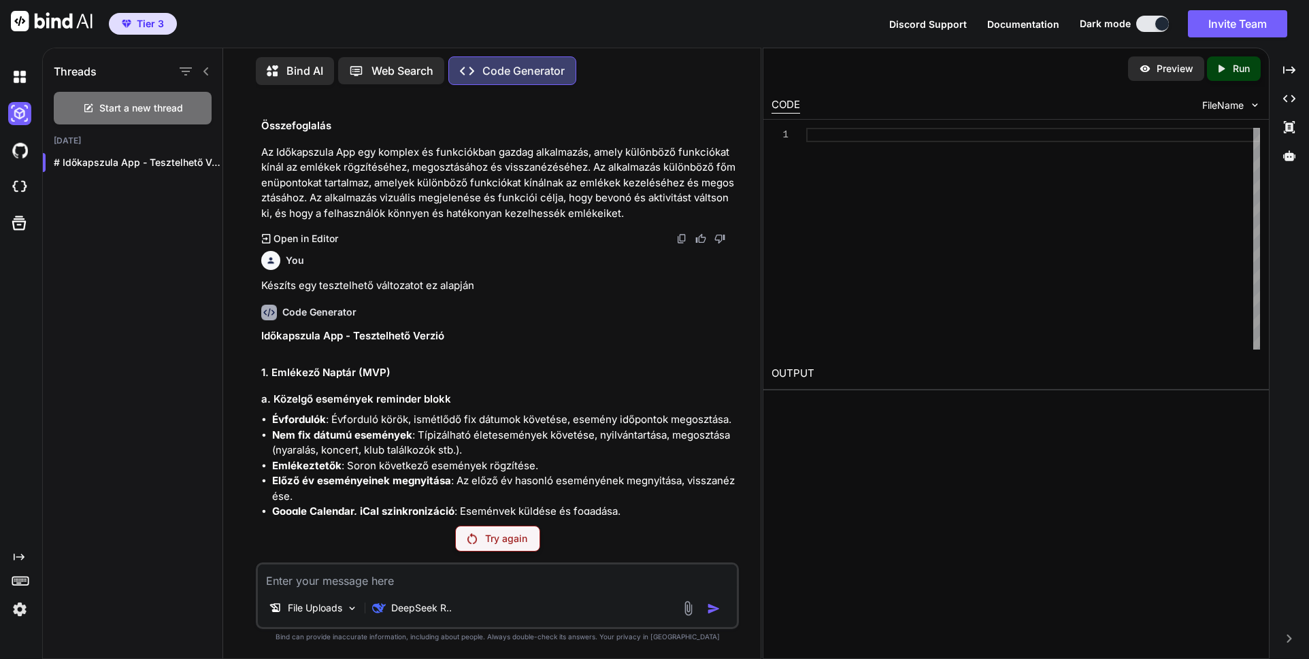
click at [497, 540] on p "Try again" at bounding box center [506, 539] width 42 height 14
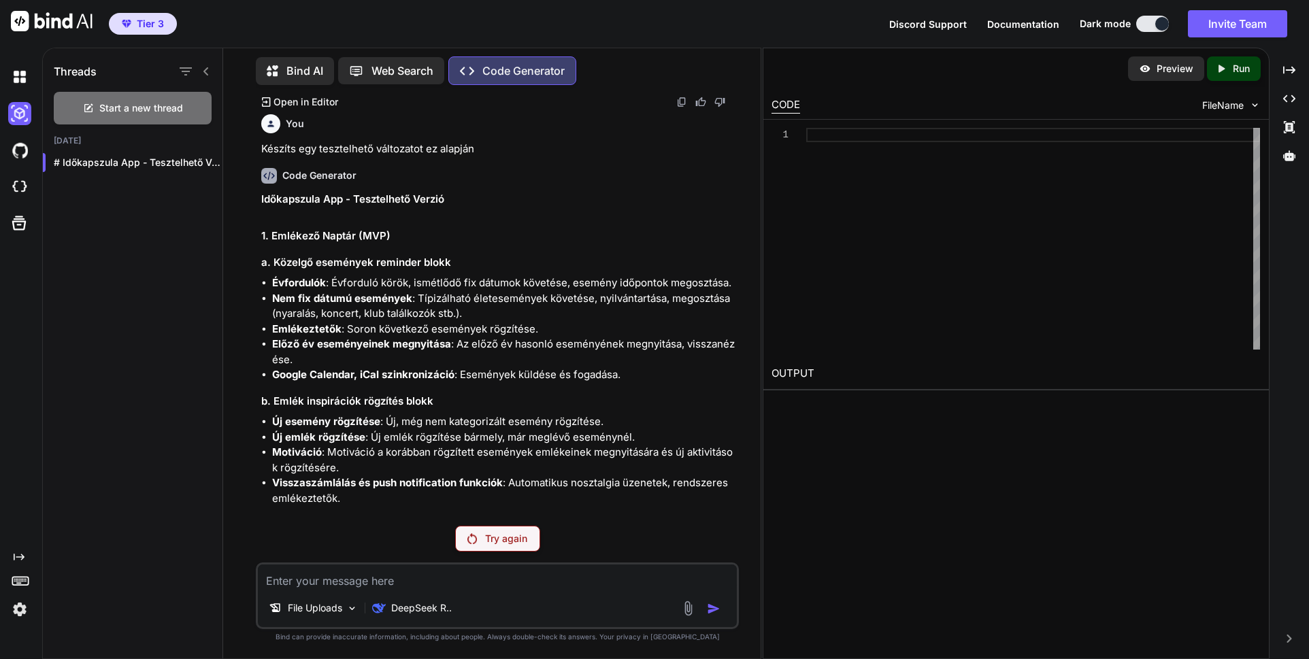
scroll to position [4943, 0]
click at [499, 546] on div "Try again" at bounding box center [497, 539] width 85 height 26
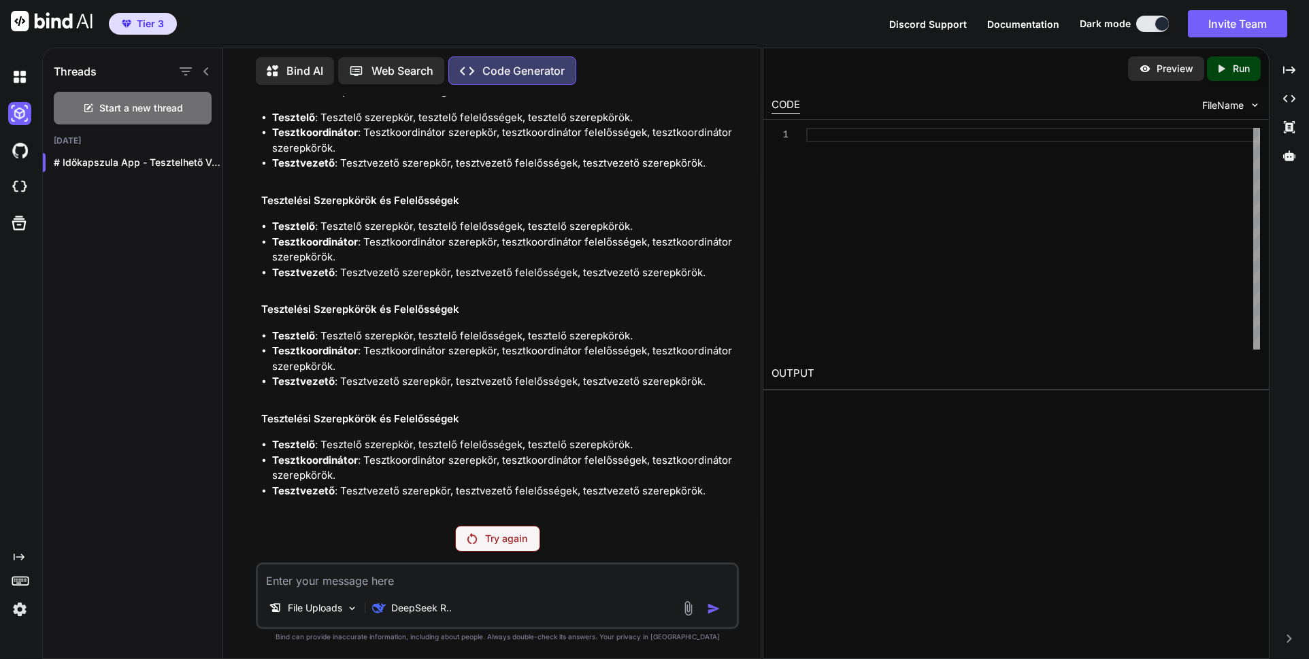
scroll to position [8440, 0]
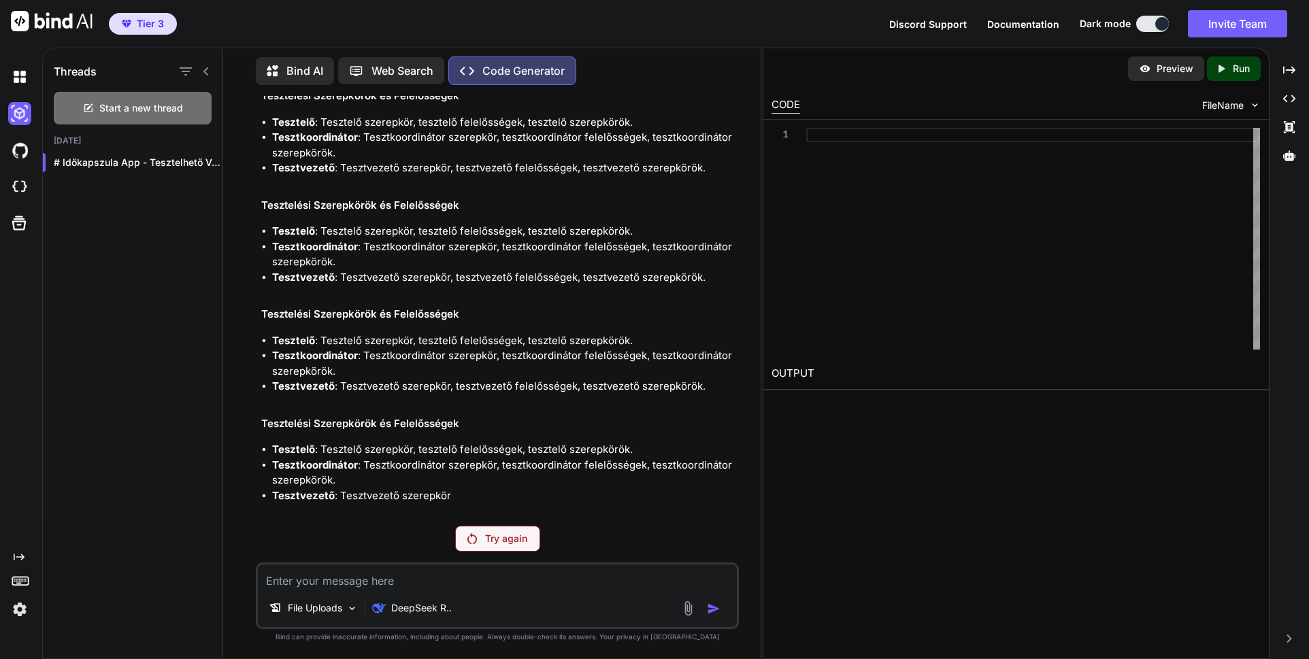
click at [415, 580] on textarea at bounding box center [497, 577] width 479 height 24
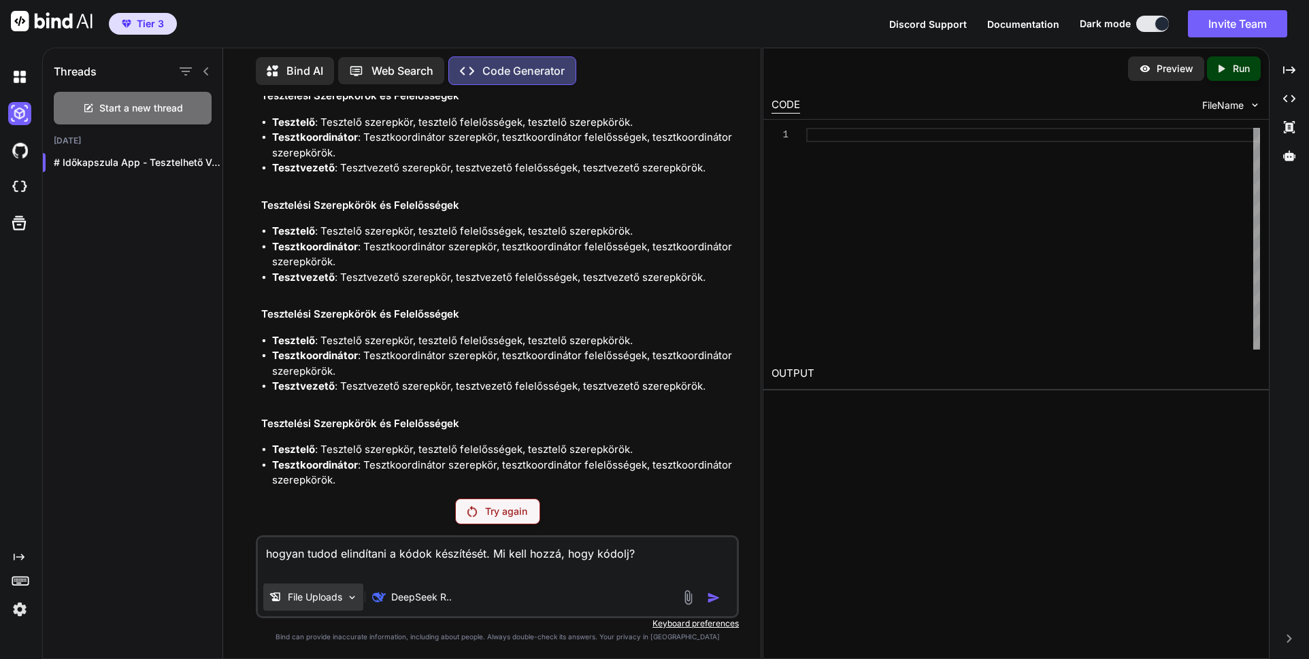
click at [327, 600] on p "File Uploads" at bounding box center [315, 598] width 54 height 14
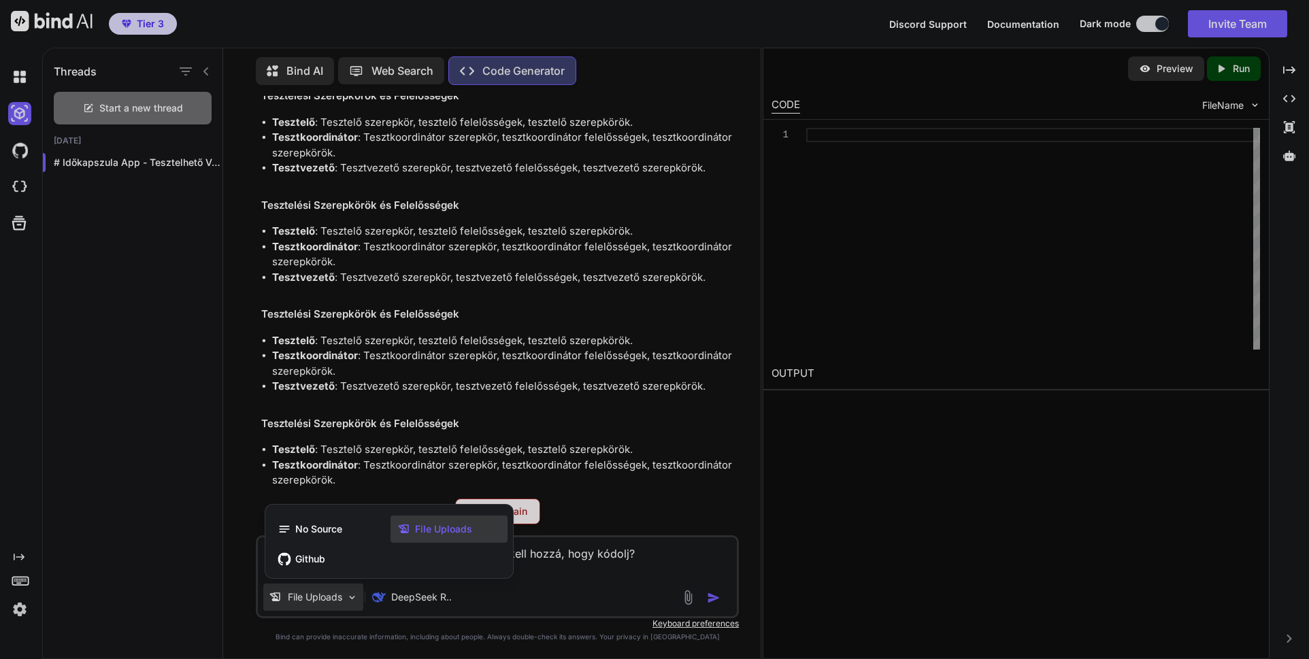
click at [327, 600] on div at bounding box center [654, 329] width 1309 height 659
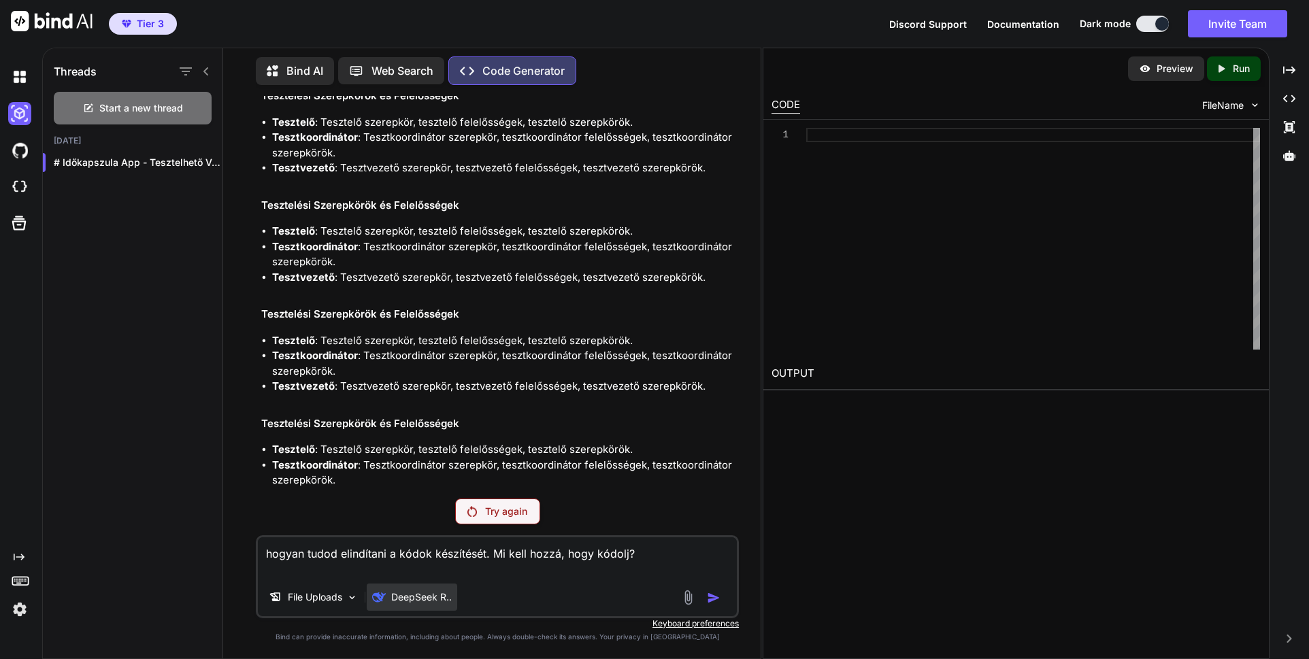
click at [446, 597] on p "DeepSeek R.." at bounding box center [421, 598] width 61 height 14
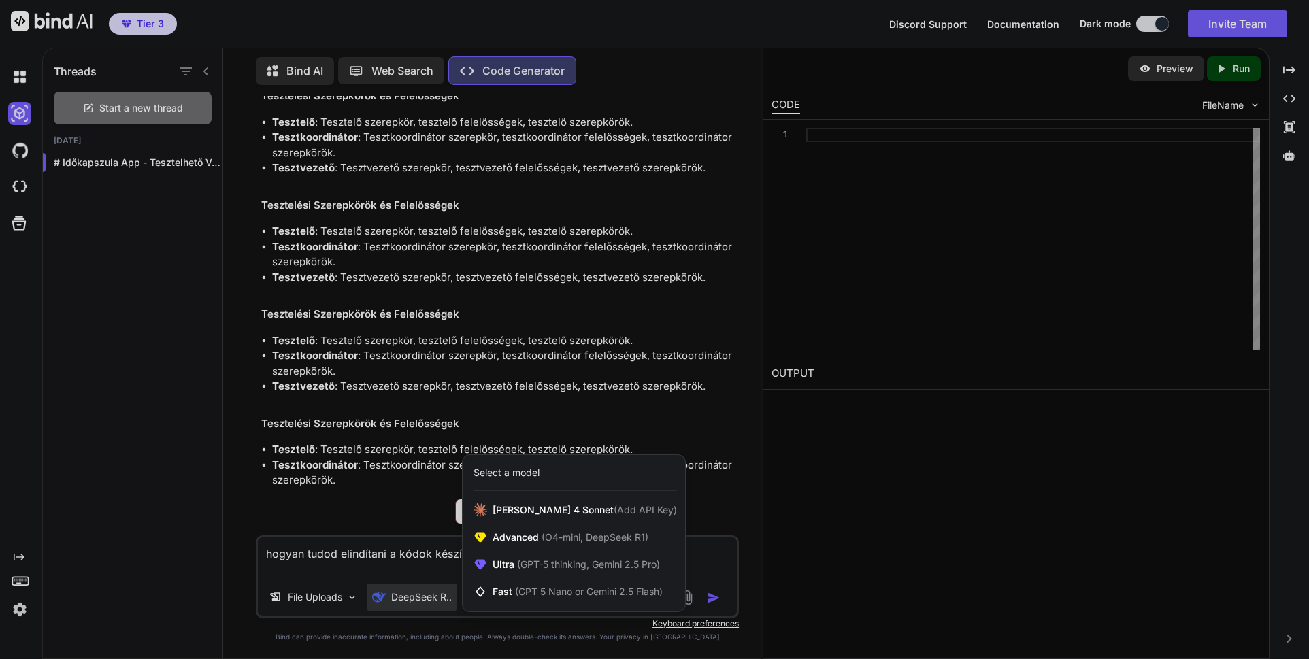
click at [416, 578] on div at bounding box center [654, 329] width 1309 height 659
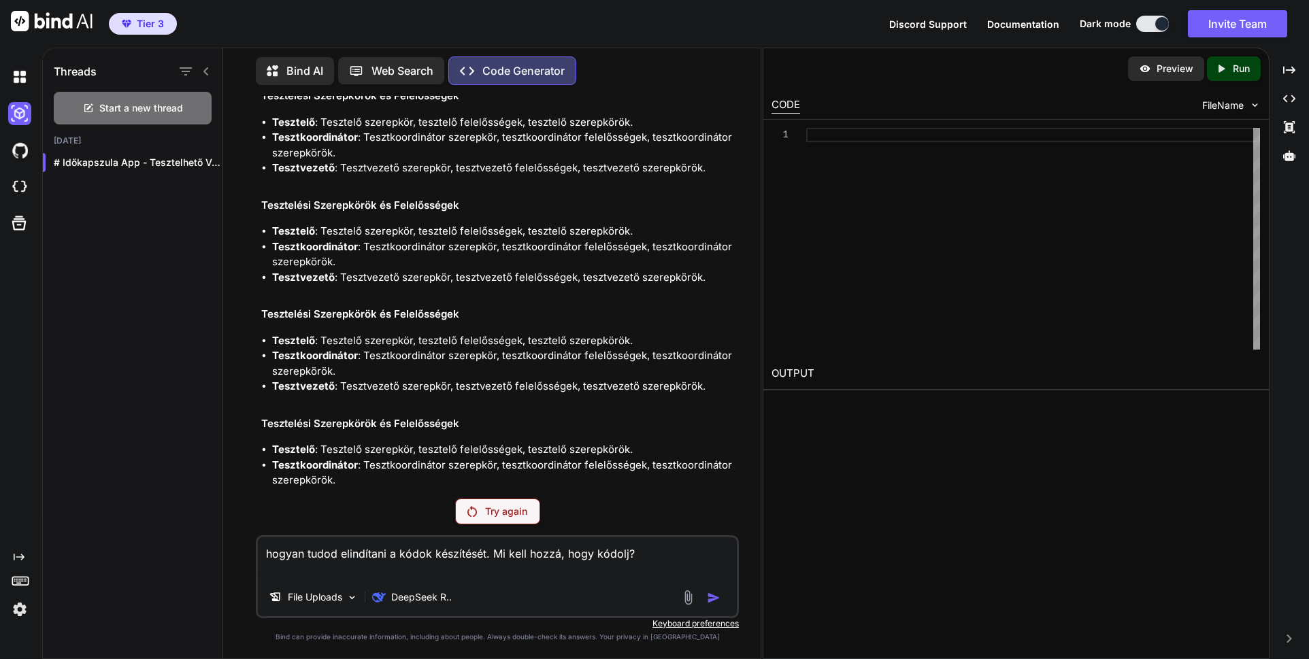
click at [609, 561] on textarea "hogyan tudod elindítani a kódok készítését. Mi kell hozzá, hogy kódolj?" at bounding box center [497, 558] width 479 height 41
click at [691, 601] on img at bounding box center [688, 598] width 16 height 16
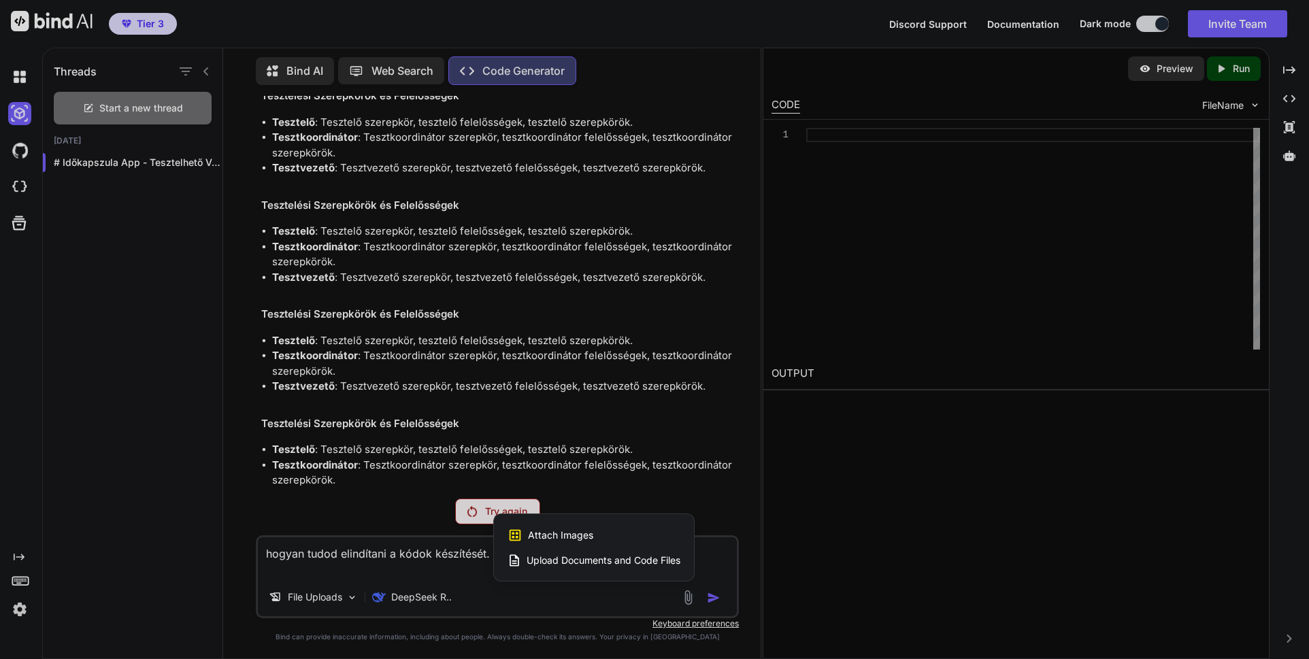
click at [619, 565] on span "Upload Documents and Code Files" at bounding box center [604, 561] width 154 height 14
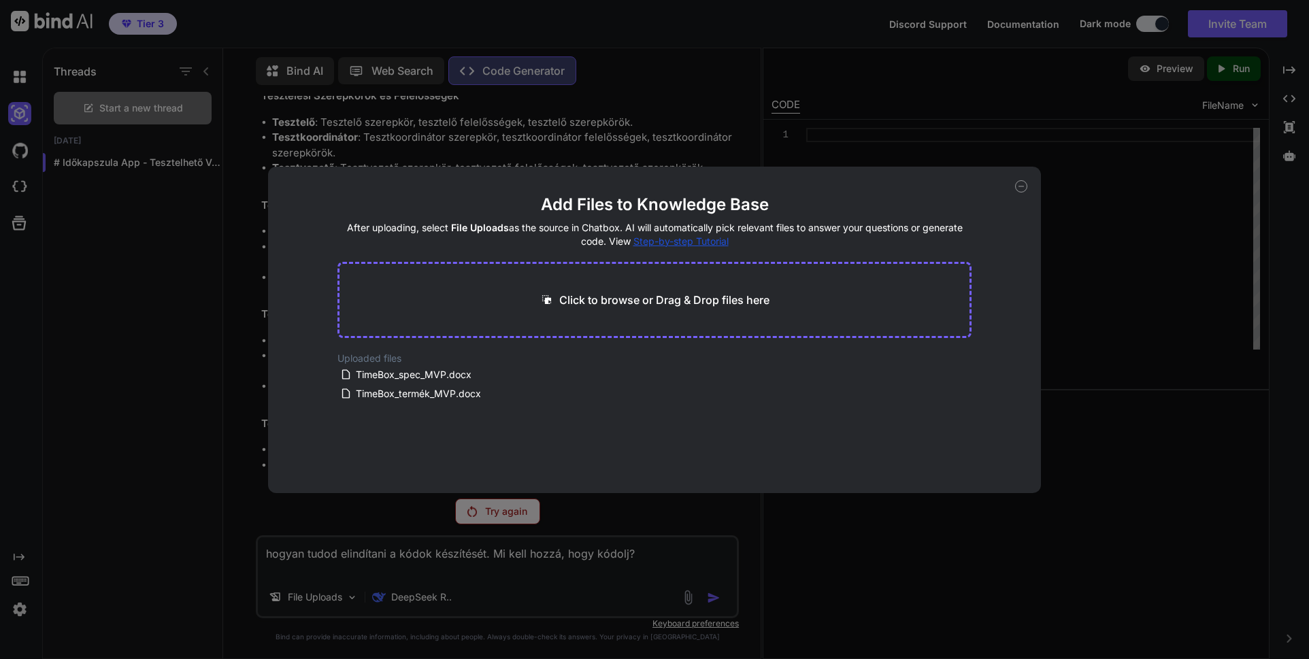
click at [1023, 186] on icon at bounding box center [1021, 186] width 5 height 0
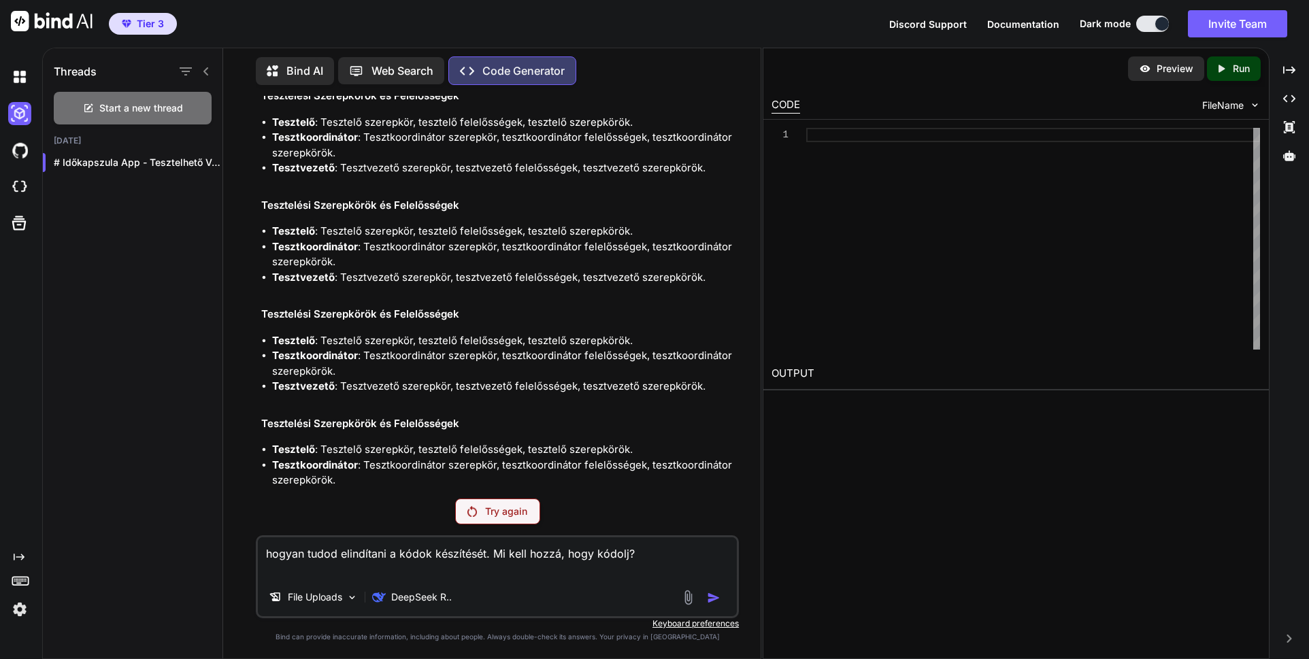
click at [636, 556] on textarea "hogyan tudod elindítani a kódok készítését. Mi kell hozzá, hogy kódolj?" at bounding box center [497, 558] width 479 height 41
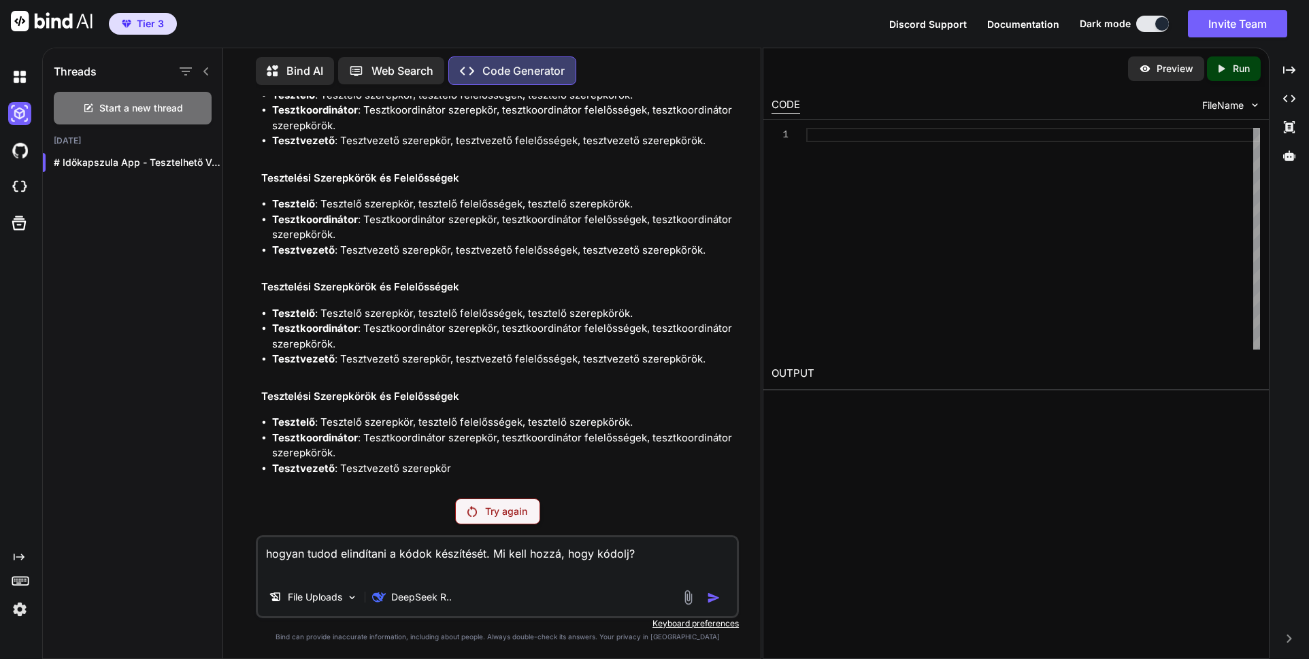
click at [499, 510] on p "Try again" at bounding box center [506, 512] width 42 height 14
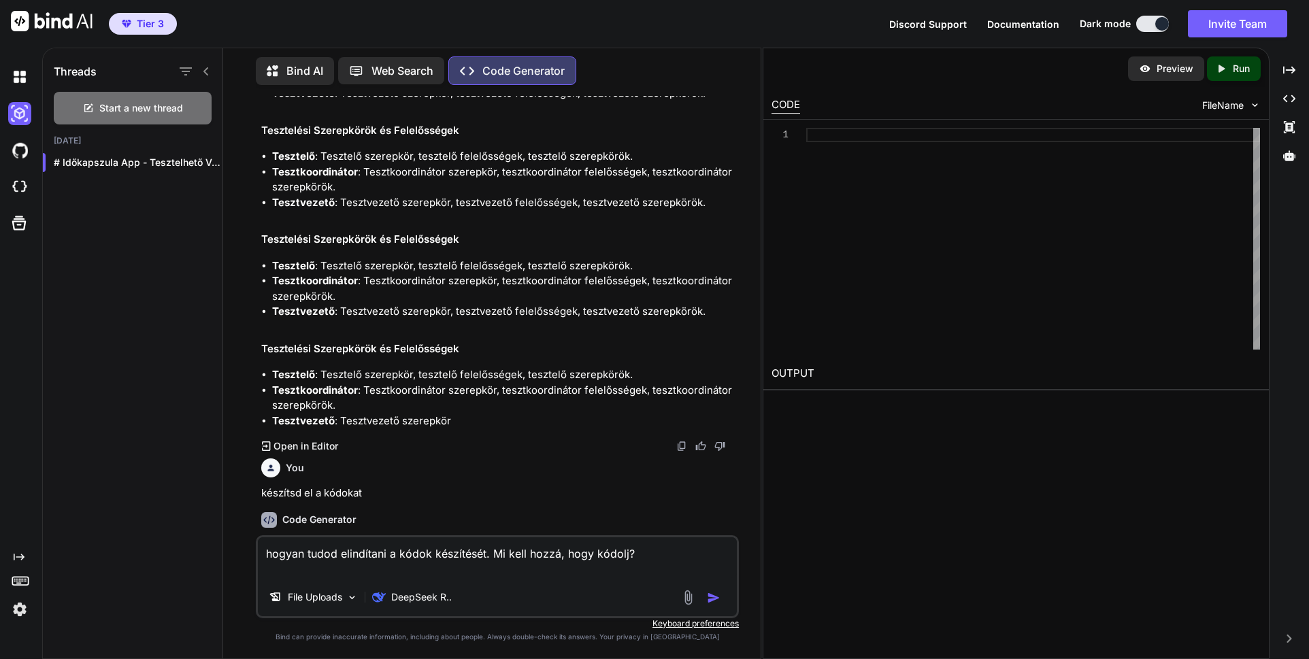
scroll to position [8515, 0]
click at [711, 598] on img "button" at bounding box center [714, 598] width 14 height 14
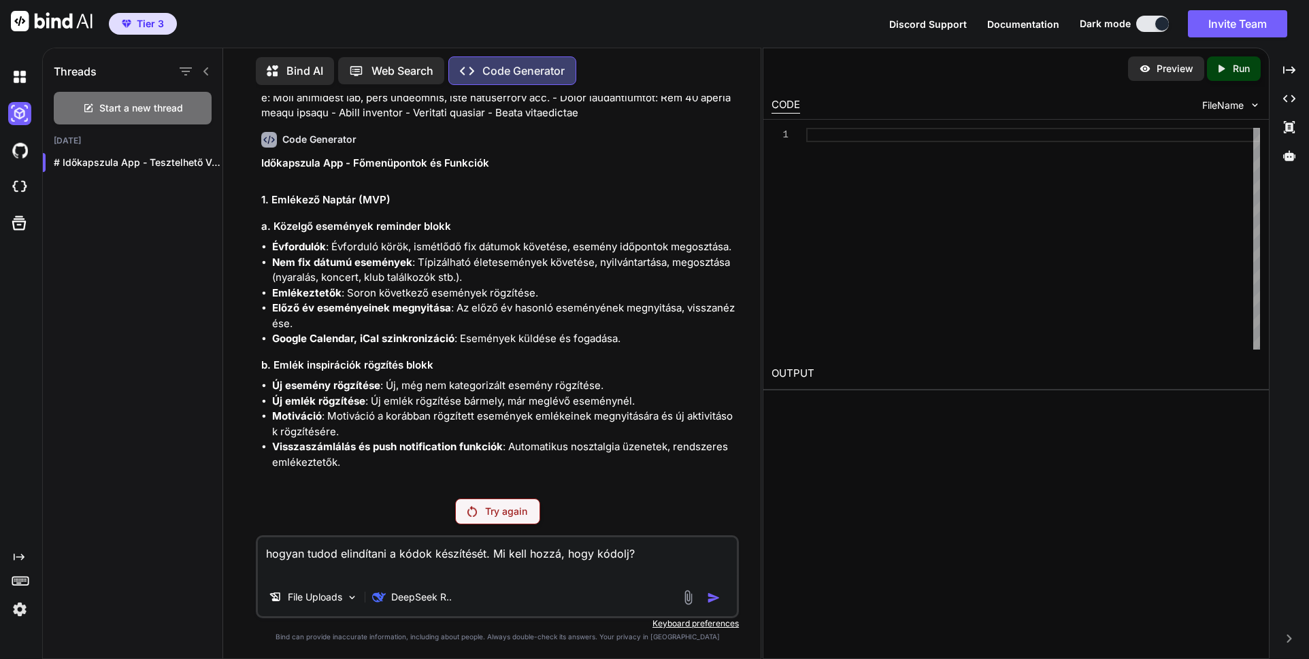
scroll to position [3473, 0]
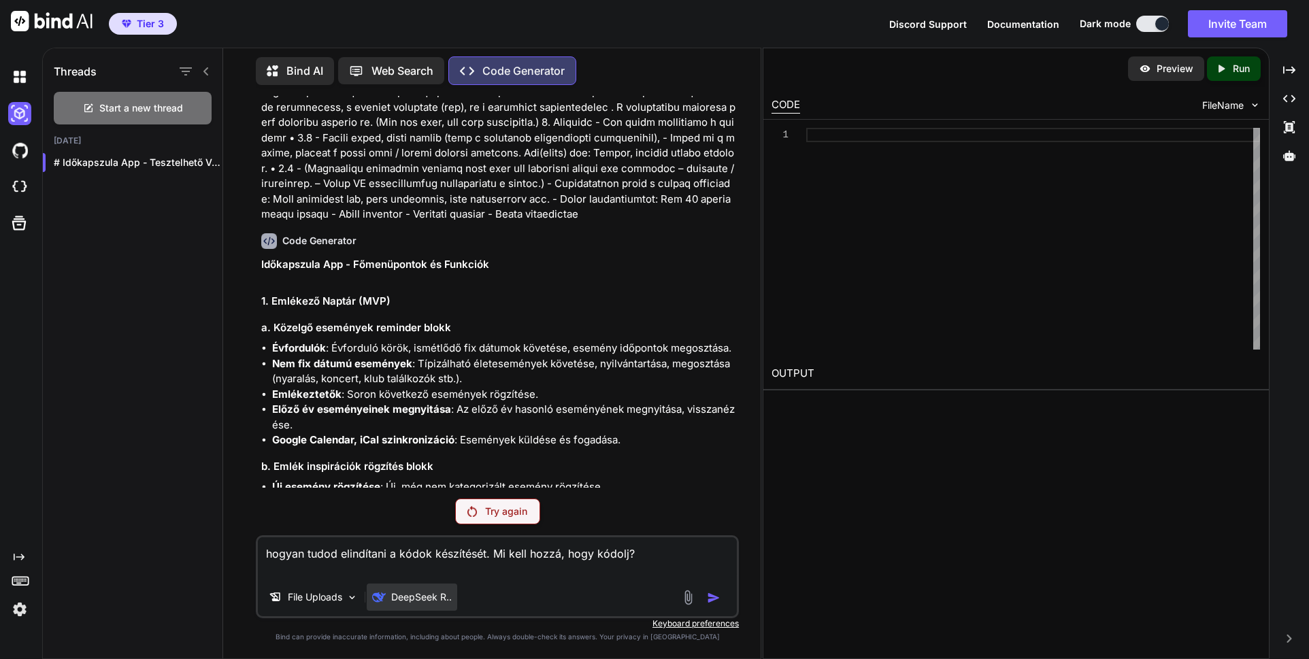
click at [416, 596] on p "DeepSeek R.." at bounding box center [421, 598] width 61 height 14
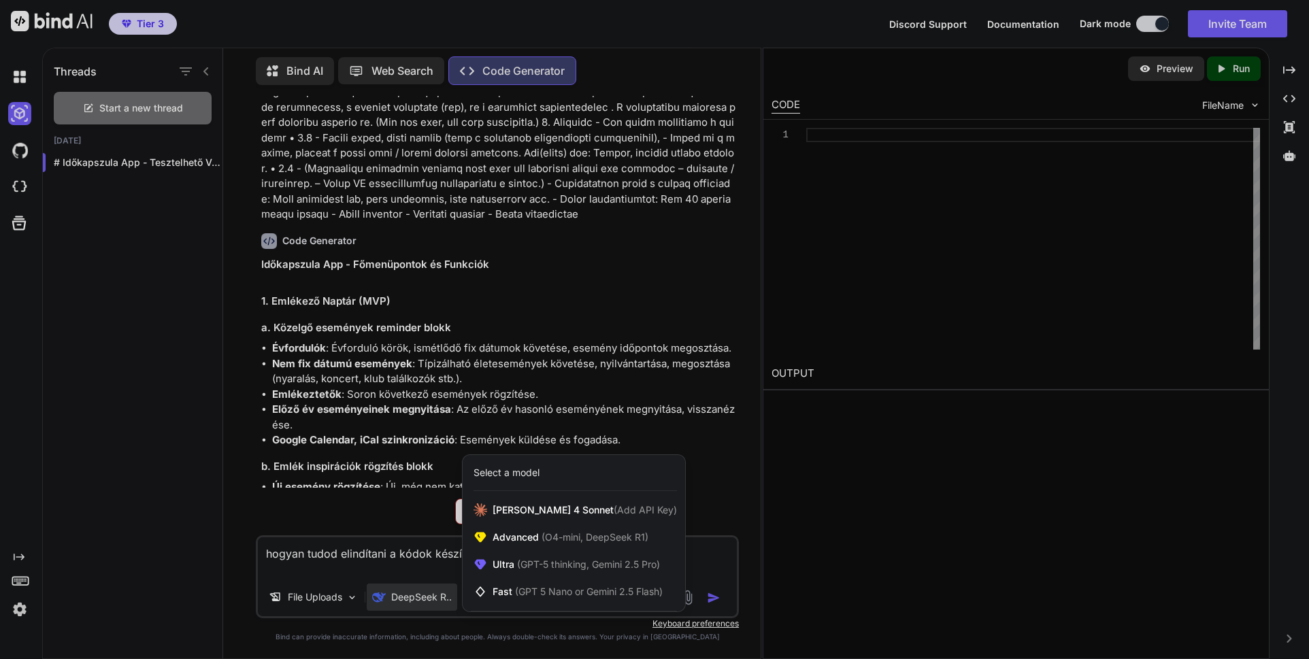
click at [418, 596] on div at bounding box center [654, 329] width 1309 height 659
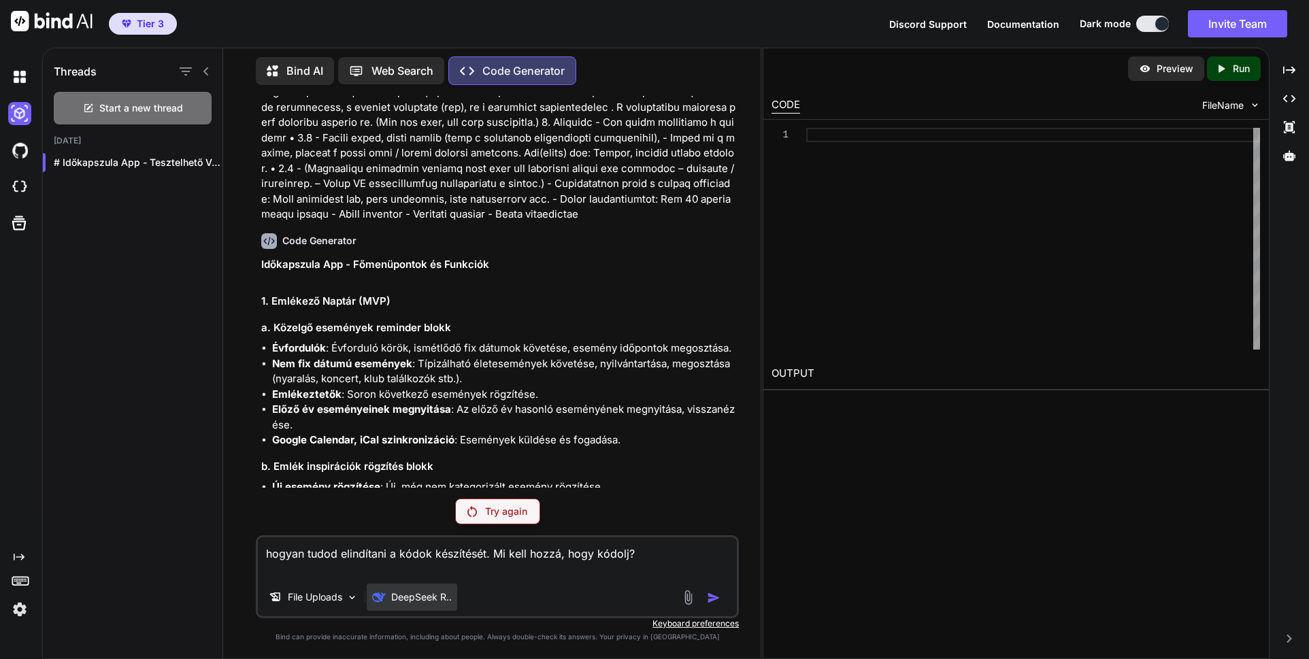
click at [425, 595] on p "DeepSeek R.." at bounding box center [421, 598] width 61 height 14
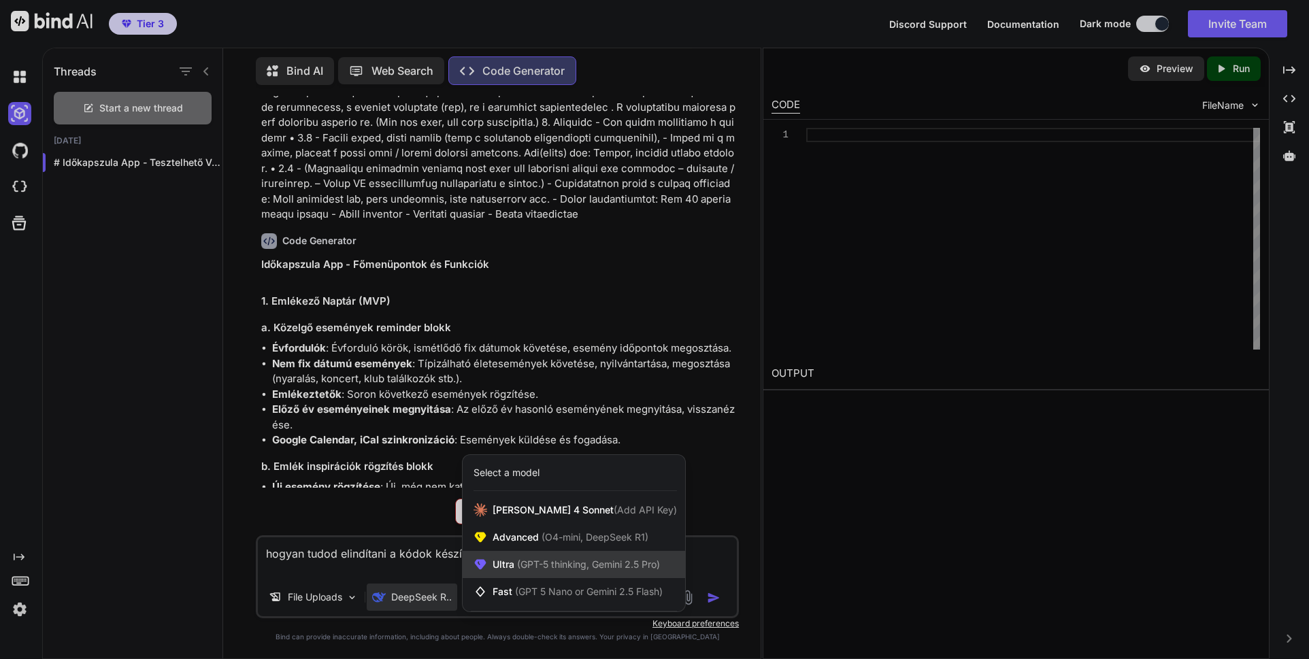
click at [527, 561] on span "(GPT-5 thinking, Gemini 2.5 Pro)" at bounding box center [587, 565] width 146 height 12
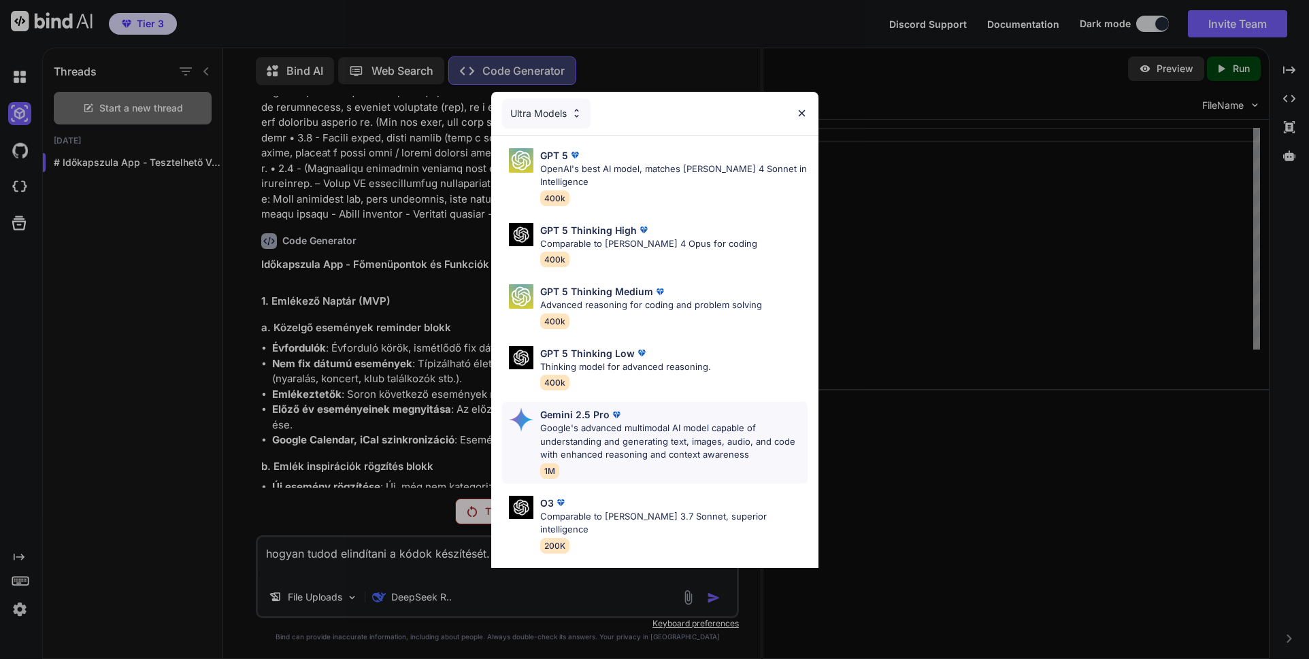
click at [588, 434] on p "Google's advanced multimodal AI model capable of understanding and generating t…" at bounding box center [673, 442] width 267 height 40
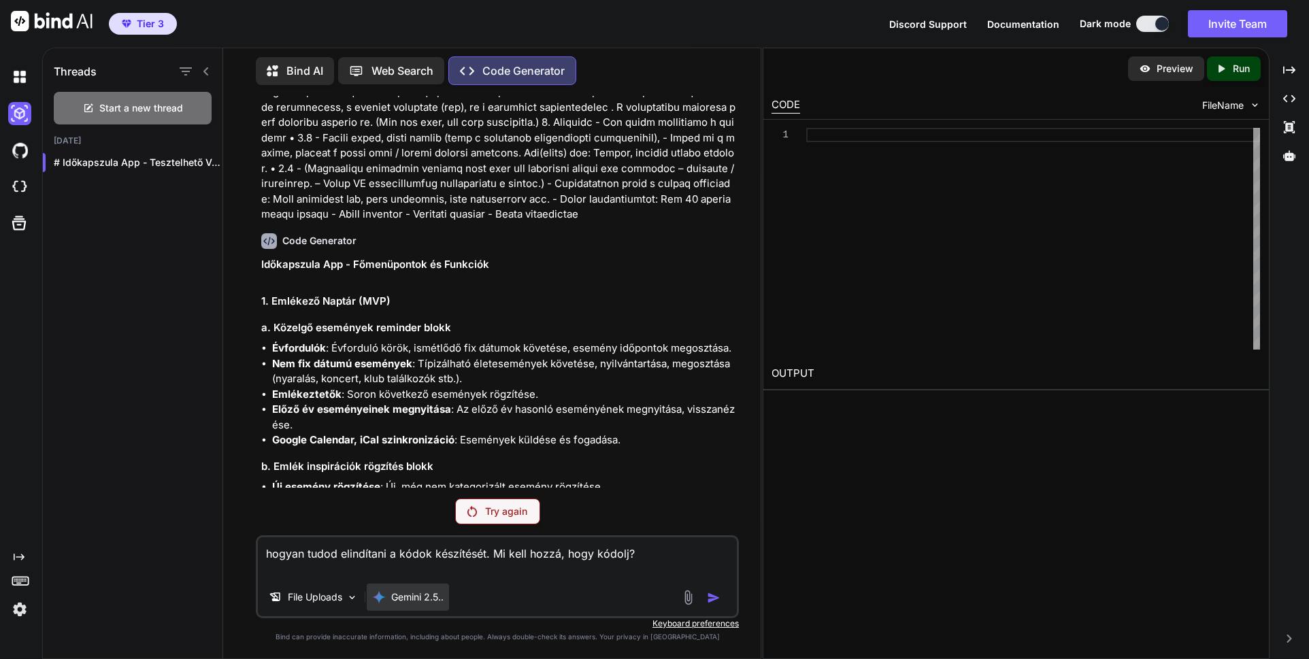
click at [430, 599] on p "Gemini 2.5.." at bounding box center [417, 598] width 52 height 14
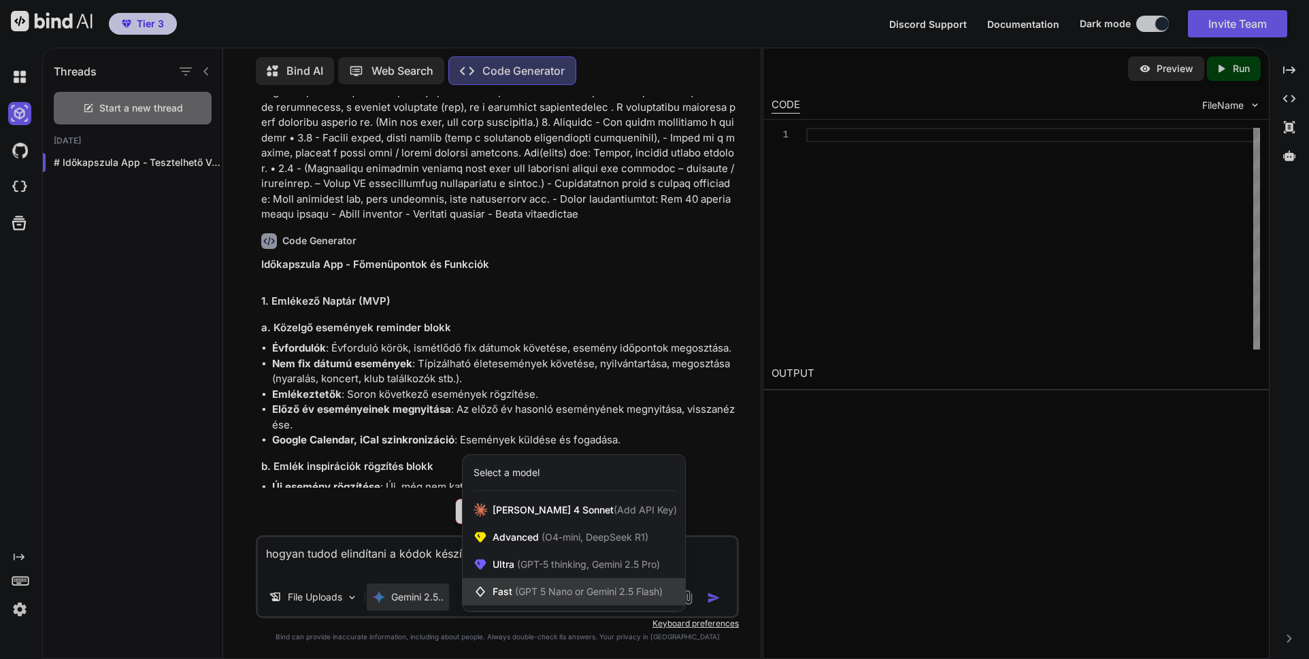
click at [521, 580] on div "Fast (GPT 5 Nano or Gemini 2.5 Flash)" at bounding box center [574, 591] width 222 height 27
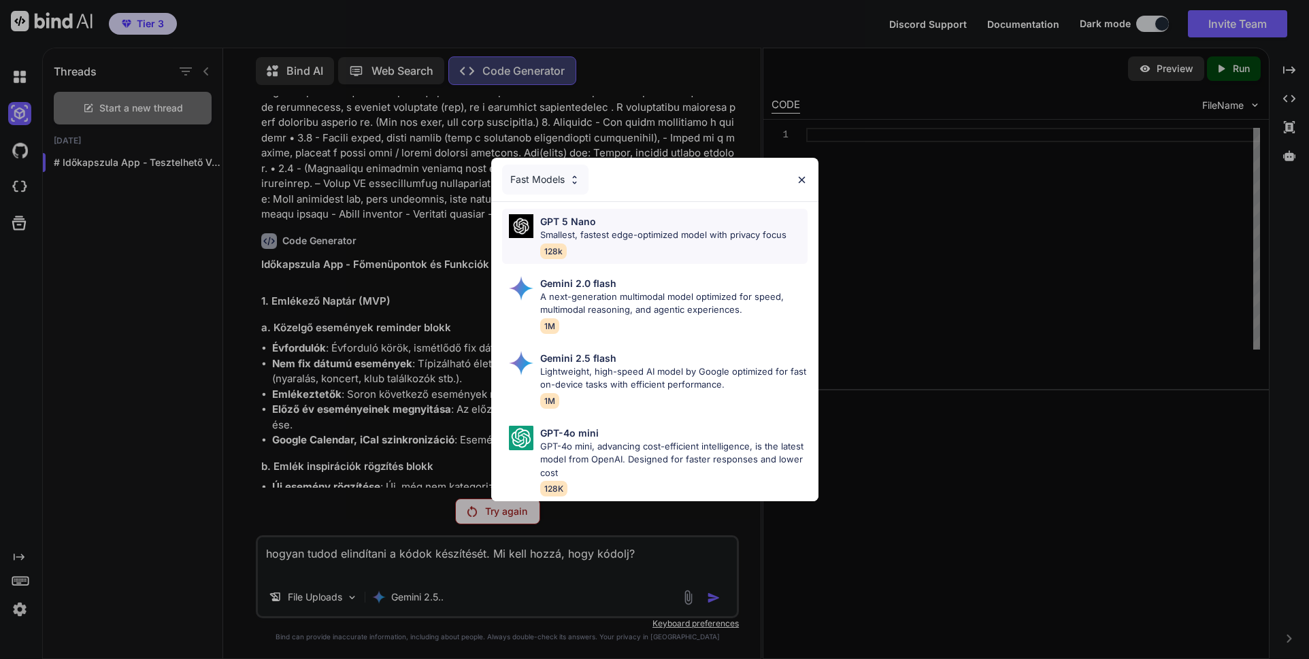
click at [592, 231] on p "Smallest, fastest edge-optimized model with privacy focus" at bounding box center [663, 236] width 246 height 14
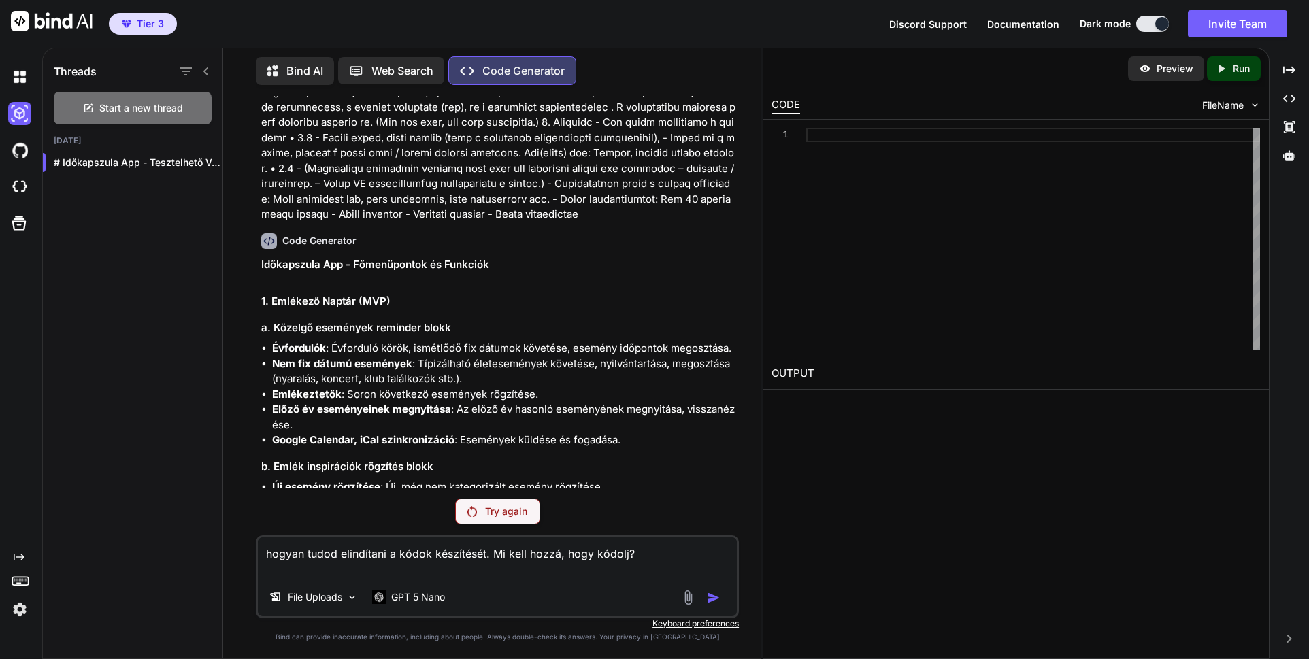
click at [456, 593] on div "File Uploads GPT 5 Nano" at bounding box center [497, 600] width 479 height 33
click at [337, 525] on div "You Code Generator Időkapszula App - Főmenüpontok és Funkciók 1. Emlékező Naptá…" at bounding box center [497, 377] width 483 height 563
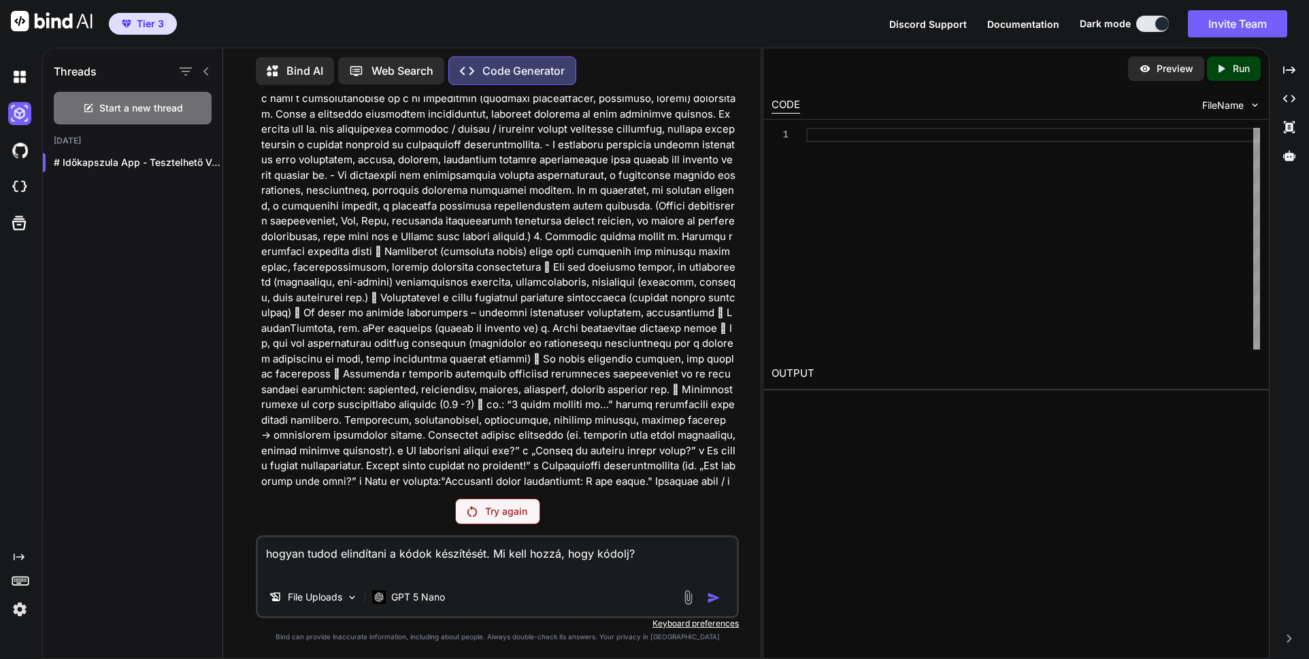
scroll to position [0, 0]
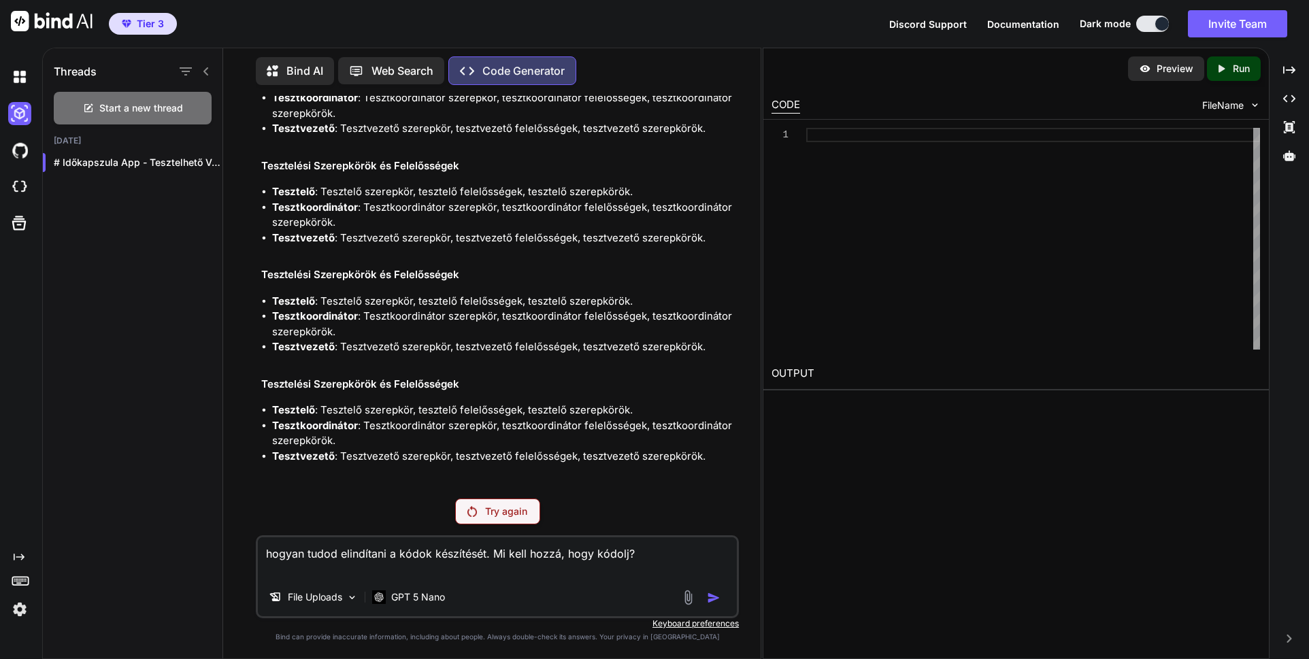
click at [495, 511] on p "Try again" at bounding box center [506, 512] width 42 height 14
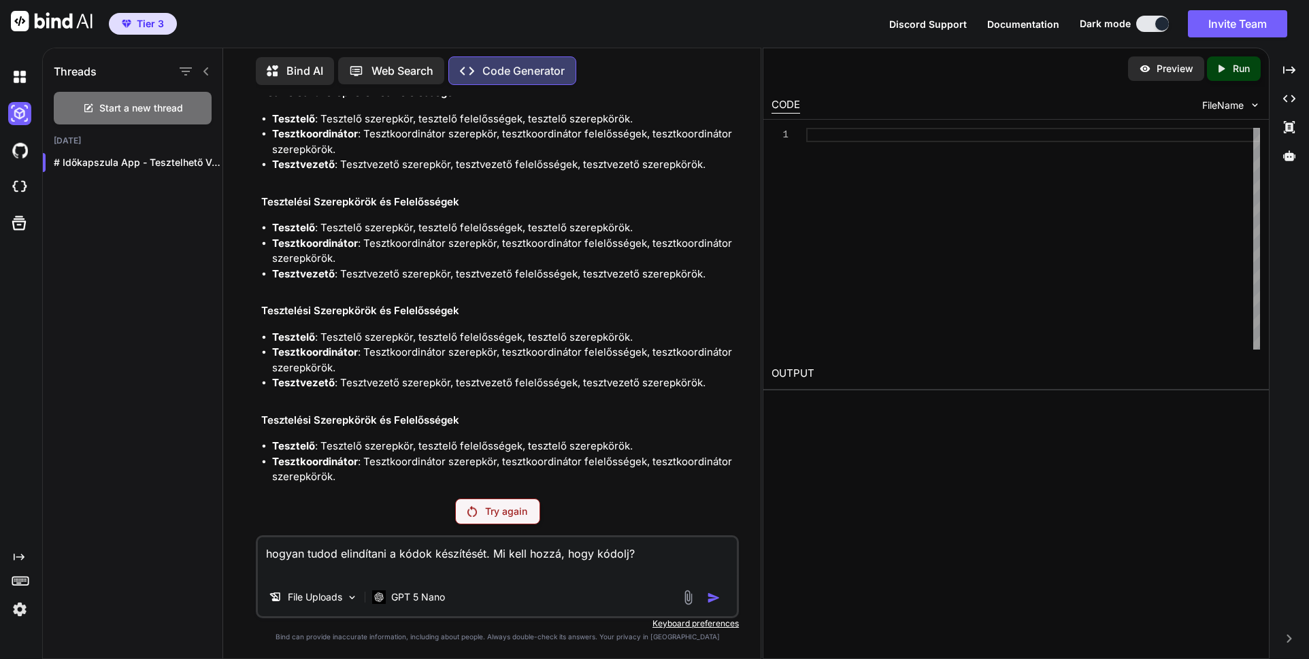
scroll to position [8467, 0]
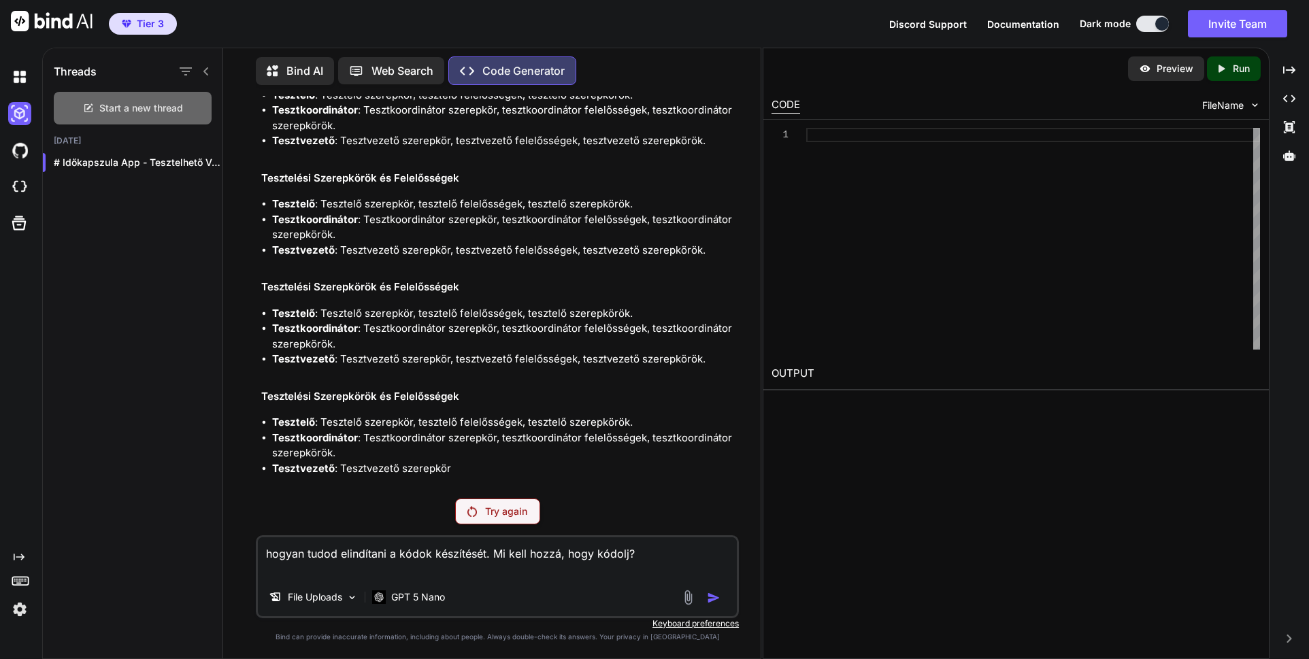
click at [130, 101] on span "Start a new thread" at bounding box center [141, 108] width 84 height 14
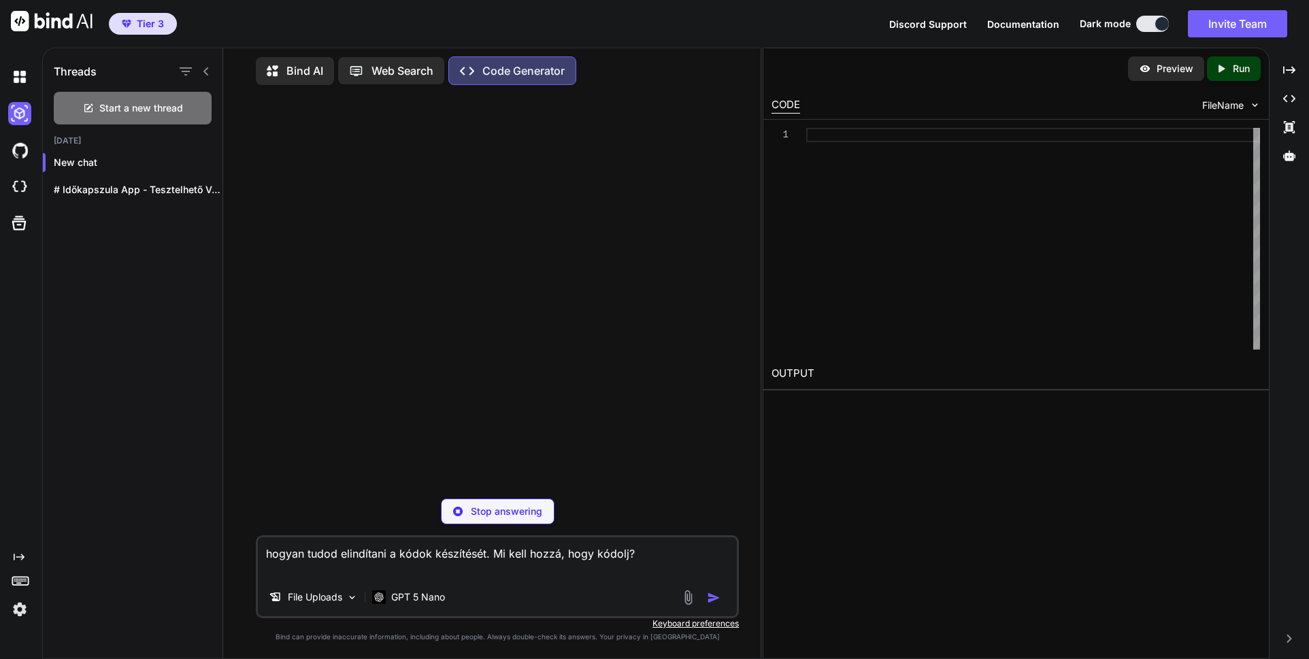
click at [552, 562] on textarea "hogyan tudod elindítani a kódok készítését. Mi kell hozzá, hogy kódolj?" at bounding box center [497, 558] width 479 height 41
click at [320, 601] on p "File Uploads" at bounding box center [315, 598] width 54 height 14
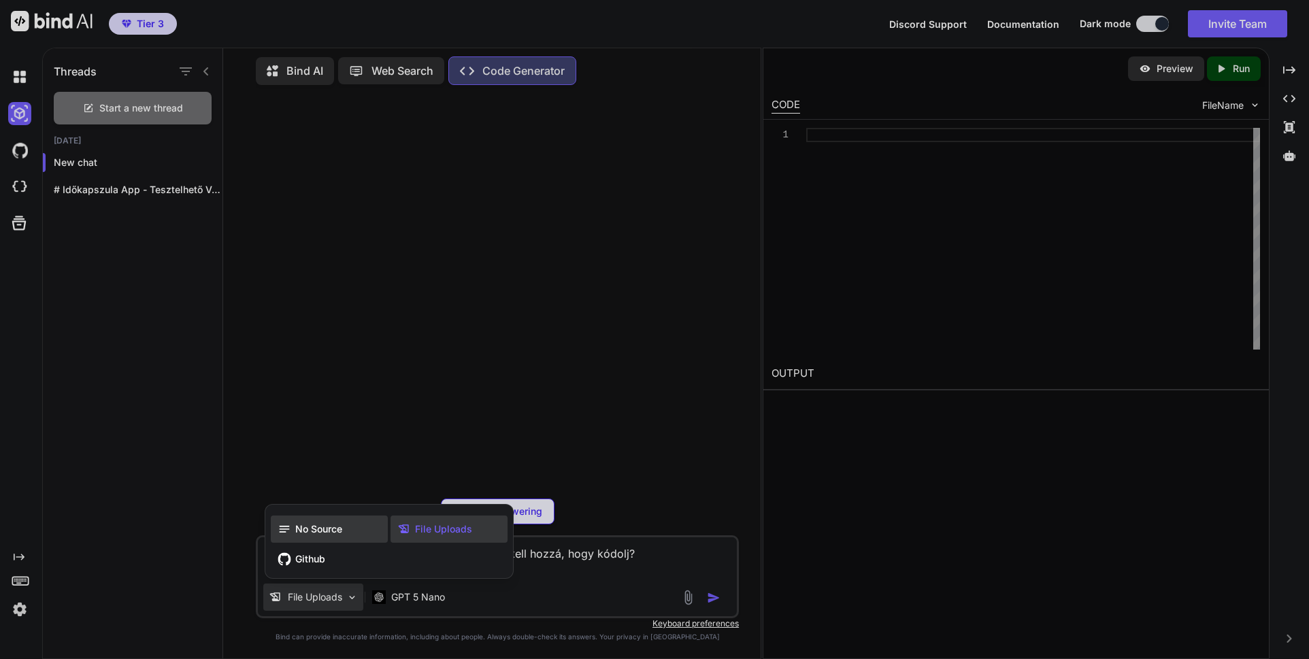
click at [331, 530] on span "No Source" at bounding box center [318, 530] width 47 height 14
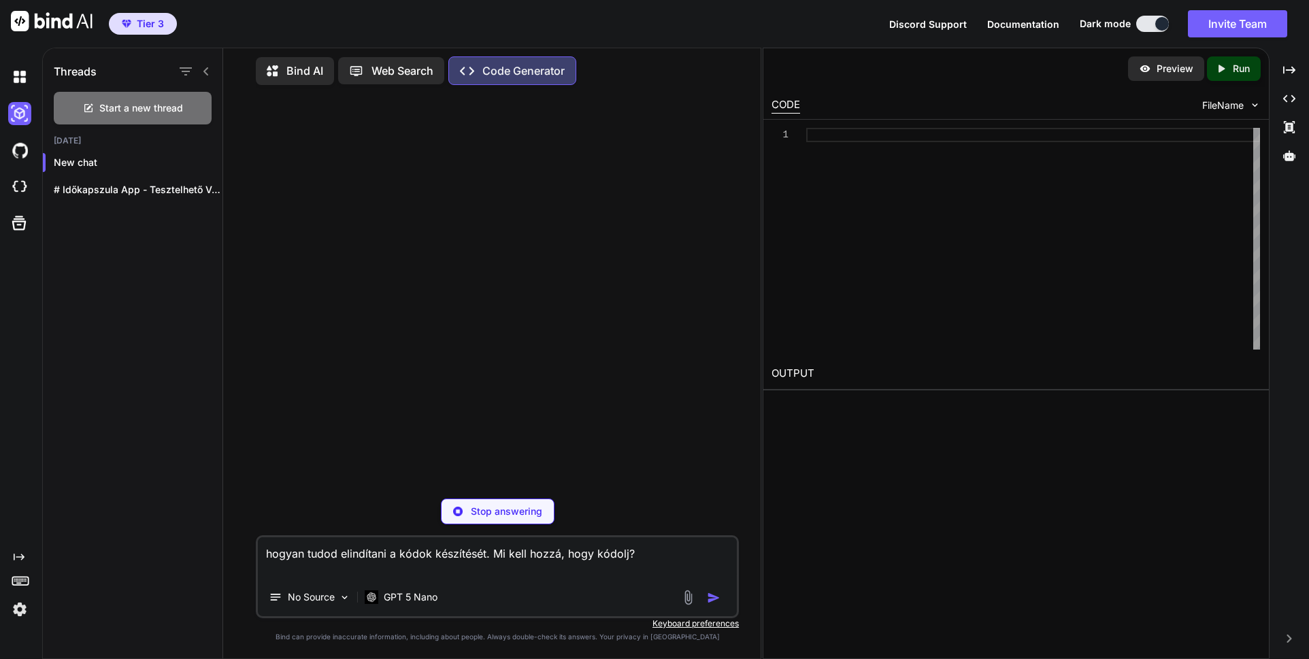
click at [672, 561] on textarea "hogyan tudod elindítani a kódok készítését. Mi kell hozzá, hogy kódolj?" at bounding box center [497, 558] width 479 height 41
drag, startPoint x: 656, startPoint y: 552, endPoint x: 649, endPoint y: 552, distance: 6.8
click at [649, 552] on textarea "hogyan tudod elindítani a kódok készítését. Mi kell hozzá, hogy kódolj?" at bounding box center [497, 558] width 479 height 41
click at [463, 515] on div "Stop answering" at bounding box center [498, 512] width 114 height 26
click at [715, 597] on img "button" at bounding box center [714, 598] width 14 height 14
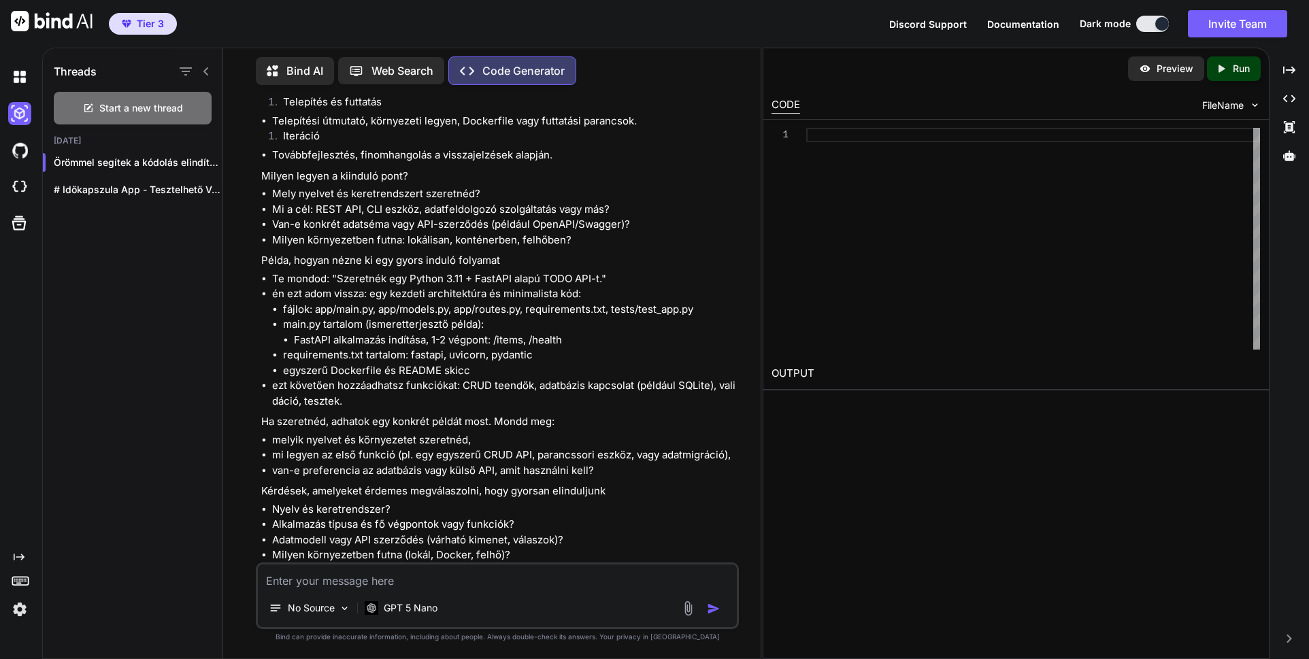
scroll to position [667, 0]
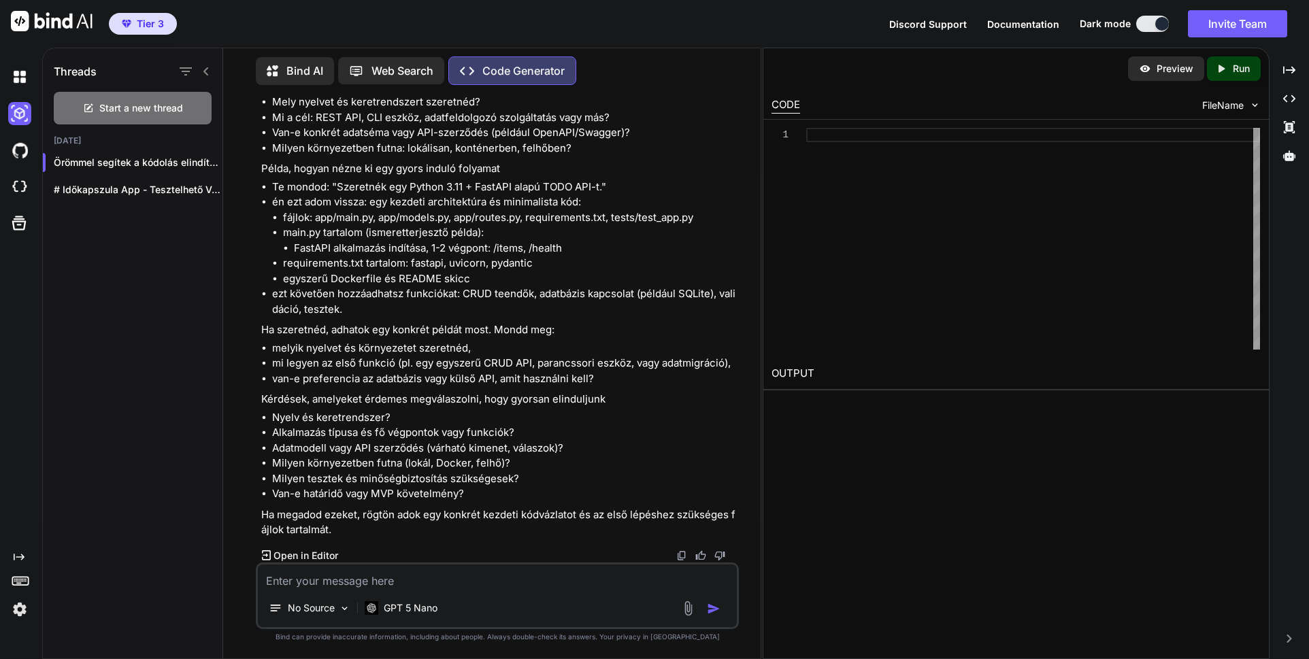
click at [688, 611] on img at bounding box center [688, 609] width 16 height 16
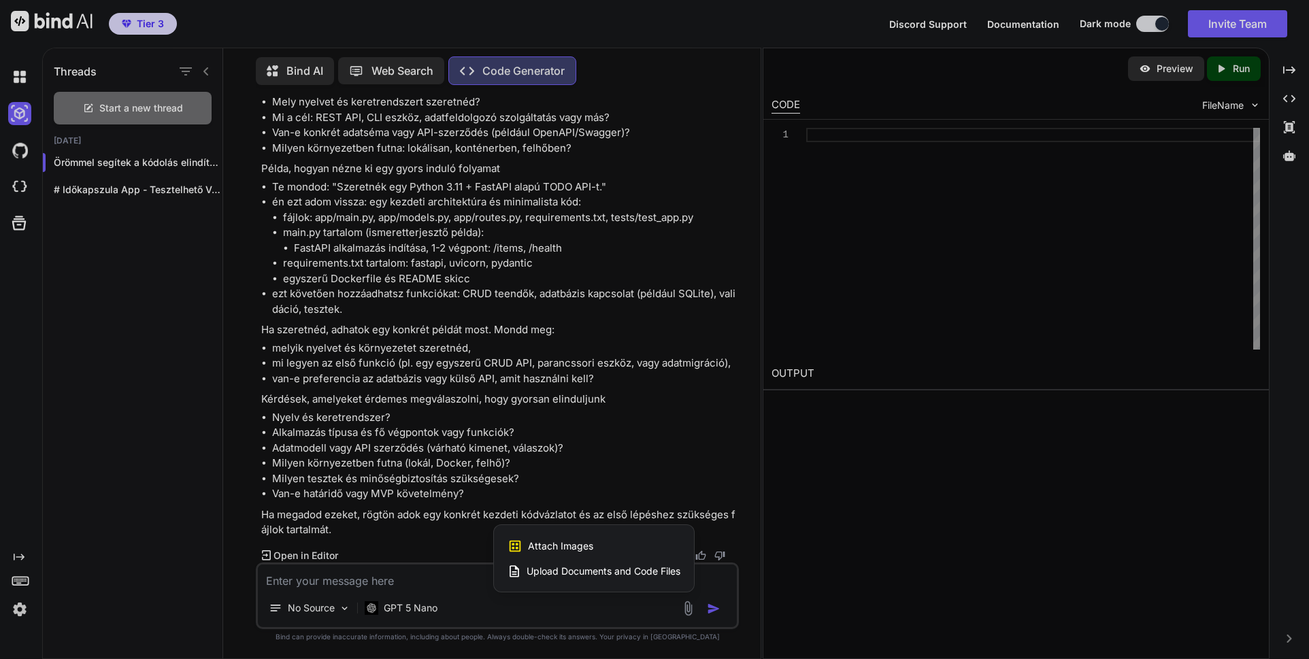
click at [623, 573] on span "Upload Documents and Code Files" at bounding box center [604, 572] width 154 height 14
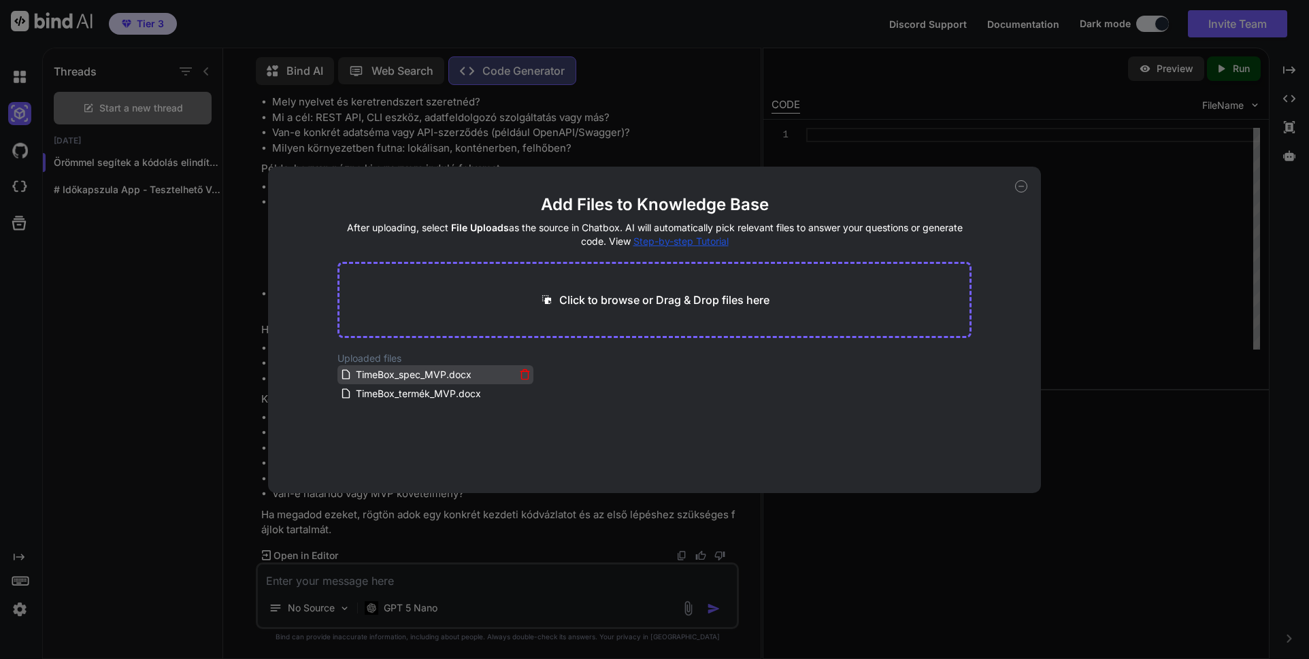
click at [389, 376] on span "TimeBox_spec_MVP.docx" at bounding box center [413, 375] width 118 height 16
click at [395, 380] on span "TimeBox_spec_MVP.docx" at bounding box center [413, 375] width 118 height 16
click at [392, 397] on span "TimeBox_termék_MVP.docx" at bounding box center [418, 394] width 128 height 16
click at [601, 440] on main "Add Files to Knowledge Base After uploading, select File Uploads as the source …" at bounding box center [654, 343] width 635 height 299
click at [1021, 186] on icon at bounding box center [1021, 186] width 12 height 12
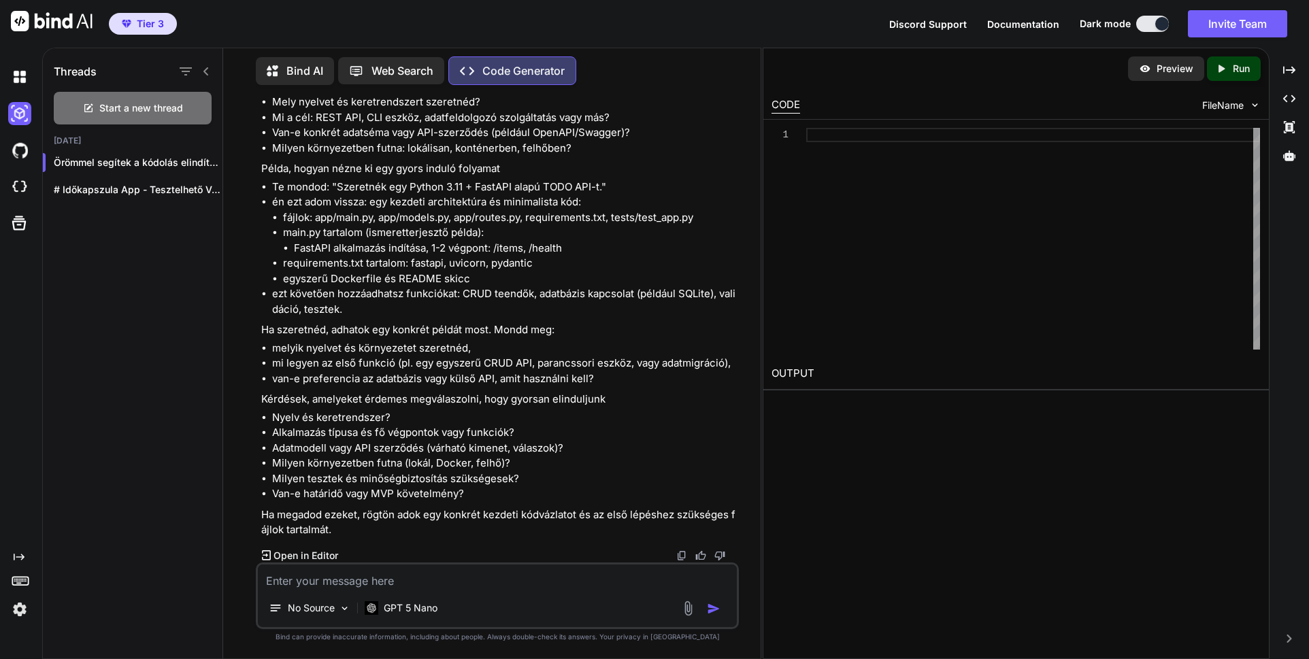
click at [346, 582] on textarea at bounding box center [497, 577] width 479 height 24
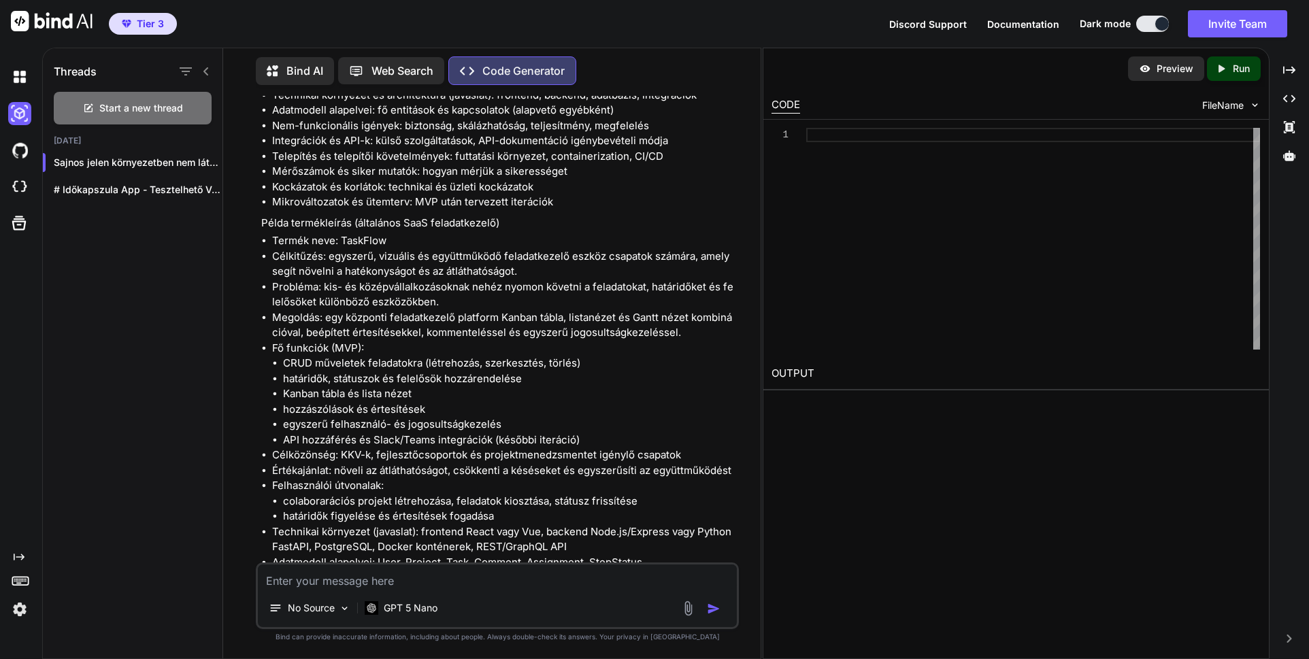
scroll to position [1858, 0]
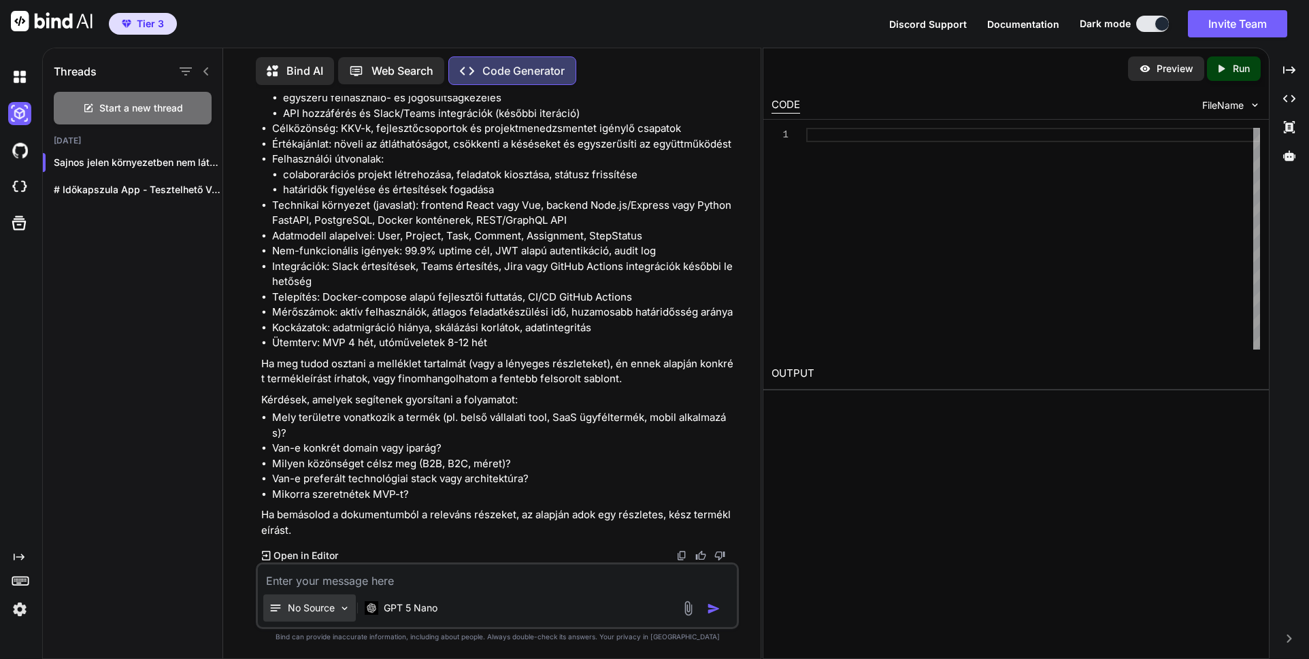
click at [312, 608] on p "No Source" at bounding box center [311, 608] width 47 height 14
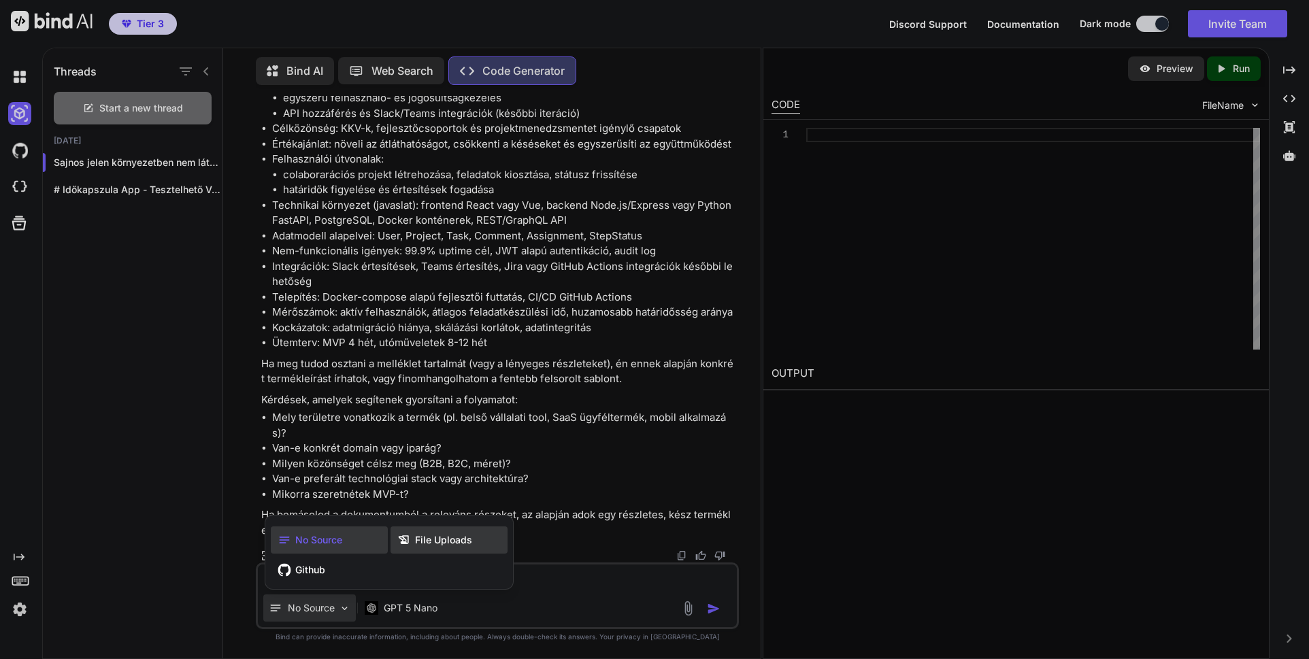
click at [416, 540] on span "File Uploads" at bounding box center [443, 540] width 57 height 14
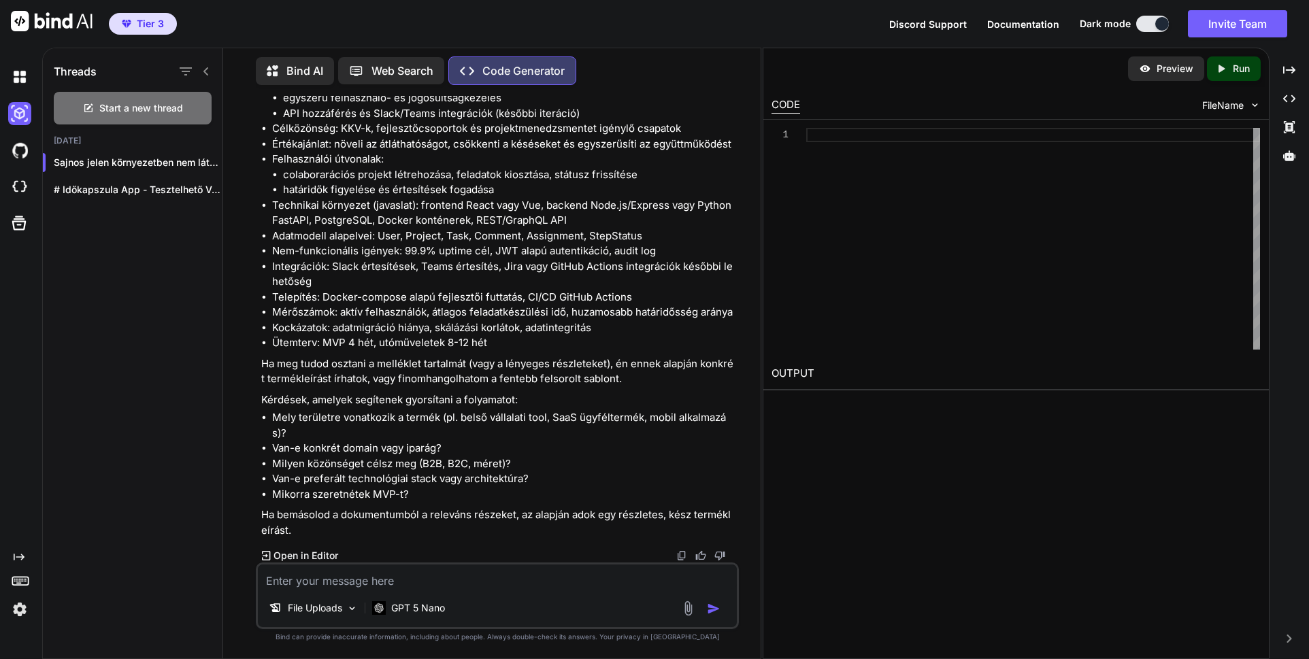
click at [387, 582] on textarea at bounding box center [497, 577] width 479 height 24
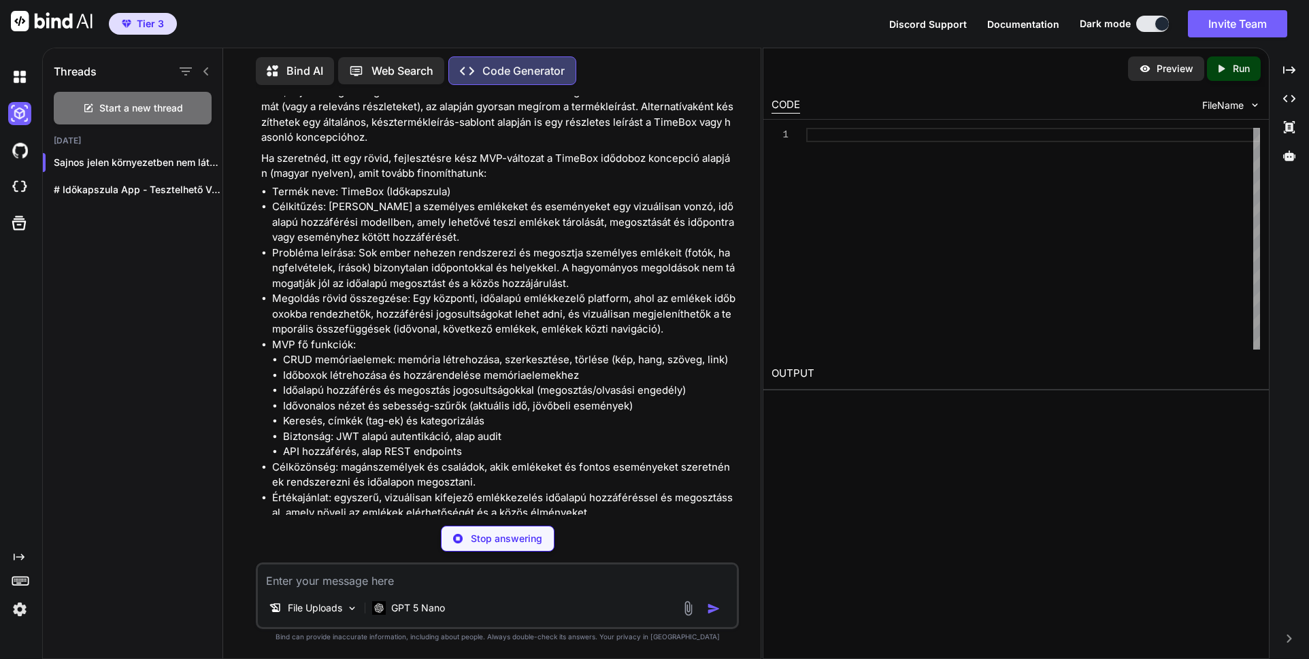
scroll to position [2450, 0]
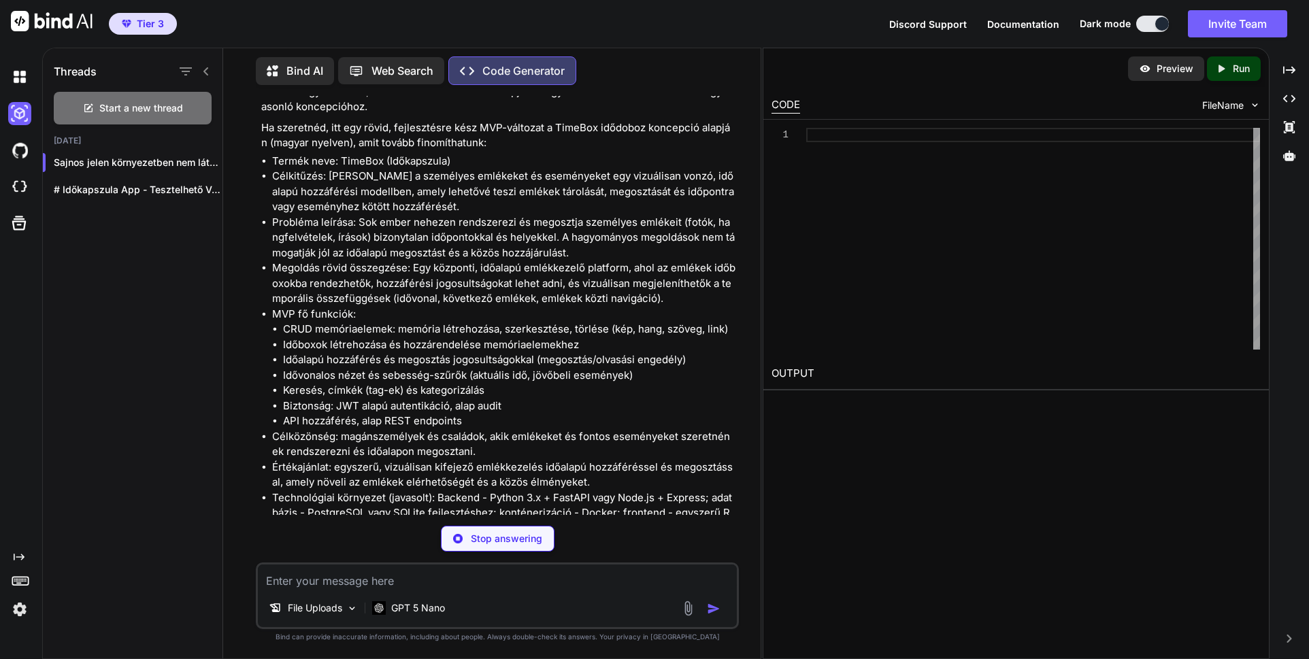
click at [689, 612] on img at bounding box center [688, 609] width 16 height 16
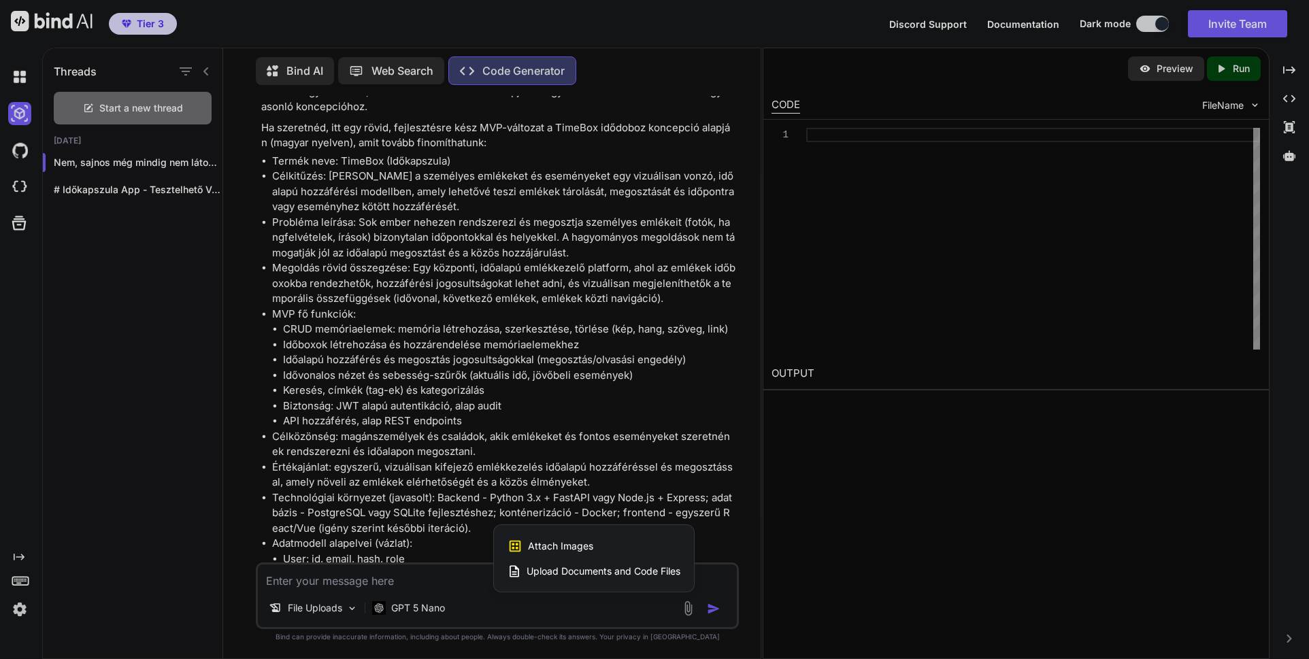
click at [614, 573] on span "Upload Documents and Code Files" at bounding box center [604, 572] width 154 height 14
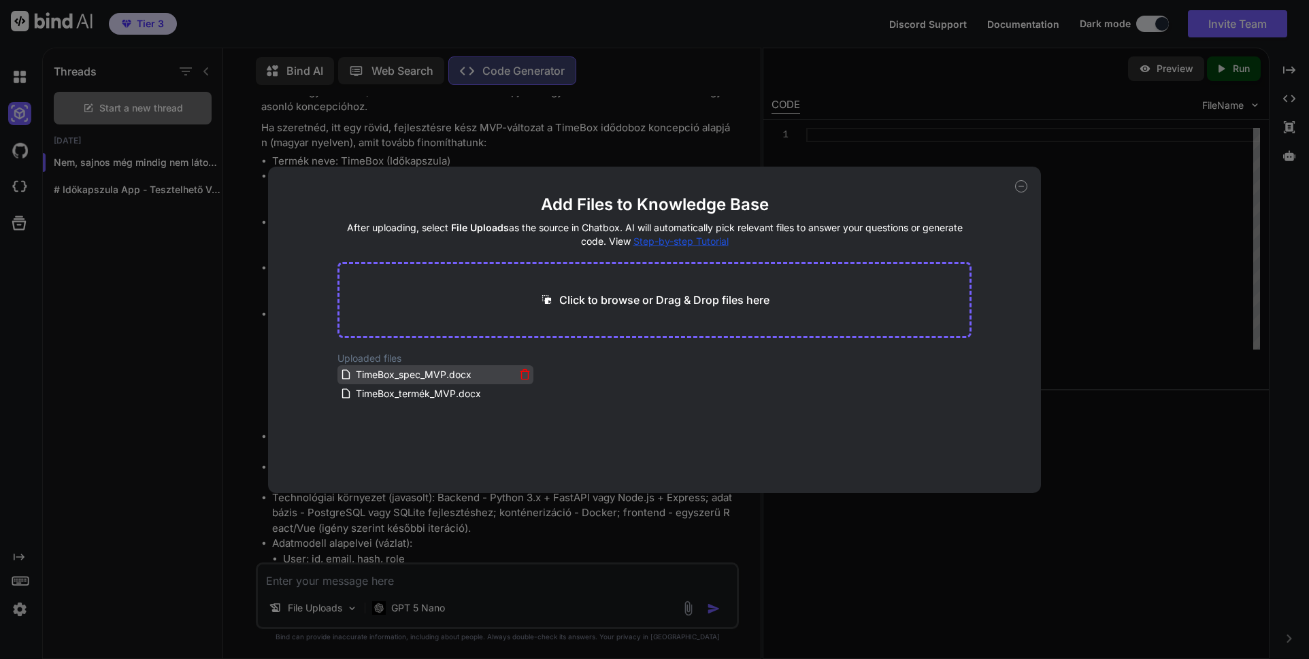
click at [429, 372] on span "TimeBox_spec_MVP.docx" at bounding box center [413, 375] width 118 height 16
drag, startPoint x: 422, startPoint y: 378, endPoint x: 487, endPoint y: 313, distance: 91.9
click at [487, 313] on main "Add Files to Knowledge Base After uploading, select File Uploads as the source …" at bounding box center [654, 343] width 635 height 299
click at [519, 392] on icon at bounding box center [525, 394] width 12 height 12
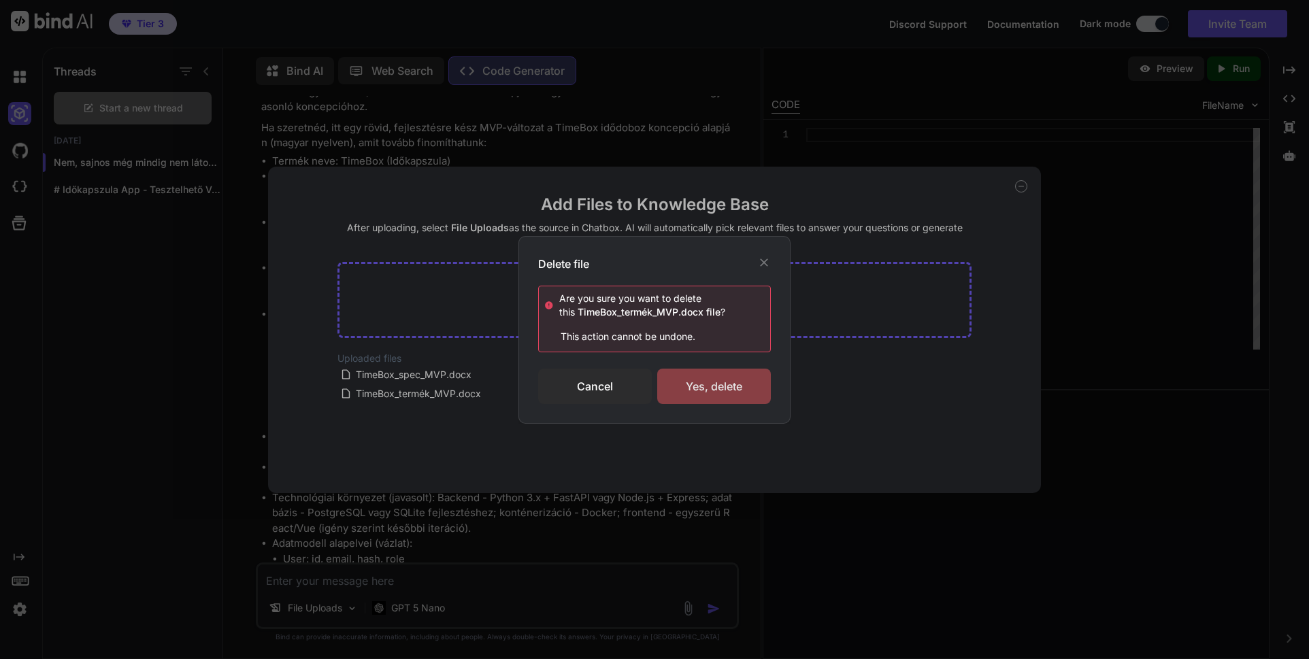
click at [701, 399] on div "Yes, delete" at bounding box center [714, 386] width 114 height 35
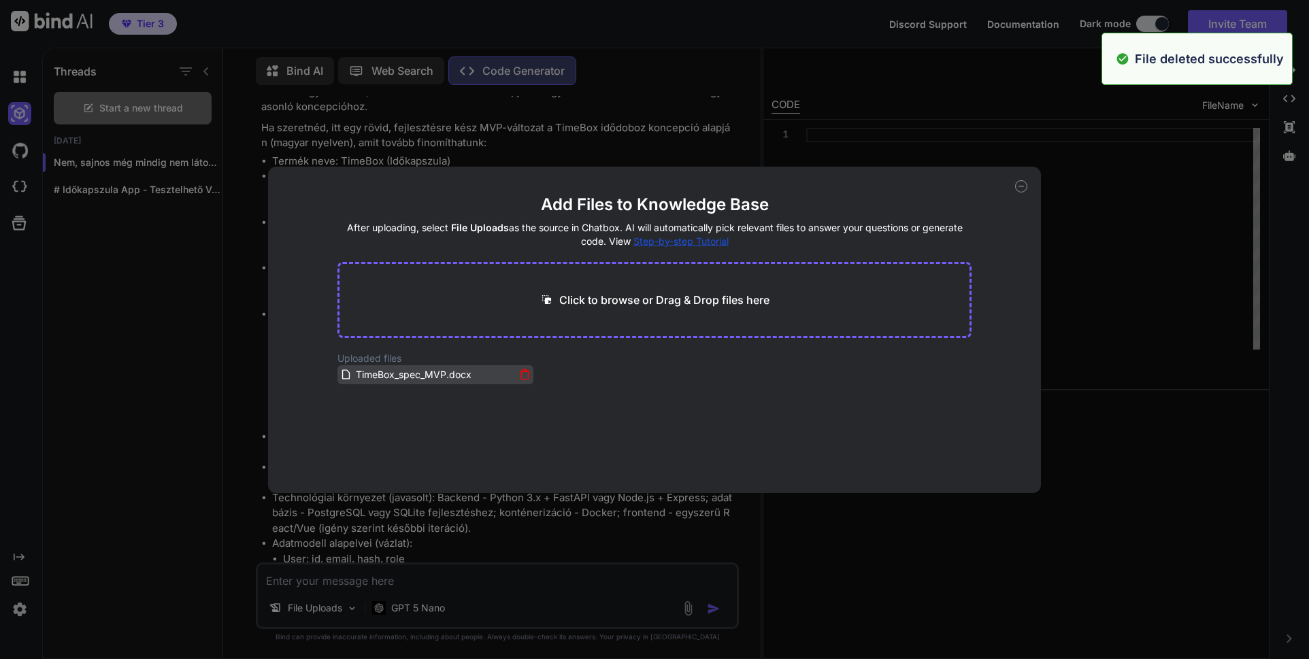
click at [519, 376] on icon at bounding box center [525, 375] width 12 height 12
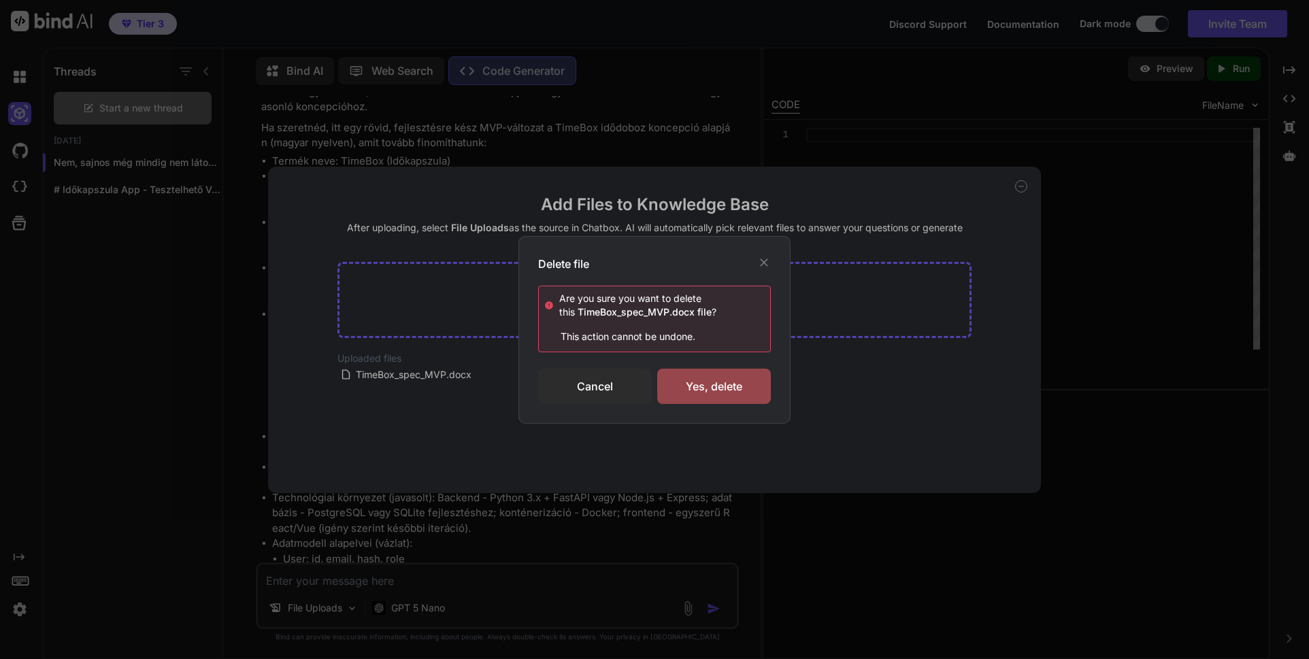
click at [776, 401] on div "Delete file Are you sure you want to delete this TimeBox_spec_MVP.docx file ? T…" at bounding box center [654, 330] width 272 height 188
click at [748, 392] on div "Yes, delete" at bounding box center [714, 386] width 114 height 35
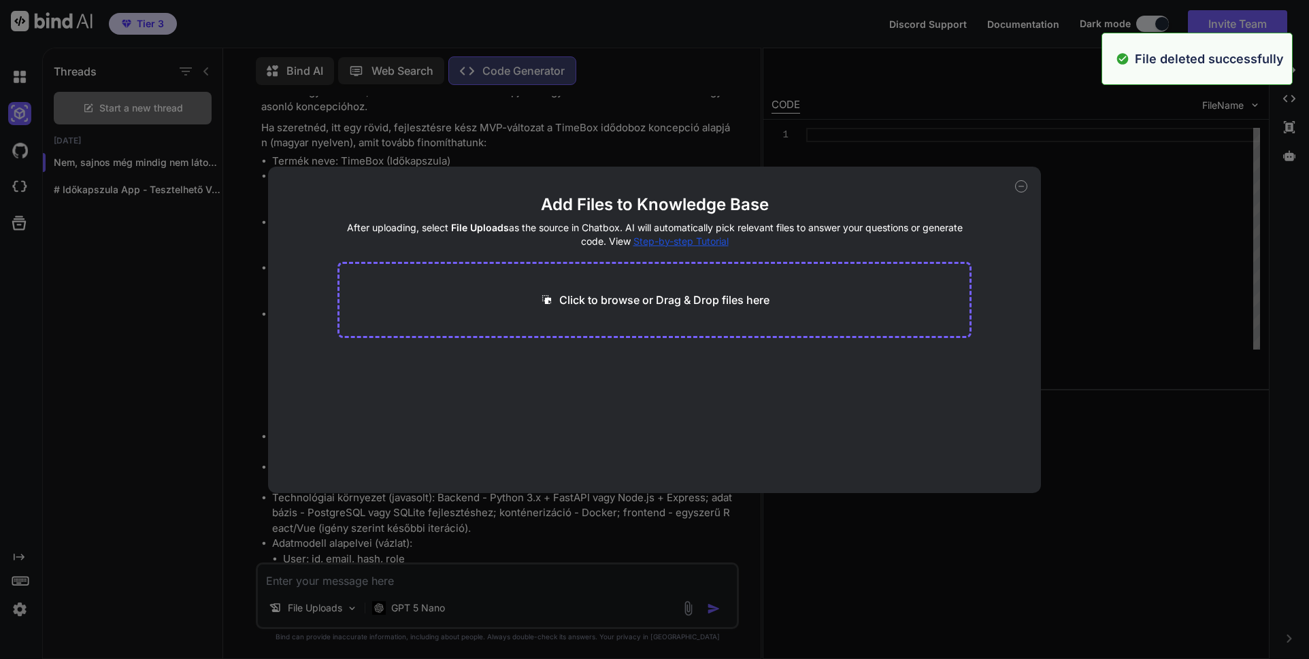
click at [712, 305] on p "Click to browse or Drag & Drop files here" at bounding box center [664, 300] width 210 height 16
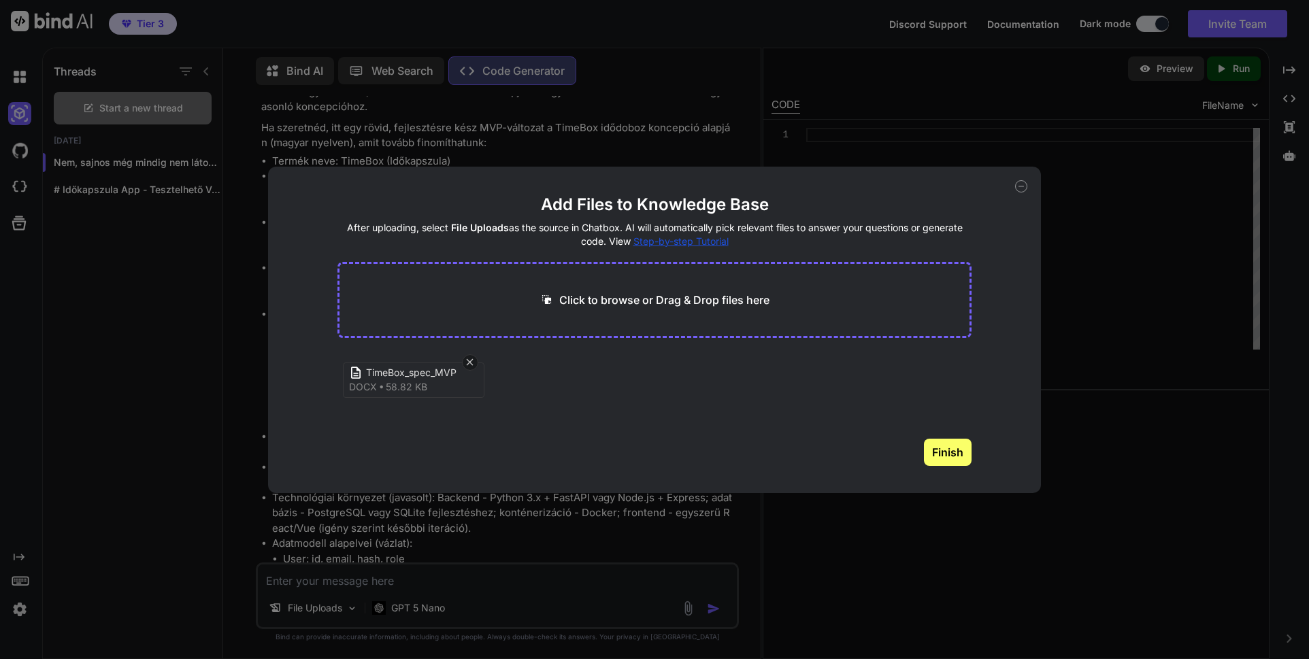
click at [951, 455] on button "Finish" at bounding box center [948, 452] width 48 height 27
click at [346, 375] on icon at bounding box center [346, 375] width 12 height 12
drag, startPoint x: 346, startPoint y: 375, endPoint x: 407, endPoint y: 384, distance: 61.2
click at [400, 469] on main "Add Files to Knowledge Base After uploading, select File Uploads as the source …" at bounding box center [654, 343] width 635 height 299
click at [730, 390] on main "Add Files to Knowledge Base After uploading, select File Uploads as the source …" at bounding box center [654, 343] width 635 height 299
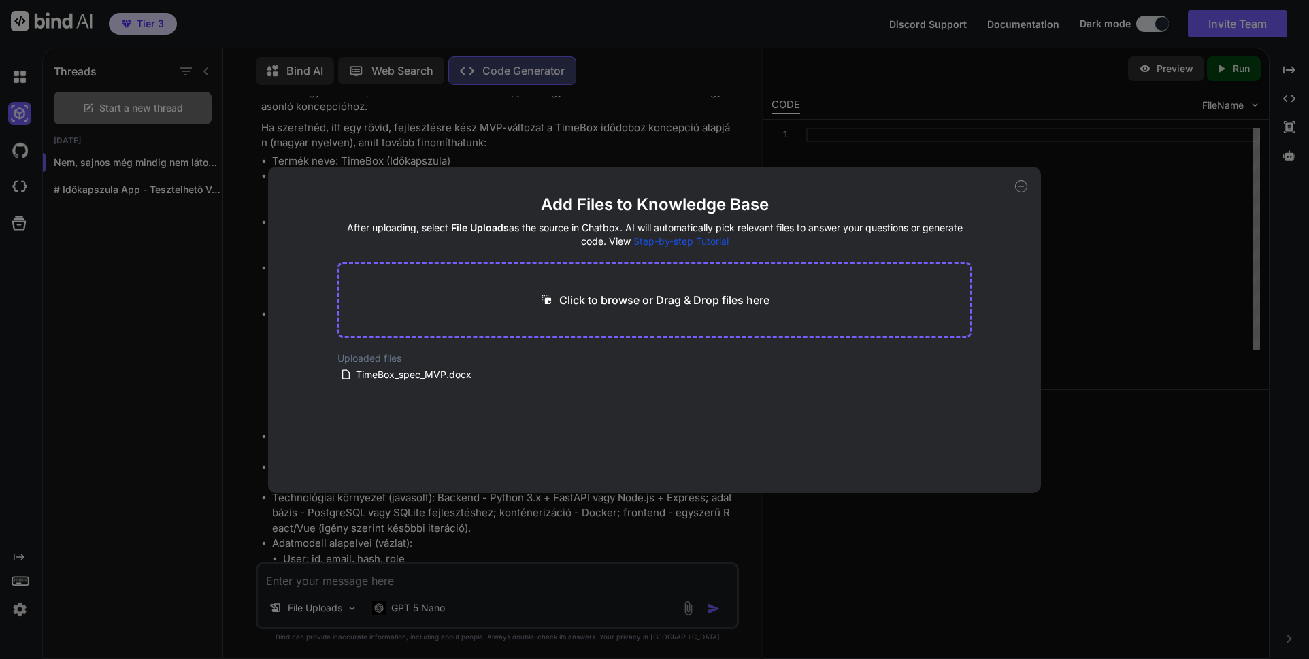
click at [713, 245] on span "Step-by-step Tutorial" at bounding box center [680, 241] width 95 height 12
click at [1019, 188] on icon at bounding box center [1021, 186] width 12 height 12
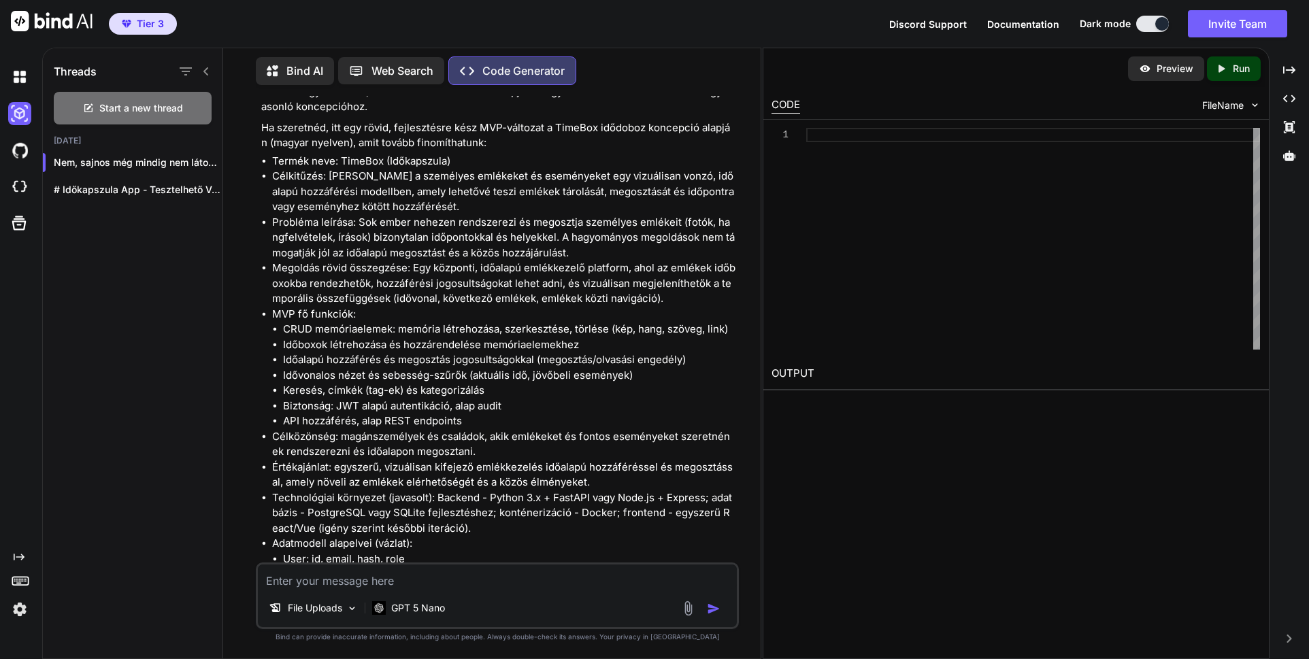
click at [401, 586] on textarea at bounding box center [497, 577] width 479 height 24
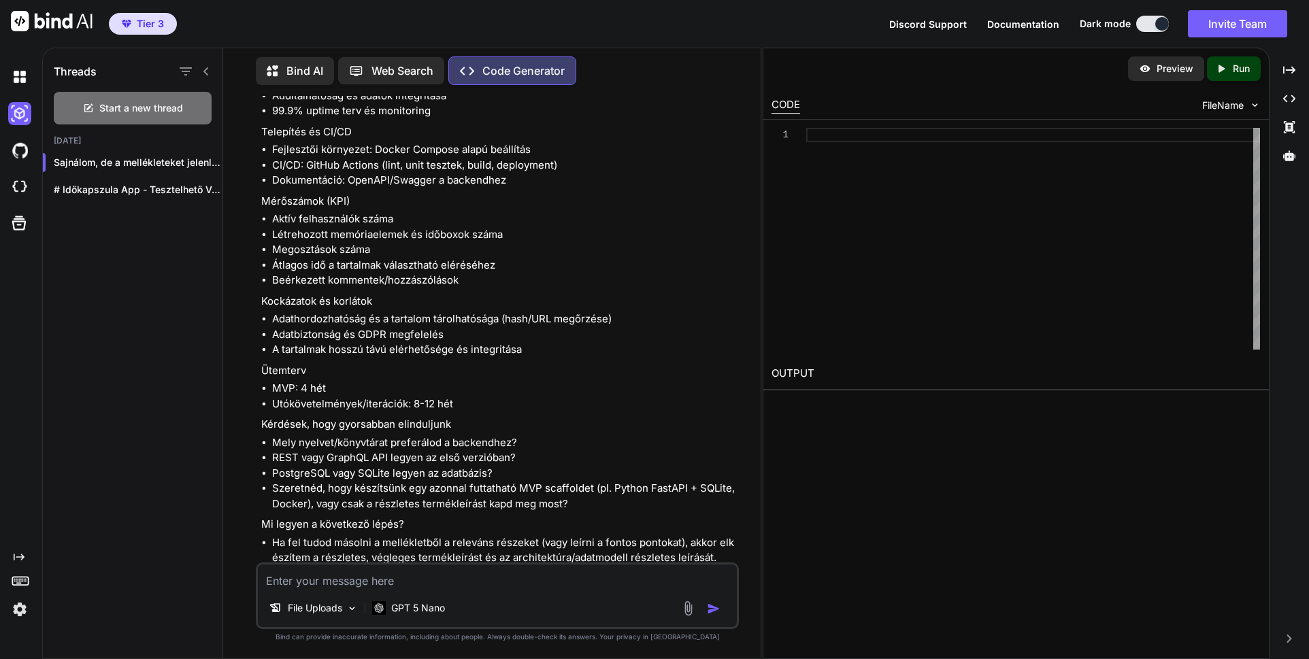
scroll to position [4482, 0]
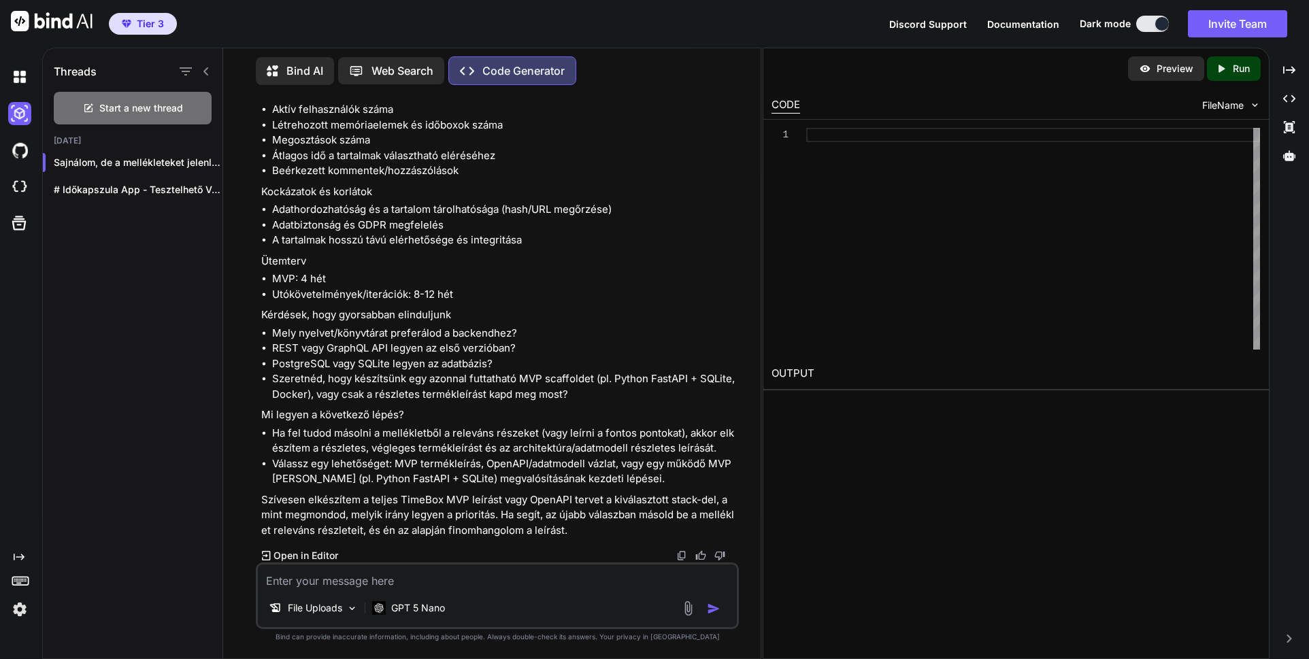
click at [367, 576] on textarea at bounding box center [497, 577] width 479 height 24
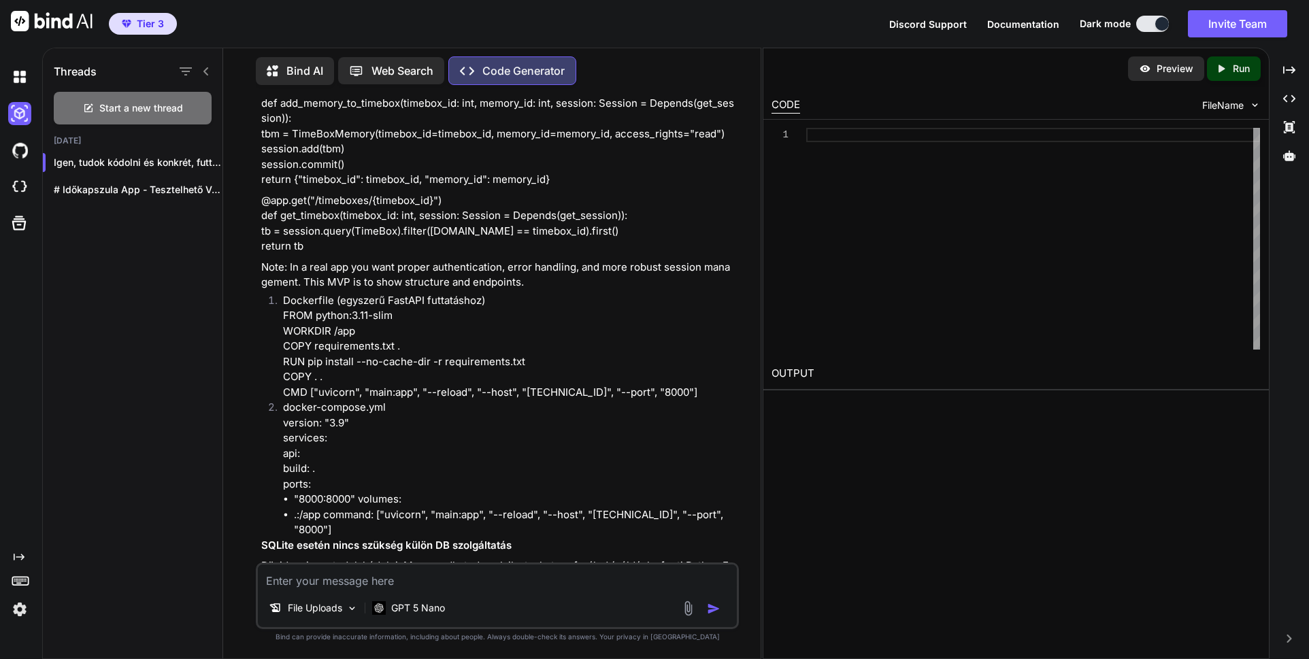
scroll to position [7271, 0]
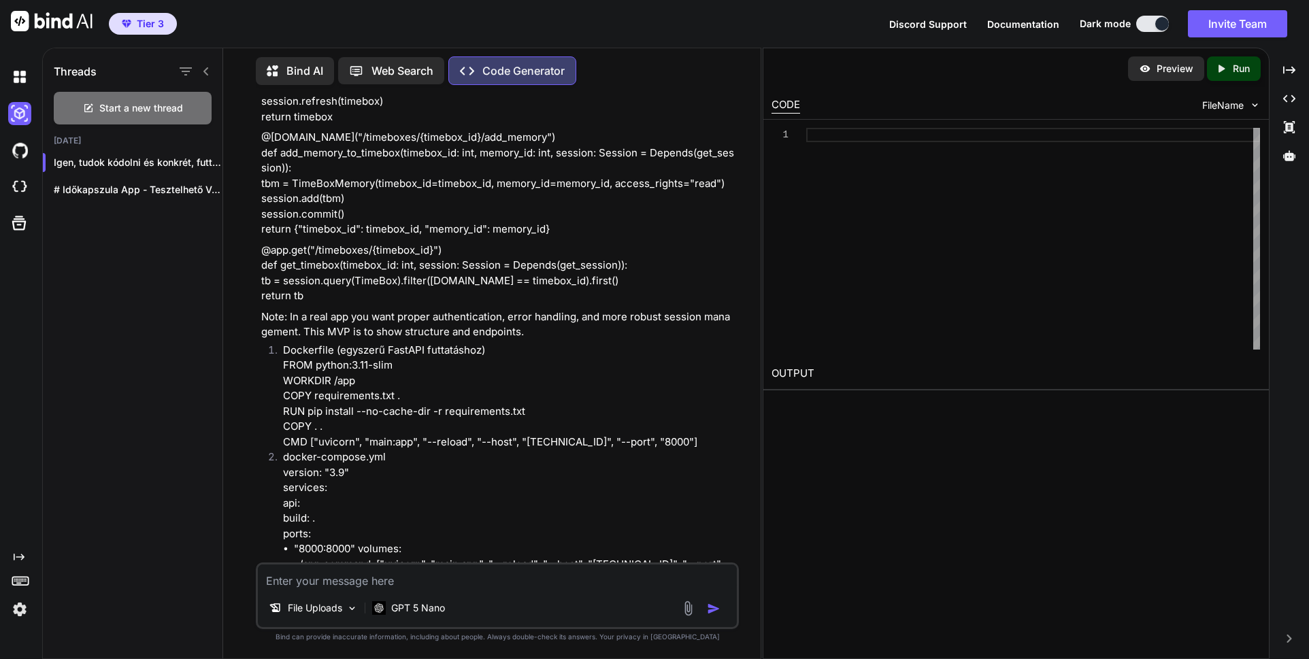
drag, startPoint x: 521, startPoint y: 387, endPoint x: 524, endPoint y: 337, distance: 49.7
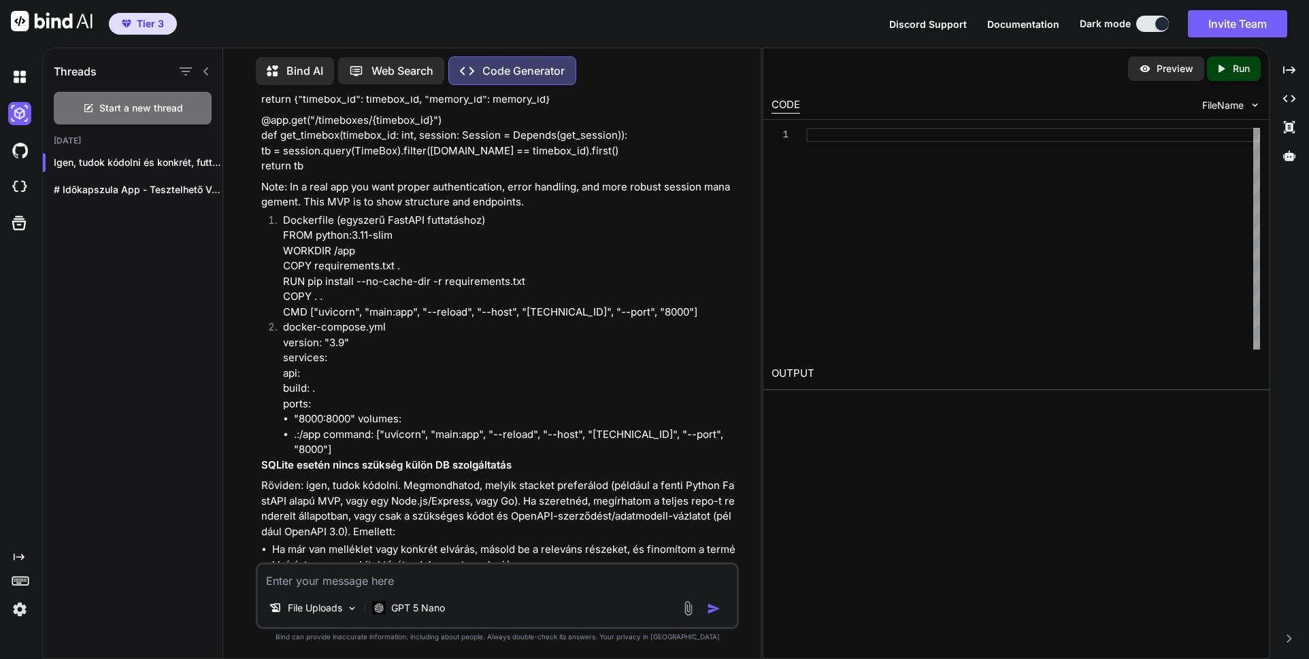
scroll to position [7558, 0]
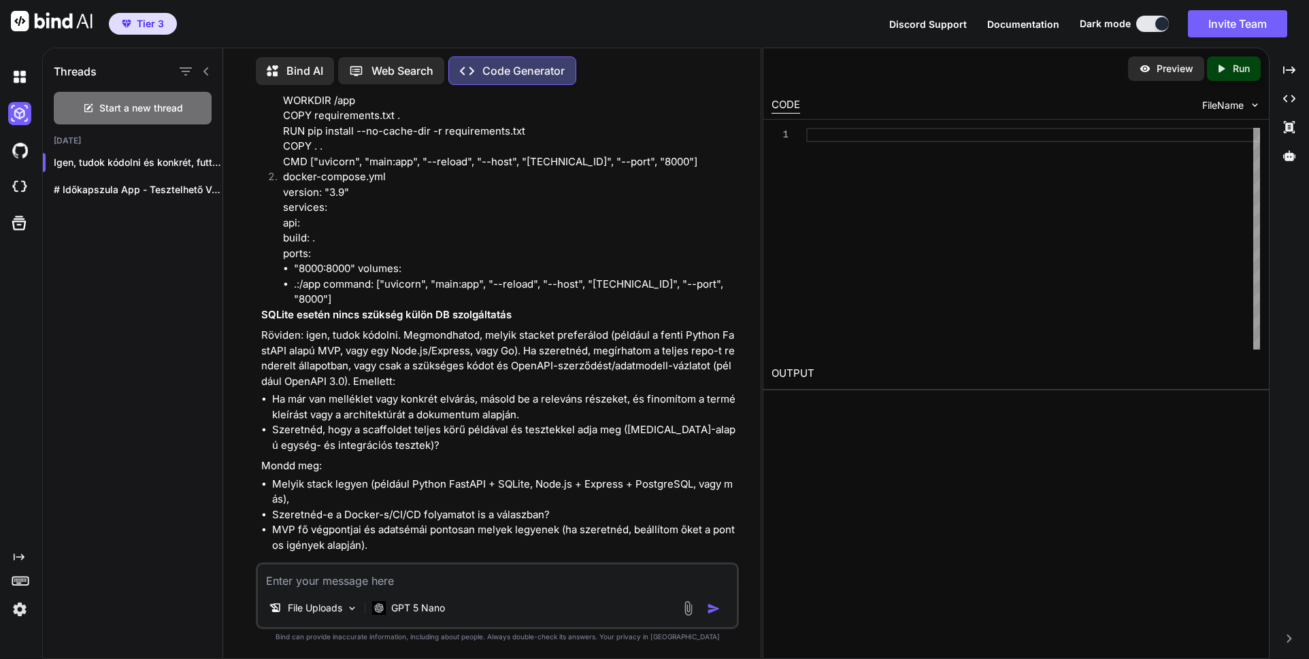
click at [446, 579] on textarea at bounding box center [497, 577] width 479 height 24
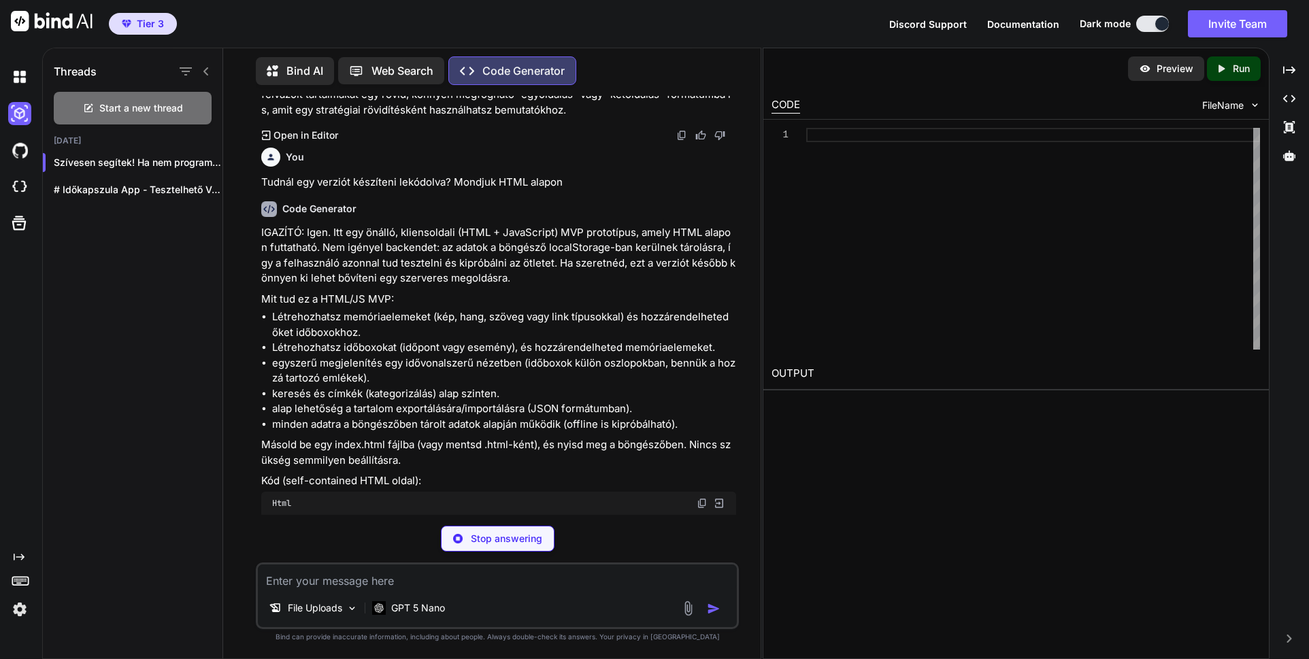
scroll to position [9769, 0]
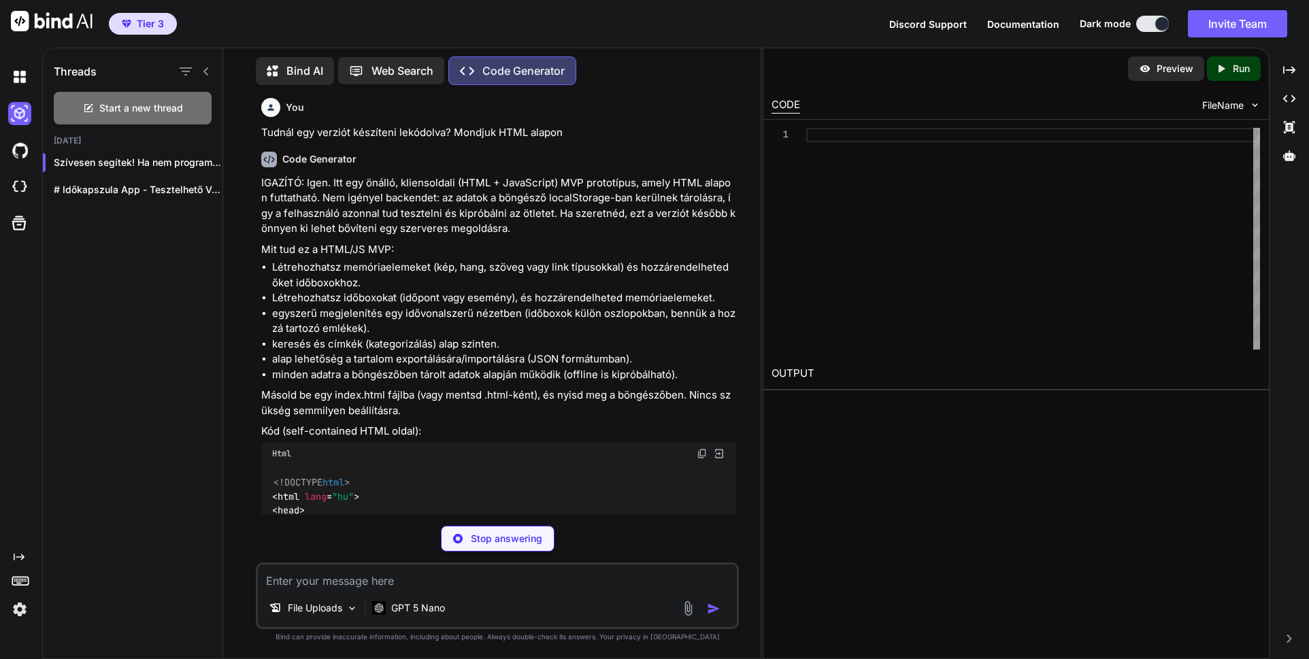
drag, startPoint x: 414, startPoint y: 351, endPoint x: 416, endPoint y: 376, distance: 25.3
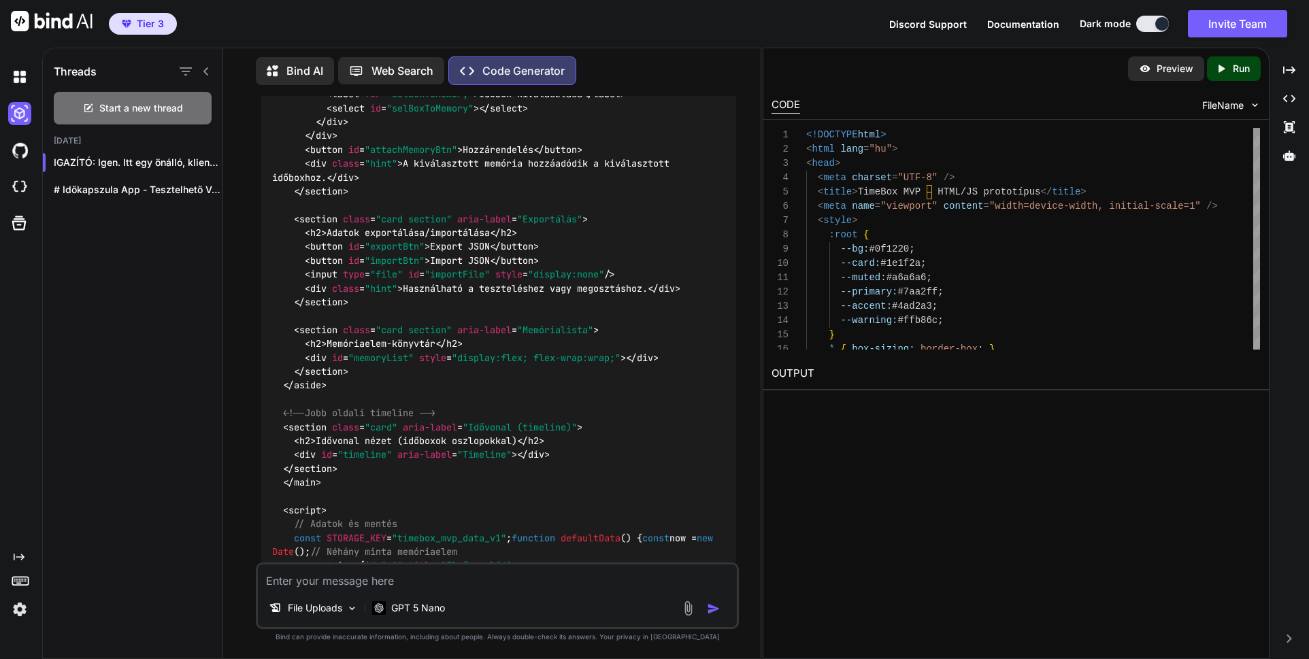
scroll to position [11710, 0]
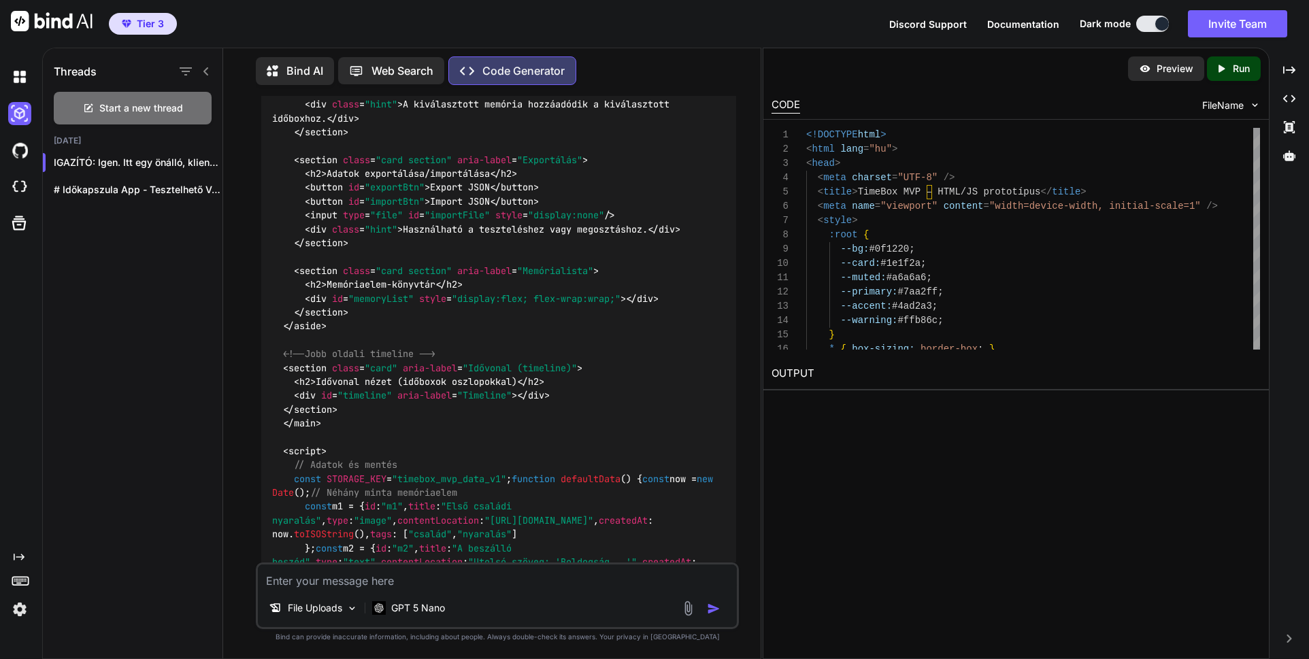
click at [1181, 67] on p "Preview" at bounding box center [1175, 69] width 37 height 14
click at [1242, 71] on p "Run" at bounding box center [1241, 69] width 17 height 14
click at [882, 406] on link "https://app.onecompiler.com/43wueugvd_43x4e56be" at bounding box center [827, 405] width 110 height 13
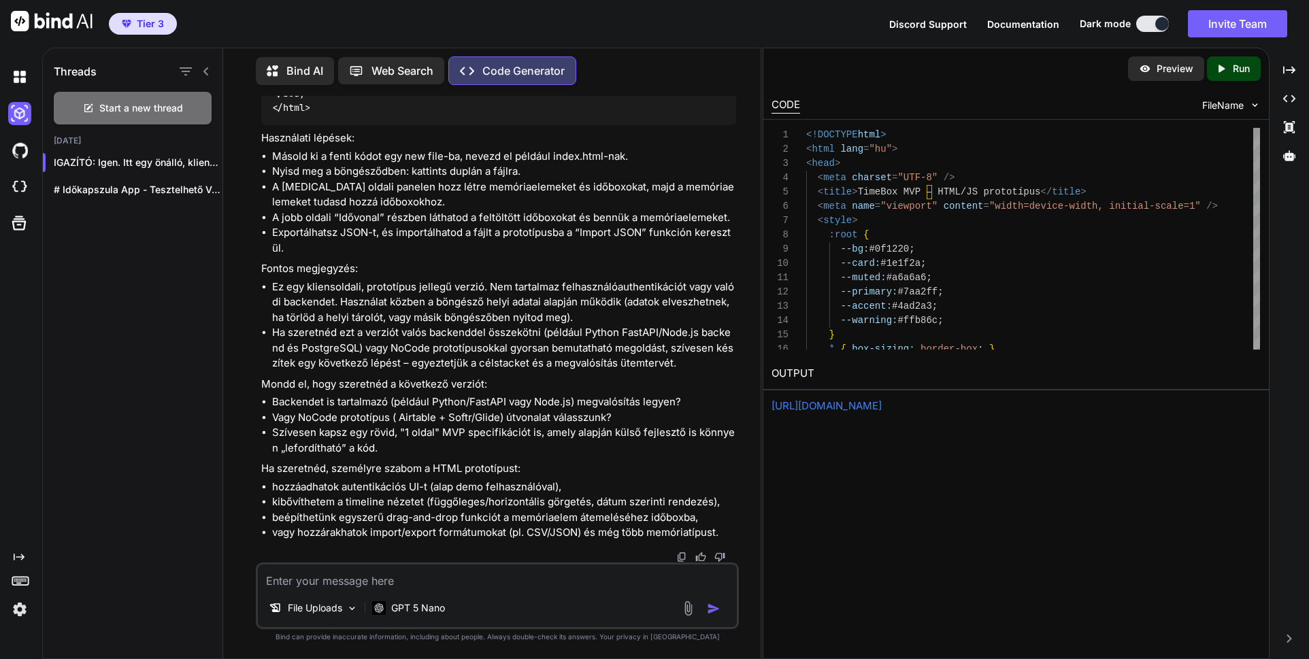
scroll to position [15939, 0]
drag, startPoint x: 467, startPoint y: 310, endPoint x: 456, endPoint y: 341, distance: 32.7
drag, startPoint x: 408, startPoint y: 513, endPoint x: 408, endPoint y: 523, distance: 10.2
click at [1176, 70] on p "Preview" at bounding box center [1175, 69] width 37 height 14
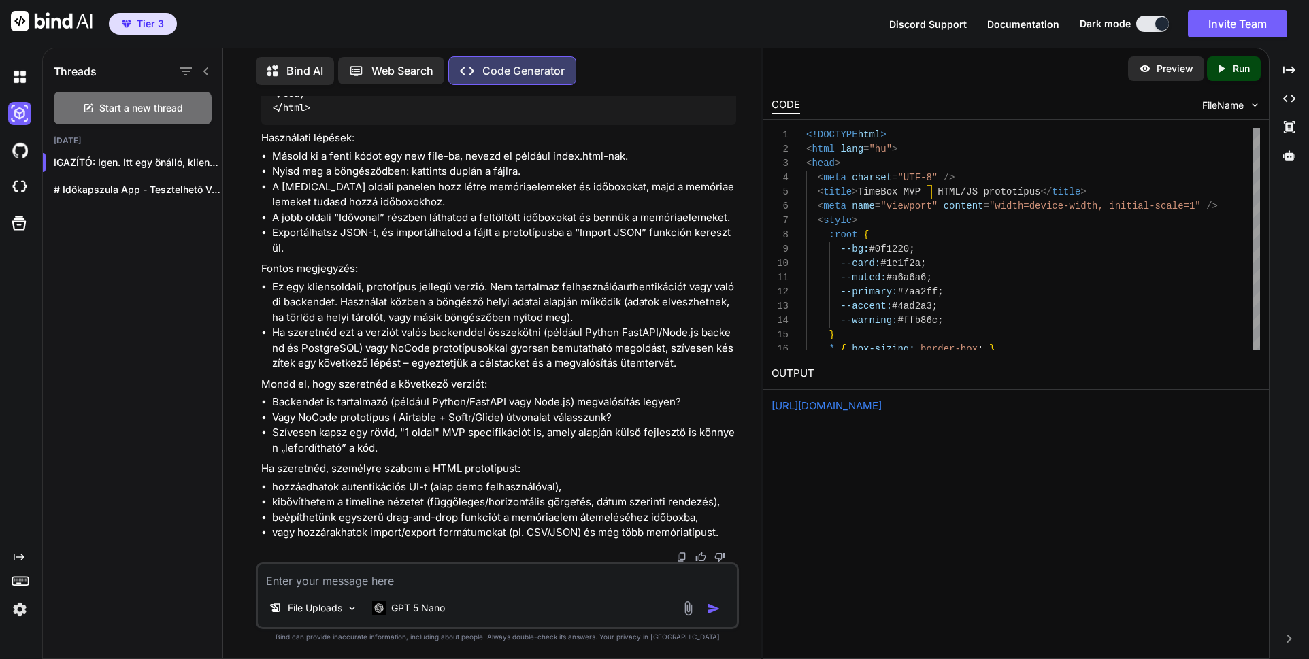
click at [361, 584] on textarea at bounding box center [497, 577] width 479 height 24
click at [348, 578] on textarea at bounding box center [497, 577] width 479 height 24
paste textarea "S"
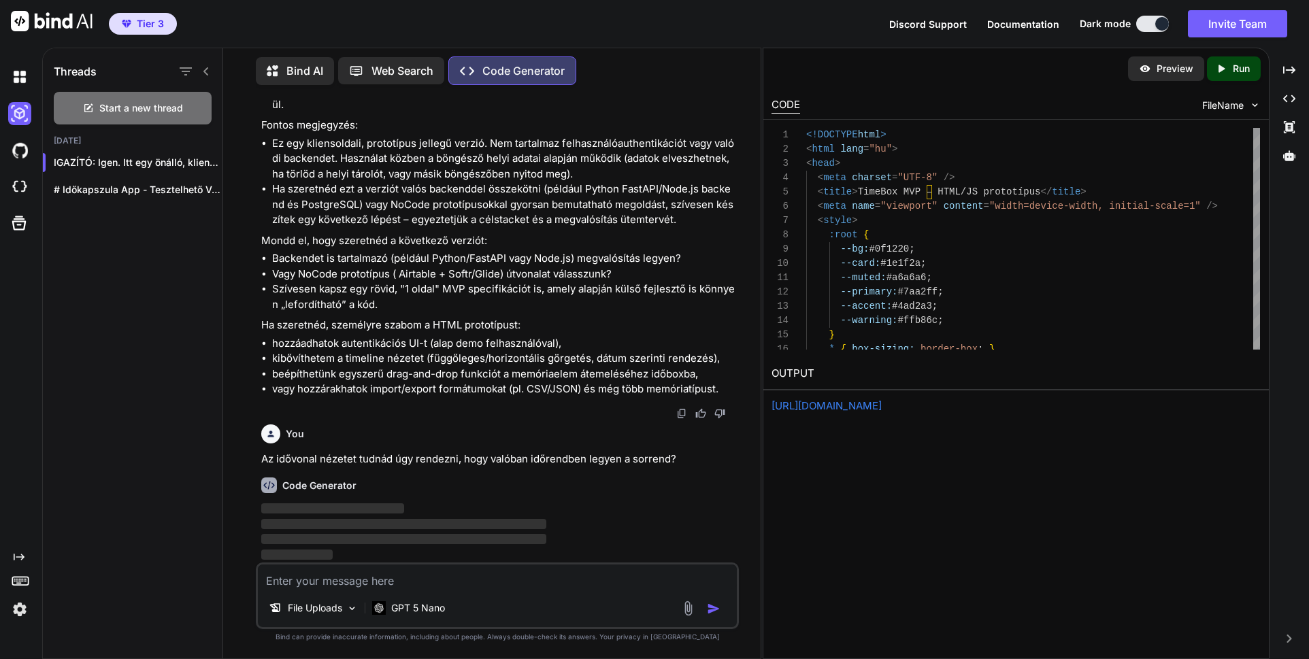
scroll to position [16083, 0]
click at [411, 533] on span "‌" at bounding box center [403, 539] width 285 height 13
click at [364, 532] on p "‌" at bounding box center [498, 540] width 475 height 16
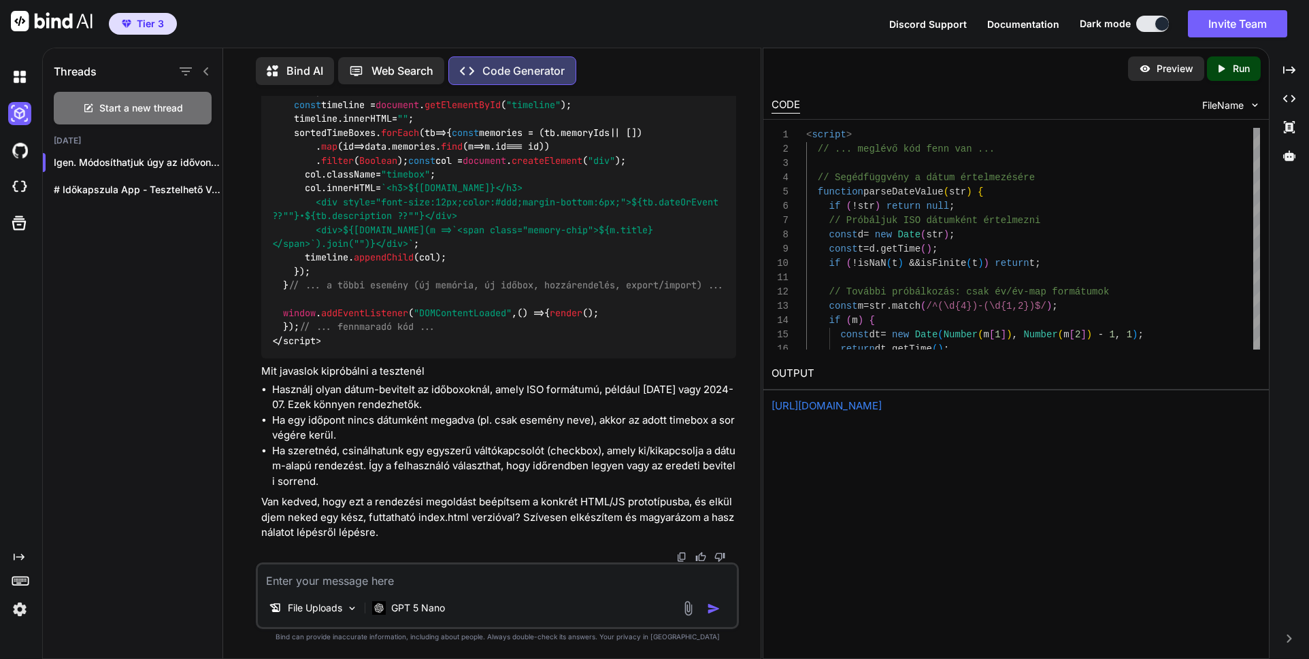
scroll to position [17659, 0]
drag, startPoint x: 276, startPoint y: 502, endPoint x: 539, endPoint y: 499, distance: 263.3
click at [539, 499] on p "Van kedved, hogy ezt a rendezési megoldást beépítsem a konkrét HTML/JS prototíp…" at bounding box center [498, 518] width 475 height 46
click at [328, 527] on p "Van kedved, hogy ezt a rendezési megoldást beépítsem a konkrét HTML/JS prototíp…" at bounding box center [498, 518] width 475 height 46
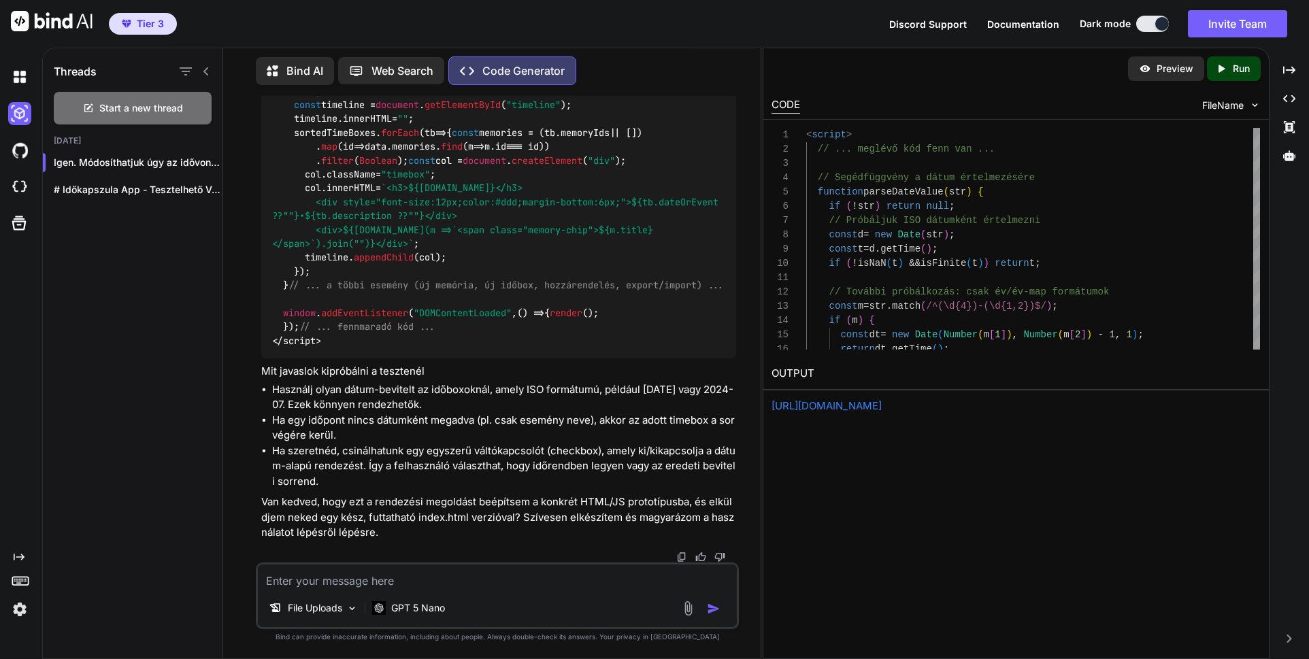
click at [1170, 72] on p "Preview" at bounding box center [1175, 69] width 37 height 14
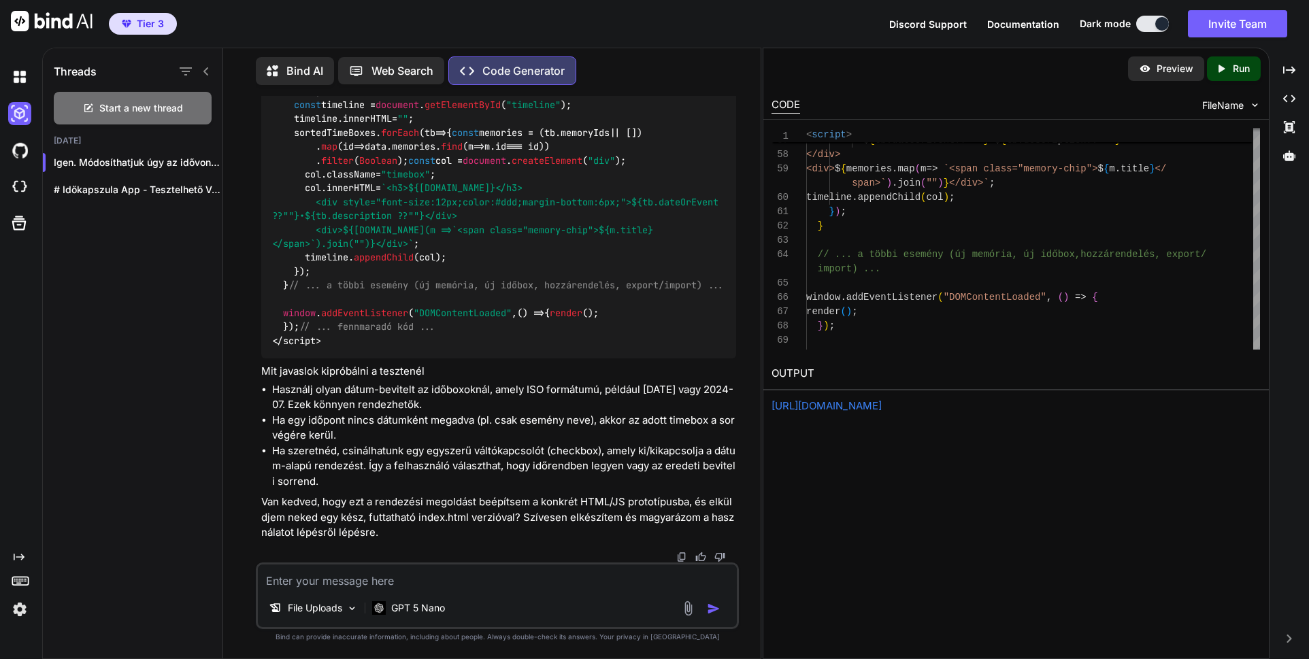
scroll to position [16516, 0]
click at [1238, 70] on p "Run" at bounding box center [1241, 69] width 17 height 14
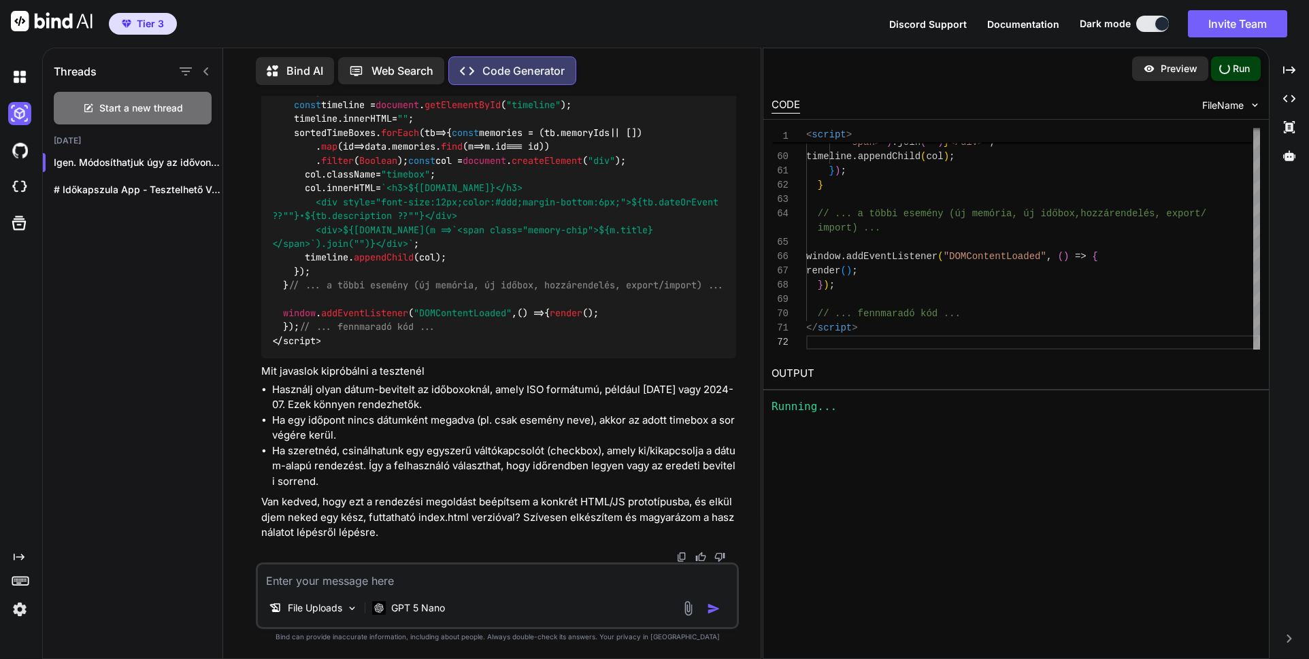
scroll to position [17659, 0]
click at [816, 410] on div "Running..." at bounding box center [1016, 407] width 489 height 16
click at [1232, 71] on div "Run" at bounding box center [1236, 68] width 50 height 24
click at [338, 582] on textarea at bounding box center [497, 577] width 479 height 24
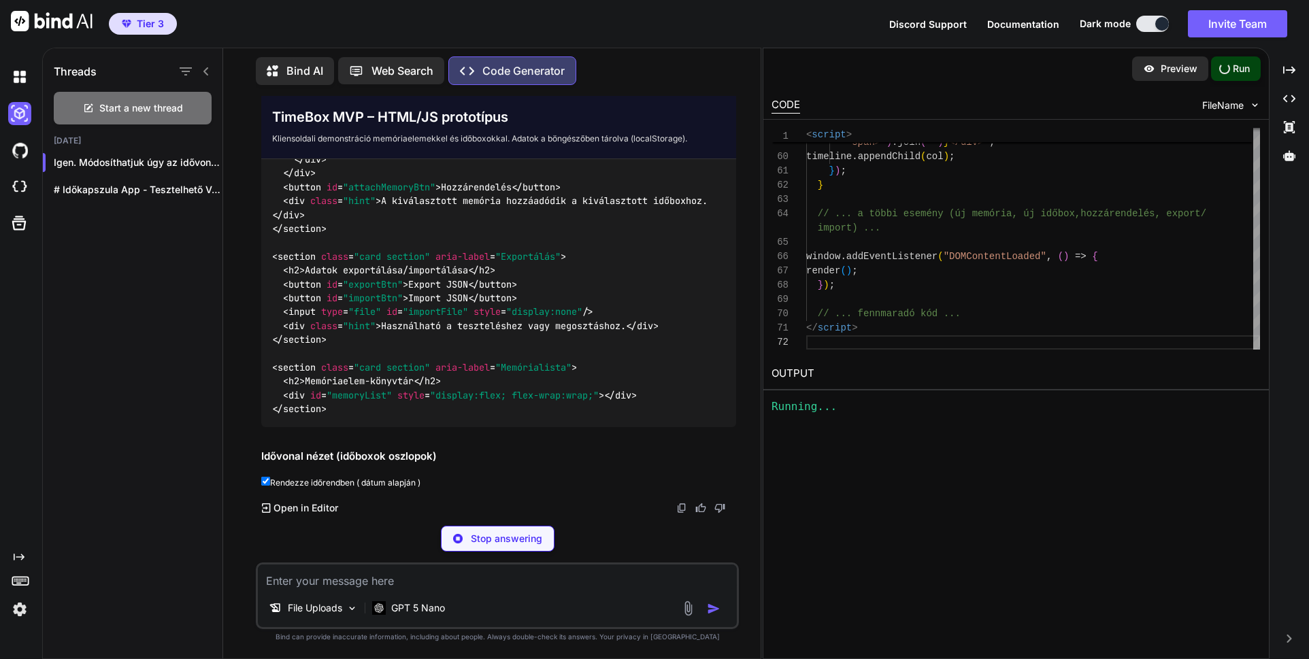
scroll to position [19384, 0]
click at [313, 510] on p "Open in Editor" at bounding box center [306, 508] width 65 height 14
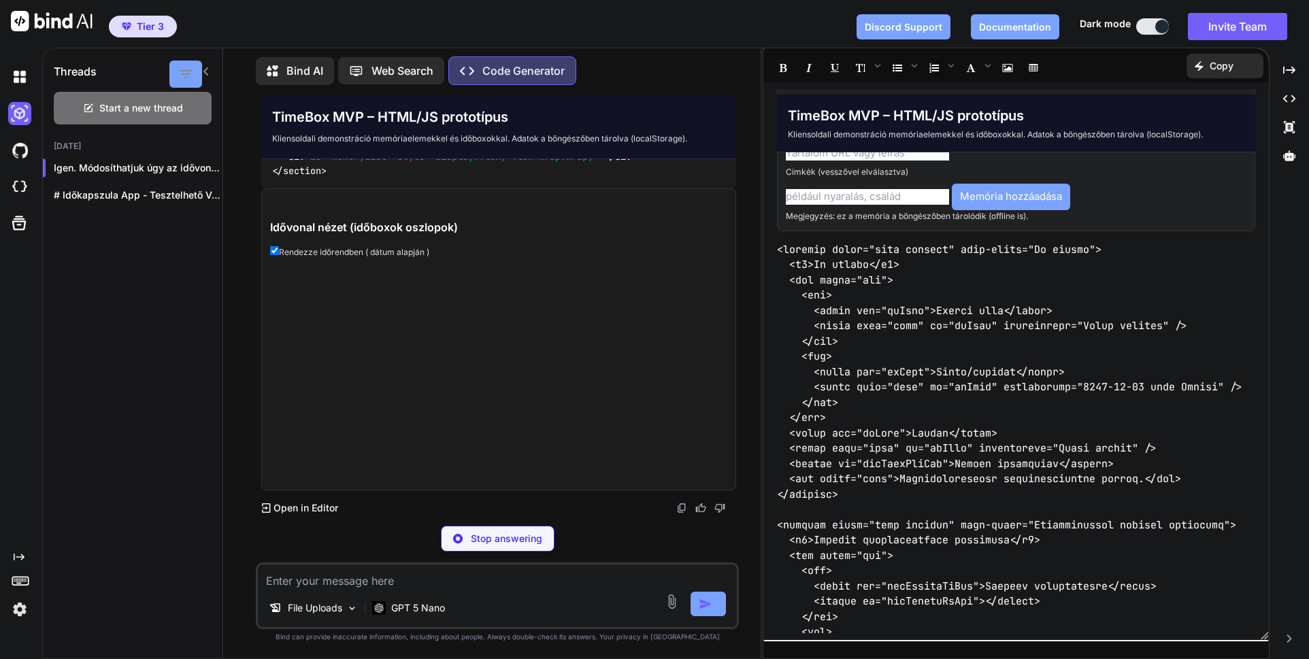
scroll to position [1091, 0]
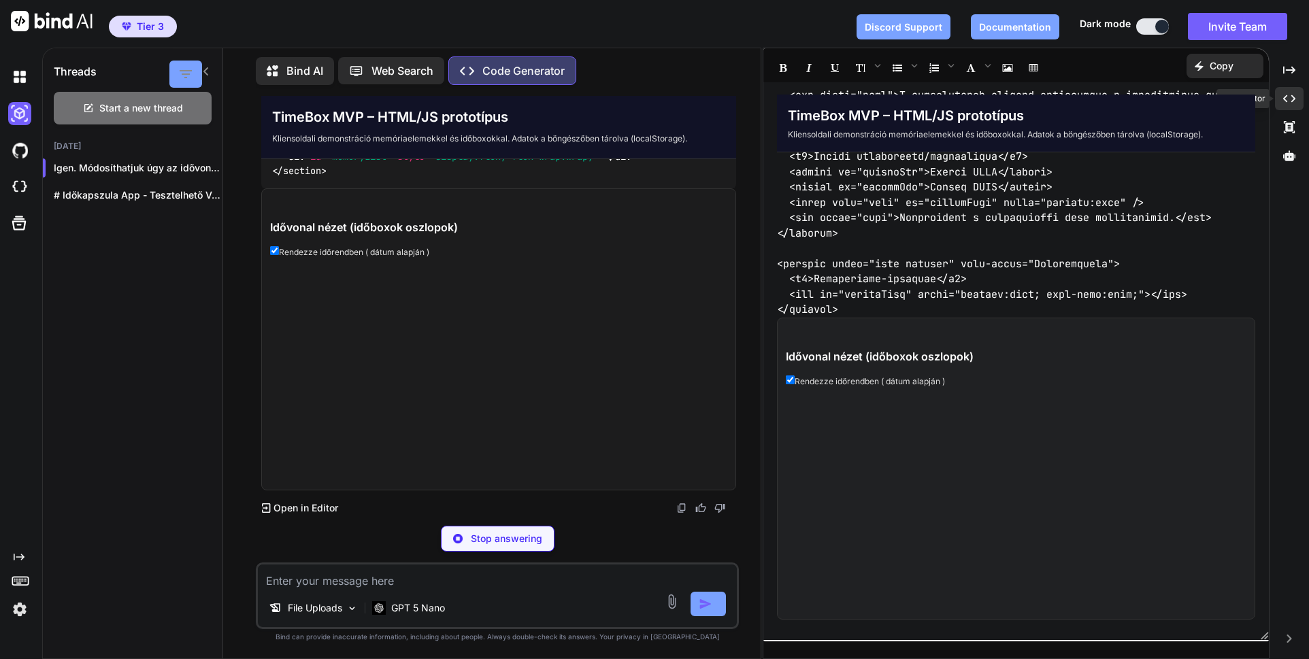
click at [1289, 99] on icon "Created with Pixso." at bounding box center [1289, 99] width 12 height 12
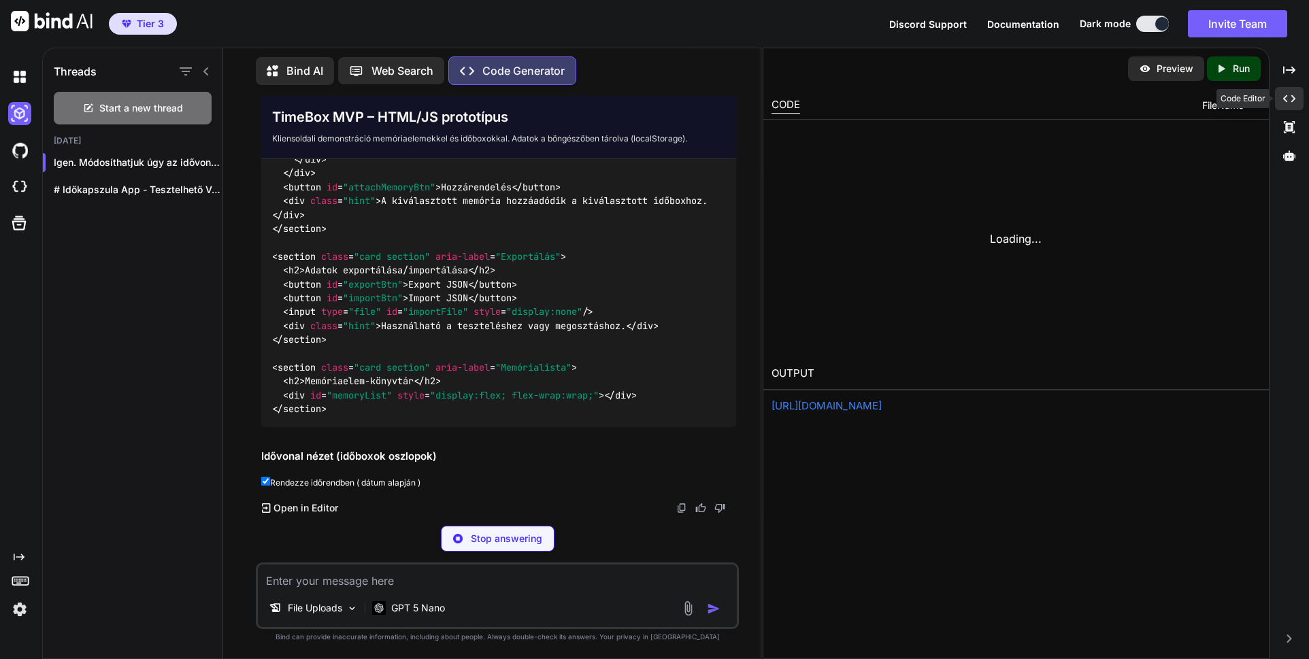
scroll to position [19384, 0]
click at [267, 480] on input "Rendezze időrendben ( dátum alapján )" at bounding box center [265, 481] width 9 height 9
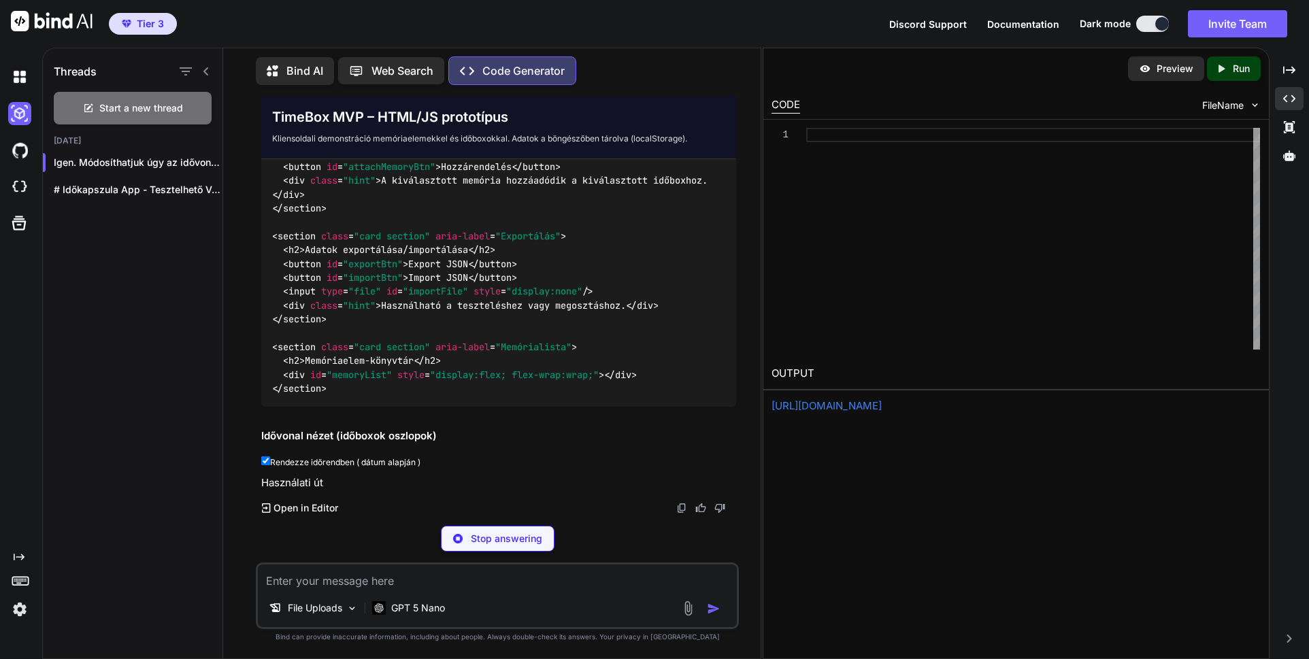
click at [882, 406] on link "https://app.onecompiler.com/43wueurjj_43x4ex76k" at bounding box center [827, 405] width 110 height 13
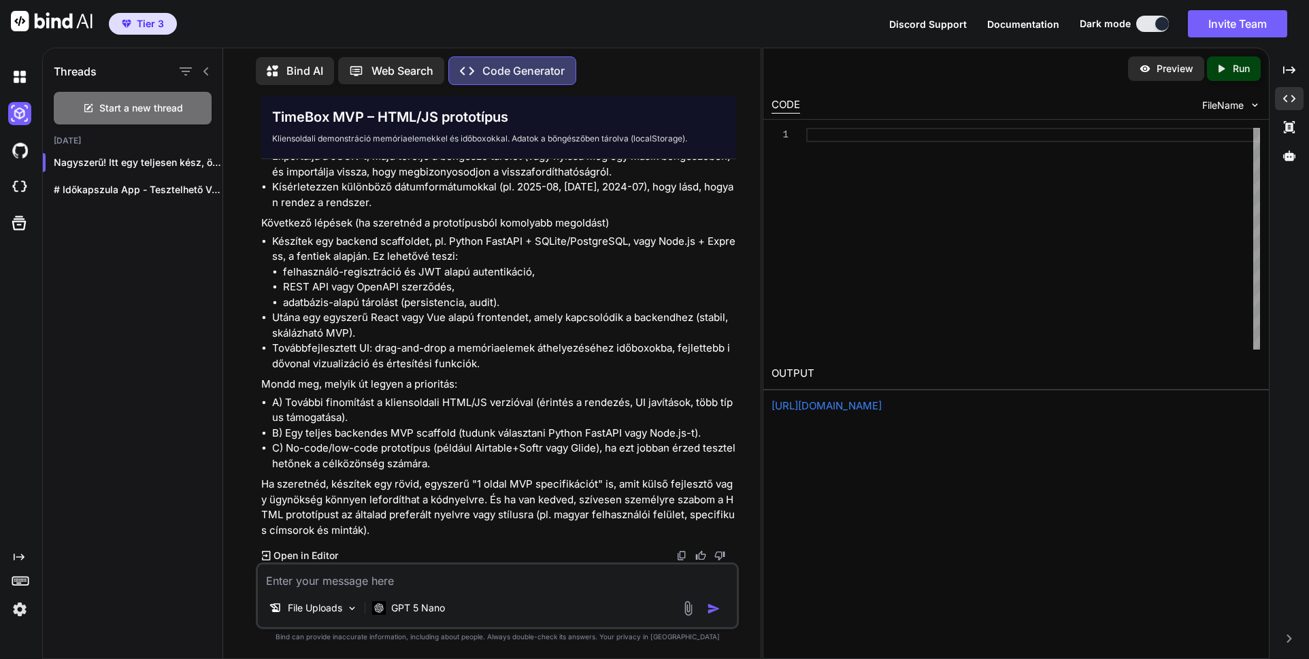
click at [1172, 68] on p "Preview" at bounding box center [1175, 69] width 37 height 14
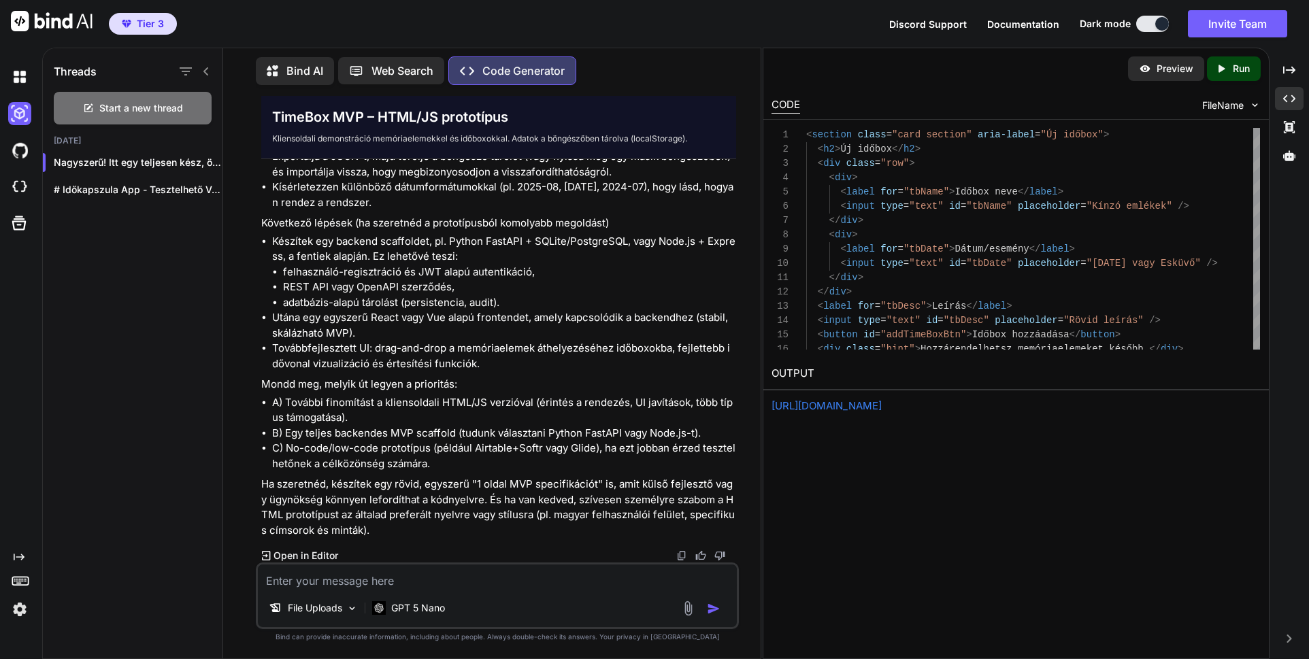
scroll to position [18616, 0]
click at [1169, 69] on p "Preview" at bounding box center [1175, 69] width 37 height 14
click at [1237, 69] on p "Run" at bounding box center [1241, 69] width 17 height 14
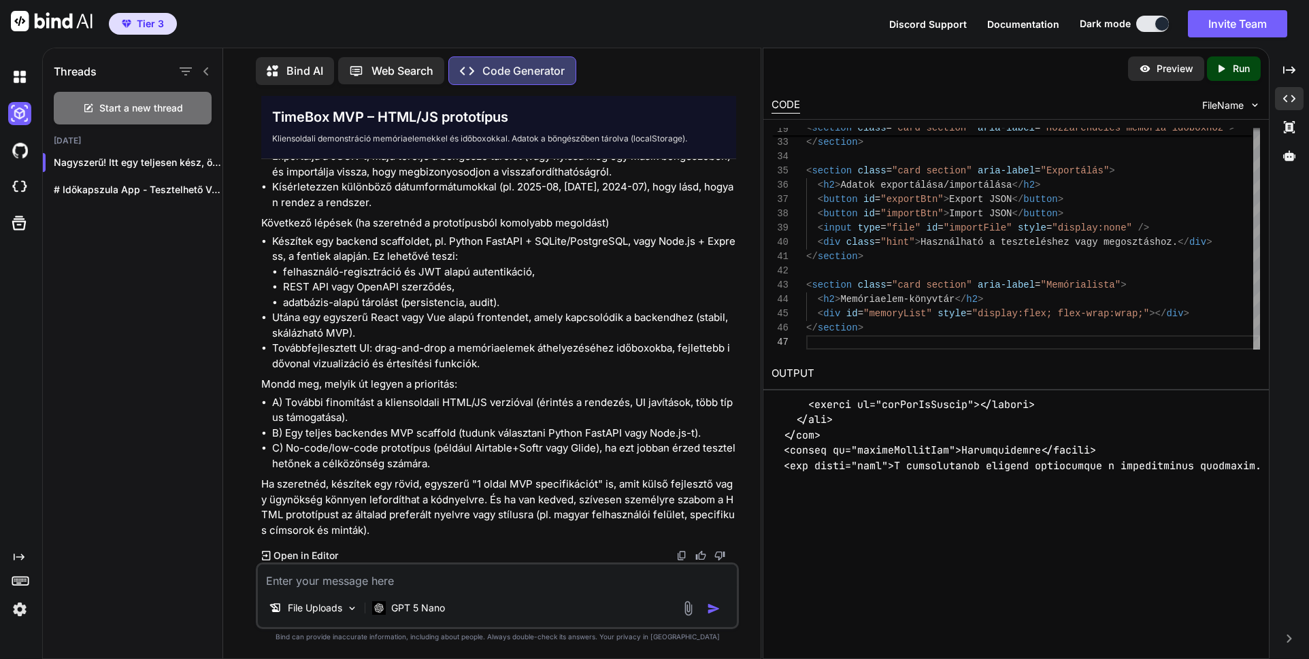
scroll to position [640, 0]
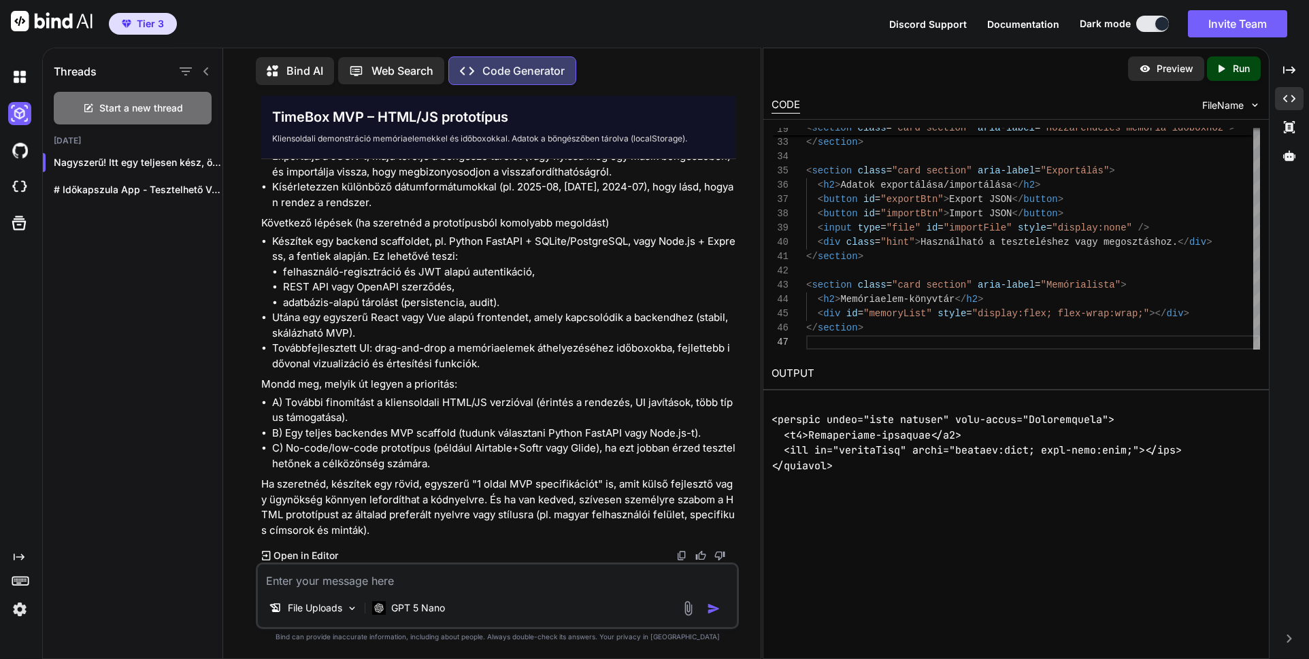
click at [1157, 65] on p "Preview" at bounding box center [1175, 69] width 37 height 14
click at [1238, 69] on p "Run" at bounding box center [1241, 69] width 17 height 14
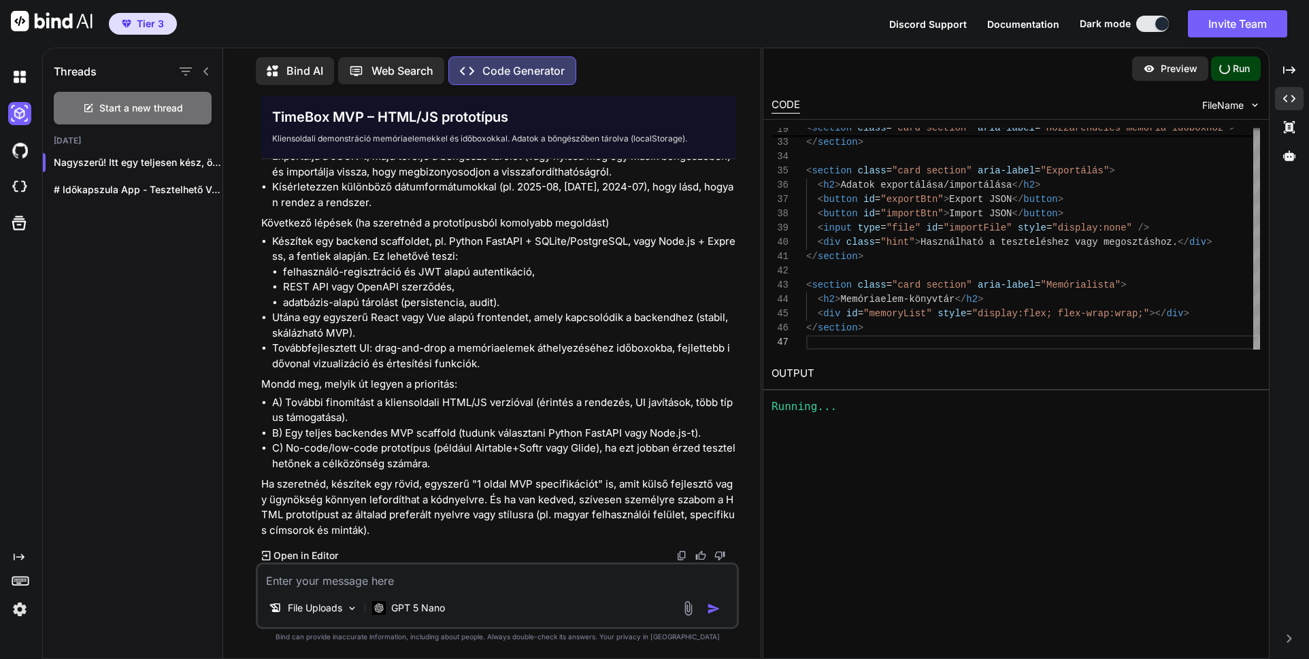
click at [1239, 70] on p "Run" at bounding box center [1241, 69] width 17 height 14
click at [880, 414] on div "Running..." at bounding box center [1016, 407] width 489 height 16
click at [1168, 63] on p "Preview" at bounding box center [1179, 69] width 37 height 14
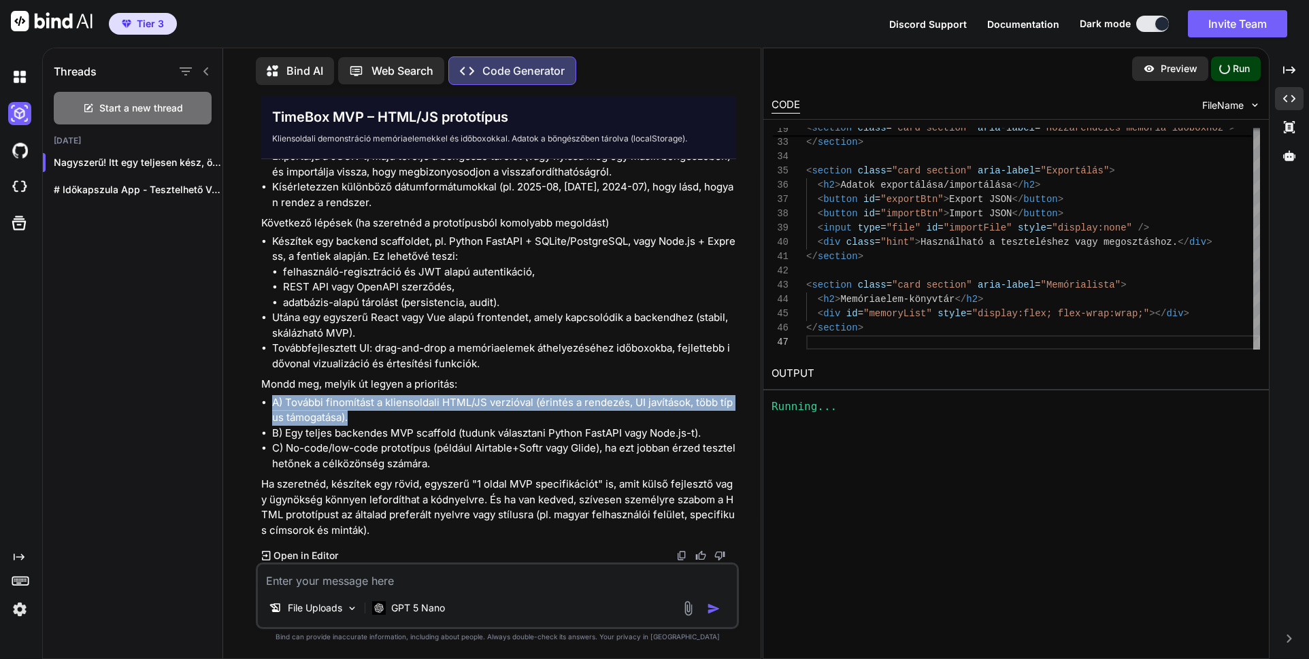
drag, startPoint x: 358, startPoint y: 415, endPoint x: 267, endPoint y: 403, distance: 92.0
click at [272, 403] on li "A) További finomítást a kliensoldali HTML/JS verzióval (érintés a rendezés, UI …" at bounding box center [504, 410] width 464 height 31
copy li "A) További finomítást a kliensoldali HTML/JS verzióval (érintés a rendezés, UI …"
click at [333, 579] on textarea at bounding box center [497, 577] width 479 height 24
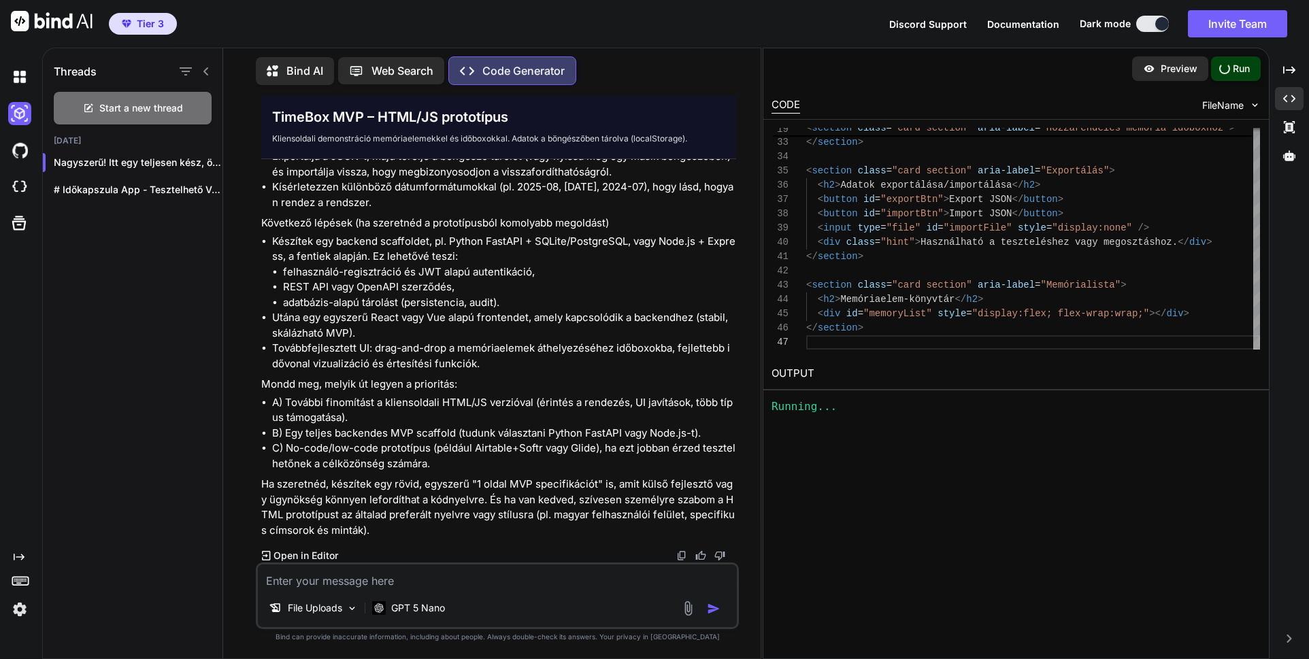
paste textarea "A) További finomítást a kliensoldali HTML/JS verzióval (érintés a rendezés, UI …"
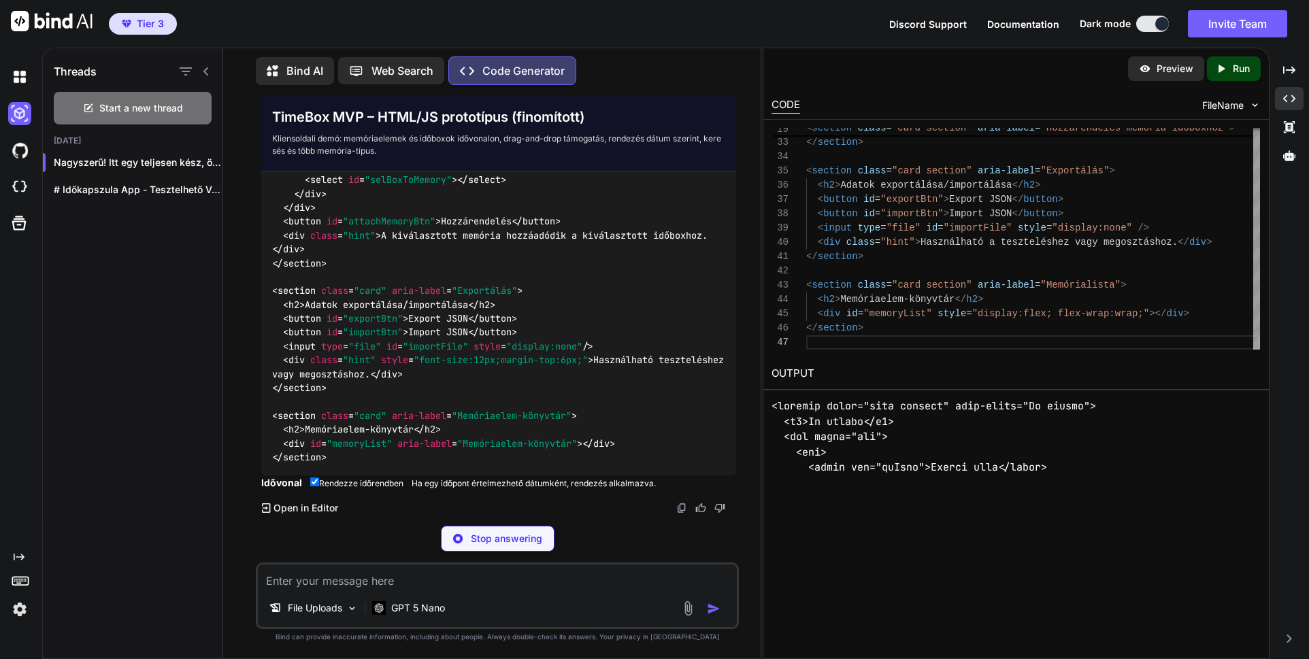
scroll to position [22064, 0]
click at [322, 584] on textarea at bounding box center [497, 577] width 479 height 24
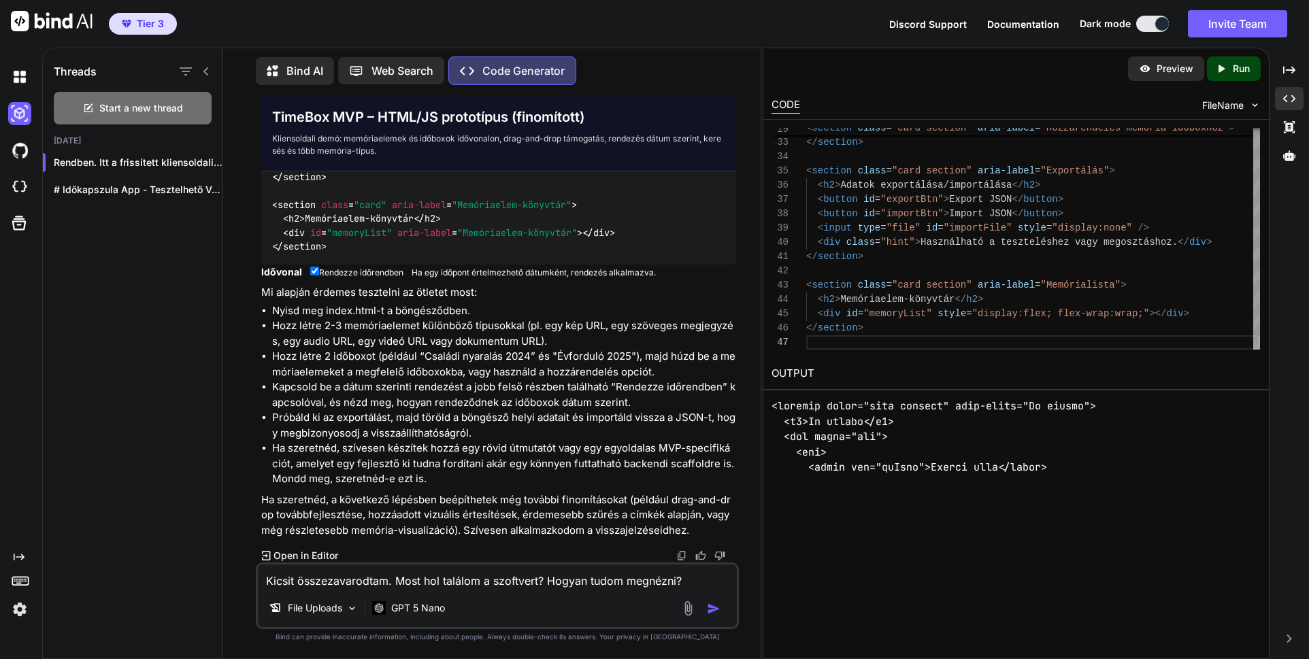
scroll to position [21289, 0]
drag, startPoint x: 527, startPoint y: 250, endPoint x: 535, endPoint y: 255, distance: 10.4
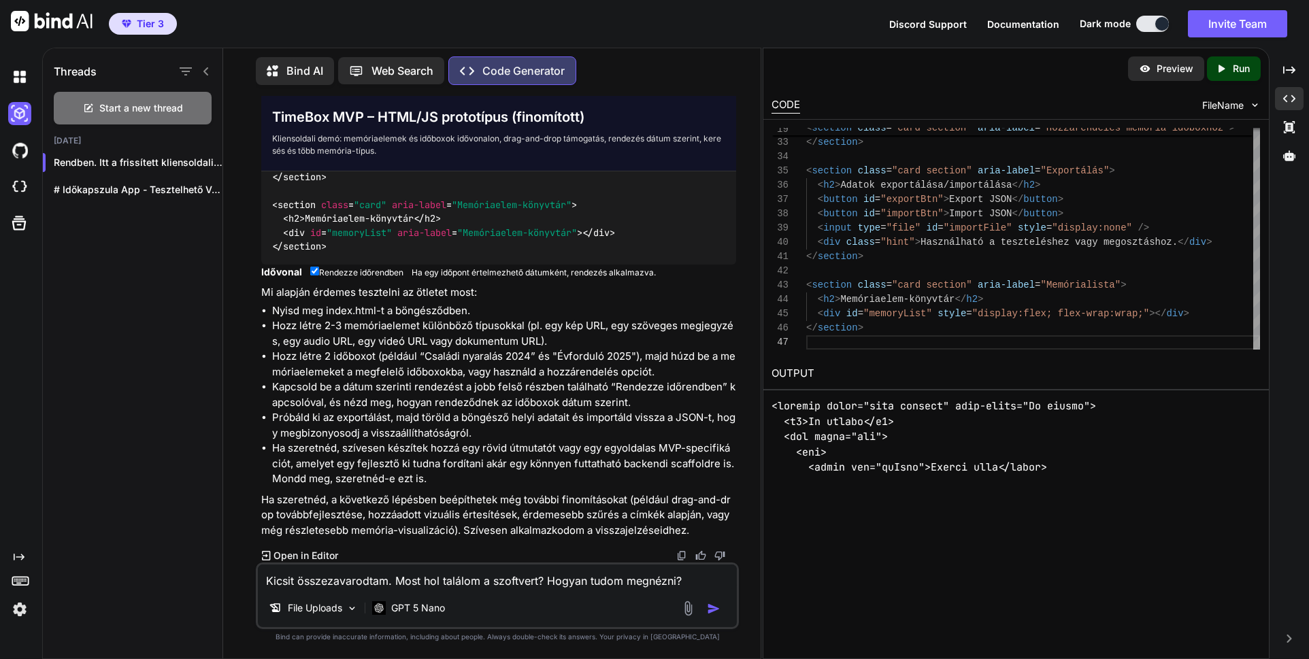
scroll to position [22275, 0]
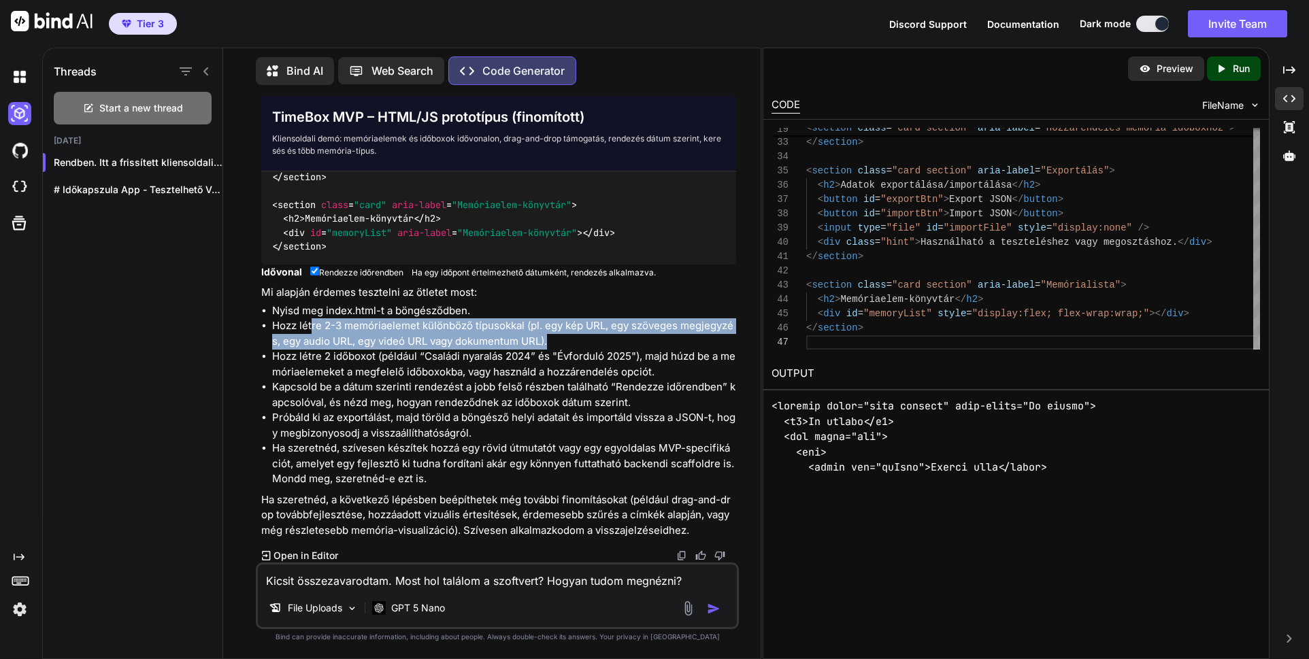
drag, startPoint x: 310, startPoint y: 327, endPoint x: 563, endPoint y: 344, distance: 253.7
click at [563, 344] on li "Hozz létre 2-3 memóriaelemet különböző típusokkal (pl. egy kép URL, egy szövege…" at bounding box center [504, 333] width 464 height 31
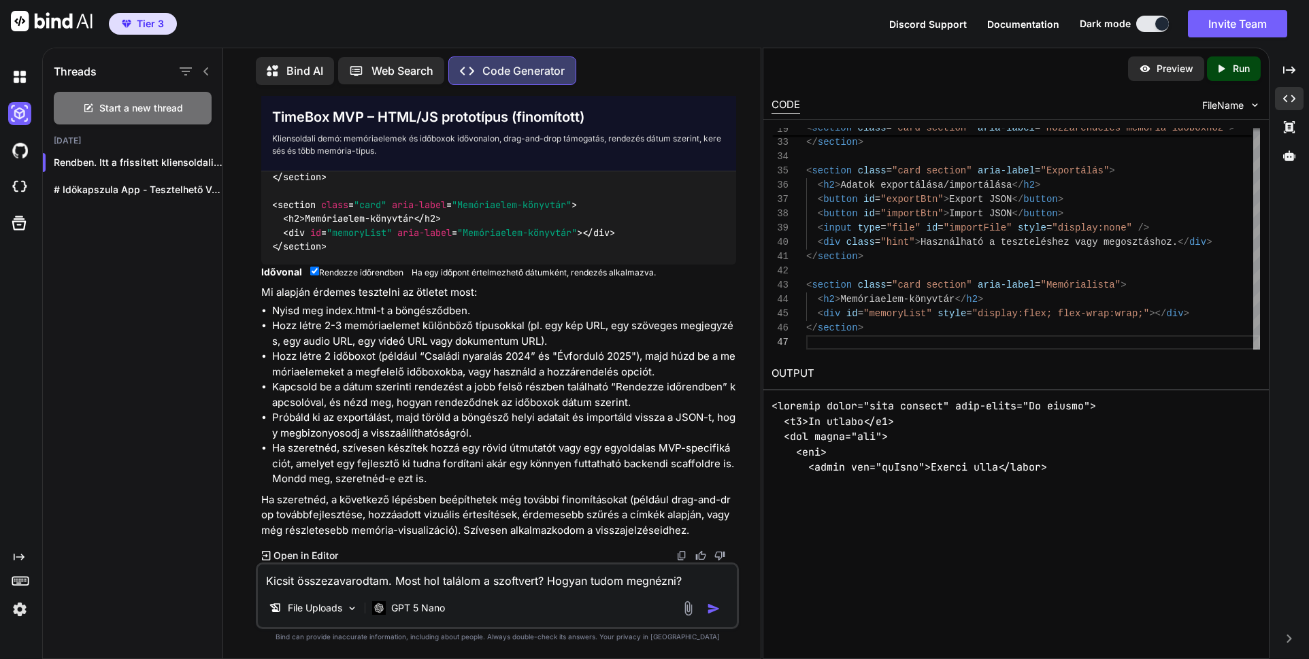
click at [699, 580] on textarea "Kicsit összezavarodtam. Most hol találom a szoftvert? Hogyan tudom megnézni?" at bounding box center [497, 577] width 479 height 24
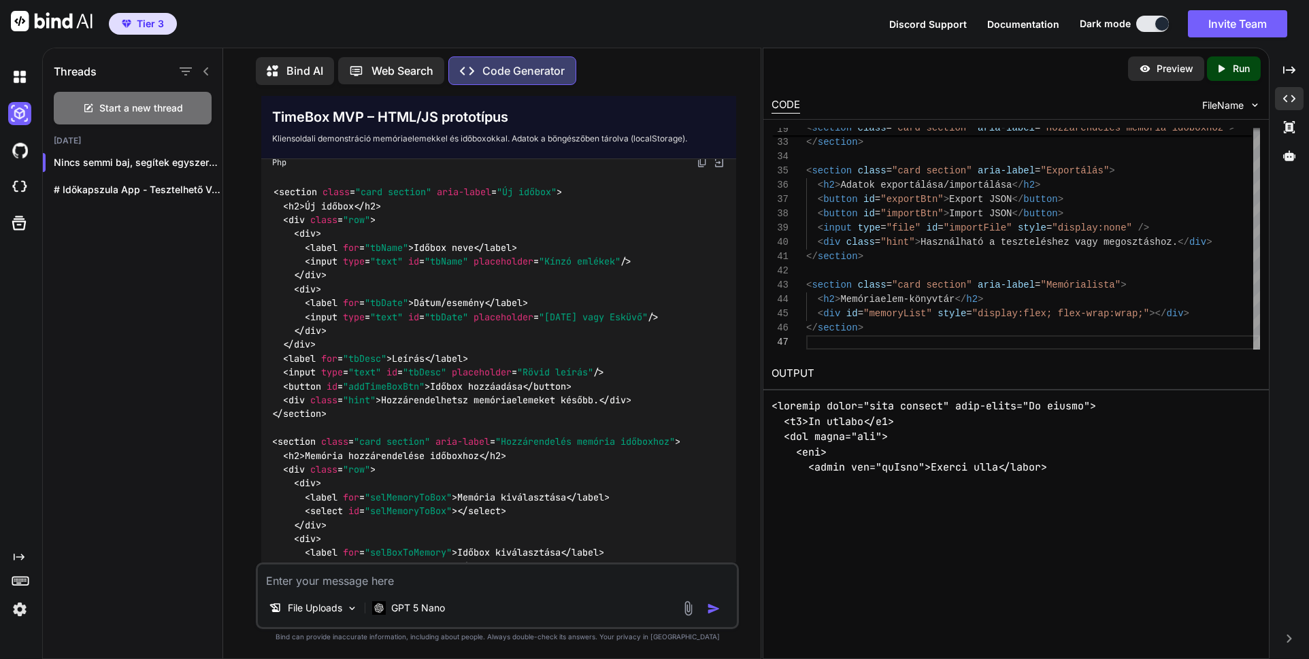
scroll to position [16721, 0]
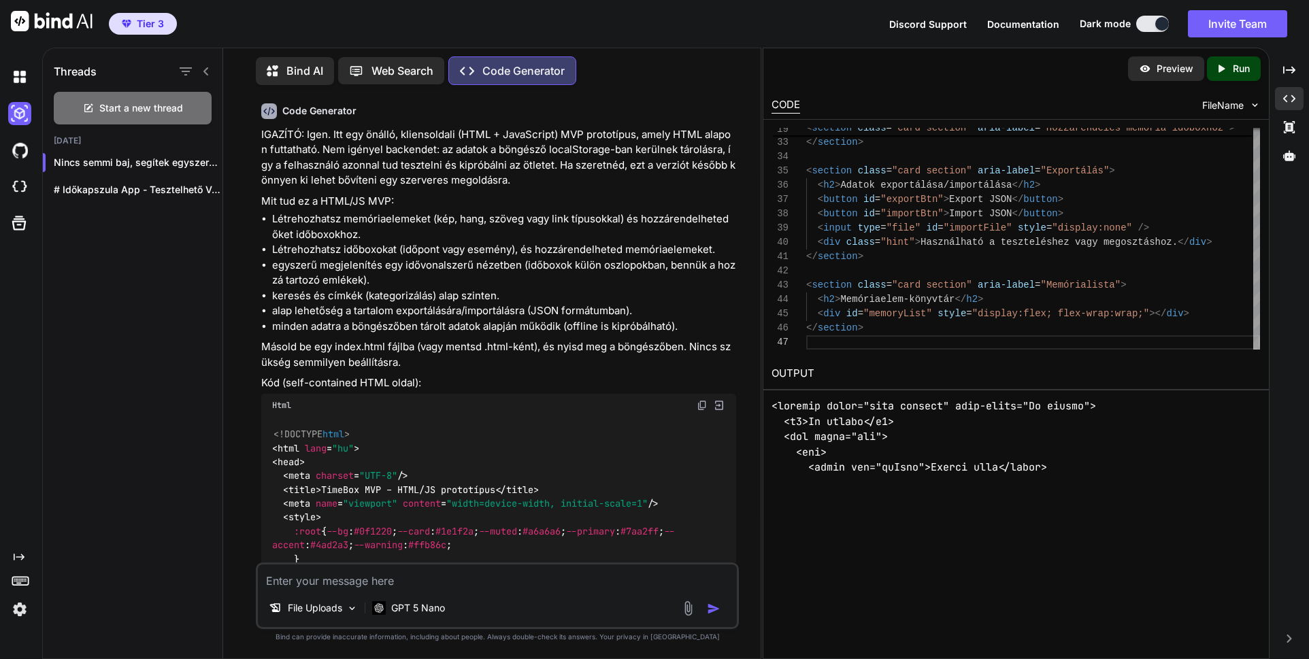
scroll to position [9862, 0]
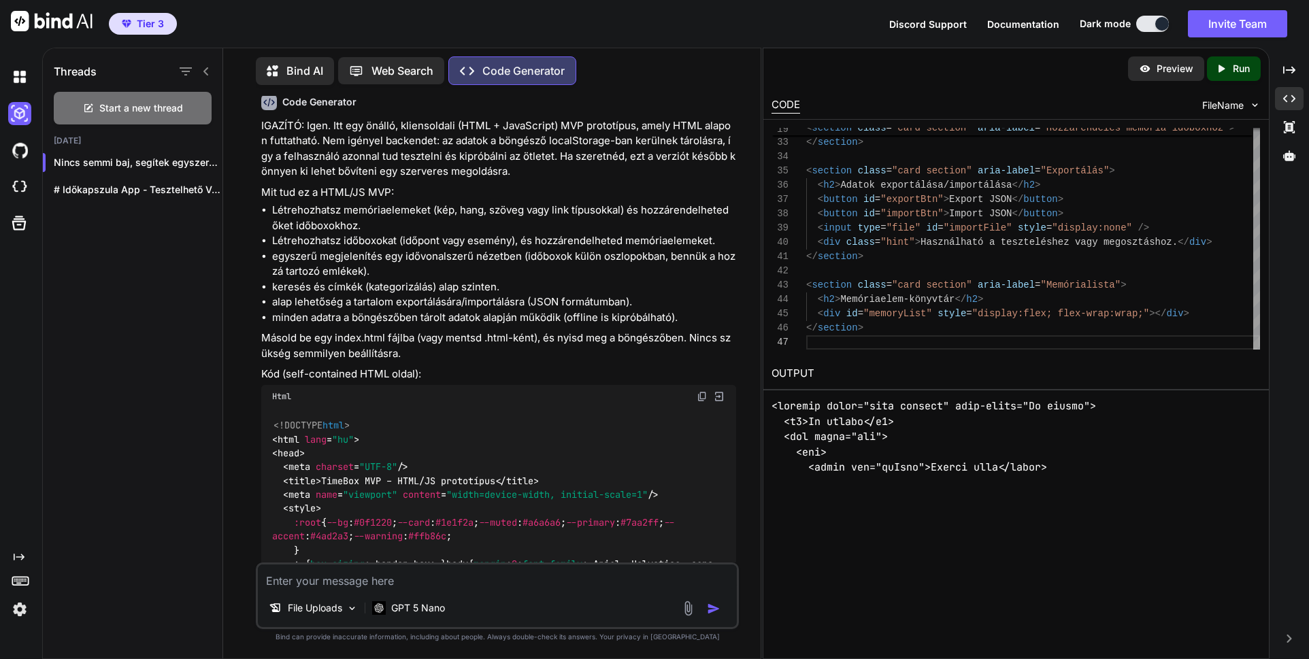
click at [718, 391] on img at bounding box center [719, 397] width 12 height 12
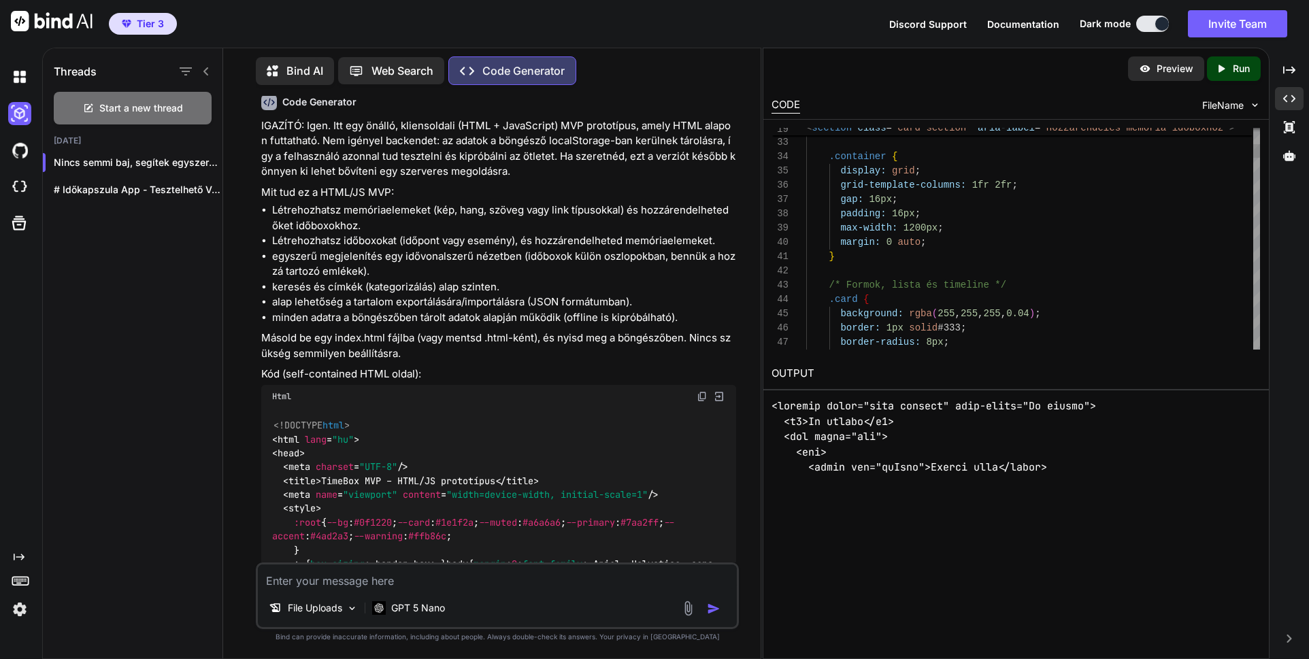
scroll to position [29, 0]
click at [1174, 68] on p "Preview" at bounding box center [1175, 69] width 37 height 14
click at [1225, 77] on div "Created with Pixso. Run" at bounding box center [1234, 68] width 54 height 24
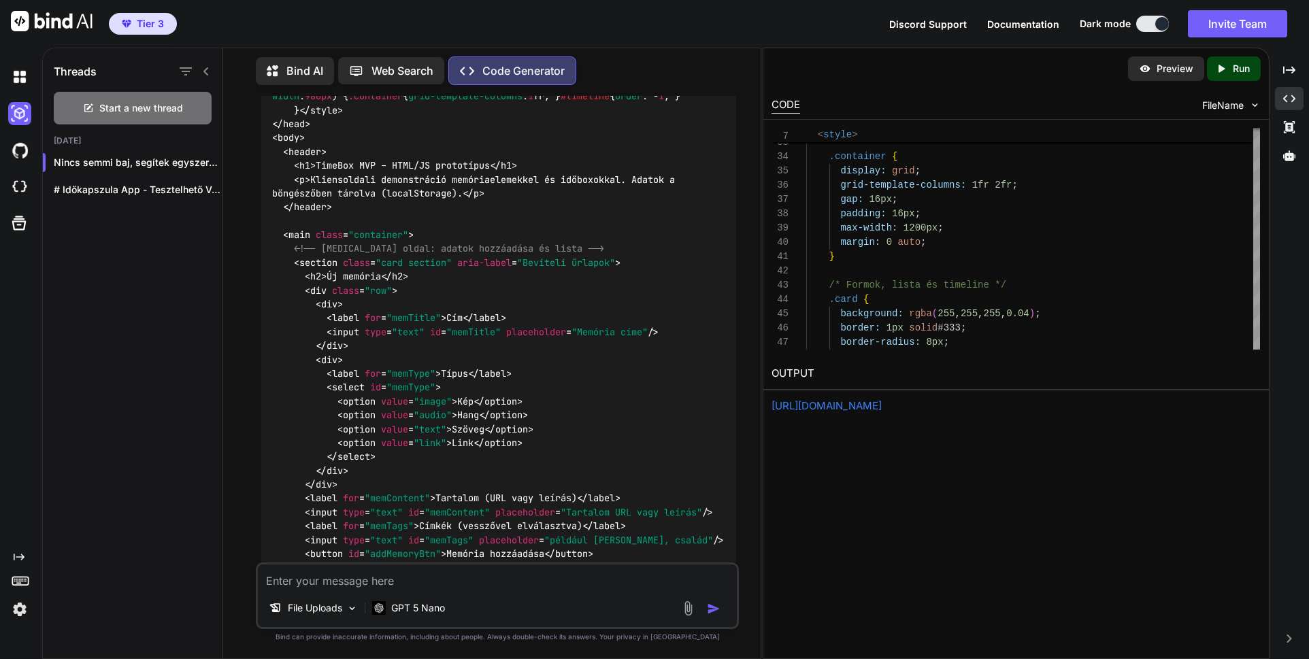
scroll to position [10842, 0]
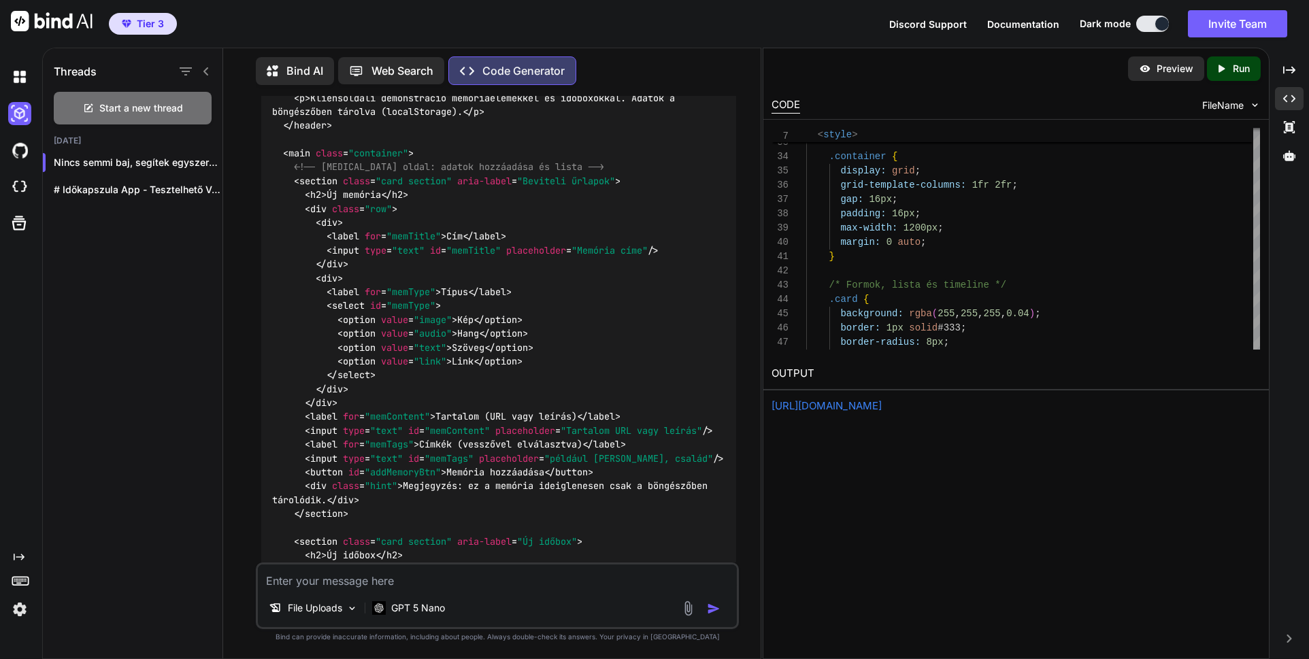
click at [1174, 66] on p "Preview" at bounding box center [1175, 69] width 37 height 14
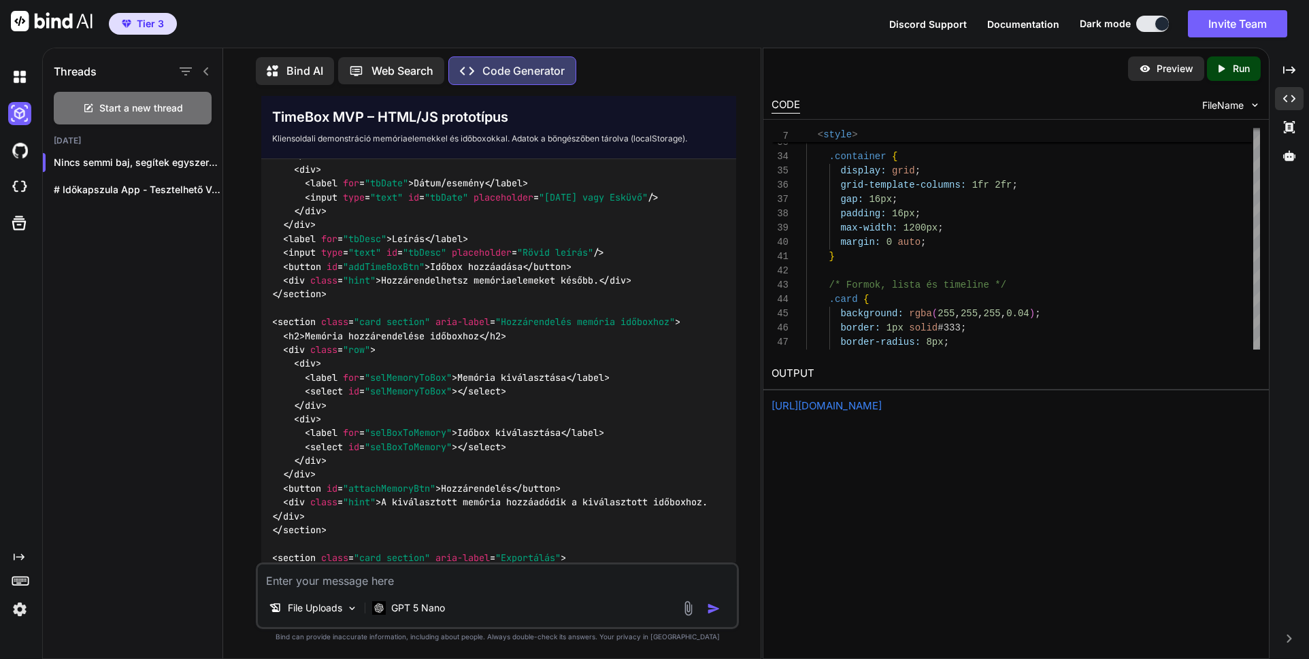
scroll to position [16476, 0]
